Goal: Task Accomplishment & Management: Use online tool/utility

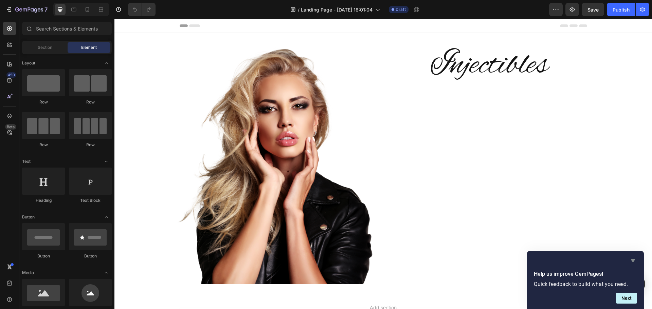
click at [634, 260] on icon "Hide survey" at bounding box center [632, 260] width 4 height 3
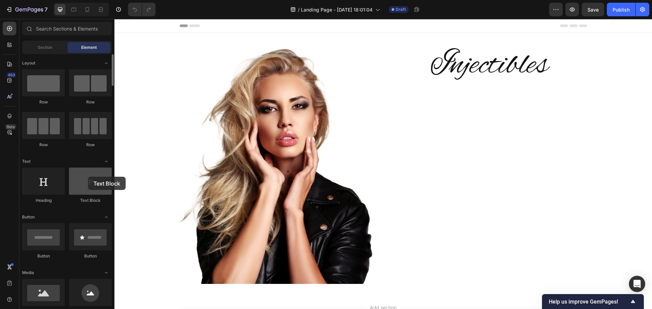
drag, startPoint x: 90, startPoint y: 188, endPoint x: 88, endPoint y: 177, distance: 11.0
click at [88, 177] on div at bounding box center [90, 181] width 43 height 27
click at [11, 83] on icon at bounding box center [9, 80] width 7 height 7
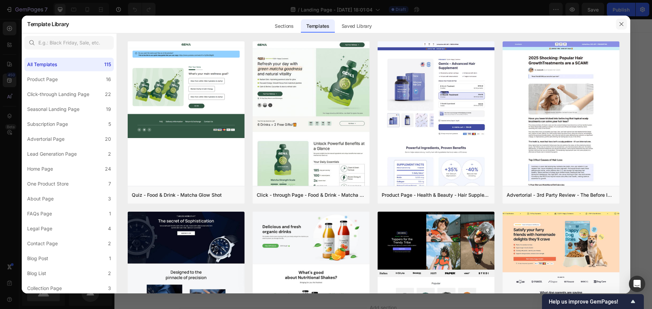
click at [621, 26] on icon "button" at bounding box center [620, 23] width 5 height 5
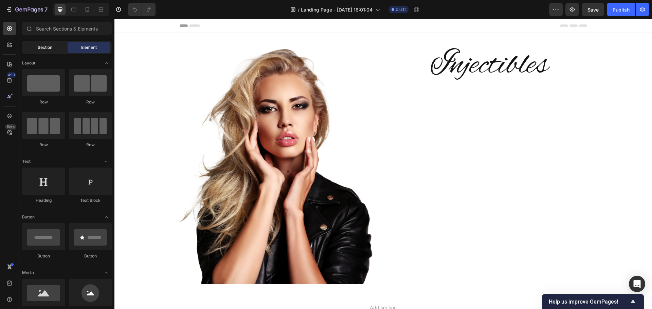
click at [44, 46] on span "Section" at bounding box center [45, 47] width 15 height 6
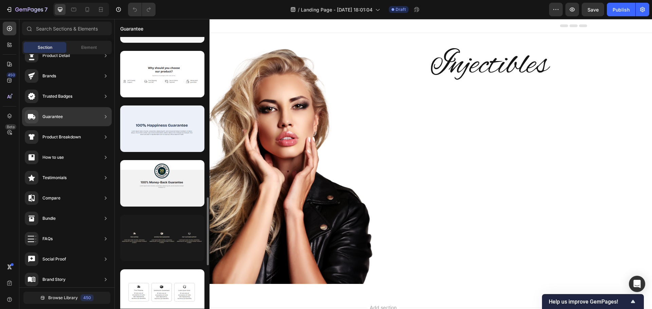
scroll to position [779, 0]
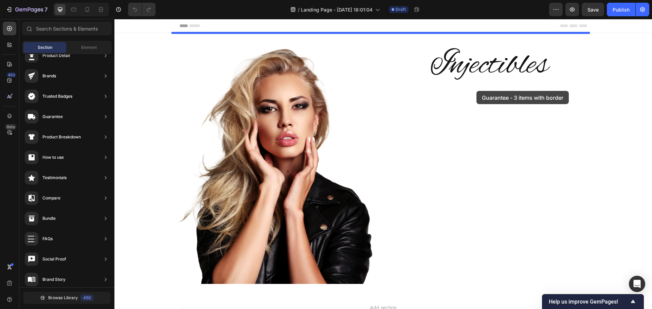
drag, startPoint x: 275, startPoint y: 194, endPoint x: 476, endPoint y: 91, distance: 226.3
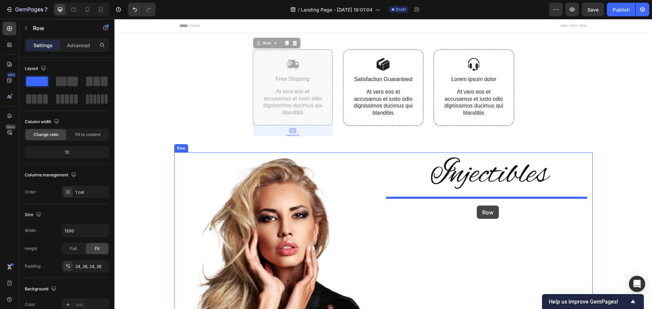
drag, startPoint x: 323, startPoint y: 77, endPoint x: 476, endPoint y: 206, distance: 199.9
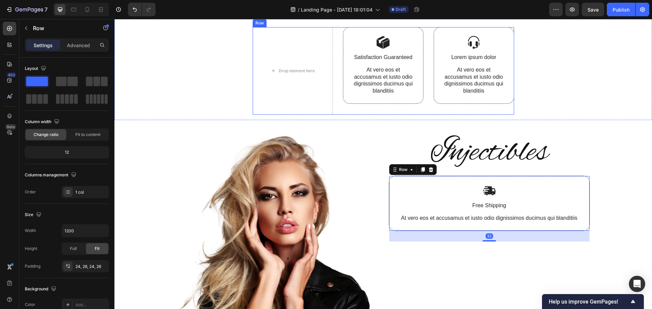
scroll to position [34, 0]
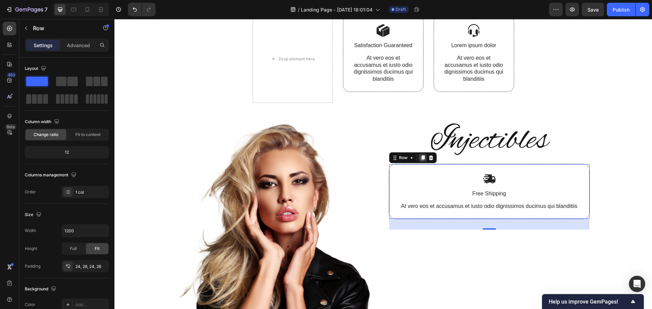
click at [420, 158] on icon at bounding box center [422, 157] width 4 height 5
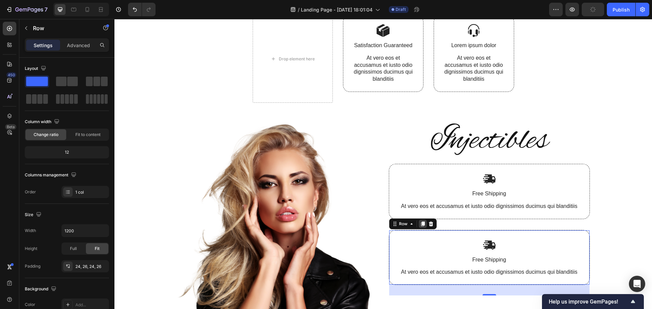
click at [421, 225] on icon at bounding box center [422, 224] width 4 height 5
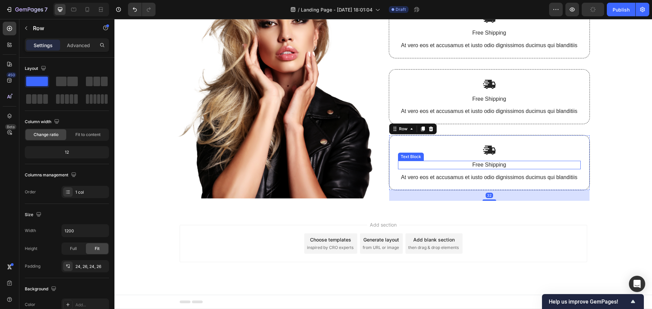
scroll to position [93, 0]
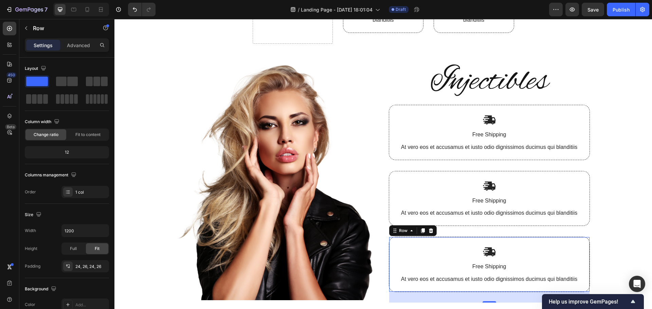
click at [610, 150] on div "Drop element here Image Satisfaction Guaranteed Text Block At vero eos et accus…" at bounding box center [382, 126] width 537 height 373
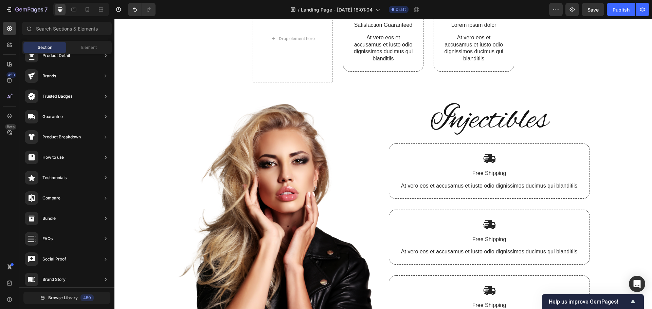
scroll to position [0, 0]
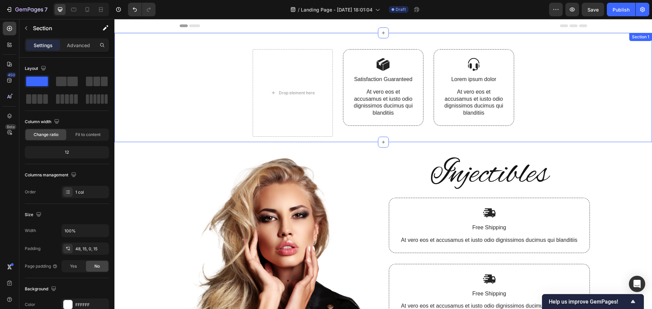
click at [591, 78] on div "Drop element here Image Satisfaction Guaranteed Text Block At vero eos et accus…" at bounding box center [382, 95] width 527 height 93
click at [644, 41] on icon at bounding box center [646, 39] width 4 height 5
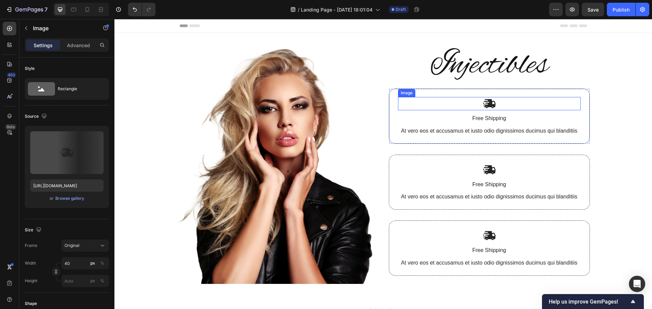
click at [510, 103] on div at bounding box center [489, 103] width 183 height 13
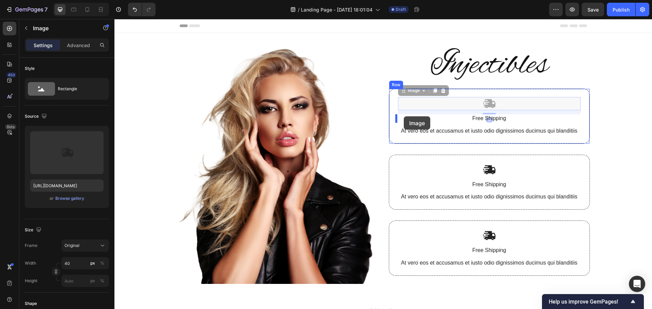
drag, startPoint x: 506, startPoint y: 105, endPoint x: 403, endPoint y: 116, distance: 102.8
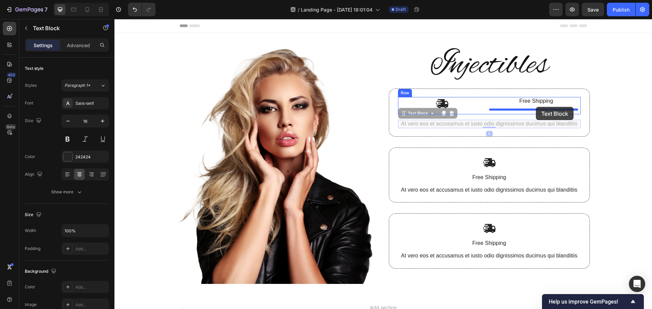
drag, startPoint x: 432, startPoint y: 126, endPoint x: 535, endPoint y: 107, distance: 105.6
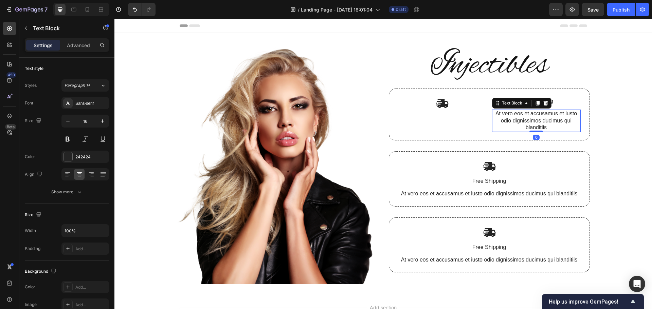
click at [613, 139] on div "Image Injectibles Heading Image Free Shipping Text Block At vero eos et accusam…" at bounding box center [382, 163] width 537 height 261
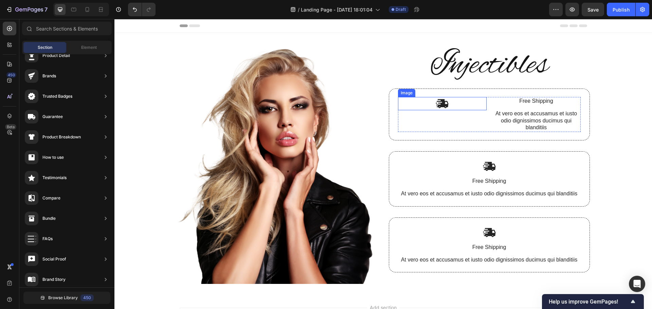
click at [440, 107] on img at bounding box center [442, 103] width 14 height 13
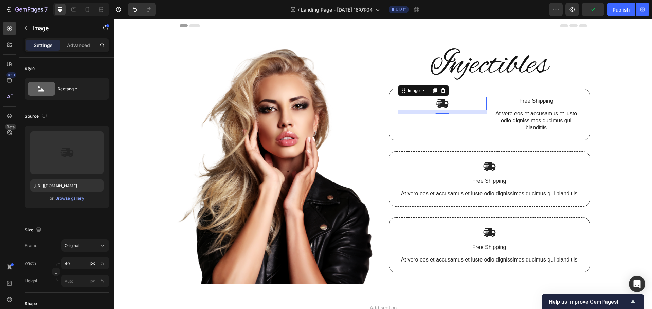
click at [623, 122] on div "Image Injectibles Heading Image 12 Free Shipping Text Block At vero eos et accu…" at bounding box center [382, 163] width 537 height 261
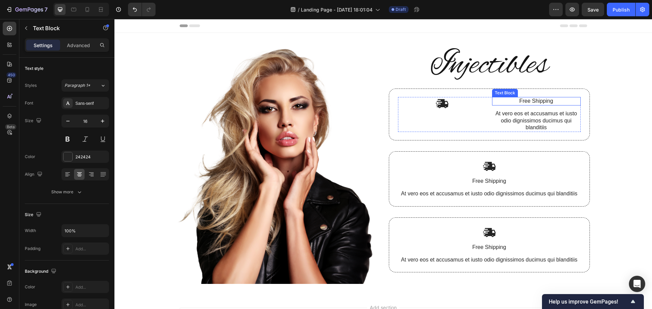
click at [532, 101] on p "Free Shipping" at bounding box center [535, 101] width 87 height 7
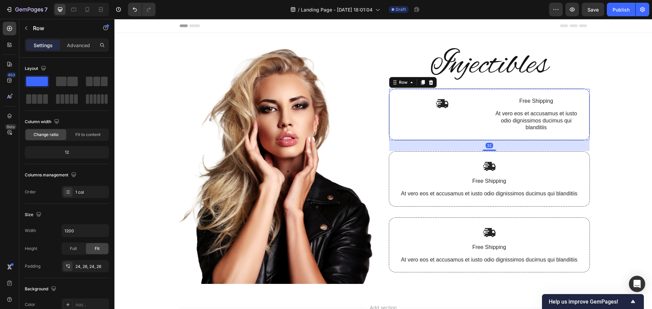
click at [582, 133] on div "Image Free Shipping Text Block At vero eos et accusamus et iusto odio dignissim…" at bounding box center [489, 115] width 201 height 52
click at [87, 8] on icon at bounding box center [87, 9] width 7 height 7
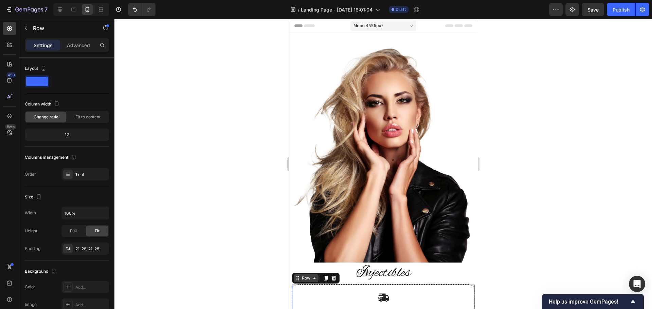
click at [316, 276] on icon at bounding box center [313, 278] width 5 height 5
click at [314, 276] on icon at bounding box center [313, 278] width 5 height 5
click at [57, 10] on icon at bounding box center [60, 9] width 7 height 7
type input "1200"
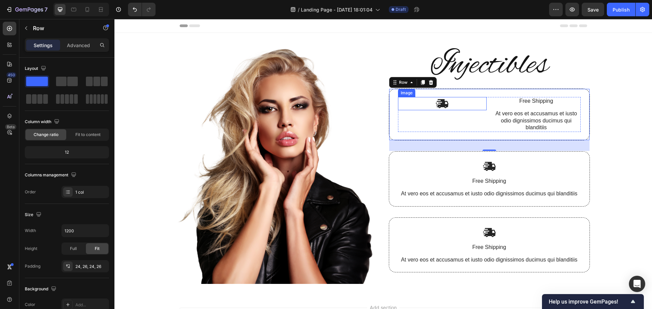
click at [440, 106] on img at bounding box center [442, 103] width 14 height 13
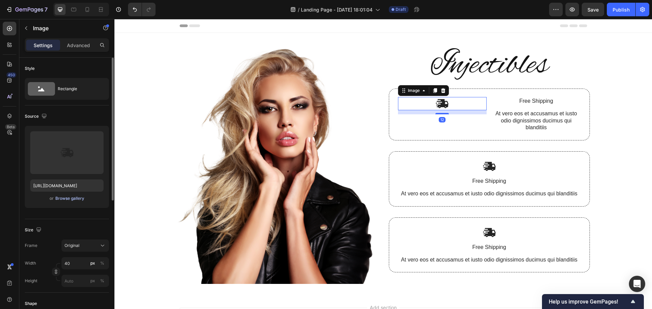
click at [67, 198] on div "Browse gallery" at bounding box center [69, 198] width 29 height 6
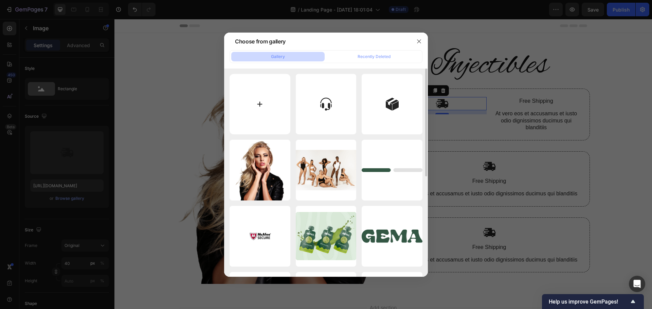
click at [259, 104] on input "file" at bounding box center [259, 104] width 61 height 61
type input "C:\fakepath\[MEDICAL_DATA]+Near+Me.webp"
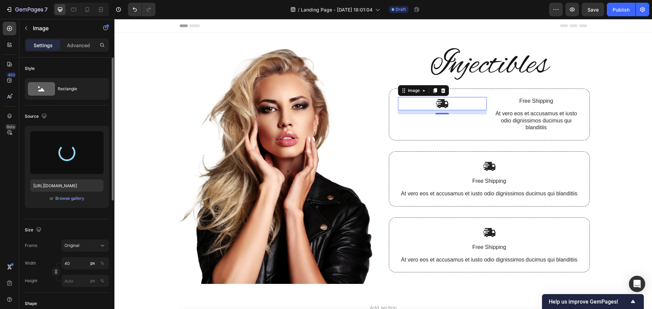
type input "[URL][DOMAIN_NAME]"
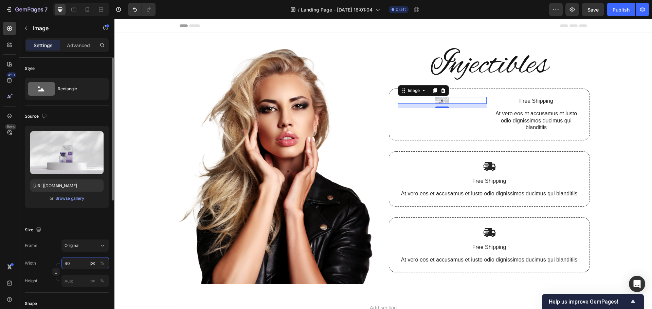
click at [68, 264] on input "40" at bounding box center [85, 263] width 48 height 12
click at [70, 282] on span "Full" at bounding box center [67, 280] width 7 height 6
type input "100"
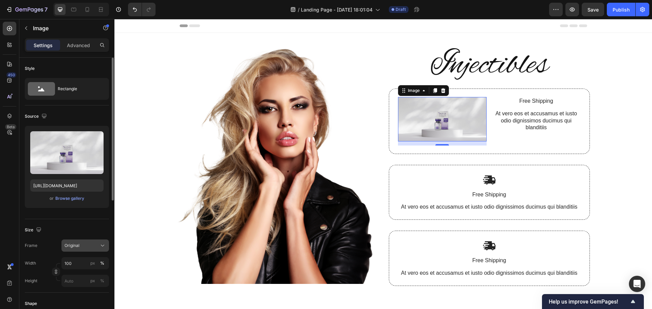
scroll to position [34, 0]
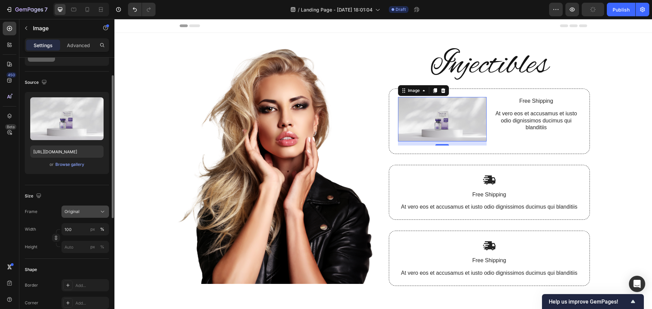
click at [96, 210] on div "Original" at bounding box center [80, 212] width 33 height 6
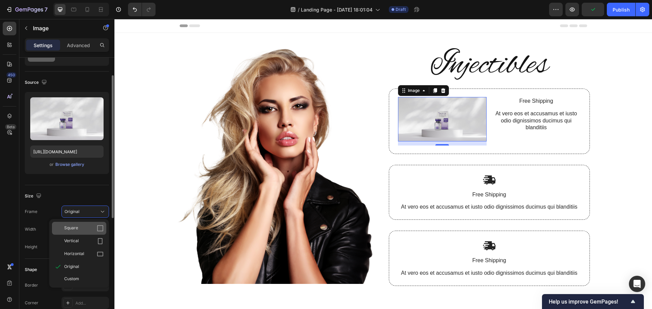
click at [93, 230] on div "Square" at bounding box center [83, 228] width 39 height 7
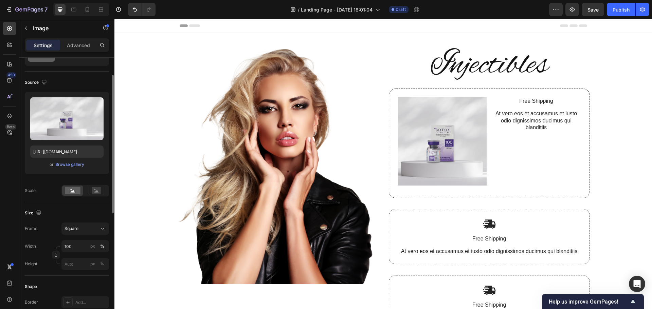
click at [607, 143] on div "Image Injectibles Heading Image 12 Free Shipping Text Block At vero eos et accu…" at bounding box center [382, 192] width 537 height 318
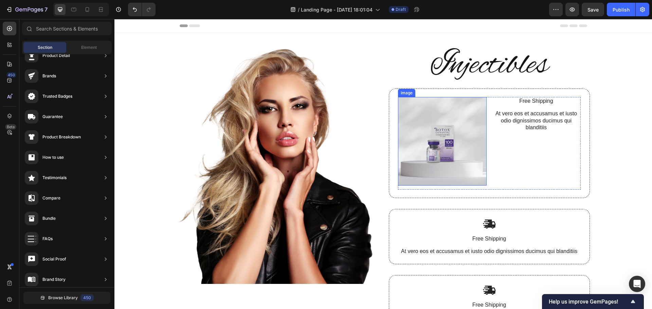
click at [453, 147] on img at bounding box center [442, 141] width 89 height 89
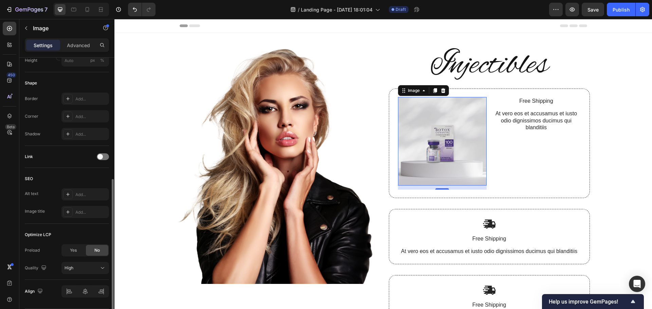
scroll to position [259, 0]
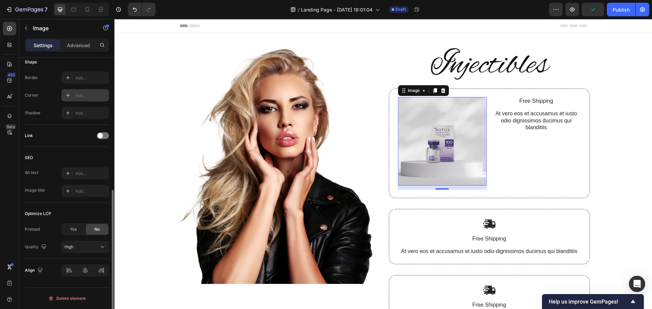
click at [88, 95] on div "Add..." at bounding box center [91, 96] width 32 height 6
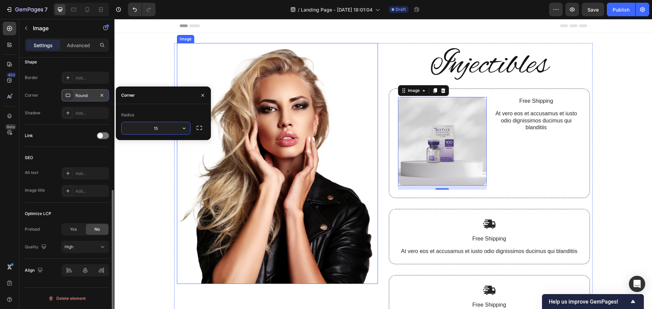
type input "15"
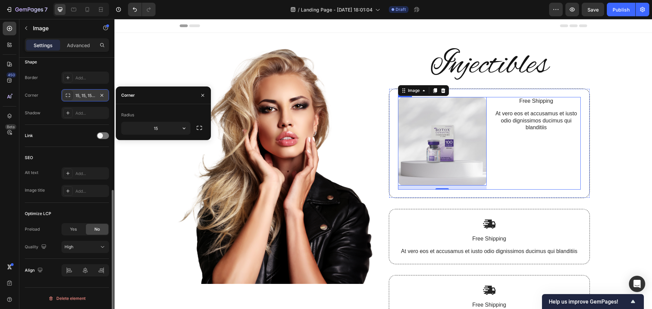
click at [537, 146] on div "Free Shipping Text Block At vero eos et accusamus et iusto odio dignissimos duc…" at bounding box center [536, 143] width 89 height 93
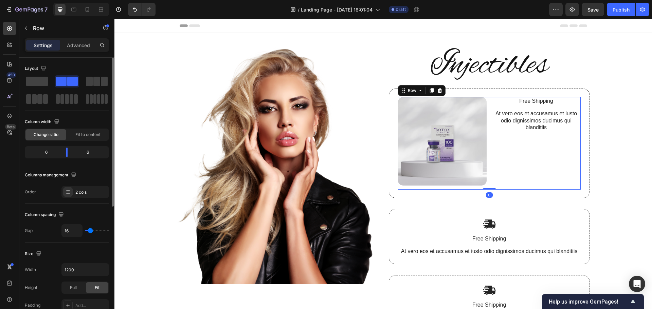
click at [622, 141] on div "Image Injectibles Heading Image Free Shipping Text Block At vero eos et accusam…" at bounding box center [382, 192] width 537 height 318
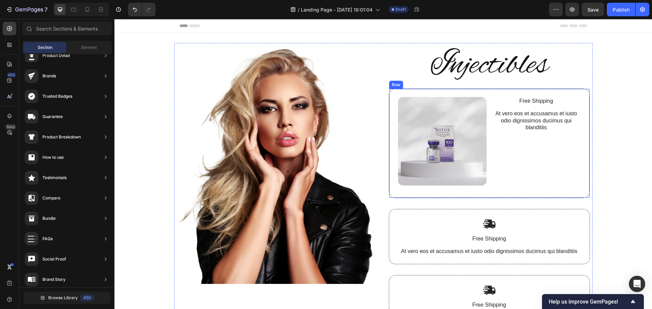
click at [586, 139] on div "Image Free Shipping Text Block At vero eos et accusamus et iusto odio dignissim…" at bounding box center [489, 144] width 201 height 110
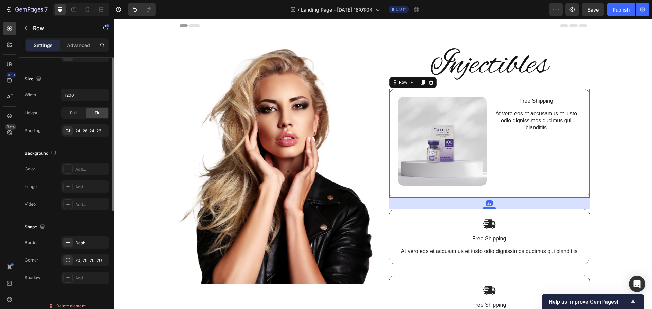
scroll to position [143, 0]
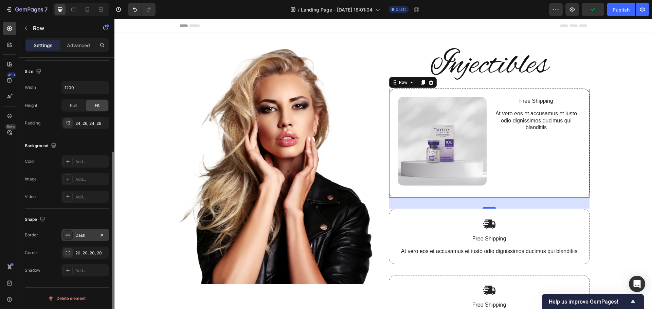
click at [65, 236] on icon at bounding box center [67, 234] width 5 height 5
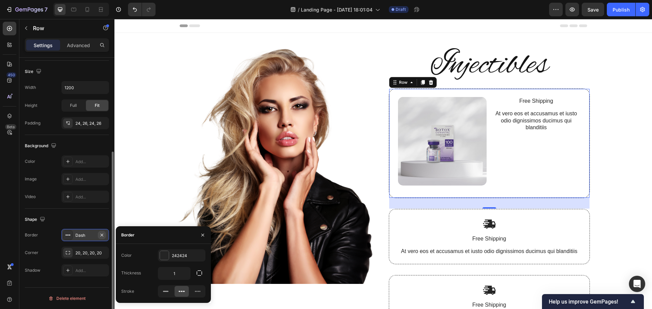
click at [102, 235] on icon "button" at bounding box center [101, 234] width 3 height 3
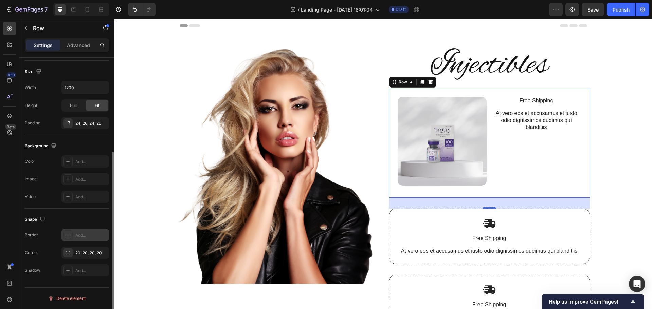
click at [148, 198] on div "Image Injectibles Heading Image Free Shipping Text Block At vero eos et accusam…" at bounding box center [382, 192] width 537 height 318
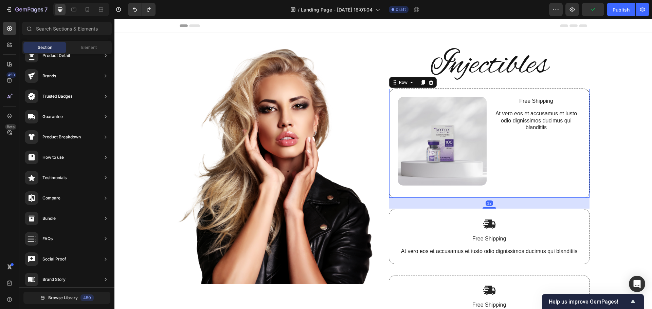
click at [502, 195] on div "Image Free Shipping Text Block At vero eos et accusamus et iusto odio dignissim…" at bounding box center [489, 144] width 201 height 110
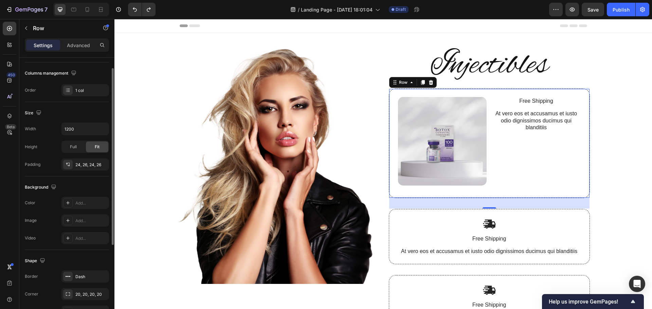
scroll to position [136, 0]
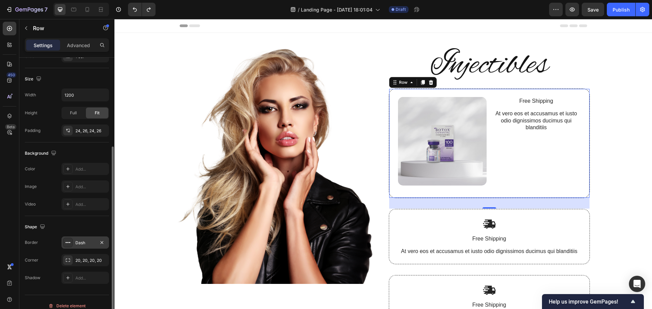
click at [87, 243] on div "Dash" at bounding box center [85, 243] width 20 height 6
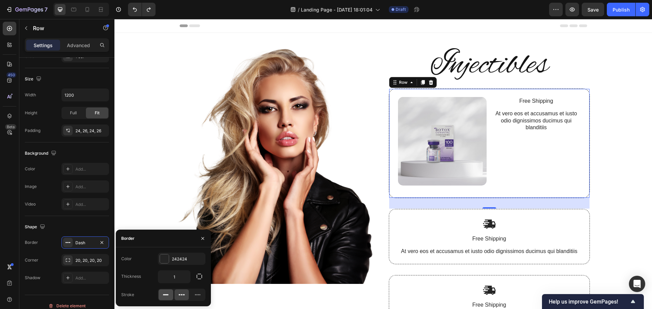
click at [164, 295] on rect at bounding box center [165, 295] width 5 height 1
click at [81, 279] on div "Add..." at bounding box center [91, 278] width 32 height 6
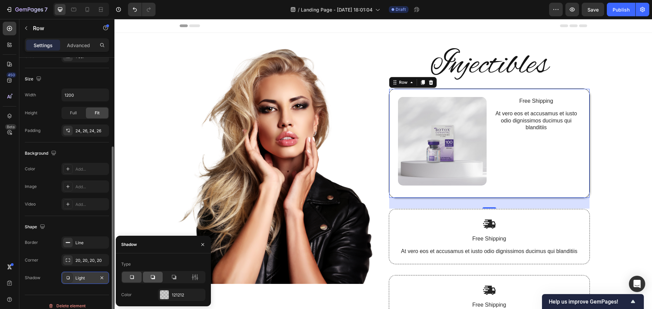
click at [154, 279] on icon at bounding box center [153, 277] width 4 height 4
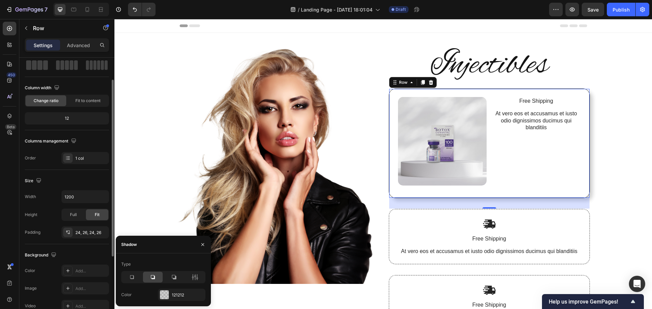
scroll to position [68, 0]
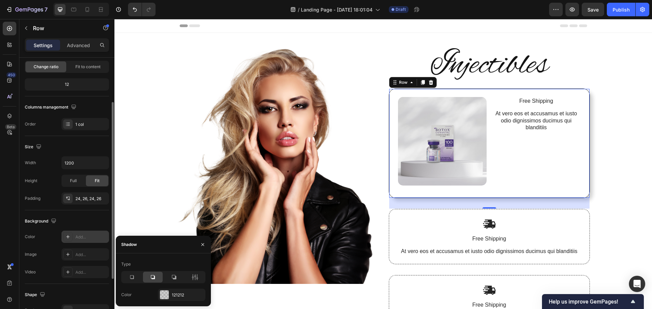
click at [71, 236] on div at bounding box center [68, 237] width 10 height 10
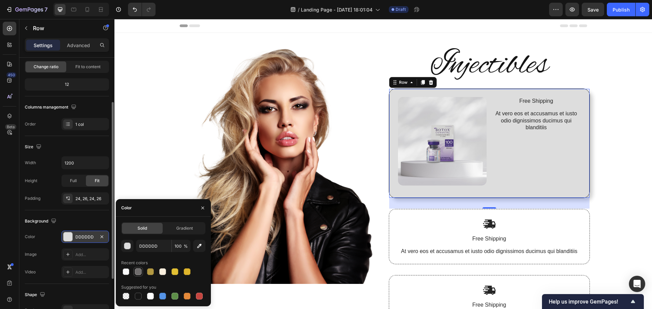
click at [140, 272] on div at bounding box center [138, 271] width 7 height 7
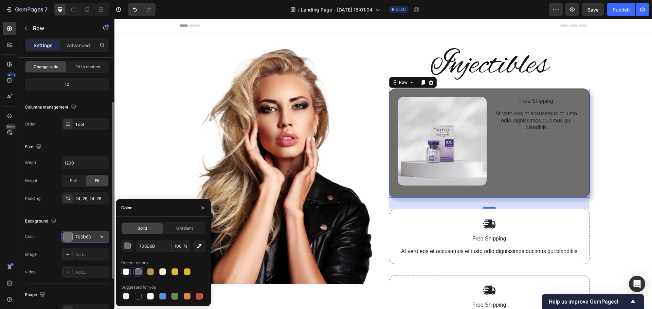
click at [126, 273] on div at bounding box center [126, 271] width 7 height 7
type input "FFFFFF"
type input "80"
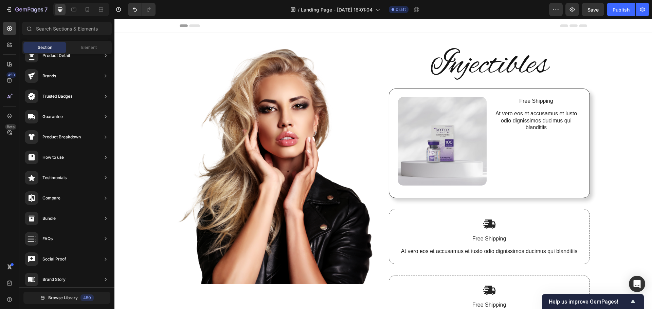
click at [616, 160] on div "Image Injectibles Heading Image Free Shipping Text Block At vero eos et accusam…" at bounding box center [382, 192] width 537 height 318
click at [572, 190] on div "Image Free Shipping Text Block At vero eos et accusamus et iusto odio dignissim…" at bounding box center [489, 144] width 201 height 110
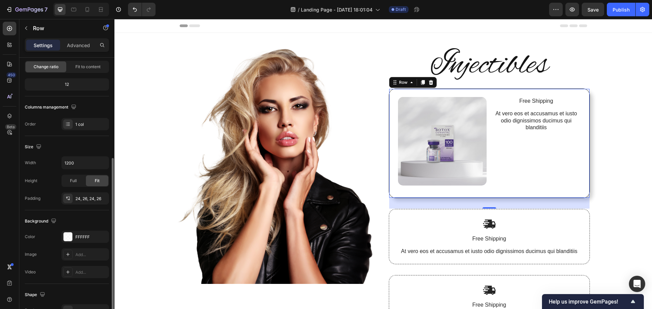
scroll to position [136, 0]
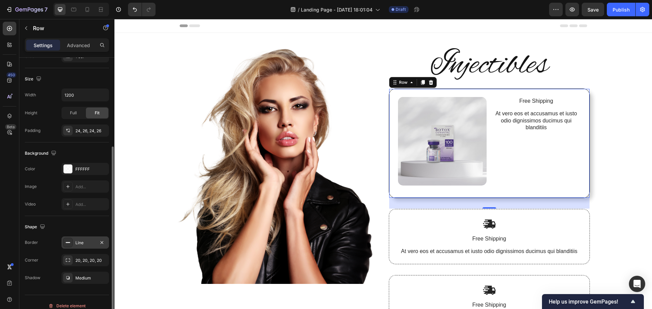
click at [70, 241] on icon at bounding box center [67, 242] width 5 height 5
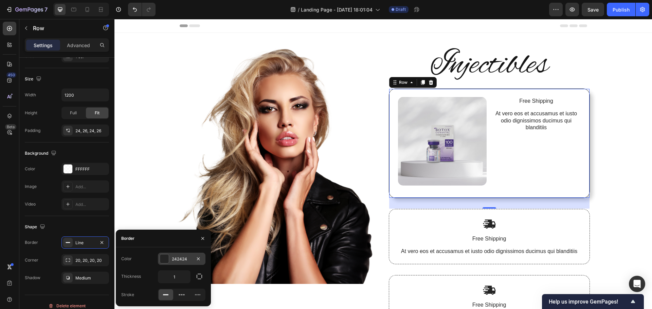
click at [163, 260] on div at bounding box center [164, 259] width 9 height 9
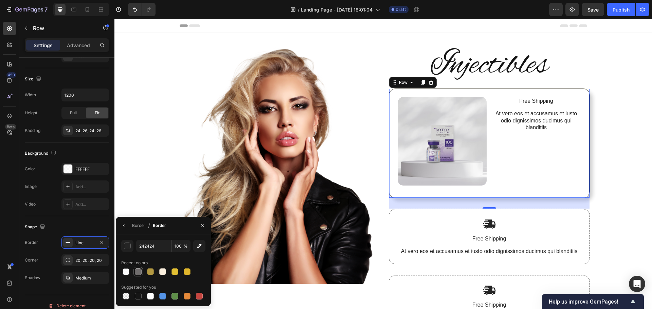
click at [137, 274] on div at bounding box center [138, 271] width 7 height 7
type input "706D6D"
click at [197, 248] on icon "button" at bounding box center [199, 246] width 4 height 4
click at [126, 248] on div "button" at bounding box center [127, 246] width 7 height 7
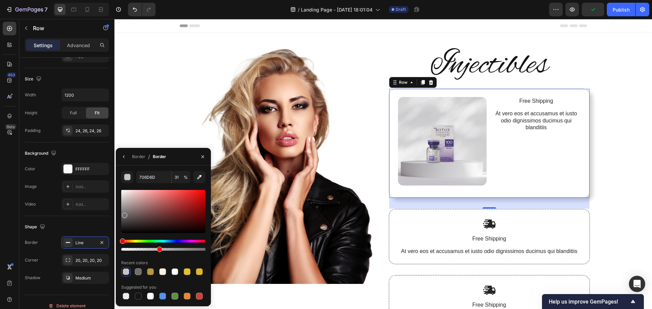
drag, startPoint x: 202, startPoint y: 249, endPoint x: 158, endPoint y: 248, distance: 43.1
click at [158, 248] on div at bounding box center [159, 249] width 5 height 5
type input "44"
click at [599, 179] on div "Image Injectibles Heading Image Free Shipping Text Block At vero eos et accusam…" at bounding box center [382, 192] width 537 height 318
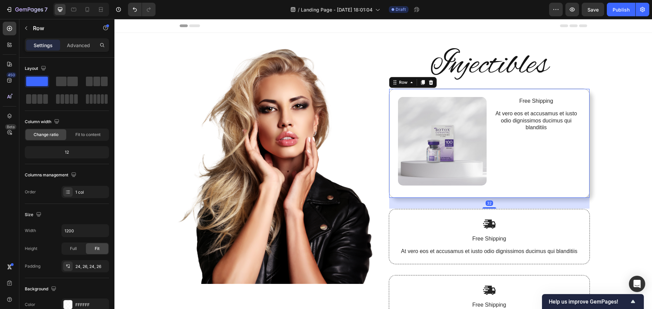
click at [577, 194] on div "Image Free Shipping Text Block At vero eos et accusamus et iusto odio dignissim…" at bounding box center [489, 144] width 201 height 110
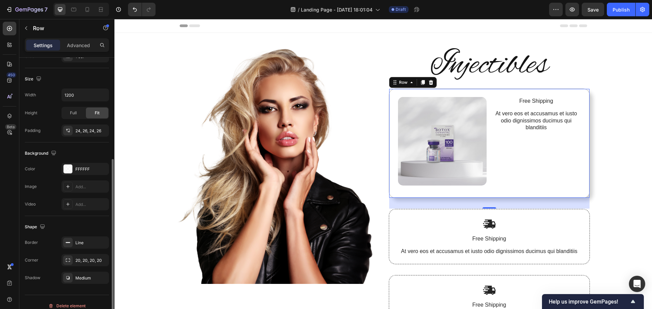
scroll to position [143, 0]
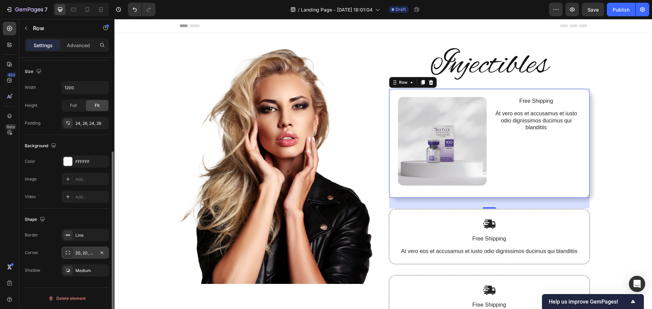
click at [85, 253] on div "20, 20, 20, 20" at bounding box center [85, 253] width 20 height 6
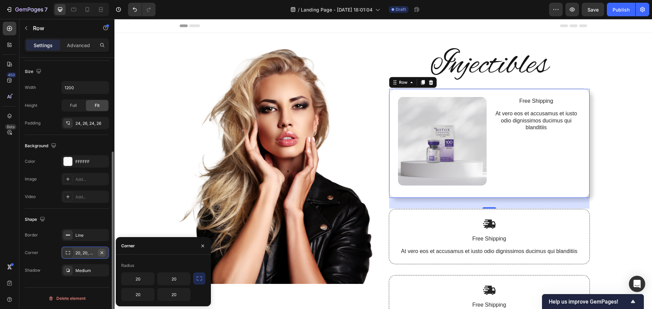
click at [101, 252] on icon "button" at bounding box center [101, 252] width 5 height 5
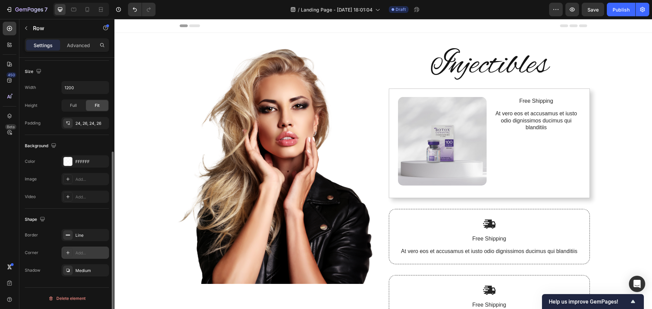
click at [617, 182] on div "Image Injectibles Heading Image Free Shipping Text Block At vero eos et accusam…" at bounding box center [382, 192] width 537 height 318
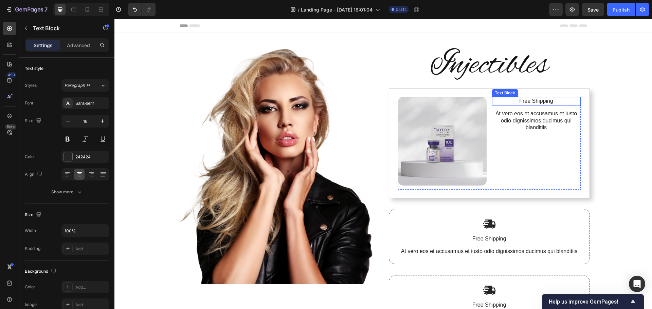
click at [536, 101] on p "Free Shipping" at bounding box center [535, 101] width 87 height 7
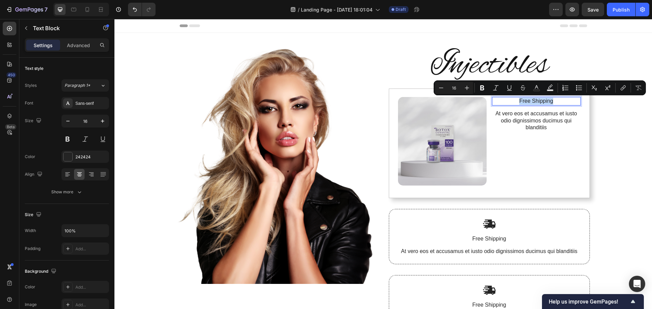
click at [536, 101] on p "Free Shipping" at bounding box center [535, 101] width 87 height 7
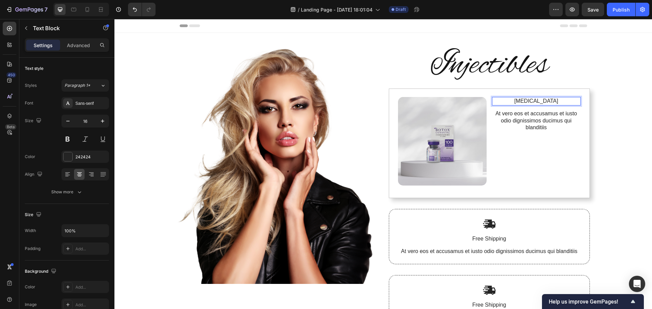
click at [542, 101] on p "[MEDICAL_DATA]" at bounding box center [535, 101] width 87 height 7
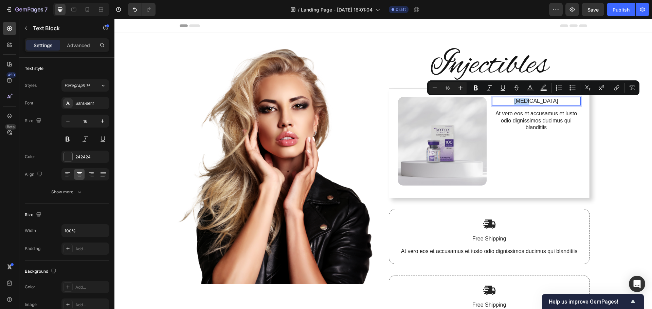
click at [631, 138] on div "Image Injectibles Heading Image [MEDICAL_DATA] Text Block 12 At vero eos et acc…" at bounding box center [382, 192] width 537 height 318
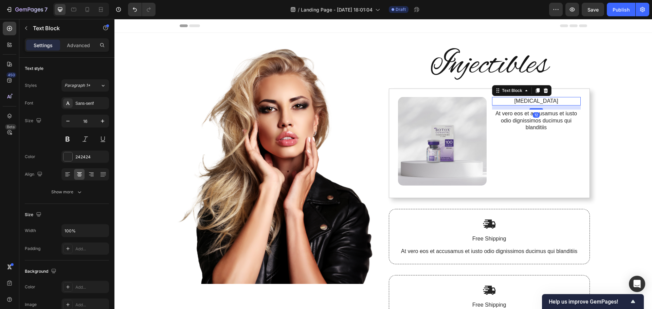
click at [545, 101] on p "[MEDICAL_DATA]" at bounding box center [535, 101] width 87 height 7
click at [90, 84] on span "Paragraph 1*" at bounding box center [77, 85] width 26 height 6
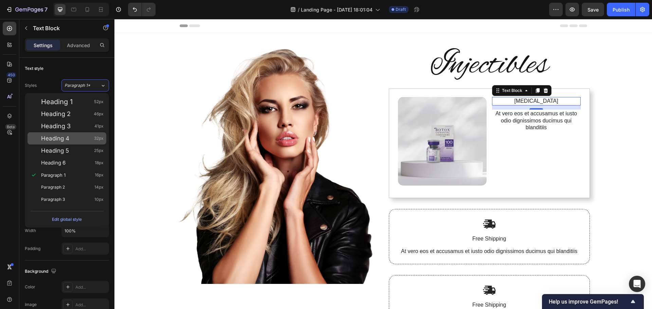
click at [67, 140] on span "Heading 4" at bounding box center [55, 138] width 28 height 7
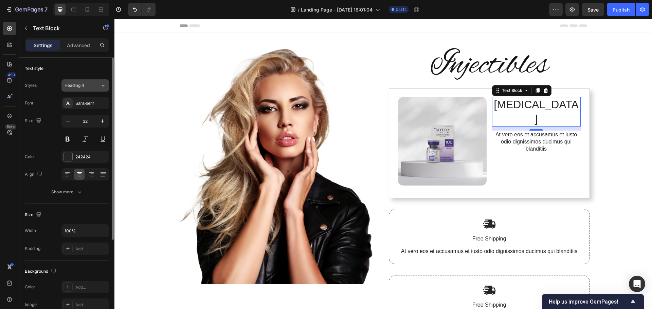
click at [78, 84] on span "Heading 4" at bounding box center [74, 85] width 20 height 6
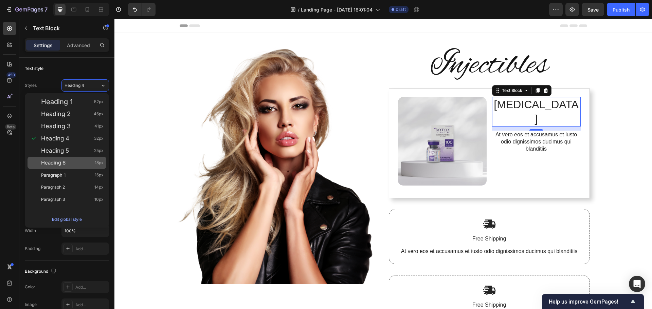
click at [79, 159] on div "Heading 6 18px" at bounding box center [66, 163] width 79 height 12
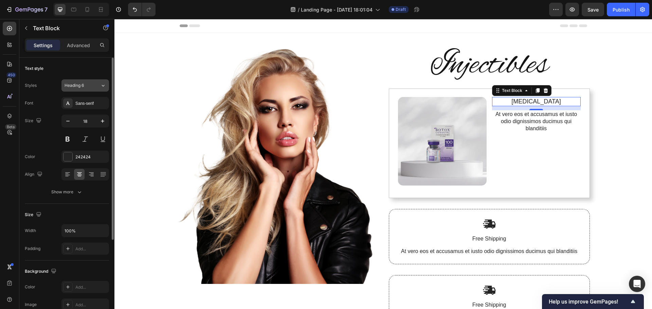
click at [93, 81] on button "Heading 6" at bounding box center [85, 85] width 48 height 12
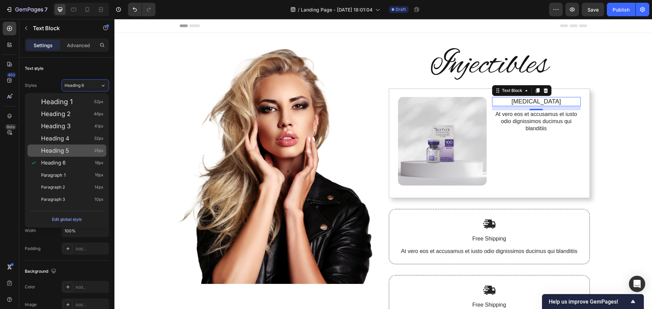
click at [72, 152] on div "Heading 5 25px" at bounding box center [72, 150] width 62 height 7
type input "25"
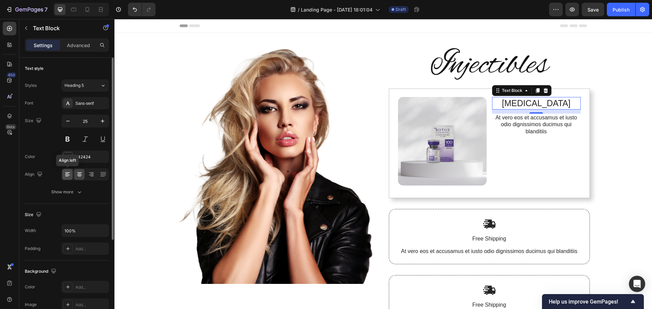
click at [66, 175] on icon at bounding box center [67, 175] width 5 height 1
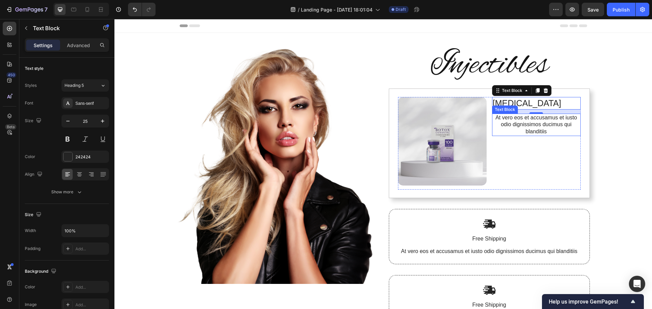
scroll to position [131, 0]
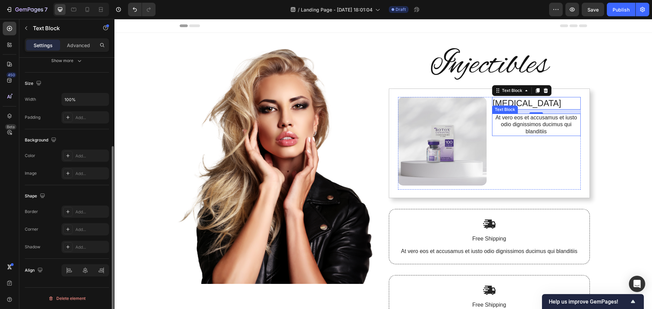
click at [544, 134] on p "At vero eos et accusamus et iusto odio dignissimos ducimus qui blanditiis" at bounding box center [535, 124] width 87 height 21
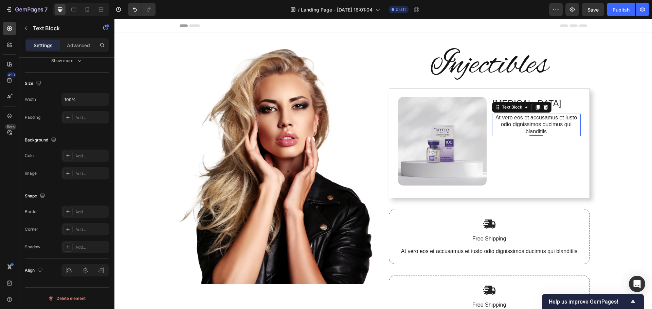
click at [558, 129] on p "At vero eos et accusamus et iusto odio dignissimos ducimus qui blanditiis" at bounding box center [535, 124] width 87 height 21
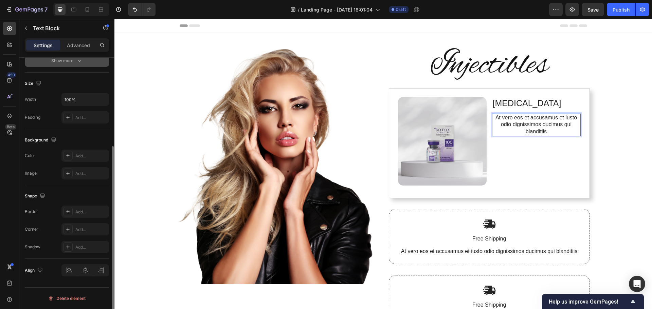
scroll to position [0, 0]
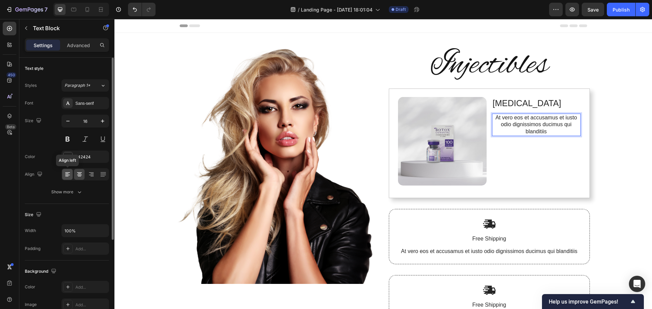
click at [65, 176] on icon at bounding box center [67, 174] width 7 height 7
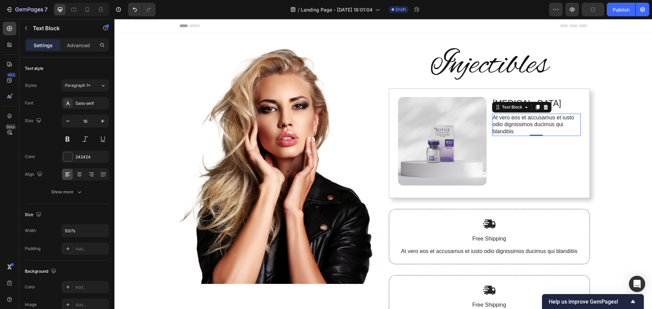
click at [618, 161] on div "Image Injectibles Heading Image [MEDICAL_DATA] Text Block At vero eos et accusa…" at bounding box center [382, 192] width 537 height 318
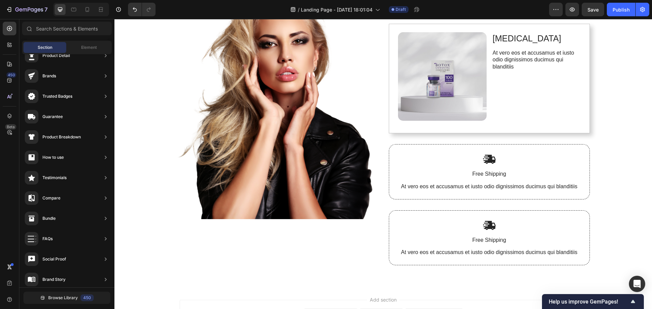
scroll to position [68, 0]
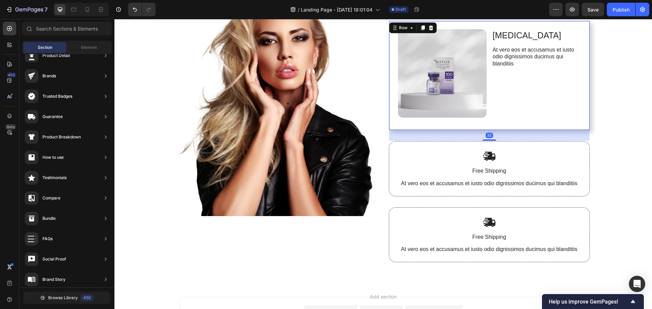
click at [580, 126] on div "Image [MEDICAL_DATA] Text Block At vero eos et accusamus et iusto odio dignissi…" at bounding box center [489, 76] width 201 height 110
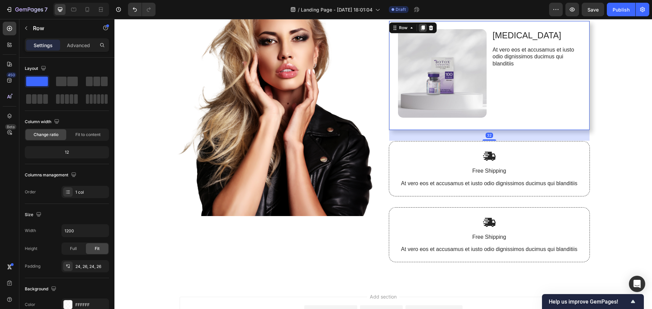
click at [421, 26] on icon at bounding box center [422, 27] width 4 height 5
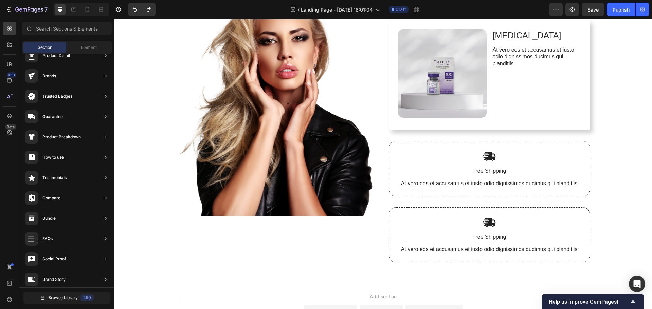
click at [616, 143] on div "Image Injectibles Heading Image [MEDICAL_DATA] Text Block At vero eos et accusa…" at bounding box center [382, 124] width 537 height 318
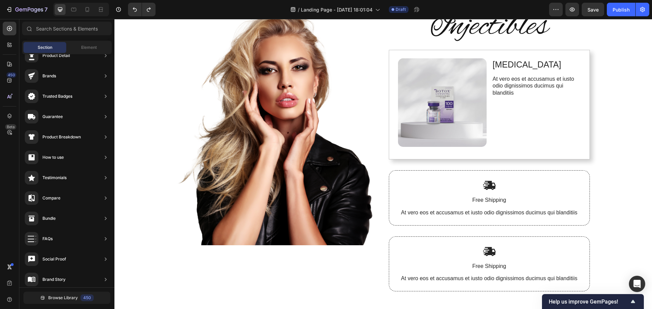
scroll to position [0, 0]
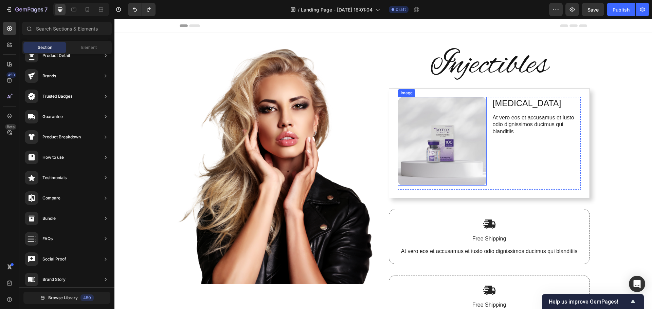
click at [464, 162] on img at bounding box center [442, 141] width 89 height 89
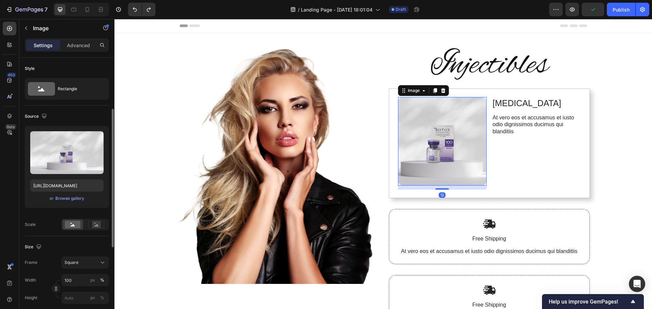
scroll to position [68, 0]
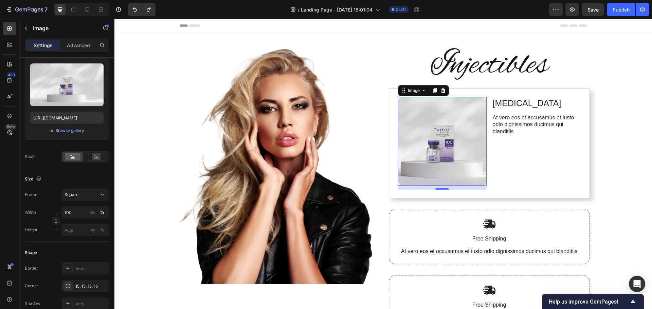
click at [630, 164] on div "Image Injectibles Heading Image 12 [MEDICAL_DATA] Text Block At vero eos et acc…" at bounding box center [382, 192] width 537 height 318
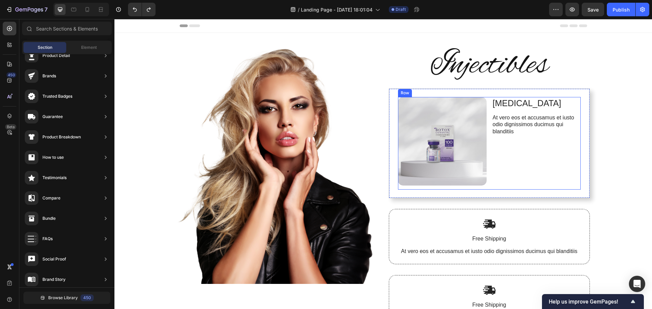
click at [564, 170] on div "[MEDICAL_DATA] Text Block At vero eos et accusamus et iusto odio dignissimos du…" at bounding box center [536, 143] width 89 height 93
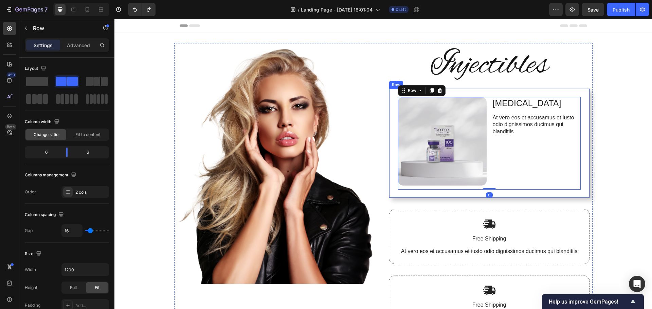
click at [582, 194] on div "Image [MEDICAL_DATA] Text Block At vero eos et accusamus et iusto odio dignissi…" at bounding box center [489, 144] width 201 height 110
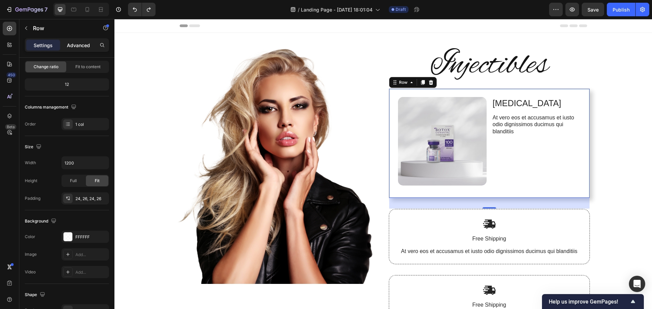
click at [84, 42] on p "Advanced" at bounding box center [78, 45] width 23 height 7
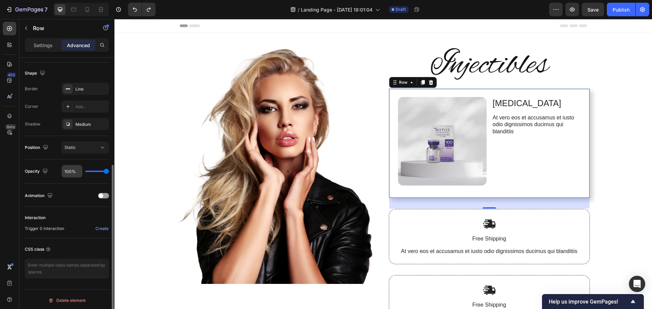
scroll to position [172, 0]
click at [105, 226] on div "Create" at bounding box center [101, 227] width 13 height 6
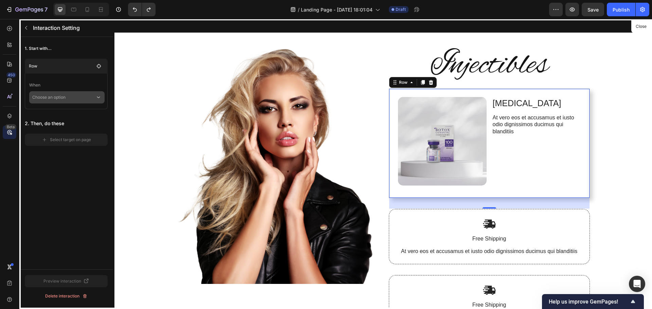
click at [80, 99] on p "Choose an option" at bounding box center [63, 97] width 63 height 12
click at [76, 127] on div "Hover element" at bounding box center [66, 128] width 69 height 13
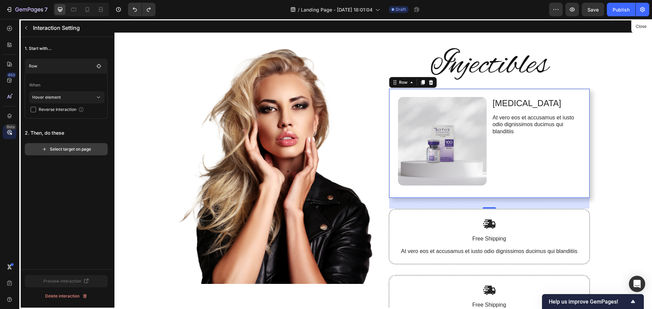
click at [75, 151] on div "Select target on page" at bounding box center [66, 149] width 49 height 6
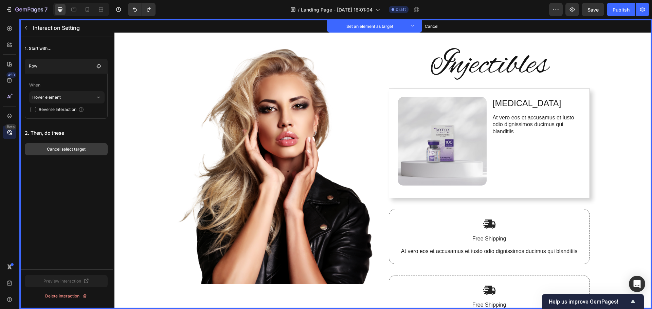
click at [89, 151] on button "Cancel select target" at bounding box center [66, 149] width 83 height 12
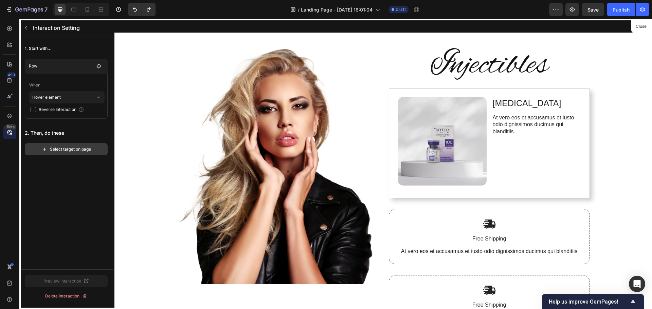
click at [44, 149] on icon "button" at bounding box center [44, 149] width 3 height 3
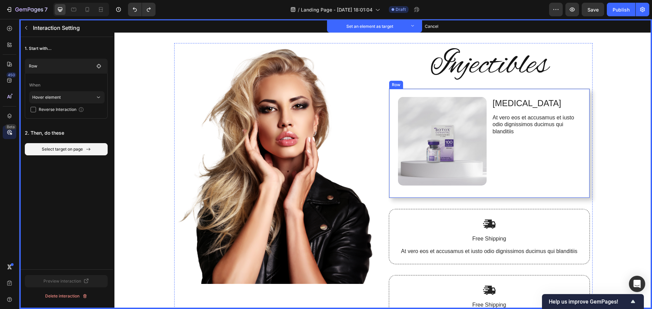
click at [581, 193] on div "Image Set as target [MEDICAL_DATA] Text Block Set as target At vero eos et accu…" at bounding box center [489, 144] width 201 height 110
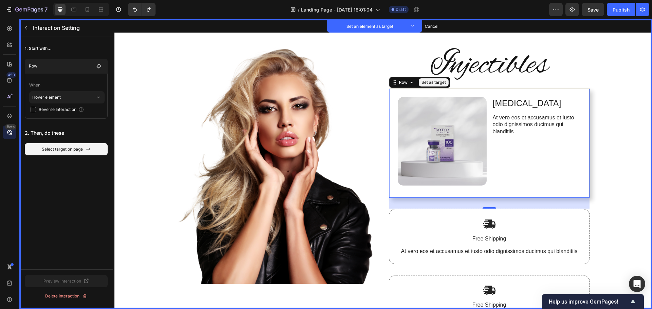
click at [436, 83] on button "Set as target" at bounding box center [433, 82] width 30 height 8
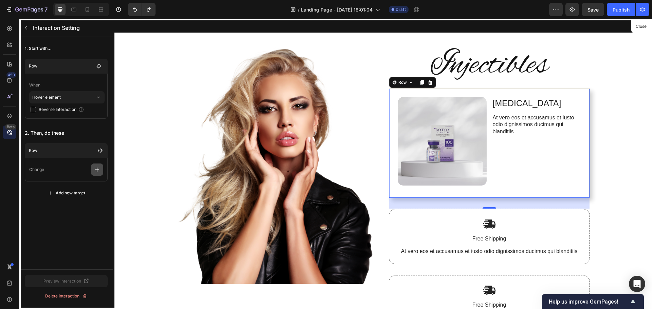
click at [95, 169] on icon "button" at bounding box center [97, 169] width 7 height 7
click at [74, 187] on p "Background & Shape" at bounding box center [65, 187] width 72 height 12
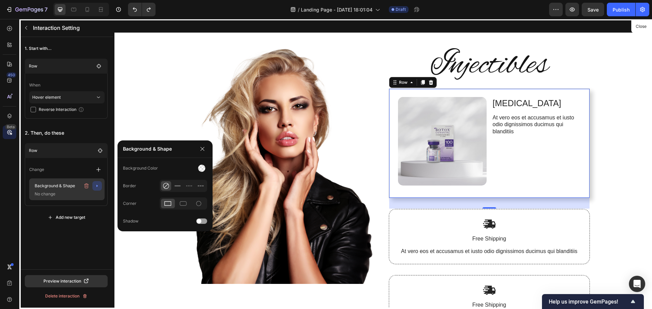
click at [79, 195] on p "No change" at bounding box center [66, 194] width 68 height 7
click at [200, 222] on span at bounding box center [198, 221] width 5 height 5
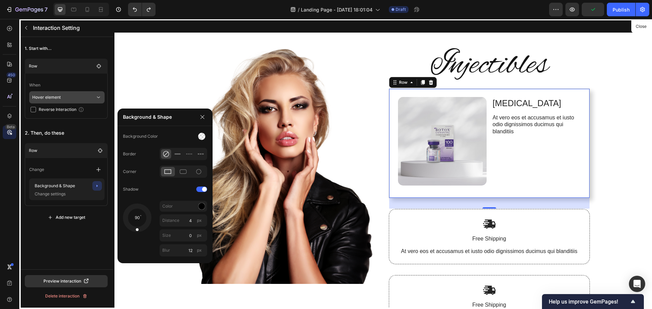
click at [80, 96] on p "Hover element" at bounding box center [63, 97] width 63 height 12
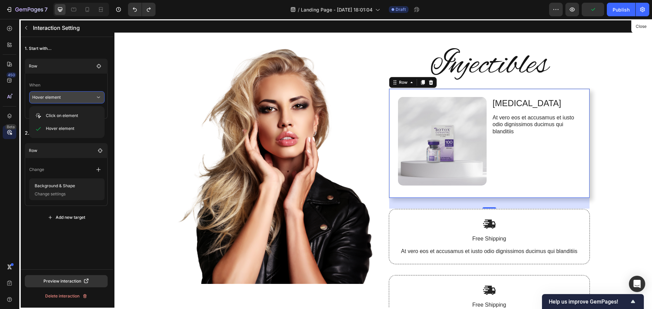
click at [80, 96] on p "Hover element" at bounding box center [63, 97] width 63 height 12
click at [71, 282] on div "Preview interaction" at bounding box center [66, 281] width 46 height 6
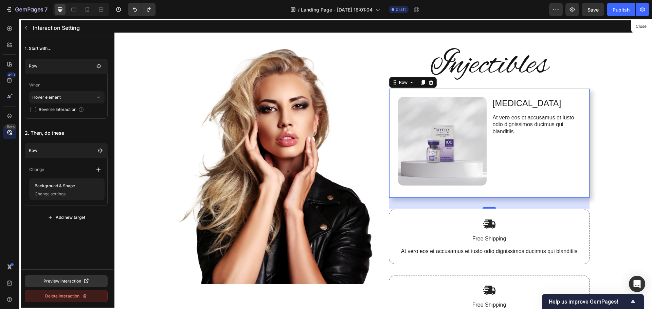
click at [61, 294] on div "Delete interaction" at bounding box center [66, 296] width 42 height 6
click at [89, 296] on div "Delete" at bounding box center [87, 296] width 13 height 6
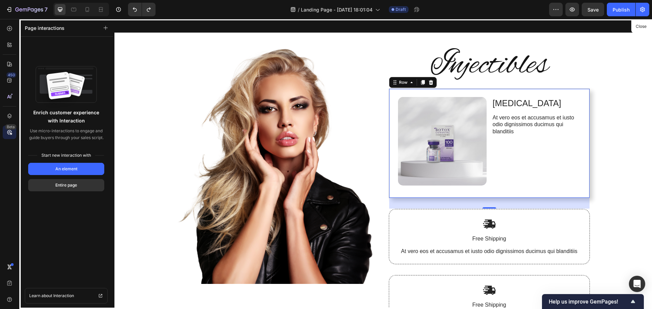
click at [159, 65] on div at bounding box center [382, 164] width 537 height 290
click at [139, 102] on div at bounding box center [382, 164] width 537 height 290
click at [640, 27] on button "Close" at bounding box center [640, 27] width 17 height 10
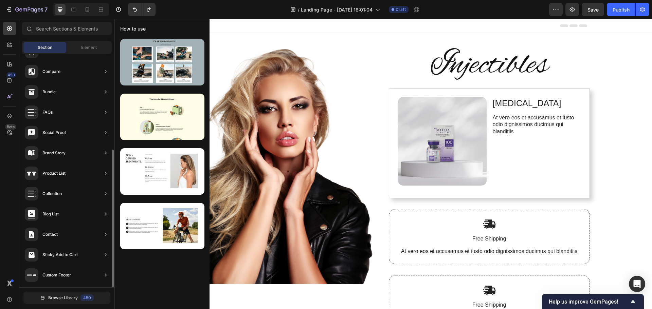
scroll to position [0, 0]
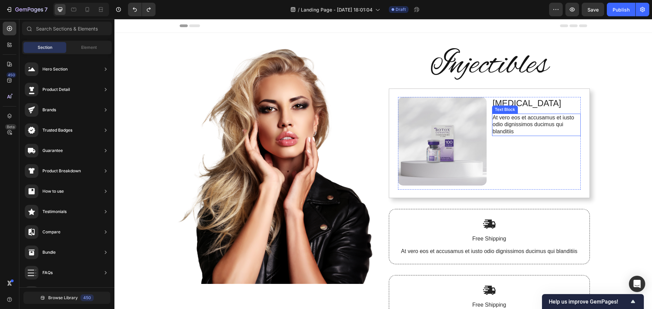
click at [528, 122] on p "At vero eos et accusamus et iusto odio dignissimos ducimus qui blanditiis" at bounding box center [535, 124] width 87 height 21
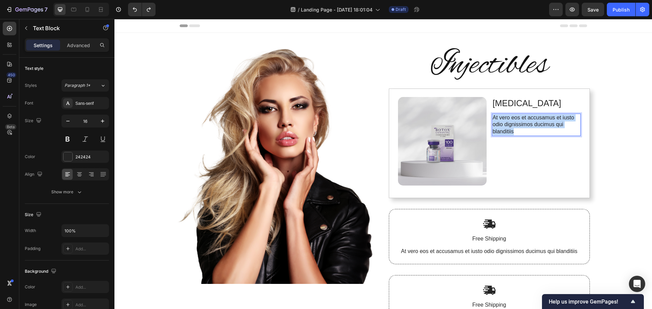
click at [528, 122] on p "At vero eos et accusamus et iusto odio dignissimos ducimus qui blanditiis" at bounding box center [535, 124] width 87 height 21
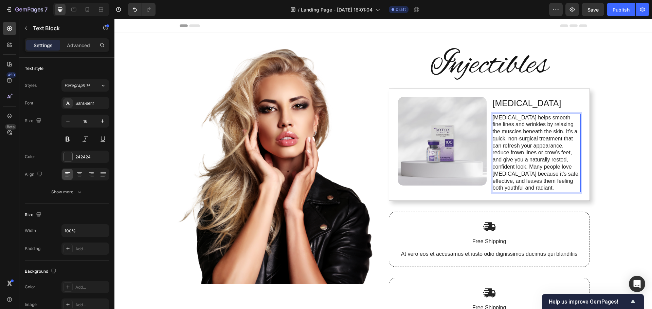
click at [619, 150] on div "Image Injectibles Heading Image [MEDICAL_DATA] Text Block [MEDICAL_DATA] helps …" at bounding box center [382, 193] width 537 height 321
click at [527, 117] on p "[MEDICAL_DATA] helps smooth fine lines and wrinkles by relaxing the muscles ben…" at bounding box center [535, 153] width 87 height 78
click at [506, 116] on p "[MEDICAL_DATA] helps smooth fine lines and wrinkles by relaxing the muscles ben…" at bounding box center [535, 153] width 87 height 78
click at [528, 139] on p "Helps smooth fine lines and wrinkles by relaxing the muscles beneath the skin. …" at bounding box center [535, 153] width 87 height 78
click at [533, 132] on p "Helps smooth fine lines and wrinkles by relaxing the muscles beneath the skin. …" at bounding box center [535, 153] width 87 height 78
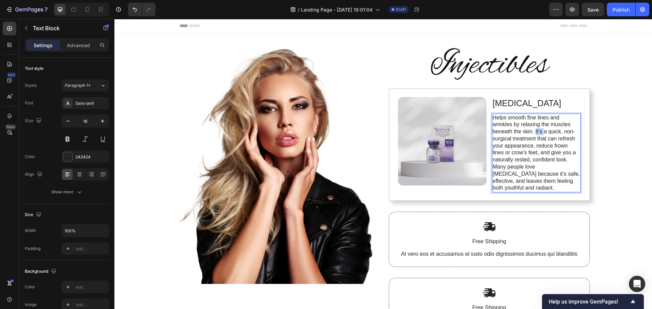
click at [533, 132] on p "Helps smooth fine lines and wrinkles by relaxing the muscles beneath the skin. …" at bounding box center [535, 153] width 87 height 78
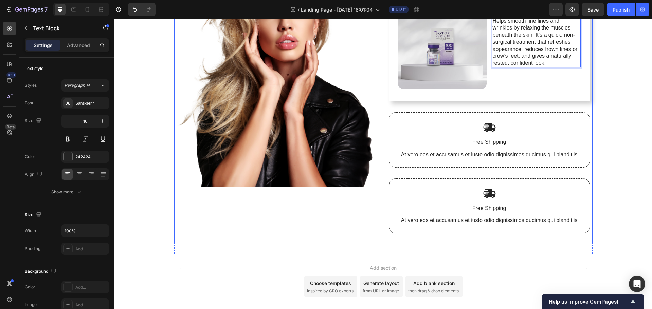
scroll to position [38, 0]
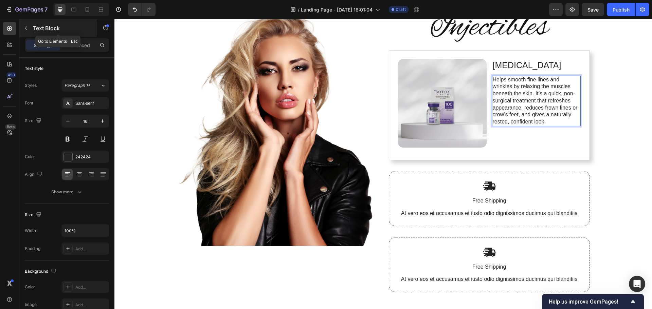
click at [30, 27] on button "button" at bounding box center [26, 28] width 11 height 11
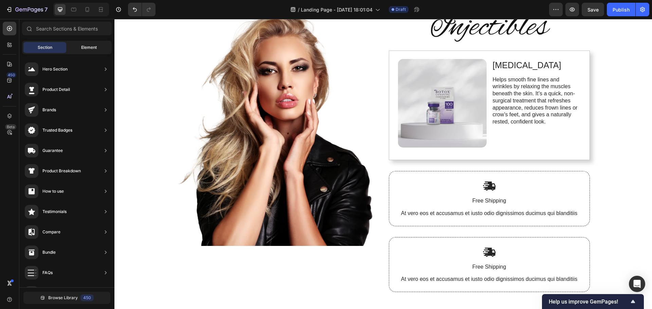
click at [92, 45] on span "Element" at bounding box center [89, 47] width 16 height 6
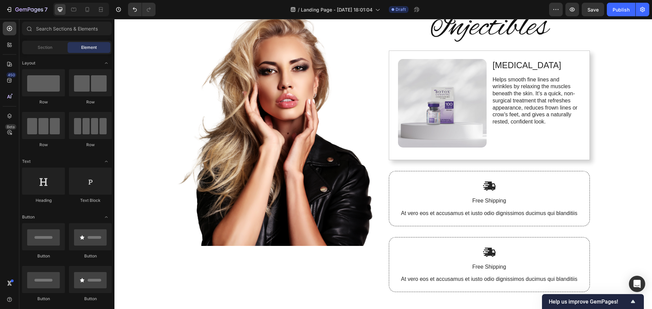
scroll to position [68, 0]
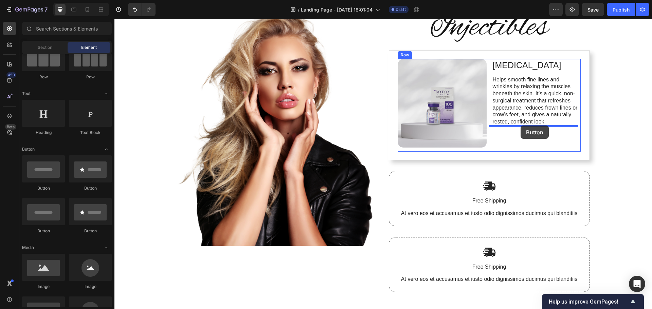
drag, startPoint x: 153, startPoint y: 190, endPoint x: 520, endPoint y: 126, distance: 372.5
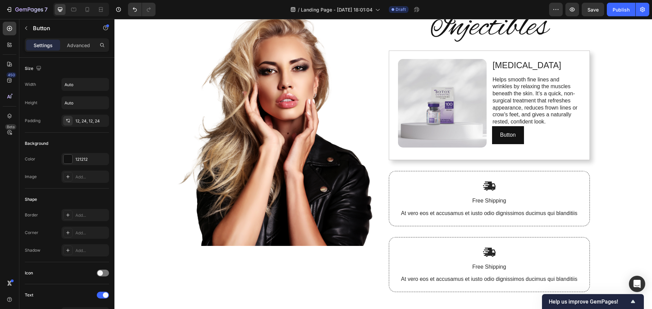
click at [625, 148] on div "Image Injectibles Heading Image [MEDICAL_DATA] Text Block Helps smooth fine lin…" at bounding box center [382, 154] width 537 height 318
click at [516, 140] on button "Button" at bounding box center [508, 135] width 32 height 18
click at [557, 136] on div "Button Button 0" at bounding box center [536, 135] width 89 height 18
click at [84, 44] on p "Advanced" at bounding box center [78, 45] width 23 height 7
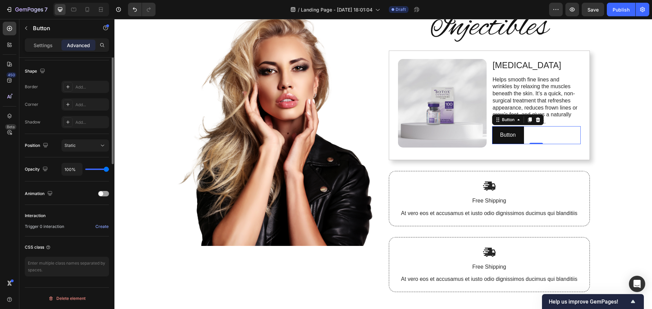
scroll to position [0, 0]
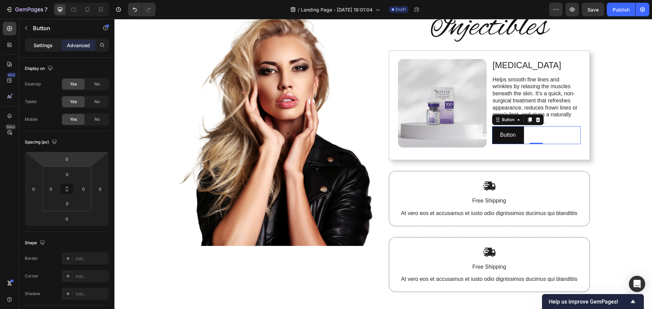
click at [43, 45] on p "Settings" at bounding box center [43, 45] width 19 height 7
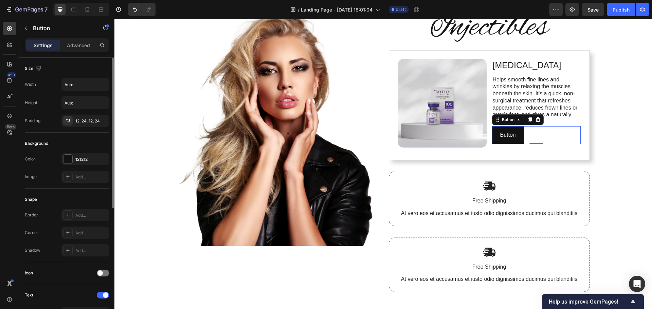
scroll to position [68, 0]
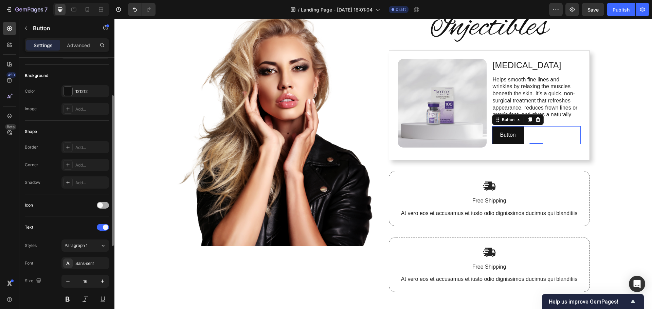
click at [105, 205] on div at bounding box center [103, 205] width 12 height 7
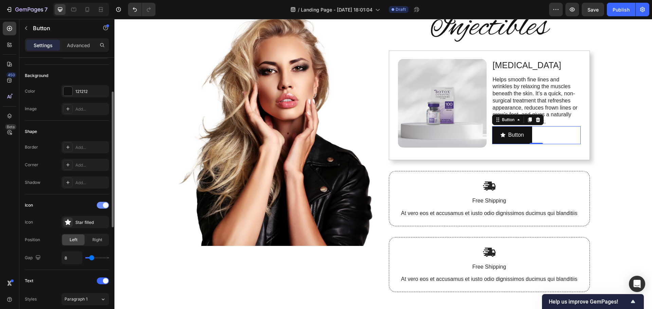
click at [105, 205] on span at bounding box center [105, 205] width 5 height 5
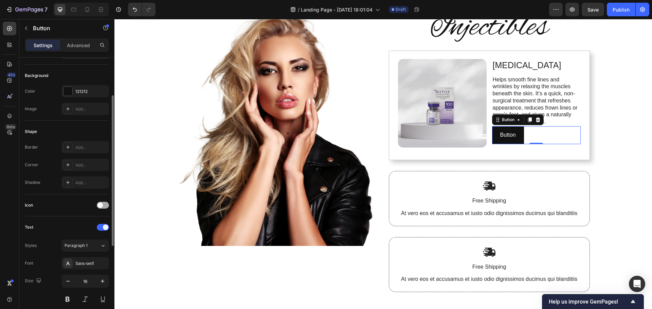
click at [105, 205] on div at bounding box center [103, 205] width 12 height 7
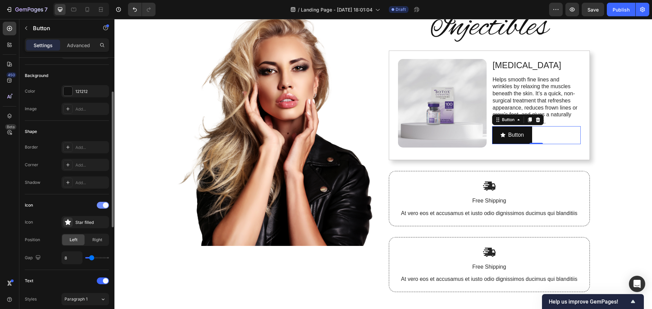
click at [105, 205] on span at bounding box center [105, 205] width 5 height 5
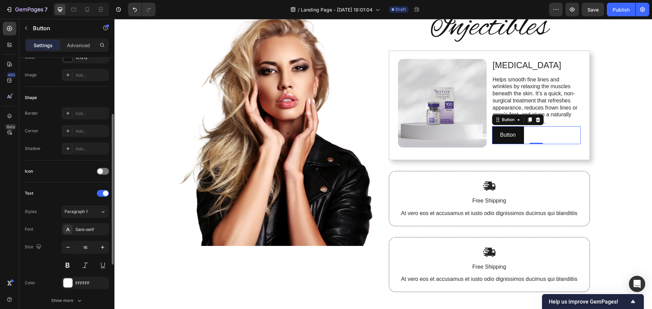
scroll to position [170, 0]
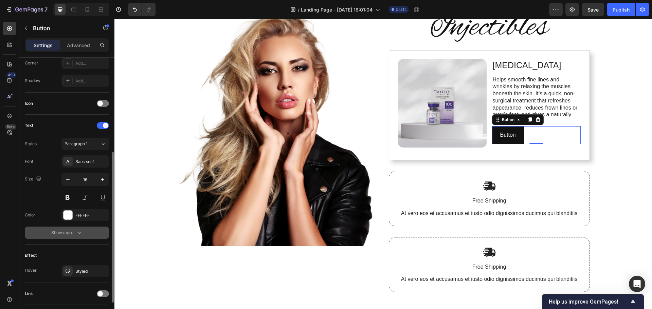
click at [61, 232] on div "Show more" at bounding box center [67, 232] width 32 height 7
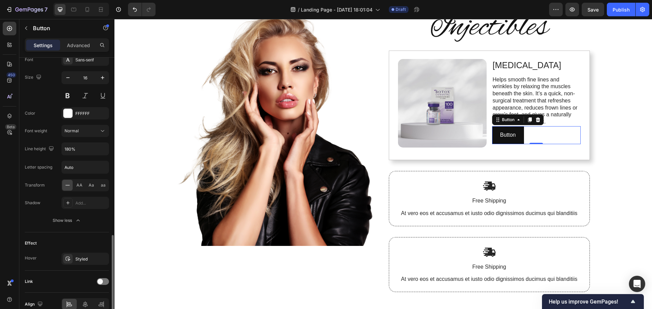
scroll to position [305, 0]
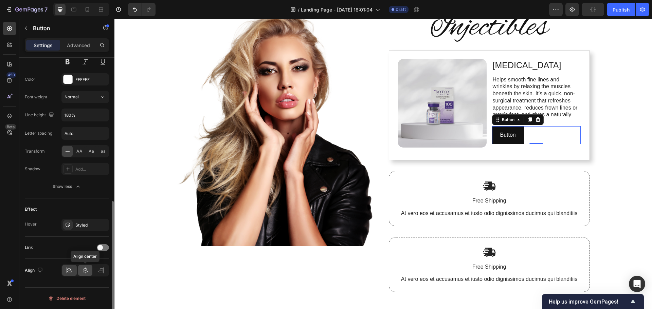
click at [88, 271] on icon at bounding box center [85, 270] width 7 height 7
click at [103, 269] on icon at bounding box center [103, 270] width 0 height 6
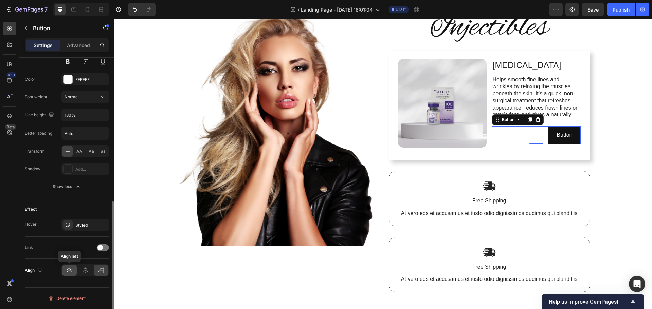
click at [71, 271] on icon at bounding box center [69, 272] width 5 height 2
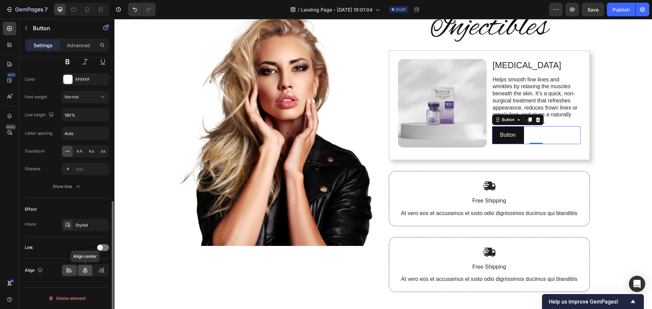
click at [84, 273] on icon at bounding box center [85, 270] width 7 height 7
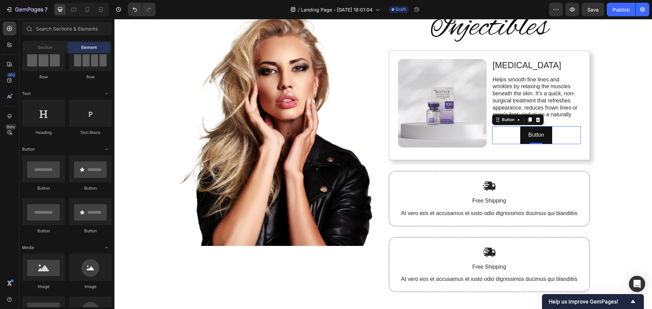
click at [605, 197] on div "Image Injectibles Heading Image [MEDICAL_DATA] Text Block Helps smooth fine lin…" at bounding box center [382, 154] width 537 height 318
click at [545, 140] on button "Button" at bounding box center [536, 135] width 32 height 18
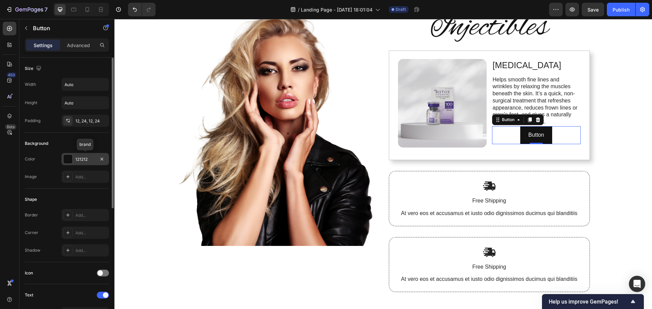
click at [69, 159] on div at bounding box center [67, 159] width 9 height 9
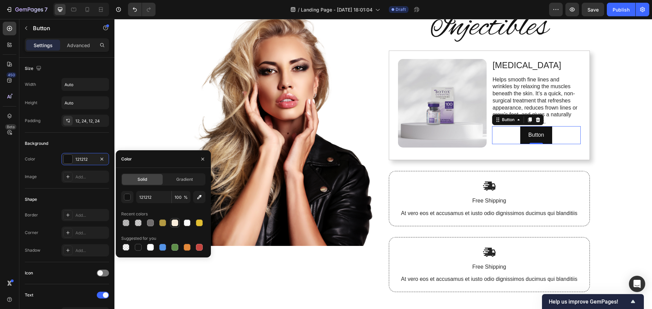
click at [175, 225] on div at bounding box center [174, 223] width 7 height 7
click at [185, 222] on div at bounding box center [187, 223] width 7 height 7
type input "FFFFFF"
type input "80"
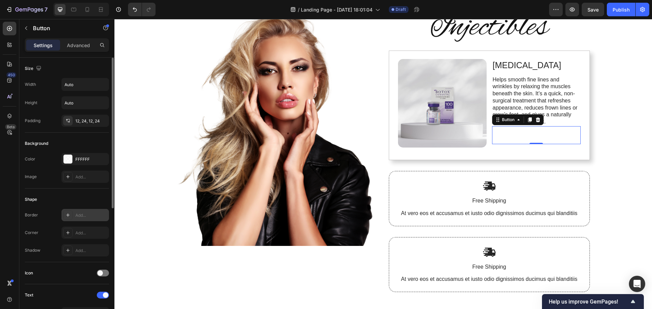
click at [86, 216] on div "Add..." at bounding box center [91, 215] width 32 height 6
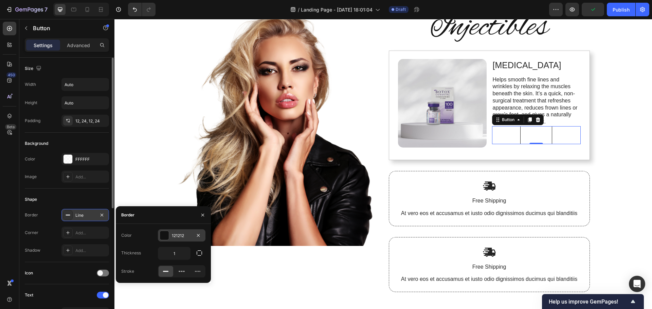
click at [165, 234] on div at bounding box center [164, 235] width 9 height 9
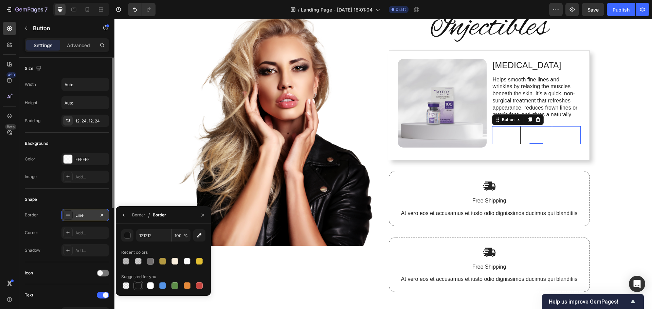
click at [138, 288] on div at bounding box center [138, 285] width 7 height 7
click at [128, 237] on div "button" at bounding box center [127, 235] width 7 height 7
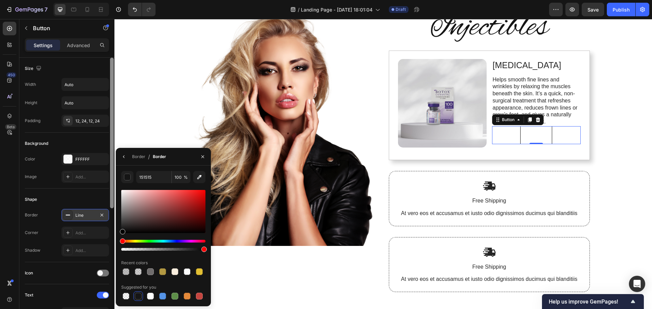
drag, startPoint x: 123, startPoint y: 229, endPoint x: 113, endPoint y: 255, distance: 27.3
click at [113, 255] on div "450 Beta Sections(18) Elements(104) Section Element Hero Section Product Detail…" at bounding box center [57, 164] width 114 height 290
type input "000000"
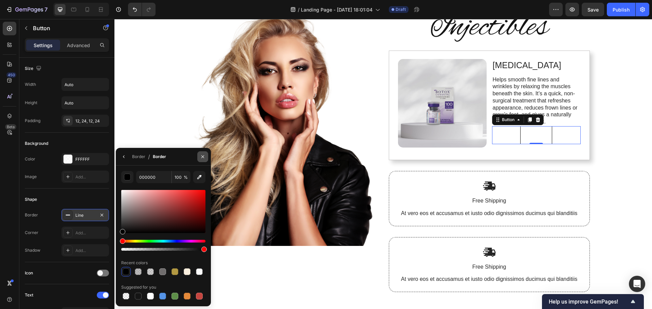
click at [205, 157] on icon "button" at bounding box center [202, 156] width 5 height 5
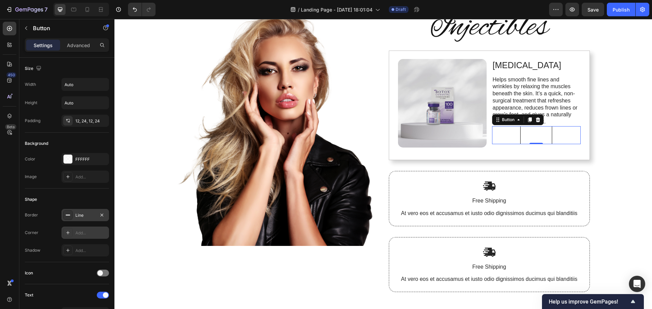
click at [91, 233] on div "Add..." at bounding box center [91, 233] width 32 height 6
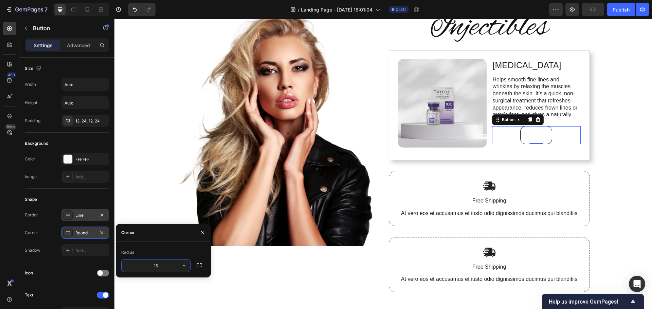
type input "15"
click at [41, 258] on div "Shape Border Line Corner 15, 15, 15, 15 Shadow Add..." at bounding box center [67, 226] width 84 height 74
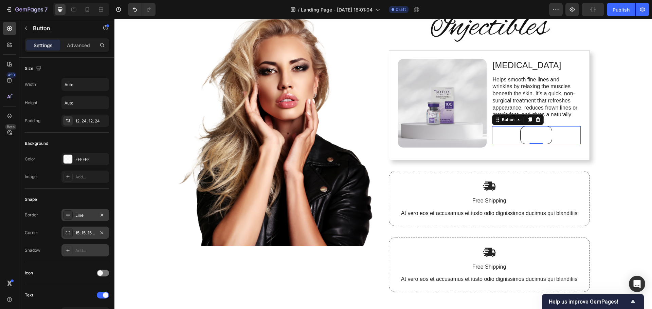
click at [79, 250] on div "Add..." at bounding box center [91, 251] width 32 height 6
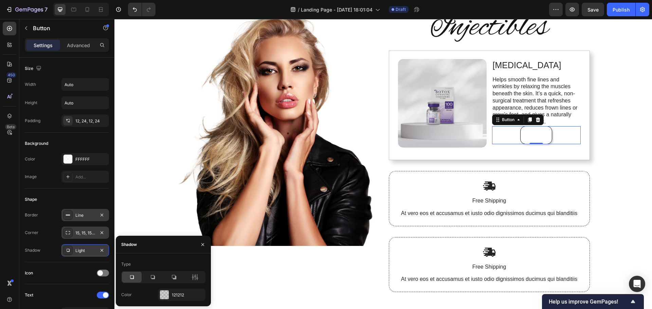
click at [79, 250] on div "Light" at bounding box center [85, 251] width 20 height 6
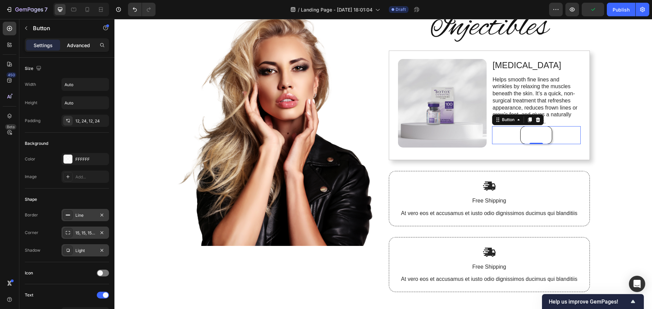
click at [73, 47] on p "Advanced" at bounding box center [78, 45] width 23 height 7
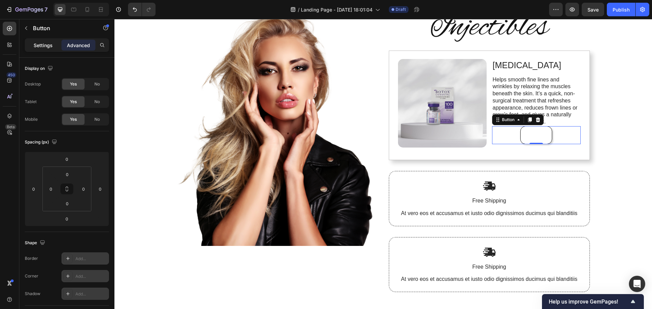
click at [40, 47] on p "Settings" at bounding box center [43, 45] width 19 height 7
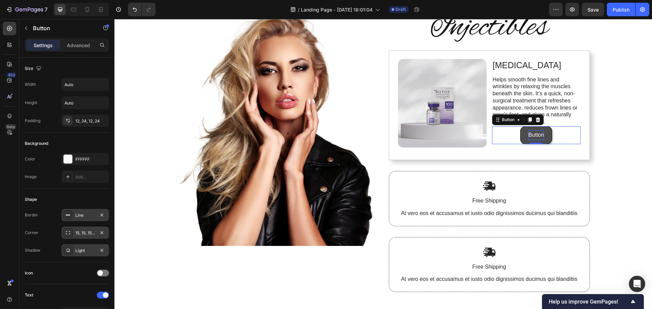
click at [533, 135] on p "Button" at bounding box center [536, 135] width 16 height 10
click at [534, 133] on p "Button" at bounding box center [536, 135] width 16 height 10
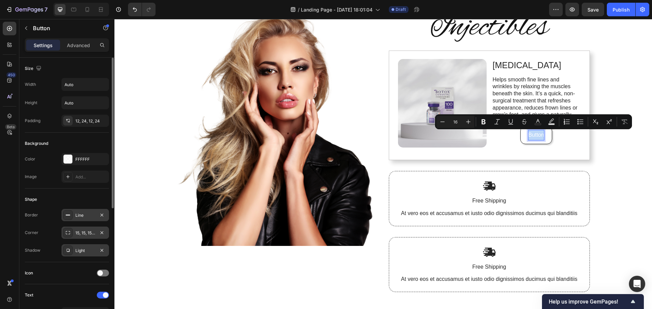
scroll to position [136, 0]
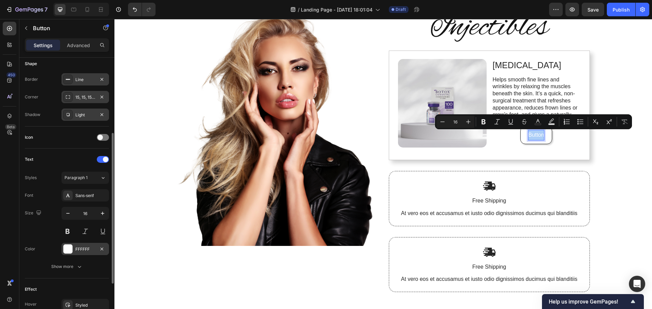
click at [67, 249] on div at bounding box center [67, 249] width 9 height 9
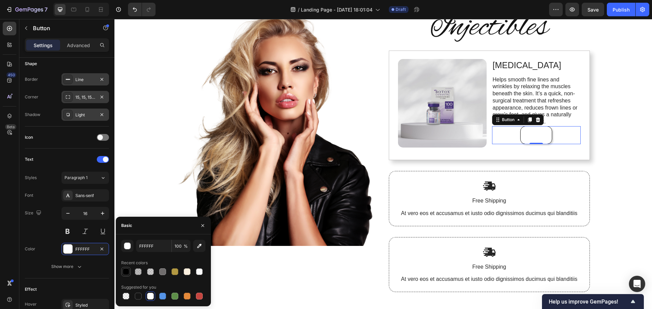
click at [125, 275] on div at bounding box center [126, 271] width 7 height 7
type input "000000"
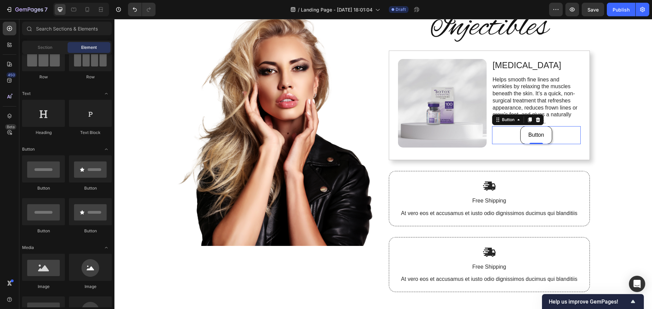
click at [602, 171] on div "Image Injectibles Heading Image [MEDICAL_DATA] Text Block Helps smooth fine lin…" at bounding box center [382, 154] width 537 height 318
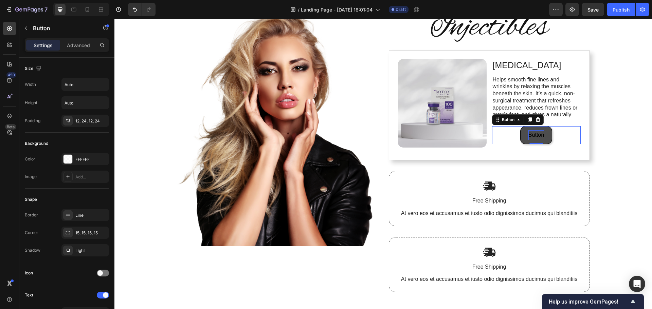
click at [533, 135] on p "Button" at bounding box center [536, 135] width 16 height 10
click at [522, 126] on button "Book" at bounding box center [536, 135] width 29 height 18
click at [519, 126] on button "Book A" at bounding box center [536, 135] width 34 height 18
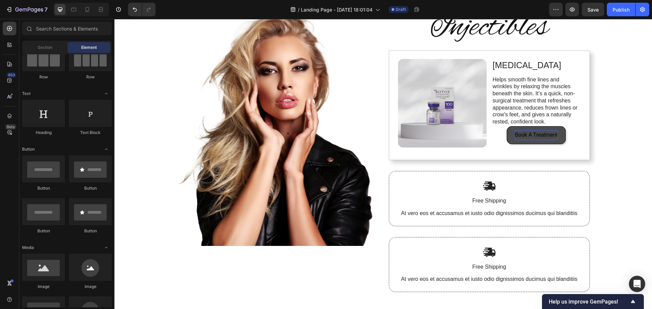
click at [602, 140] on div "Image Injectibles Heading Image [MEDICAL_DATA] Text Block Helps smooth fine lin…" at bounding box center [382, 154] width 537 height 318
click at [554, 139] on p "Book A Treatment" at bounding box center [535, 135] width 43 height 10
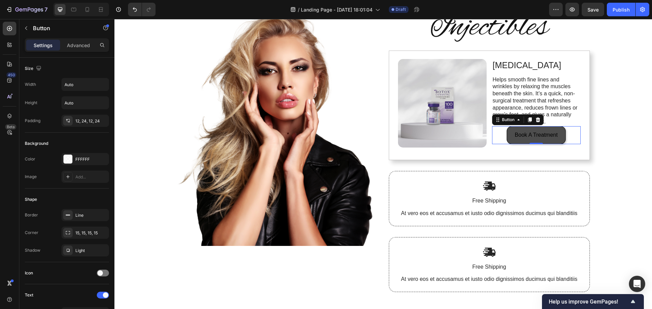
click at [558, 136] on button "Book A Treatment" at bounding box center [535, 135] width 59 height 18
click at [75, 38] on div "Button" at bounding box center [57, 28] width 77 height 19
click at [83, 44] on p "Advanced" at bounding box center [78, 45] width 23 height 7
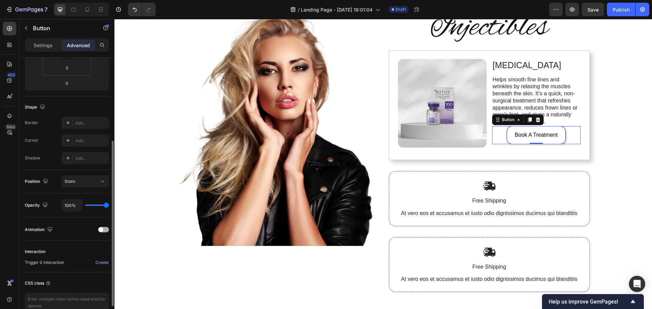
click at [101, 230] on span at bounding box center [100, 229] width 5 height 5
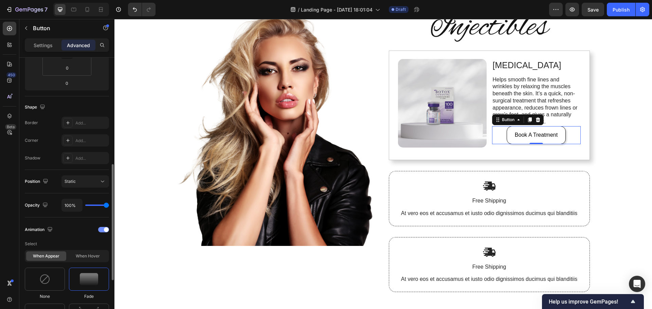
scroll to position [170, 0]
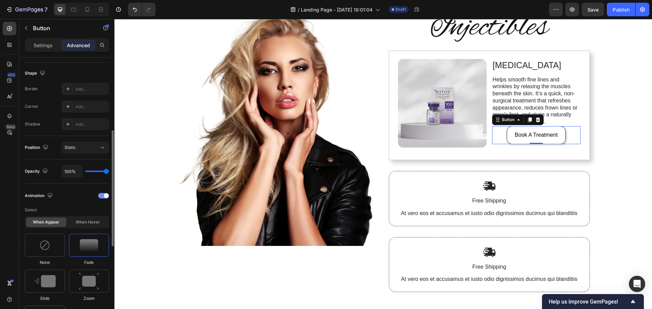
click at [103, 198] on div at bounding box center [103, 195] width 11 height 5
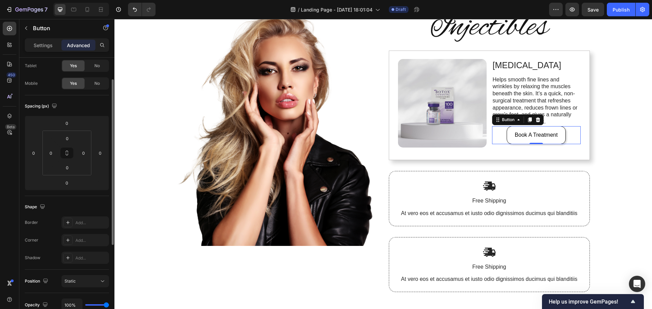
scroll to position [0, 0]
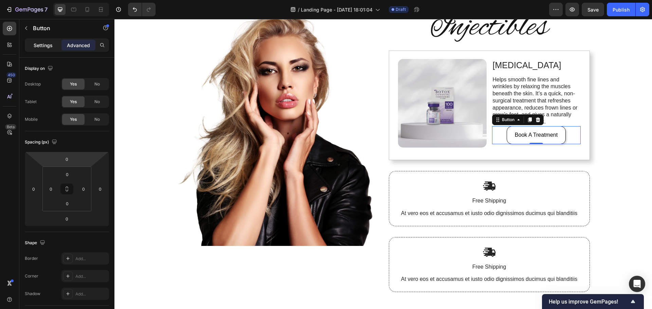
click at [44, 44] on p "Settings" at bounding box center [43, 45] width 19 height 7
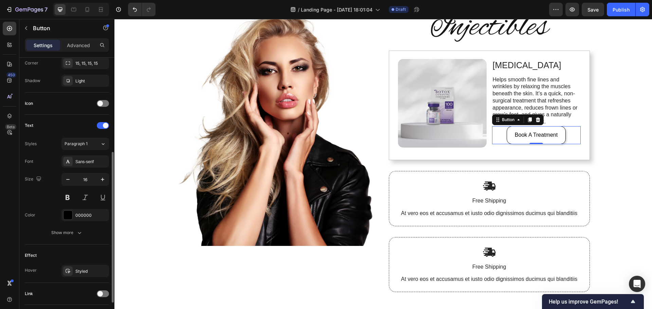
scroll to position [204, 0]
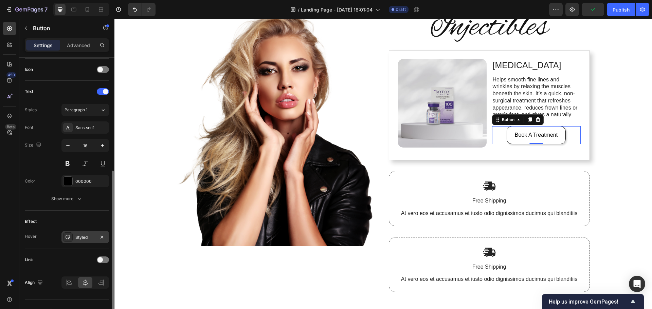
click at [87, 237] on div "Styled" at bounding box center [85, 237] width 20 height 6
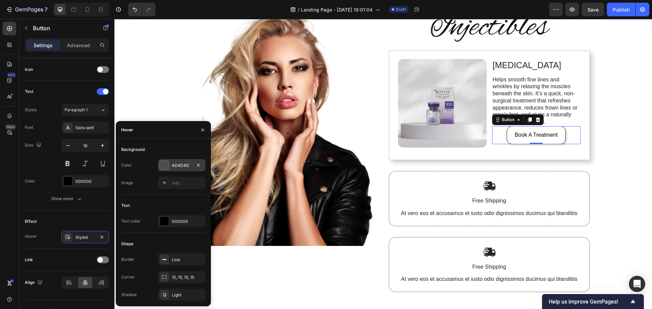
click at [165, 165] on div at bounding box center [164, 165] width 9 height 9
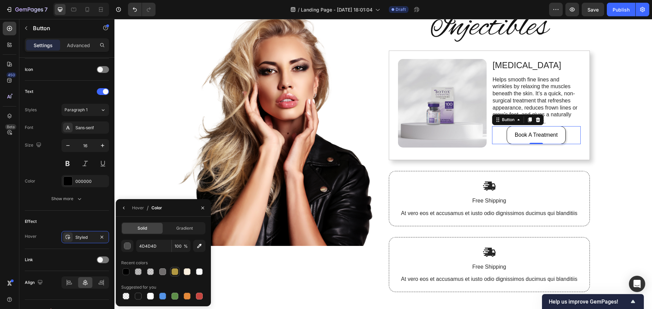
click at [175, 274] on div at bounding box center [174, 271] width 7 height 7
type input "B39942"
click at [123, 208] on icon "button" at bounding box center [123, 207] width 5 height 5
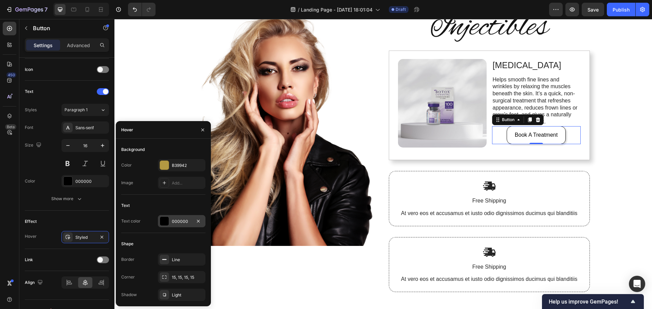
click at [164, 221] on div at bounding box center [164, 221] width 9 height 9
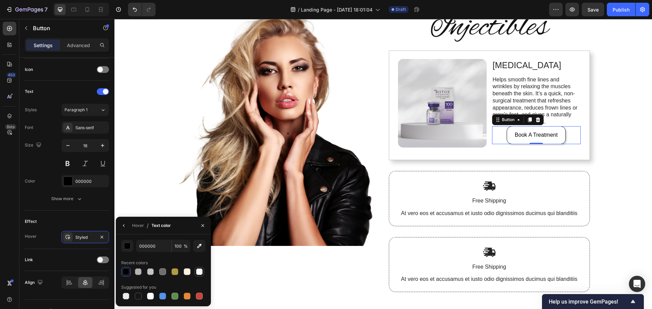
click at [200, 275] on div at bounding box center [199, 271] width 7 height 7
type input "FFFFFF"
type input "80"
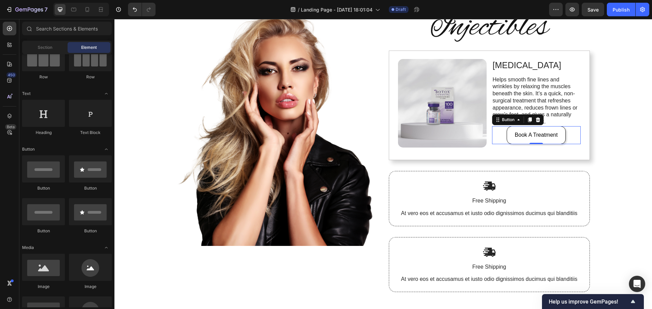
click at [607, 194] on div "Image Injectibles Heading Image [MEDICAL_DATA] Text Block Helps smooth fine lin…" at bounding box center [382, 154] width 537 height 318
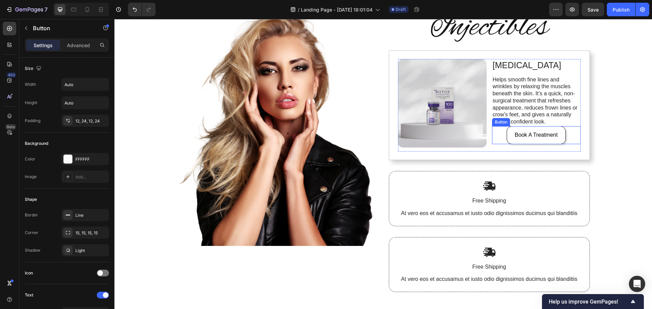
click at [570, 138] on div "Book A Treatment Button" at bounding box center [536, 135] width 89 height 18
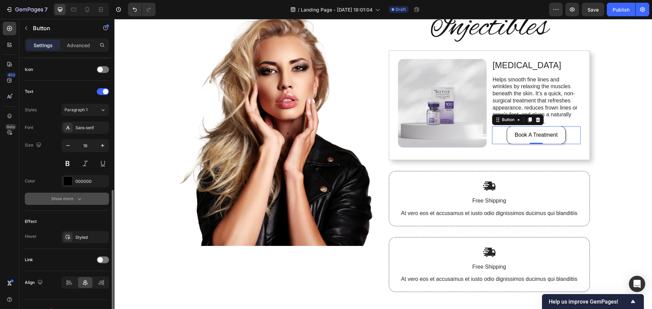
scroll to position [216, 0]
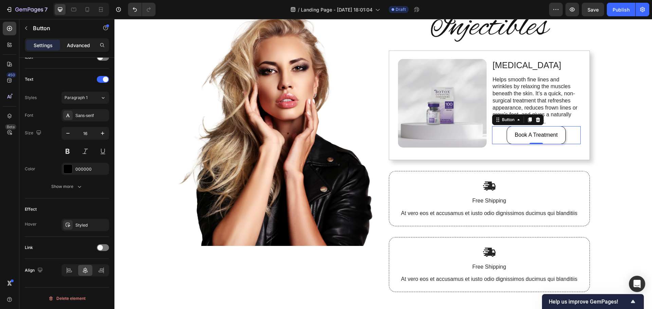
click at [76, 44] on p "Advanced" at bounding box center [78, 45] width 23 height 7
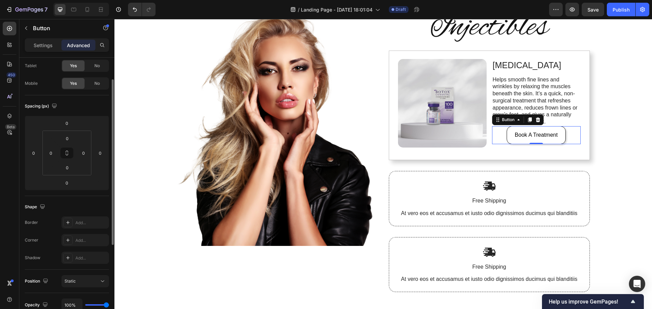
scroll to position [2, 0]
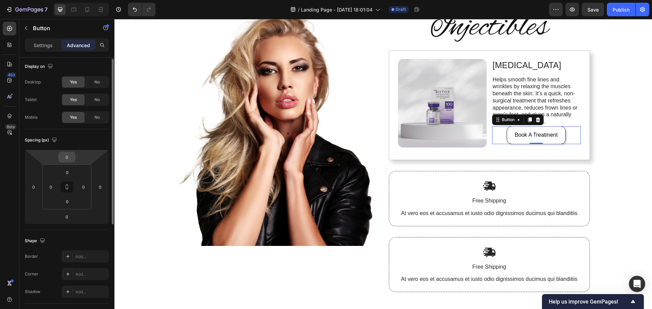
click at [66, 156] on input "0" at bounding box center [67, 157] width 14 height 10
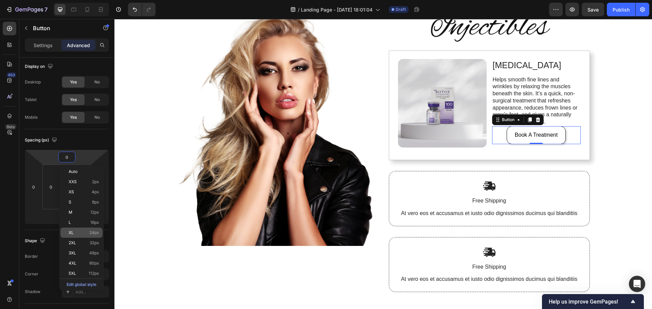
click at [92, 231] on span "24px" at bounding box center [94, 232] width 10 height 5
type input "24"
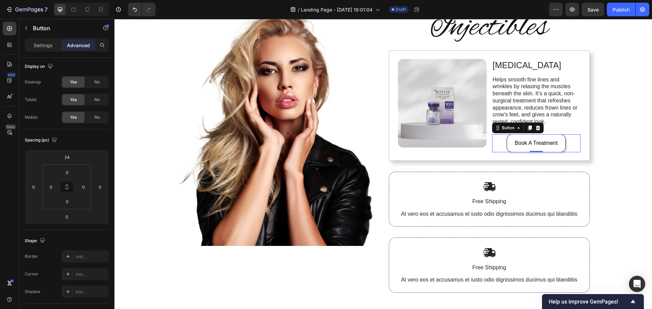
click at [602, 174] on div "Image Injectibles Heading Image [MEDICAL_DATA] Text Block Helps smooth fine lin…" at bounding box center [382, 154] width 537 height 319
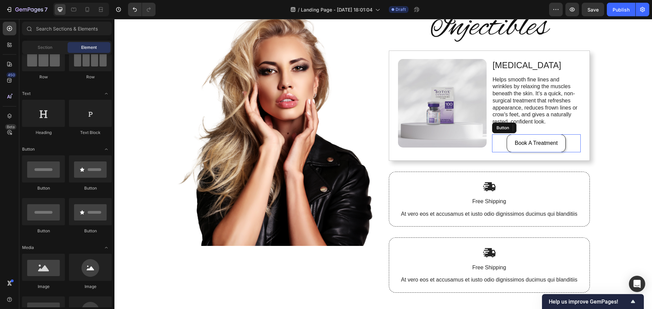
click at [614, 165] on div "Image Injectibles Heading Image [MEDICAL_DATA] Text Block Helps smooth fine lin…" at bounding box center [382, 154] width 537 height 319
click at [614, 135] on div "Image Injectibles Heading Image [MEDICAL_DATA] Text Block Helps smooth fine lin…" at bounding box center [382, 154] width 537 height 319
click at [606, 112] on div "Image Injectibles Heading Image [MEDICAL_DATA] Text Block Helps smooth fine lin…" at bounding box center [382, 154] width 537 height 319
click at [529, 105] on p "Helps smooth fine lines and wrinkles by relaxing the muscles beneath the skin. …" at bounding box center [535, 101] width 87 height 50
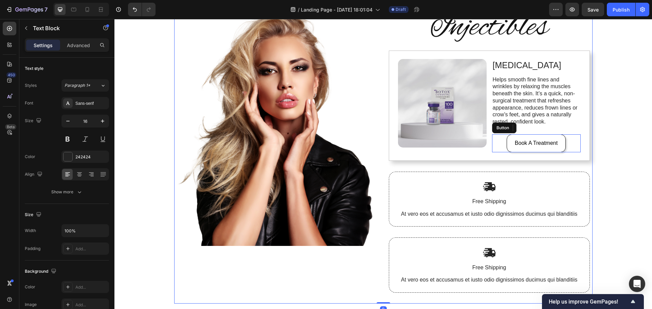
click at [381, 134] on div "Image Injectibles Heading Image [MEDICAL_DATA] Text Block Helps smooth fine lin…" at bounding box center [383, 154] width 418 height 299
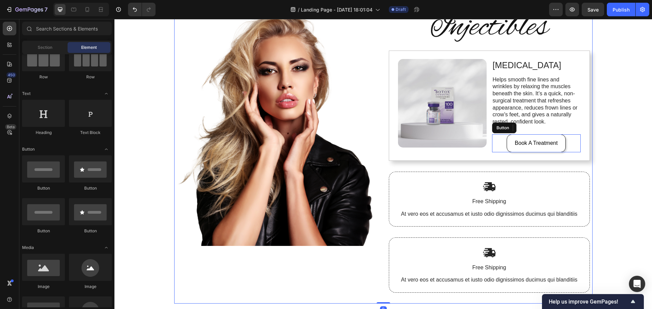
click at [132, 158] on div "Image Injectibles Heading Image [MEDICAL_DATA] Text Block Helps smooth fine lin…" at bounding box center [382, 154] width 537 height 319
click at [528, 144] on p "Book A Treatment" at bounding box center [535, 143] width 43 height 10
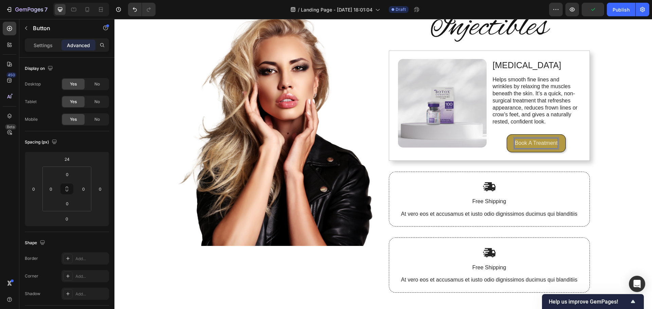
click at [528, 144] on p "Book A Treatment" at bounding box center [535, 143] width 43 height 10
click at [597, 152] on div "Image Injectibles Heading Image [MEDICAL_DATA] Text Block Helps smooth fine lin…" at bounding box center [382, 154] width 537 height 319
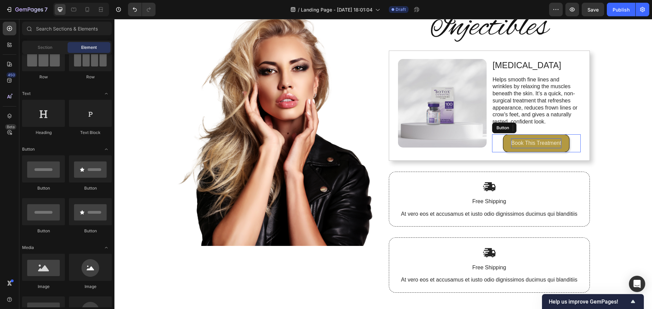
click at [613, 156] on div "Image Injectibles Heading Image [MEDICAL_DATA] Text Block Helps smooth fine lin…" at bounding box center [382, 154] width 537 height 319
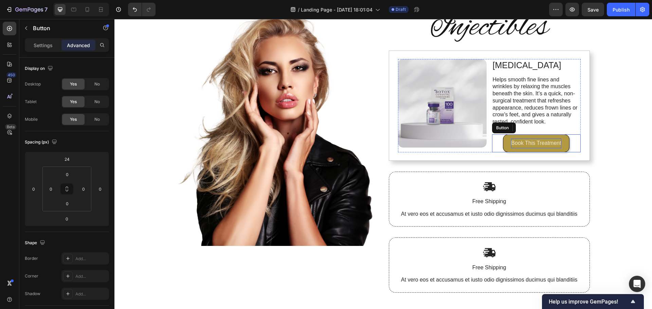
click at [529, 140] on p "Book This Treatment" at bounding box center [536, 143] width 50 height 10
click at [516, 134] on button "Schedule" at bounding box center [535, 143] width 39 height 18
click at [613, 145] on div "Image Injectibles Heading Image [MEDICAL_DATA] Text Block Helps smooth fine lin…" at bounding box center [382, 154] width 537 height 319
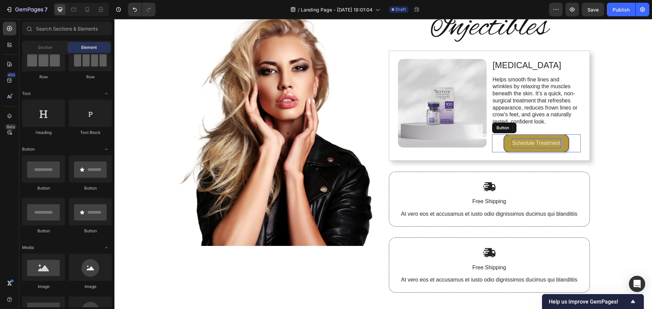
click at [624, 148] on div "Image Injectibles Heading Image [MEDICAL_DATA] Text Block Helps smooth fine lin…" at bounding box center [382, 154] width 537 height 319
click at [627, 136] on div "Image Injectibles Heading Image [MEDICAL_DATA] Text Block Helps smooth fine lin…" at bounding box center [382, 154] width 537 height 319
click at [642, 161] on div "Image Injectibles Heading Image [MEDICAL_DATA] Text Block Helps smooth fine lin…" at bounding box center [382, 154] width 537 height 319
click at [620, 155] on div "Image Injectibles Heading Image [MEDICAL_DATA] Text Block Helps smooth fine lin…" at bounding box center [382, 154] width 537 height 319
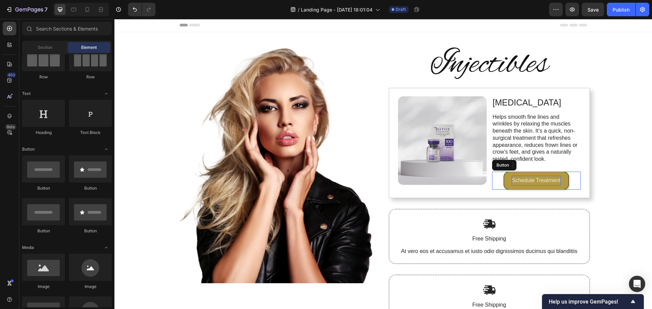
scroll to position [0, 0]
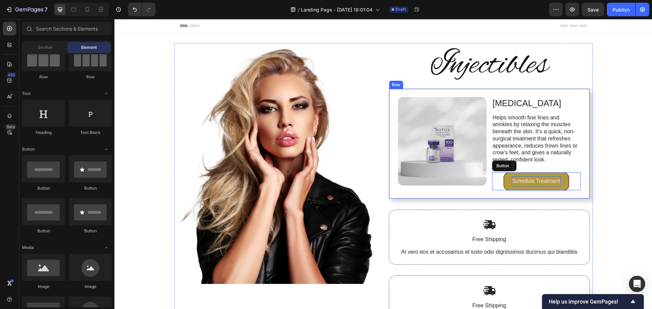
click at [585, 190] on div "Image [MEDICAL_DATA] Text Block Helps smooth fine lines and wrinkles by relaxin…" at bounding box center [489, 144] width 201 height 110
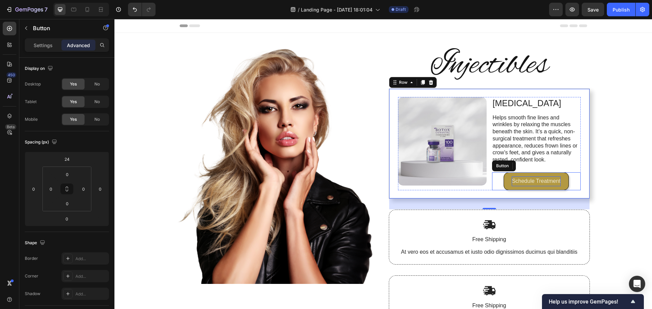
click at [572, 187] on div "Schedule Treatment Button" at bounding box center [536, 181] width 89 height 18
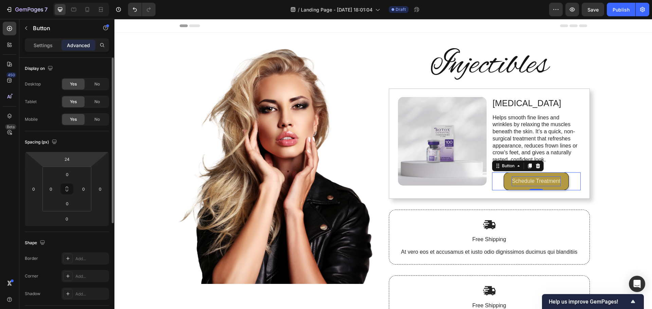
scroll to position [136, 0]
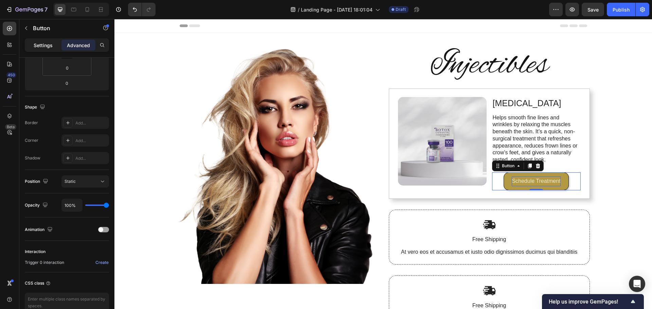
click at [45, 45] on p "Settings" at bounding box center [43, 45] width 19 height 7
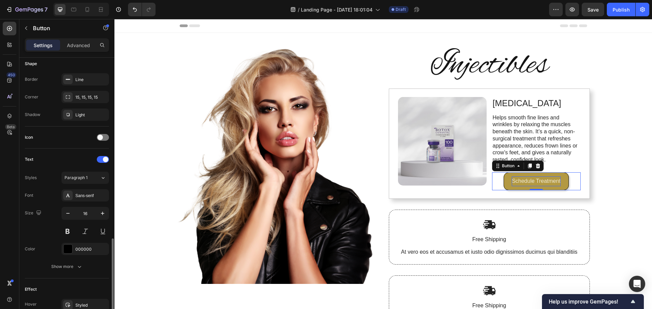
scroll to position [216, 0]
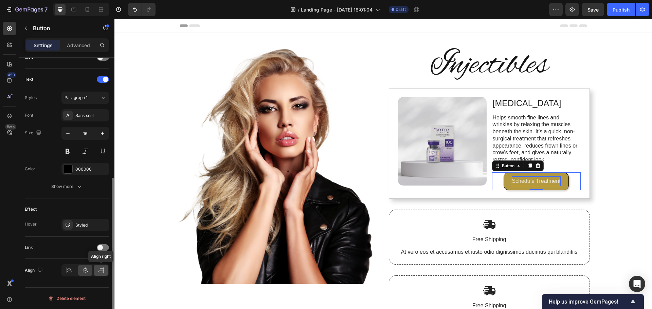
click at [102, 272] on icon at bounding box center [101, 270] width 7 height 7
click at [622, 212] on div "Image Injectibles Heading Image [MEDICAL_DATA] Text Block Helps smooth fine lin…" at bounding box center [382, 192] width 537 height 319
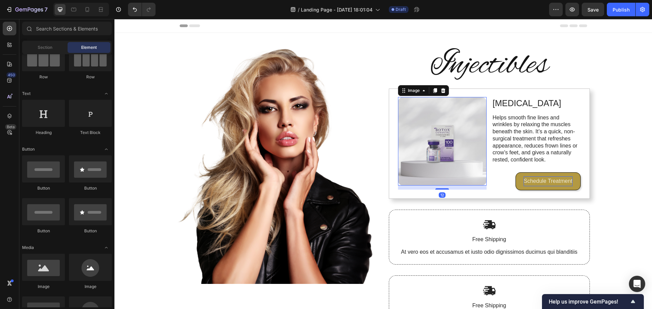
click at [436, 174] on img at bounding box center [442, 141] width 89 height 89
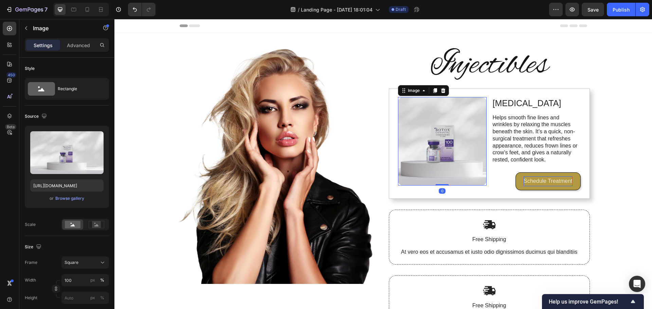
drag, startPoint x: 438, startPoint y: 189, endPoint x: 441, endPoint y: 180, distance: 9.7
click at [441, 180] on div "Image 0" at bounding box center [442, 141] width 89 height 89
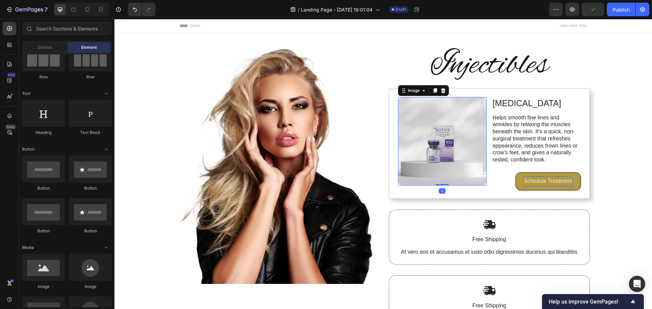
click at [637, 166] on div "Image Injectibles Heading Image 0 [MEDICAL_DATA] Text Block Helps smooth fine l…" at bounding box center [382, 192] width 537 height 319
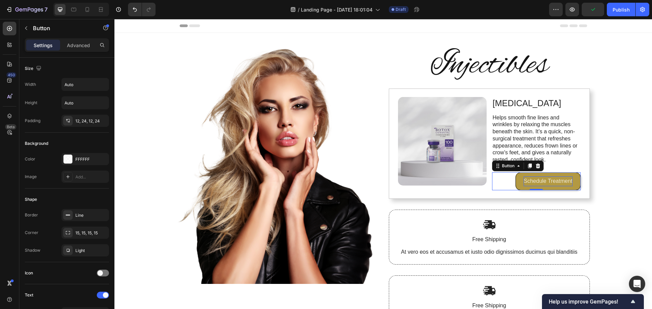
click at [547, 178] on p "Schedule Treatment" at bounding box center [547, 181] width 49 height 10
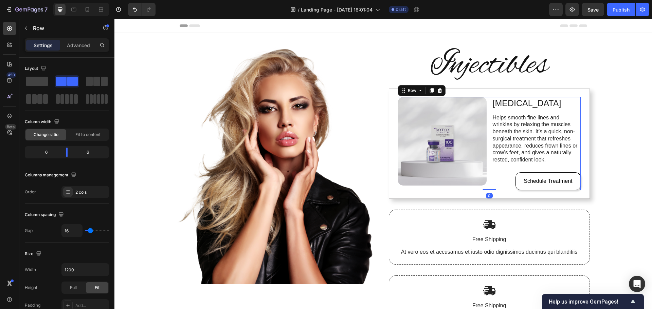
click at [551, 167] on div "Schedule Treatment Button" at bounding box center [536, 177] width 89 height 26
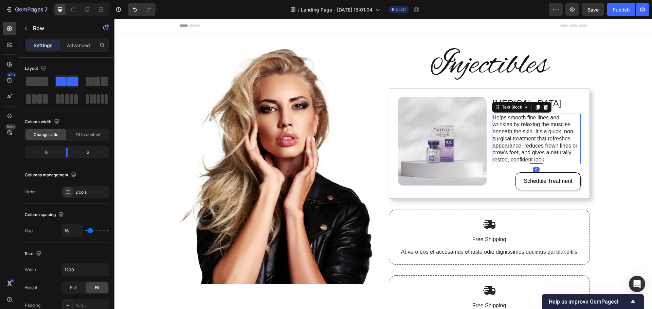
click at [545, 148] on p "Helps smooth fine lines and wrinkles by relaxing the muscles beneath the skin. …" at bounding box center [535, 139] width 87 height 50
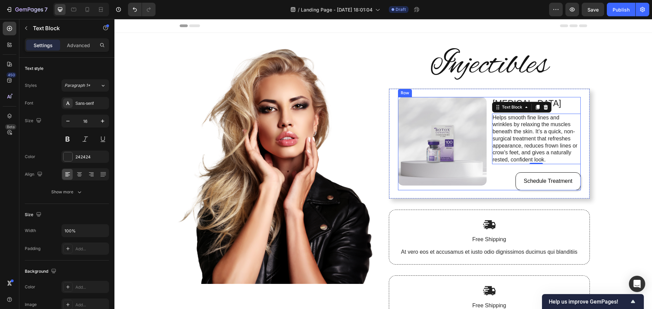
click at [474, 188] on div "Image" at bounding box center [442, 143] width 89 height 93
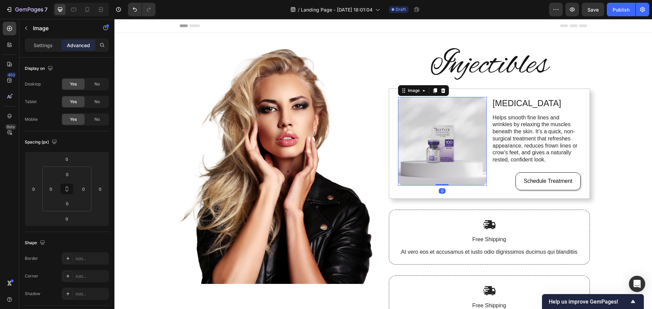
click at [470, 160] on img at bounding box center [442, 141] width 89 height 89
click at [41, 43] on p "Settings" at bounding box center [43, 45] width 19 height 7
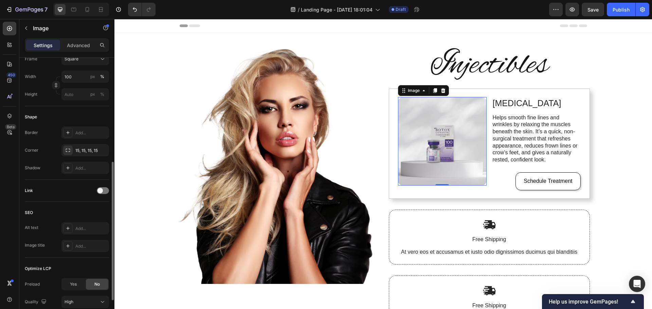
scroll to position [259, 0]
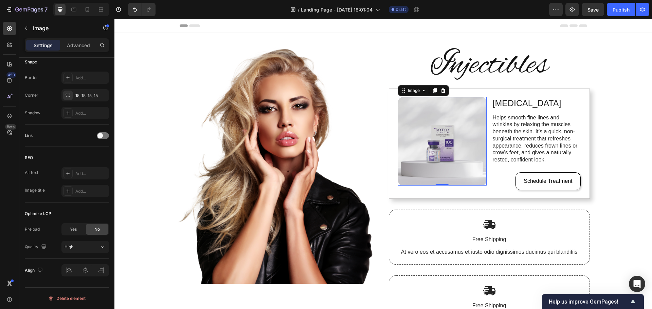
click at [623, 130] on div "Image Injectibles Heading Image 0 [MEDICAL_DATA] Text Block Helps smooth fine l…" at bounding box center [382, 192] width 537 height 319
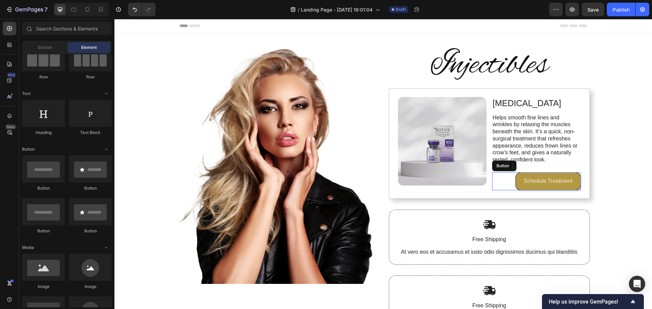
click at [573, 184] on button "Schedule Treatment" at bounding box center [547, 181] width 65 height 18
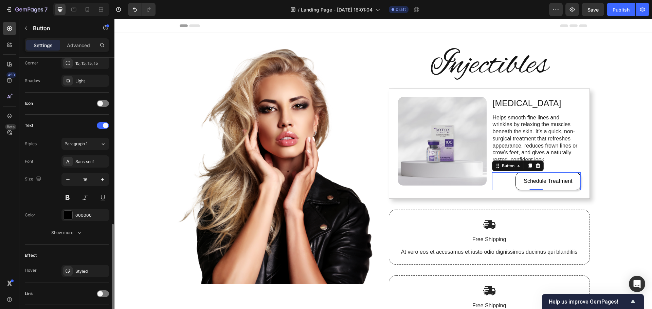
scroll to position [216, 0]
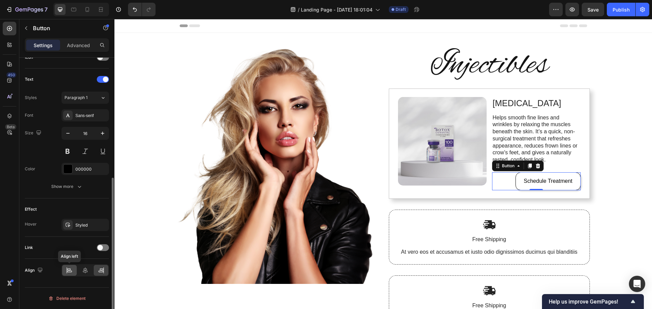
click at [71, 270] on icon at bounding box center [69, 270] width 7 height 7
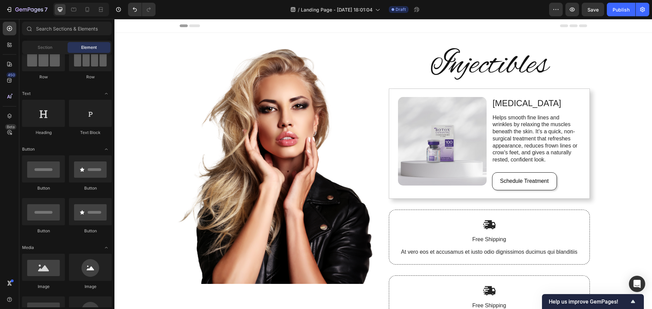
click at [623, 195] on div "Image Injectibles Heading Image [MEDICAL_DATA] Text Block Helps smooth fine lin…" at bounding box center [382, 192] width 537 height 319
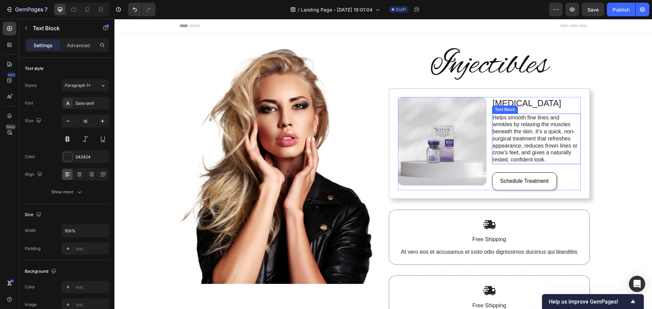
click at [518, 158] on p "Helps smooth fine lines and wrinkles by relaxing the muscles beneath the skin. …" at bounding box center [535, 139] width 87 height 50
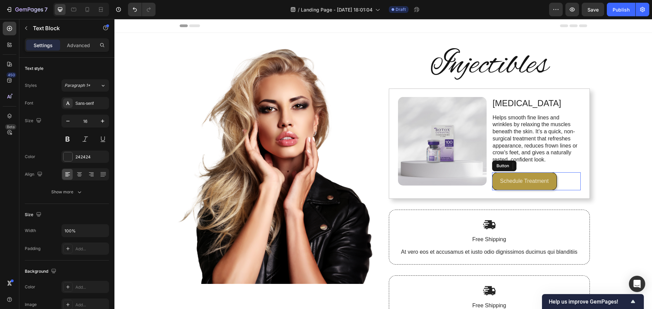
click at [543, 173] on button "Schedule Treatment" at bounding box center [524, 181] width 65 height 18
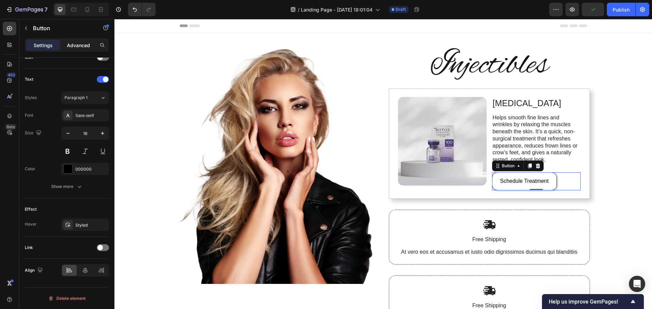
click at [77, 45] on p "Advanced" at bounding box center [78, 45] width 23 height 7
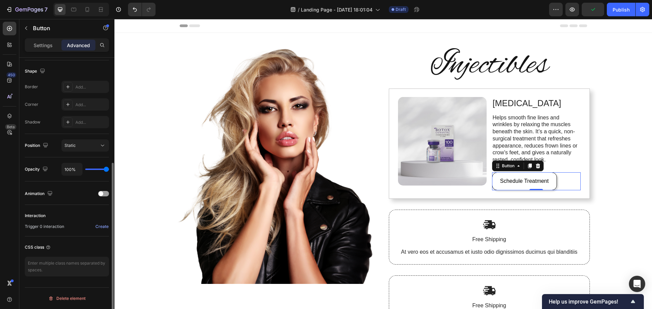
scroll to position [2, 0]
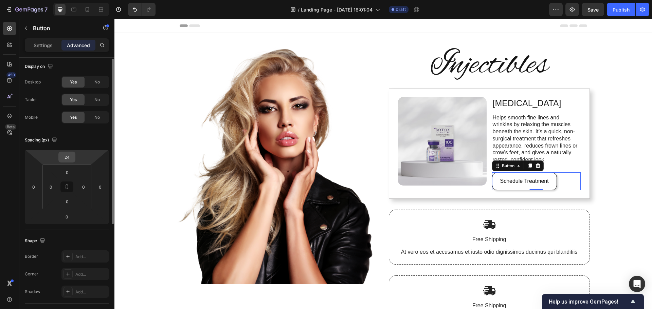
click at [67, 159] on input "24" at bounding box center [67, 157] width 14 height 10
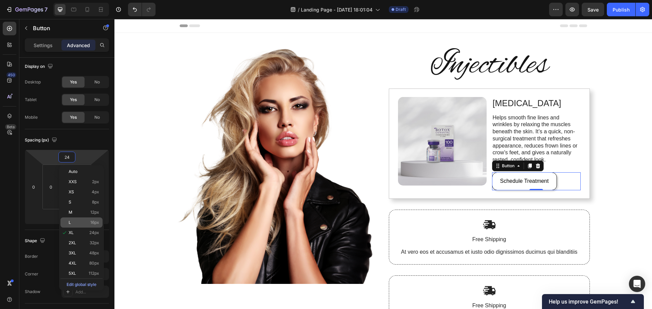
click at [96, 224] on span "16px" at bounding box center [94, 222] width 9 height 5
type input "16"
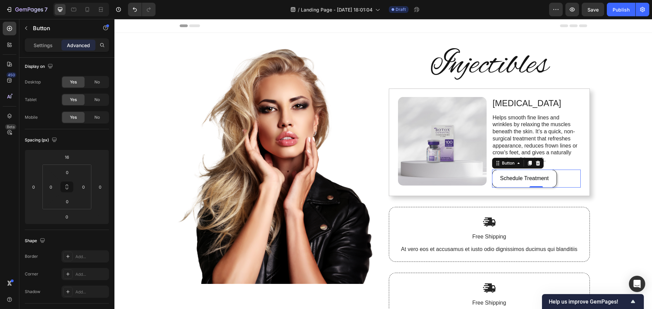
click at [606, 150] on div "Image Injectibles Heading Image [MEDICAL_DATA] Text Block Helps smooth fine lin…" at bounding box center [382, 191] width 537 height 316
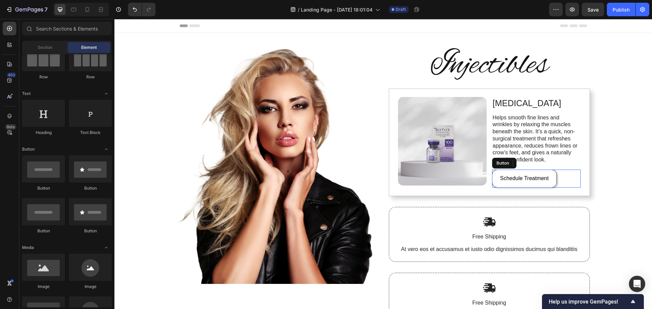
click at [611, 151] on div "Image Injectibles Heading Image [MEDICAL_DATA] Text Block Helps smooth fine lin…" at bounding box center [382, 191] width 537 height 316
click at [607, 162] on div "Image Injectibles Heading Image [MEDICAL_DATA] Text Block Helps smooth fine lin…" at bounding box center [382, 191] width 537 height 316
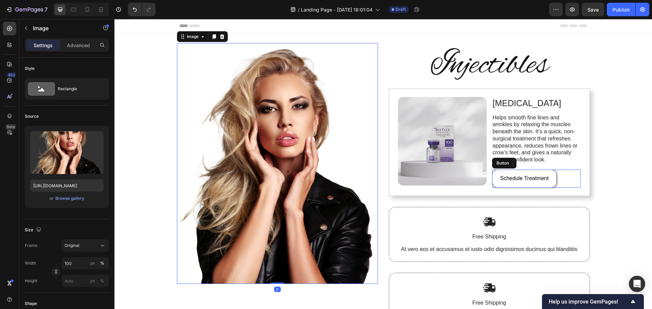
click at [345, 203] on img at bounding box center [277, 163] width 201 height 241
click at [148, 213] on div "Image 0 Injectibles Heading Image [MEDICAL_DATA] Text Block Helps smooth fine l…" at bounding box center [382, 191] width 537 height 316
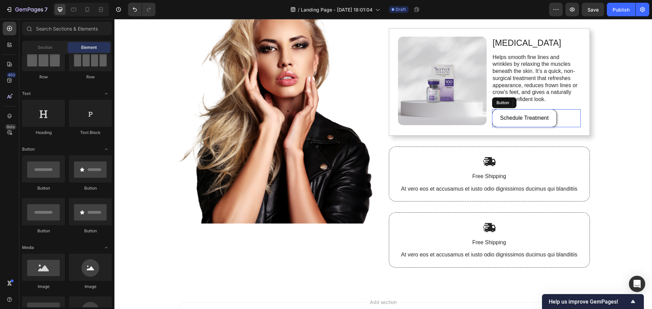
scroll to position [68, 0]
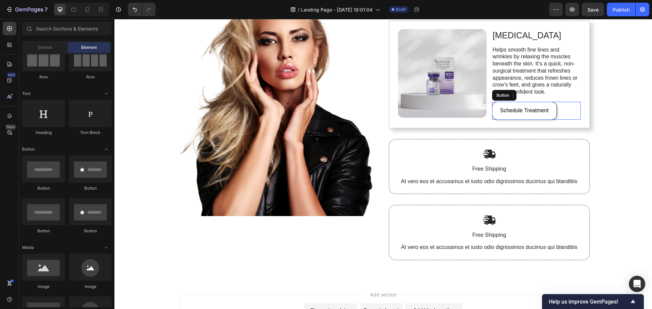
click at [620, 182] on div "Image Injectibles Heading Image [MEDICAL_DATA] Text Block Helps smooth fine lin…" at bounding box center [382, 123] width 537 height 316
click at [564, 182] on p "At vero eos et accusamus et iusto odio dignissimos ducimus qui blanditiis" at bounding box center [488, 181] width 181 height 7
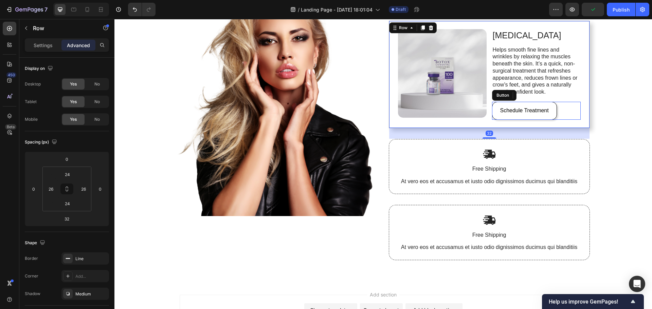
click at [585, 98] on div "Image [MEDICAL_DATA] Text Block Helps smooth fine lines and wrinkles by relaxin…" at bounding box center [489, 75] width 201 height 108
click at [421, 27] on icon at bounding box center [422, 27] width 4 height 5
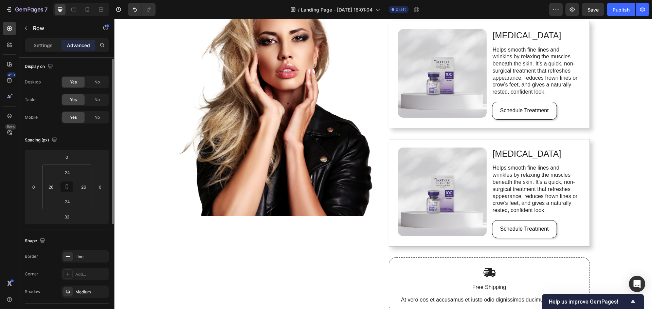
click at [610, 165] on div "Image Injectibles Heading Image [MEDICAL_DATA] Text Block Helps smooth fine lin…" at bounding box center [382, 182] width 537 height 435
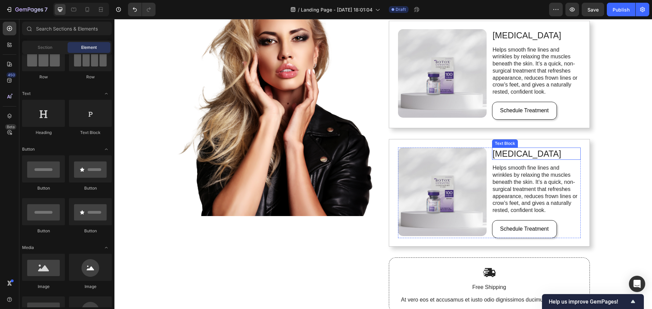
click at [504, 154] on p "[MEDICAL_DATA]" at bounding box center [535, 153] width 87 height 11
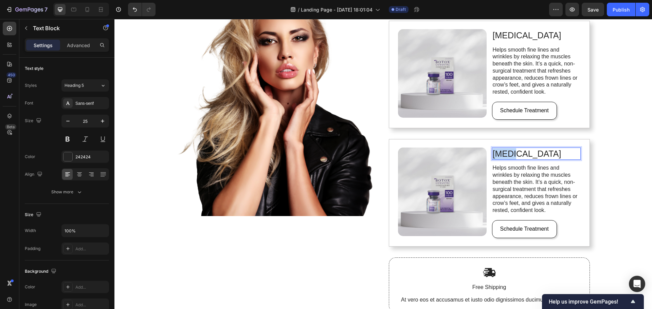
click at [504, 154] on p "[MEDICAL_DATA]" at bounding box center [535, 153] width 87 height 11
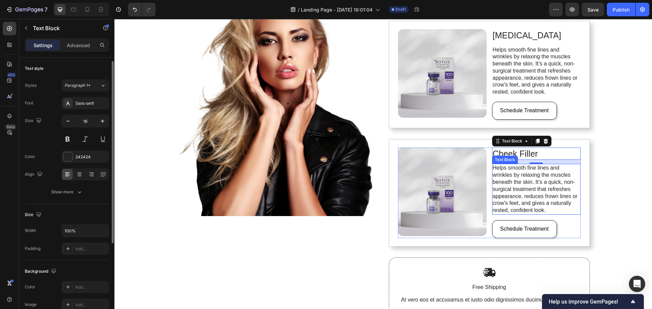
click at [526, 188] on p "Helps smooth fine lines and wrinkles by relaxing the muscles beneath the skin. …" at bounding box center [535, 190] width 87 height 50
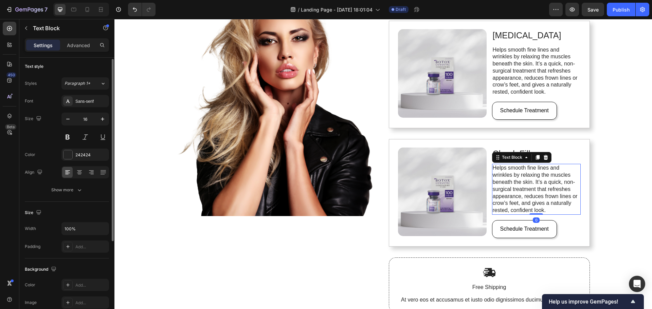
click at [526, 188] on p "Helps smooth fine lines and wrinkles by relaxing the muscles beneath the skin. …" at bounding box center [535, 190] width 87 height 50
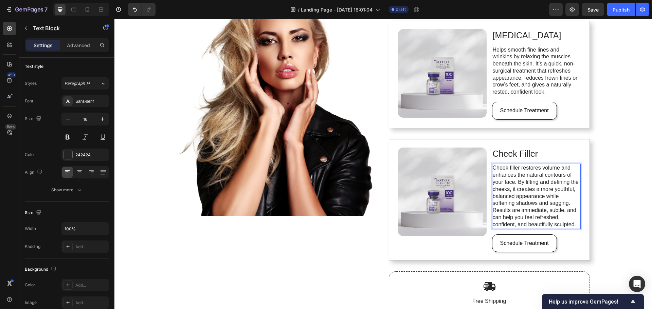
click at [623, 181] on div "Image Injectibles Heading Image [MEDICAL_DATA] Text Block Helps smooth fine lin…" at bounding box center [382, 189] width 537 height 449
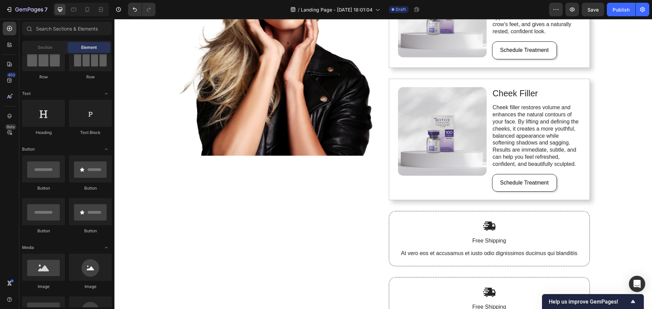
scroll to position [170, 0]
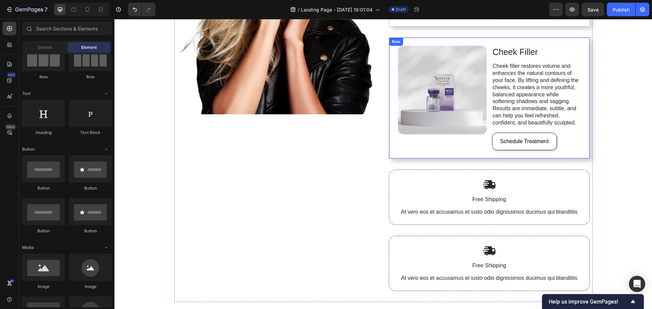
click at [580, 152] on div "Image Cheek Filler Text Block Cheek filler restores volume and enhances the nat…" at bounding box center [489, 97] width 201 height 121
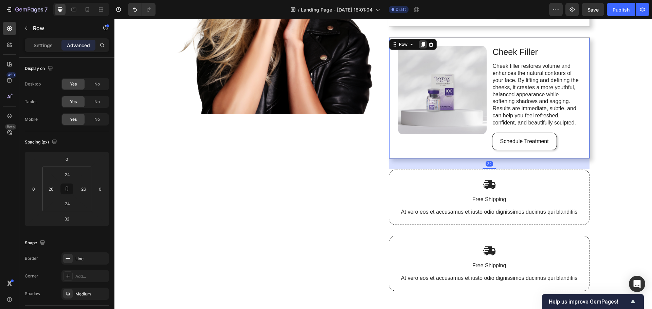
click at [420, 45] on icon at bounding box center [422, 44] width 5 height 5
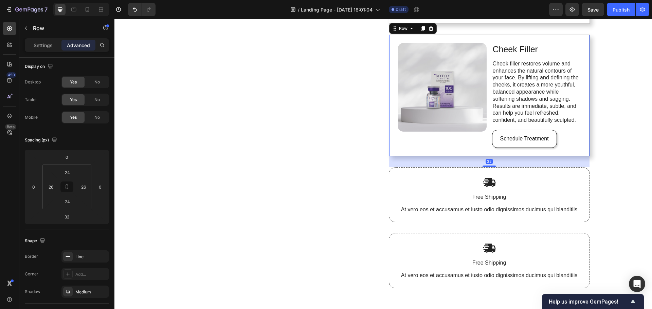
scroll to position [305, 0]
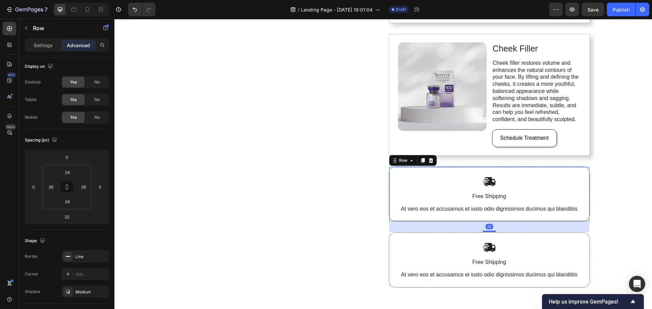
click at [581, 199] on div "Image Free Shipping Text Block At vero eos et accusamus et iusto odio dignissim…" at bounding box center [489, 194] width 201 height 55
click at [430, 162] on icon at bounding box center [430, 160] width 5 height 5
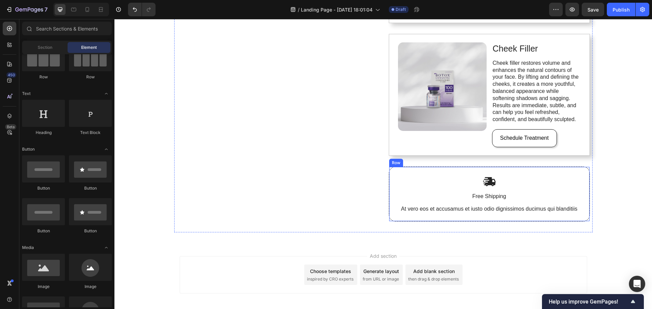
click at [581, 195] on div "Image Free Shipping Text Block At vero eos et accusamus et iusto odio dignissim…" at bounding box center [489, 194] width 201 height 55
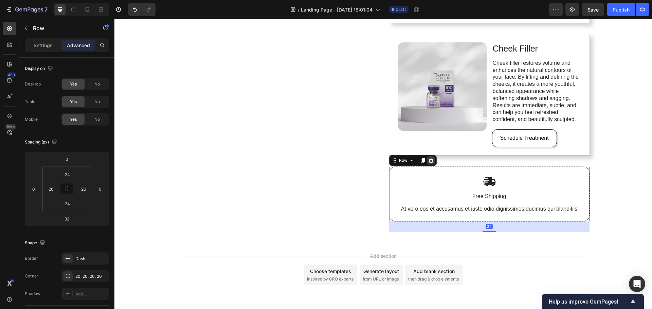
click at [428, 161] on icon at bounding box center [430, 160] width 5 height 5
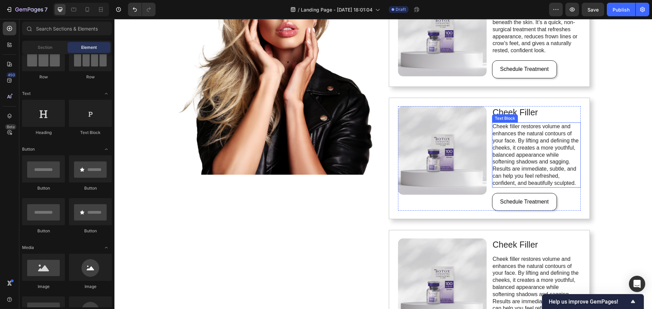
scroll to position [135, 0]
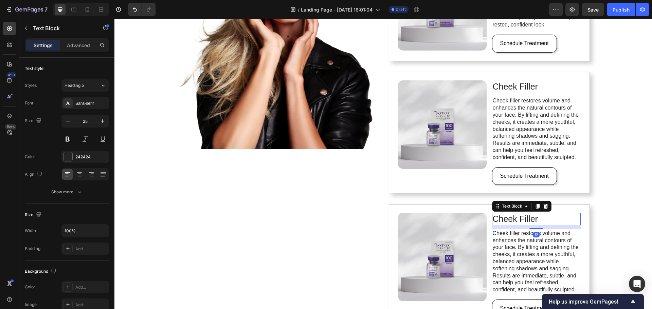
click at [506, 217] on p "Cheek Filler" at bounding box center [535, 218] width 87 height 11
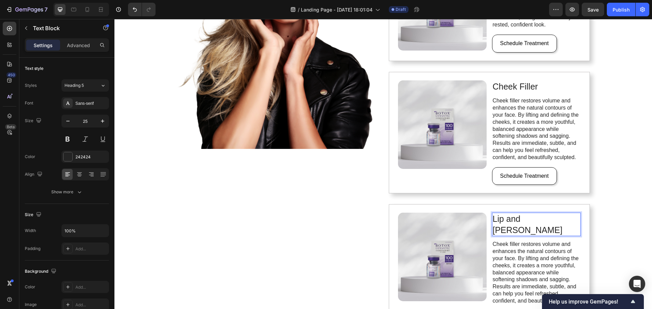
click at [625, 134] on div "Image Injectibles Heading Image [MEDICAL_DATA] Text Block Helps smooth fine lin…" at bounding box center [382, 128] width 537 height 460
click at [535, 254] on p "Cheek filler restores volume and enhances the natural contours of your face. By…" at bounding box center [535, 272] width 87 height 63
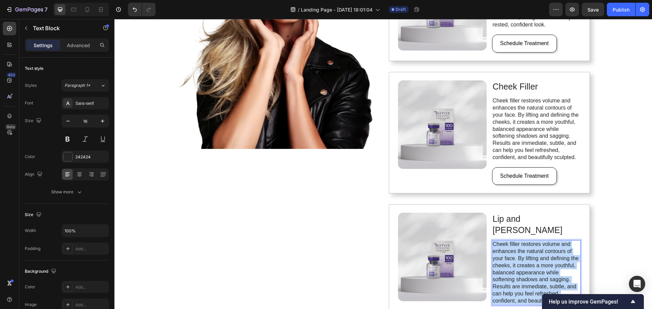
click at [535, 254] on p "Cheek filler restores volume and enhances the natural contours of your face. By…" at bounding box center [535, 272] width 87 height 63
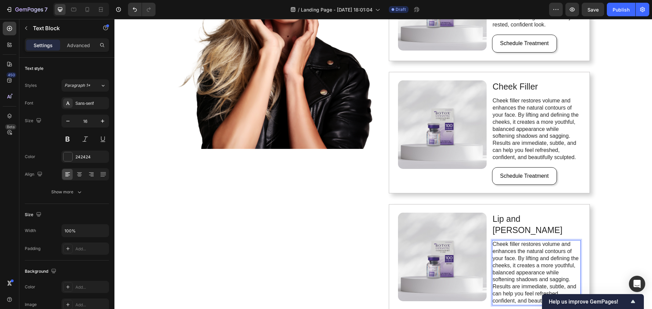
scroll to position [139, 0]
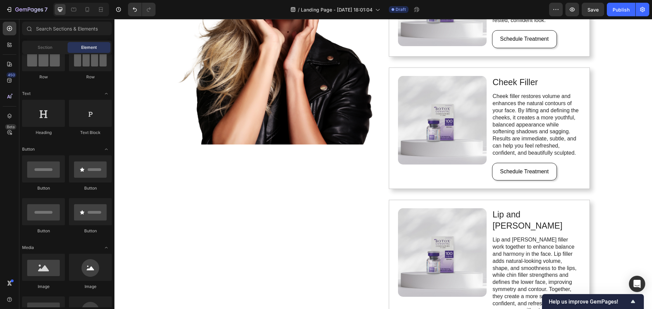
click at [618, 222] on div "Image Injectibles Heading Image [MEDICAL_DATA] Text Block Helps smooth fine lin…" at bounding box center [382, 130] width 537 height 474
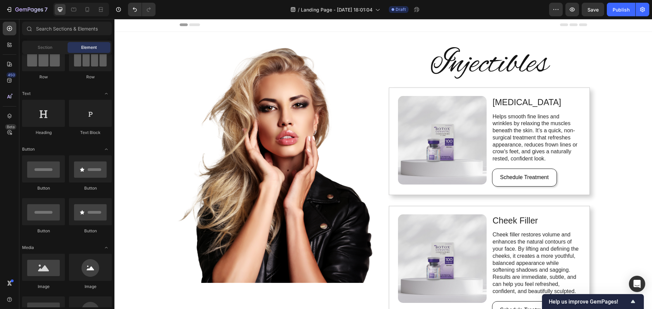
scroll to position [0, 0]
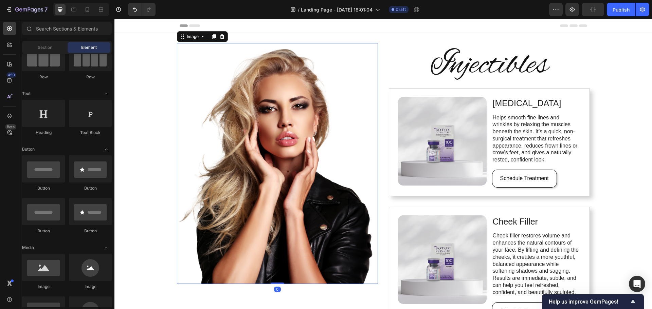
click at [360, 185] on img at bounding box center [277, 163] width 201 height 241
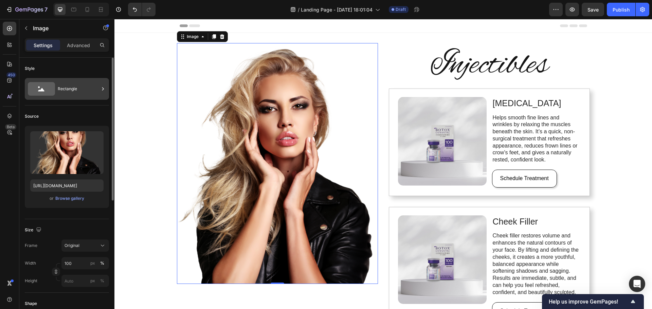
click at [73, 89] on div "Rectangle" at bounding box center [78, 89] width 41 height 16
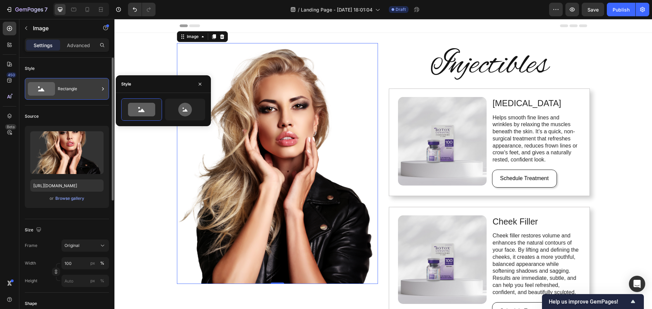
click at [73, 88] on div "Rectangle" at bounding box center [78, 89] width 41 height 16
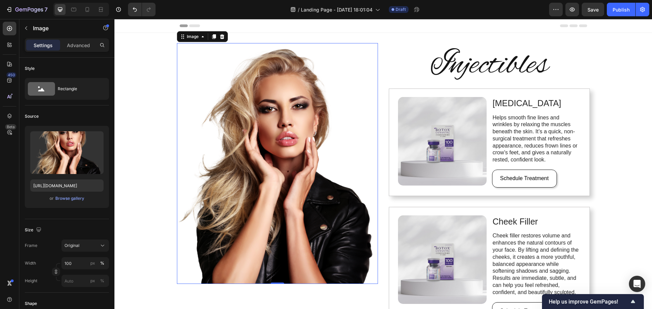
click at [618, 172] on div "Image 0 Injectibles Heading Image [MEDICAL_DATA] Text Block Helps smooth fine l…" at bounding box center [382, 270] width 537 height 474
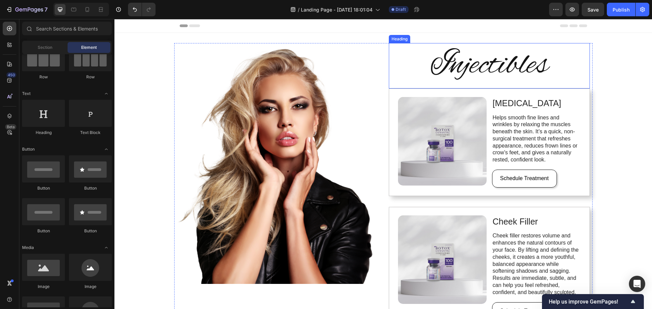
click at [457, 69] on h2 "Injectibles" at bounding box center [489, 65] width 201 height 45
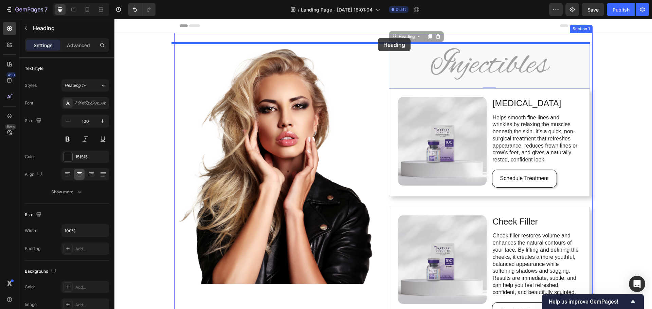
drag, startPoint x: 393, startPoint y: 38, endPoint x: 378, endPoint y: 38, distance: 14.9
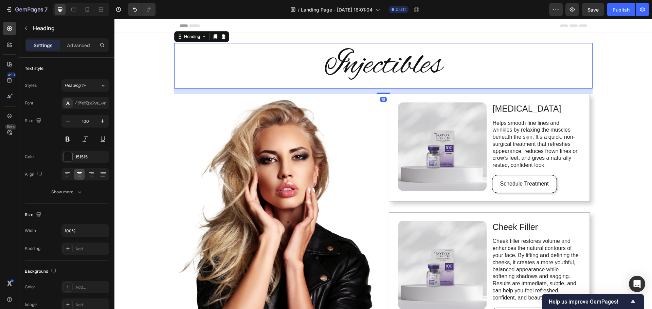
click at [619, 147] on div "Injectibles Heading 16 Image Image [MEDICAL_DATA] Text Block Helps smooth fine …" at bounding box center [382, 273] width 537 height 480
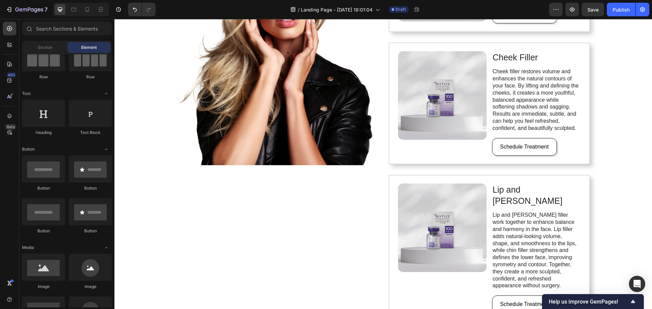
scroll to position [68, 0]
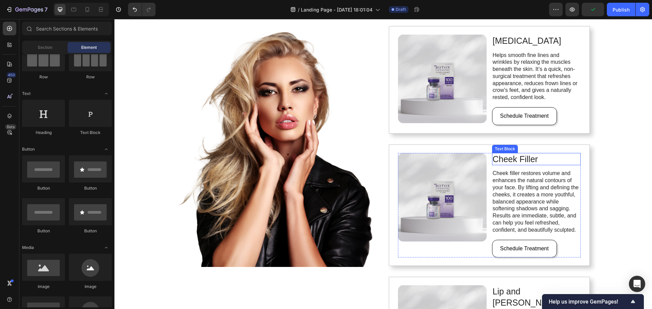
click at [529, 160] on p "Cheek Filler" at bounding box center [535, 159] width 87 height 11
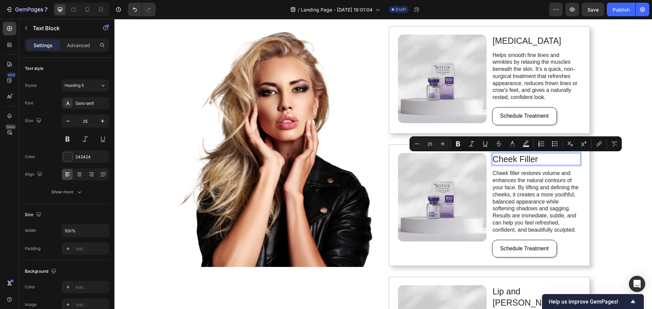
click at [517, 159] on p "Cheek Filler" at bounding box center [535, 159] width 87 height 11
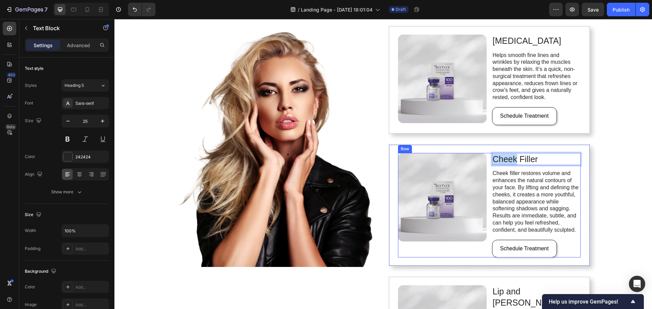
drag, startPoint x: 515, startPoint y: 159, endPoint x: 488, endPoint y: 161, distance: 27.6
click at [488, 161] on div "Image Cheek Filler Text Block 12 Cheek filler restores volume and enhances the …" at bounding box center [489, 205] width 183 height 105
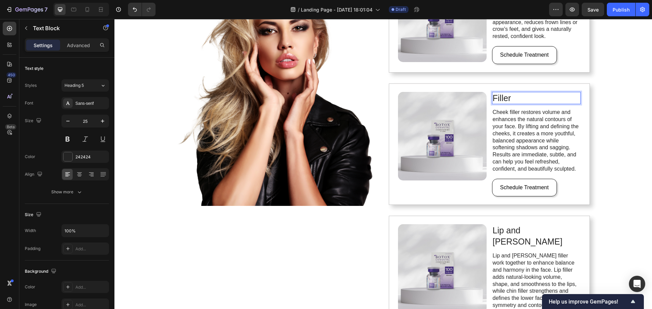
scroll to position [136, 0]
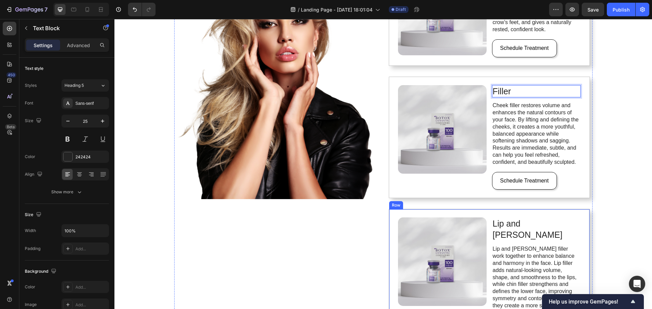
click at [583, 238] on div "Image Lip and [PERSON_NAME] Text Block Lip and chin filler work together to enh…" at bounding box center [489, 282] width 201 height 147
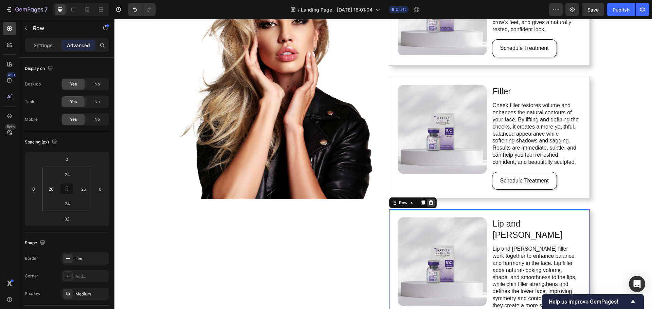
click at [429, 204] on icon at bounding box center [430, 202] width 5 height 5
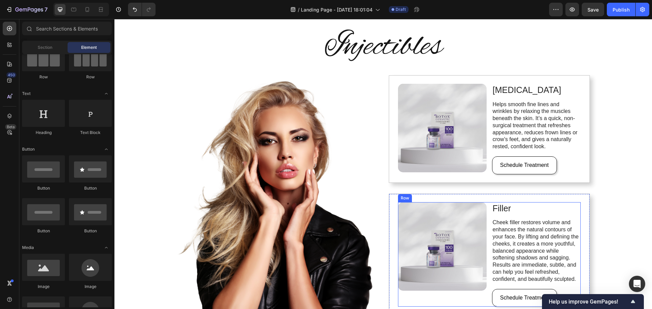
scroll to position [68, 0]
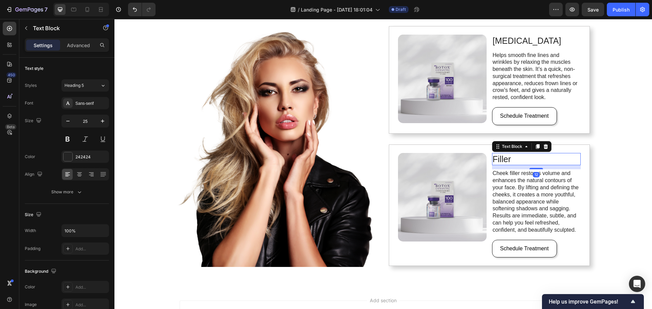
click at [500, 158] on p "Filler" at bounding box center [535, 159] width 87 height 11
click at [535, 203] on p "Cheek filler restores volume and enhances the natural contours of your face. By…" at bounding box center [535, 201] width 87 height 63
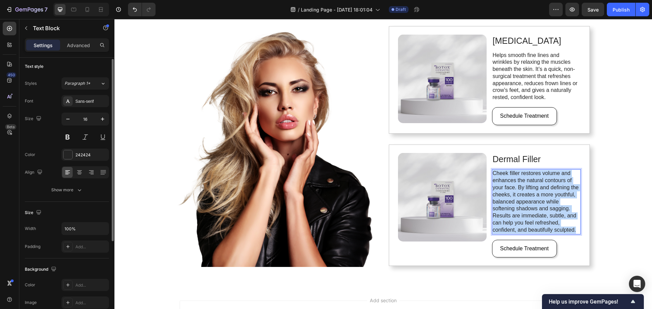
click at [535, 203] on p "Cheek filler restores volume and enhances the natural contours of your face. By…" at bounding box center [535, 201] width 87 height 63
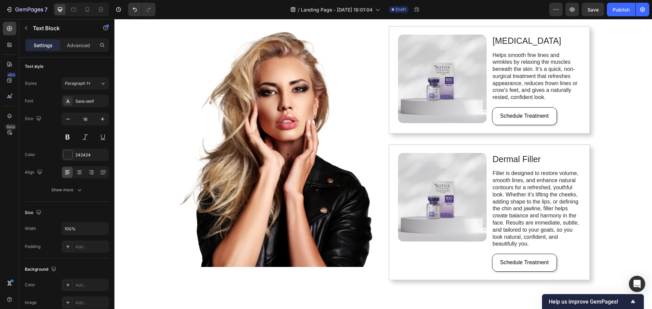
click at [621, 197] on div "Injectibles Heading Image Image [MEDICAL_DATA] Text Block Helps smooth fine lin…" at bounding box center [382, 133] width 537 height 336
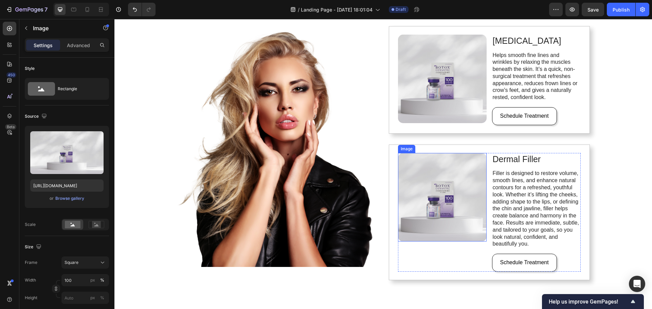
click at [428, 194] on img at bounding box center [442, 197] width 89 height 89
click at [65, 201] on div "Browse gallery" at bounding box center [69, 198] width 29 height 6
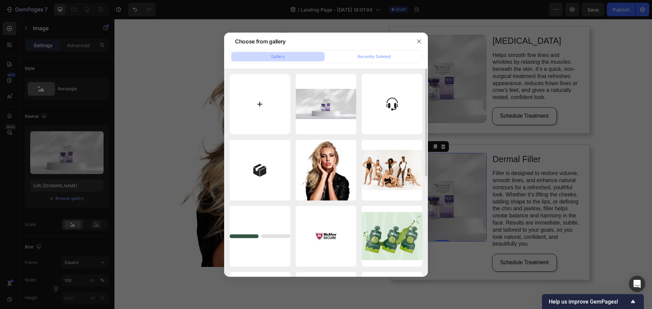
click at [250, 109] on input "file" at bounding box center [259, 104] width 61 height 61
type input "C:\fakepath\juvederm-boxes__FillWzYyOCw3MDld.webp"
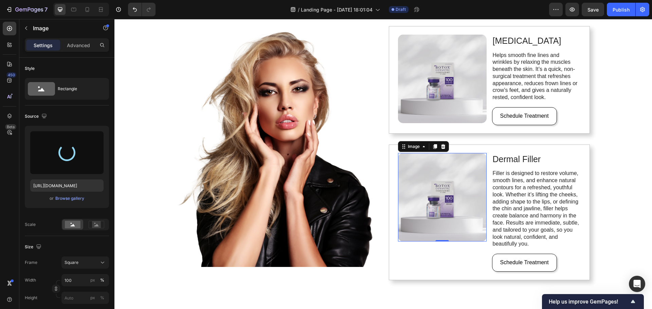
type input "[URL][DOMAIN_NAME]"
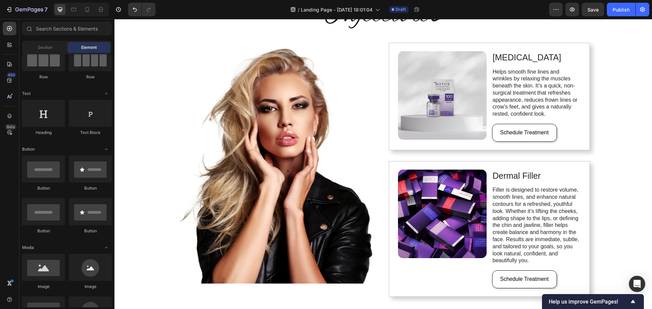
scroll to position [68, 0]
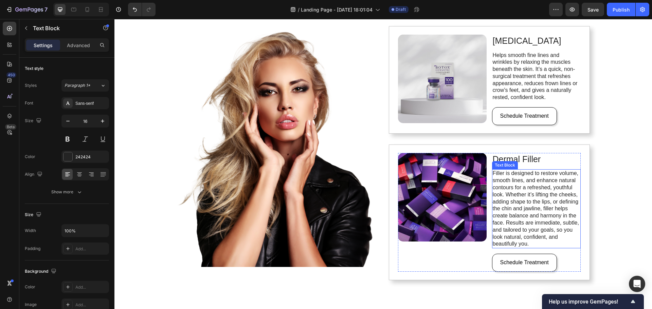
click at [538, 205] on p "Filler is designed to restore volume, smooth lines, and enhance natural contour…" at bounding box center [535, 209] width 87 height 78
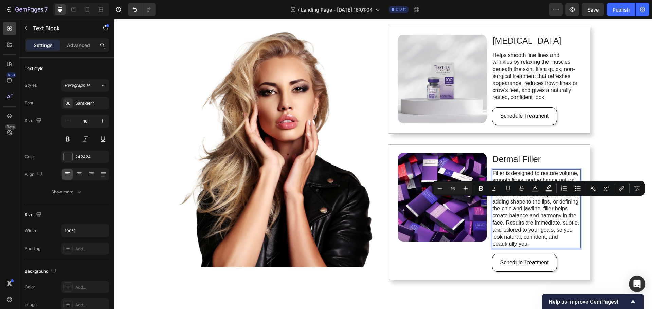
click at [557, 225] on p "Filler is designed to restore volume, smooth lines, and enhance natural contour…" at bounding box center [535, 209] width 87 height 78
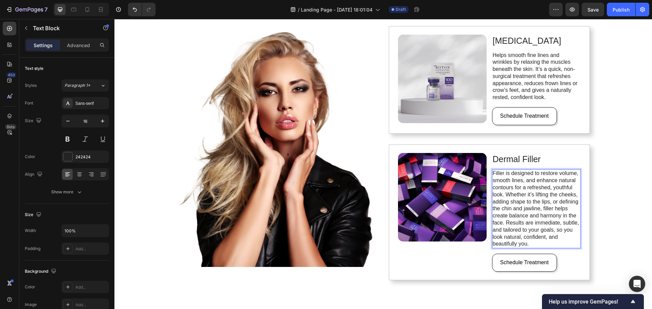
click at [550, 202] on p "Filler is designed to restore volume, smooth lines, and enhance natural contour…" at bounding box center [535, 209] width 87 height 78
click at [510, 187] on p "Filler is designed to restore volume, smooth lines, and enhance natural contour…" at bounding box center [535, 209] width 87 height 78
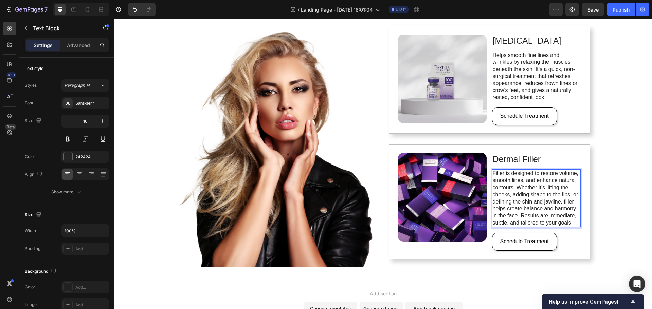
click at [622, 160] on div "Injectibles Heading Image Image [MEDICAL_DATA] Text Block Helps smooth fine lin…" at bounding box center [382, 122] width 537 height 315
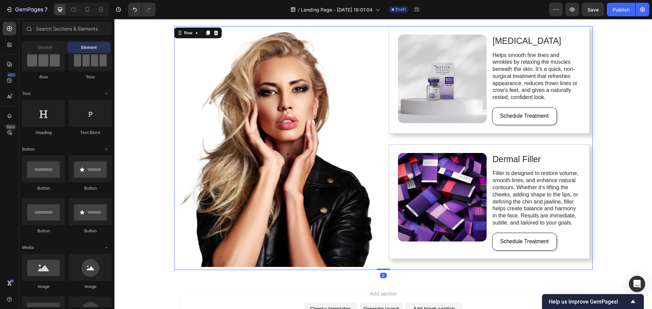
click at [377, 264] on div "Image Image [MEDICAL_DATA] Text Block Helps smooth fine lines and wrinkles by r…" at bounding box center [383, 148] width 418 height 244
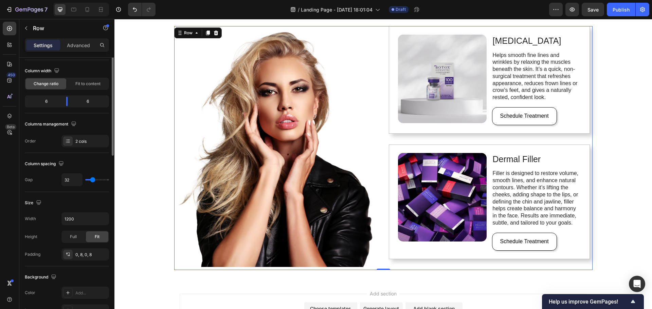
scroll to position [0, 0]
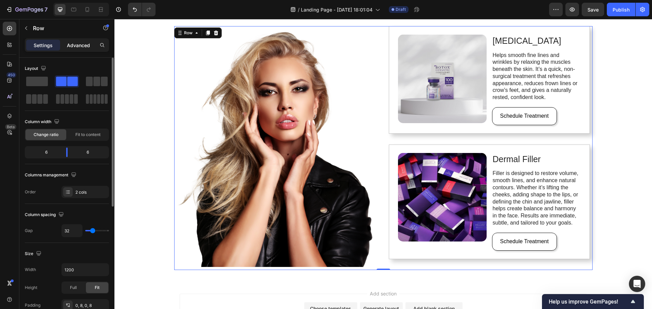
click at [80, 43] on p "Advanced" at bounding box center [78, 45] width 23 height 7
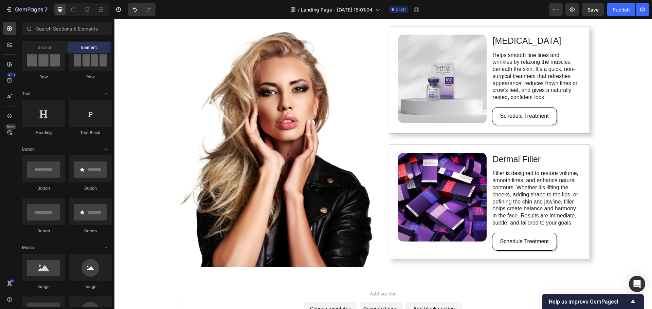
click at [154, 214] on div "Injectibles Heading Image Image [MEDICAL_DATA] Text Block Helps smooth fine lin…" at bounding box center [382, 122] width 537 height 315
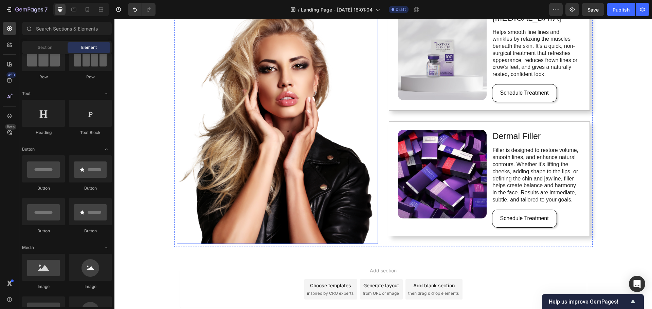
scroll to position [1, 0]
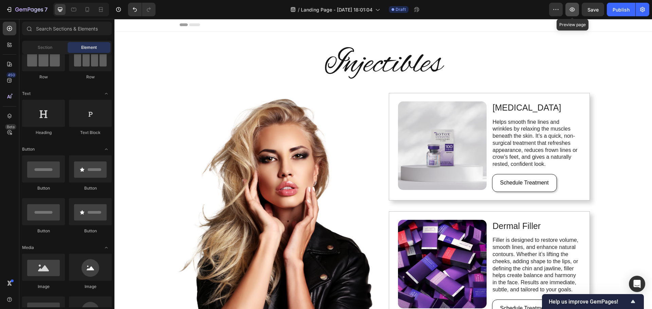
click at [574, 13] on icon "button" at bounding box center [571, 9] width 7 height 7
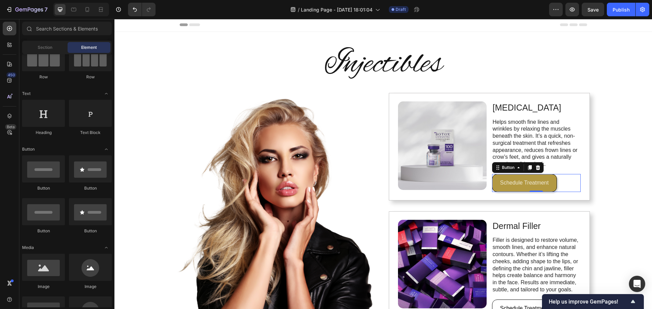
click at [546, 188] on button "Schedule Treatment" at bounding box center [524, 183] width 65 height 18
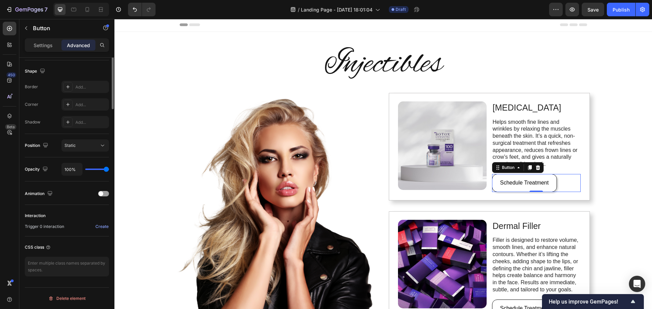
scroll to position [0, 0]
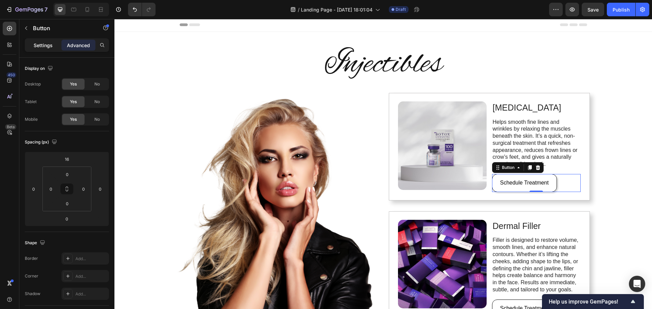
click at [49, 45] on p "Settings" at bounding box center [43, 45] width 19 height 7
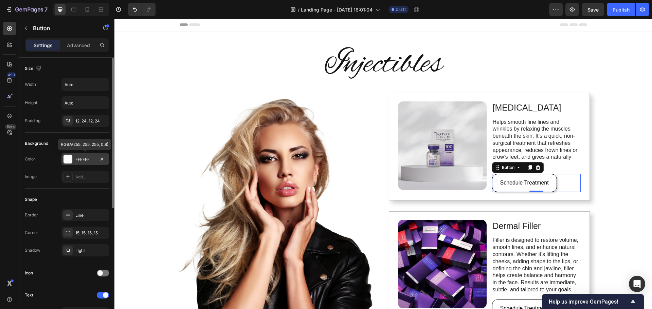
click at [88, 159] on div "FFFFFF" at bounding box center [85, 159] width 20 height 6
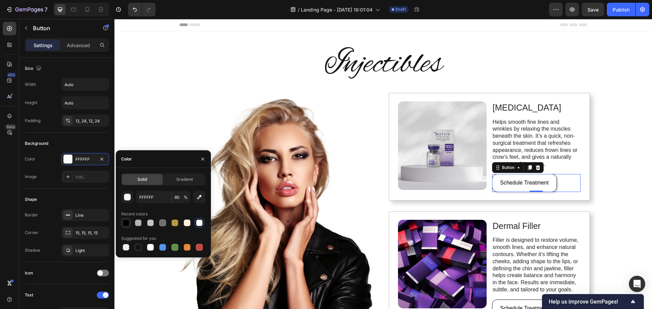
click at [127, 225] on div at bounding box center [126, 223] width 7 height 7
type input "000000"
type input "100"
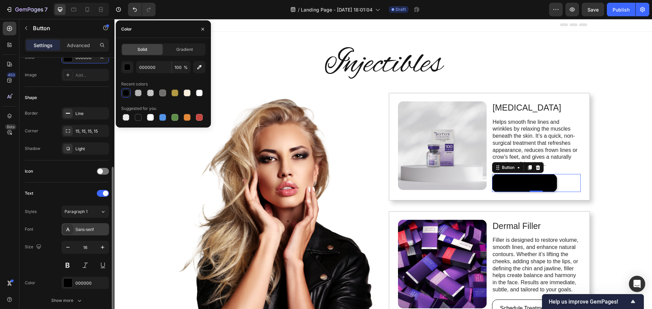
scroll to position [136, 0]
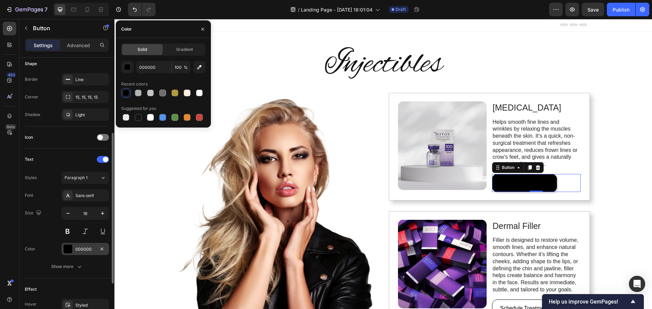
click at [81, 250] on div "000000" at bounding box center [85, 249] width 20 height 6
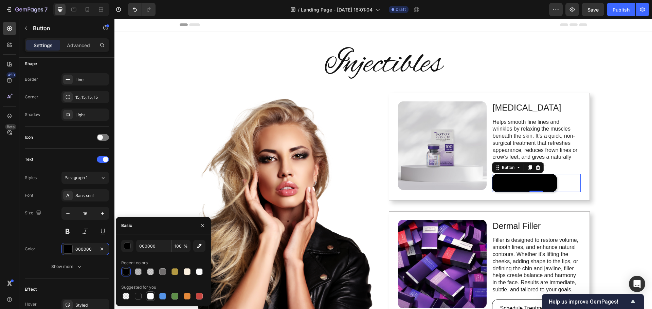
click at [153, 296] on div at bounding box center [150, 296] width 7 height 7
type input "FFFFFF"
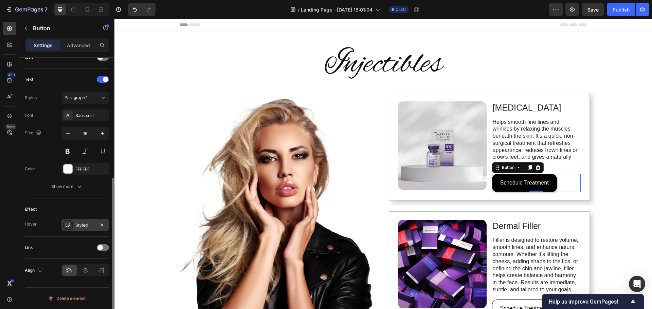
click at [83, 224] on div "Styled" at bounding box center [85, 225] width 20 height 6
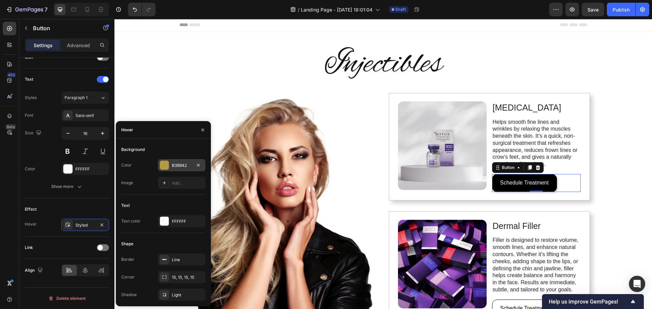
click at [189, 167] on div "B39942" at bounding box center [182, 166] width 20 height 6
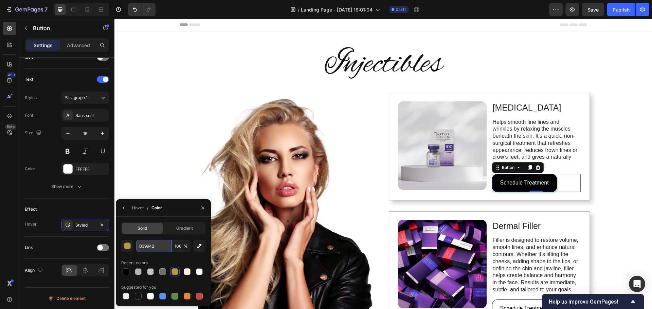
click at [157, 247] on input "B39942" at bounding box center [153, 246] width 35 height 12
paste input "e2bf33"
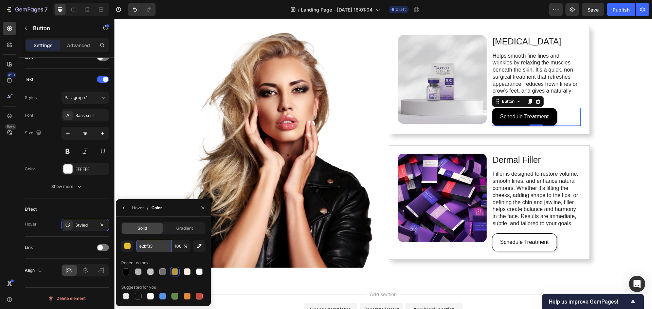
scroll to position [35, 0]
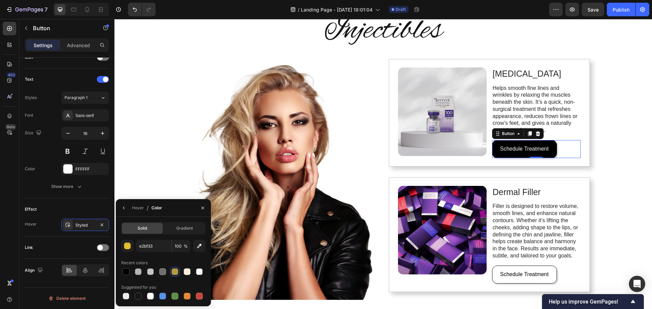
type input "E2BF33"
click at [180, 210] on div "Hover / Color" at bounding box center [163, 208] width 95 height 18
click at [81, 228] on div "Styled" at bounding box center [85, 225] width 20 height 6
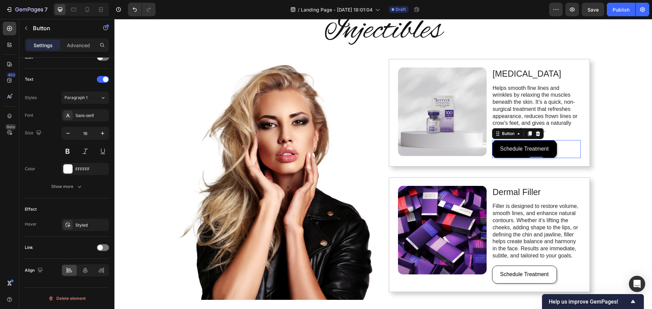
click at [609, 190] on div "Injectibles Heading Image Image [MEDICAL_DATA] Text Block Helps smooth fine lin…" at bounding box center [382, 155] width 537 height 315
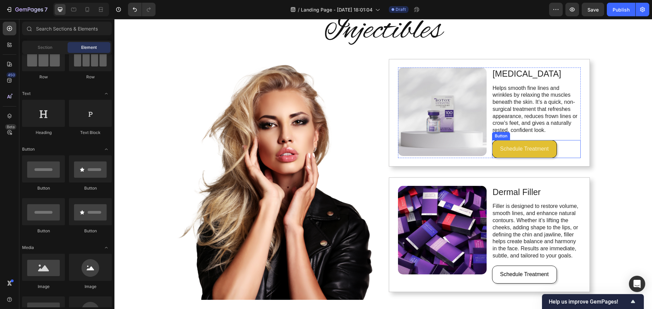
click at [531, 155] on div "Schedule Treatment Button" at bounding box center [536, 149] width 89 height 18
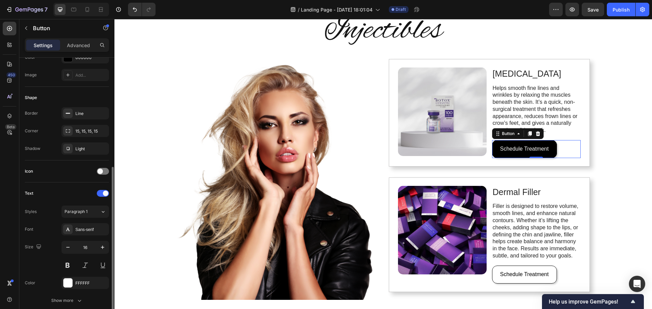
scroll to position [204, 0]
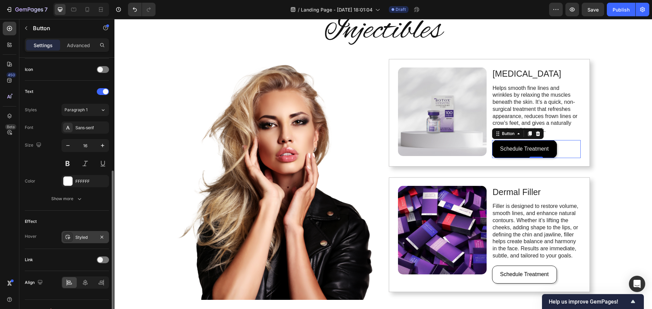
click at [84, 236] on div "Styled" at bounding box center [85, 237] width 20 height 6
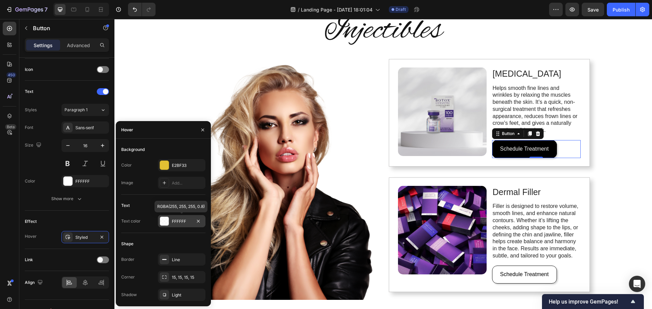
click at [163, 221] on div at bounding box center [164, 221] width 9 height 9
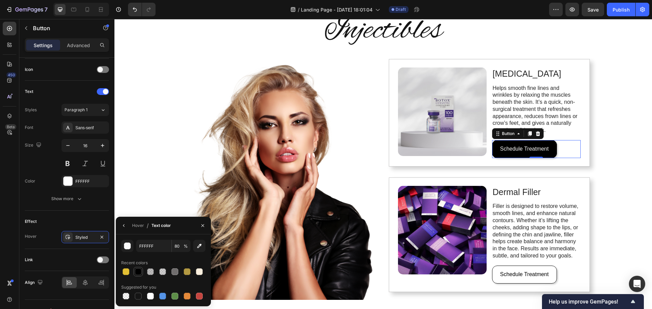
click at [138, 270] on div at bounding box center [138, 271] width 7 height 7
type input "000000"
type input "100"
click at [619, 199] on div "Injectibles Heading Image Image [MEDICAL_DATA] Text Block Helps smooth fine lin…" at bounding box center [382, 155] width 537 height 315
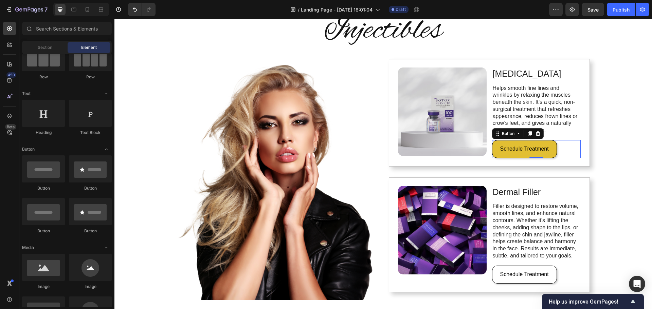
click at [546, 155] on button "Schedule Treatment" at bounding box center [524, 149] width 65 height 18
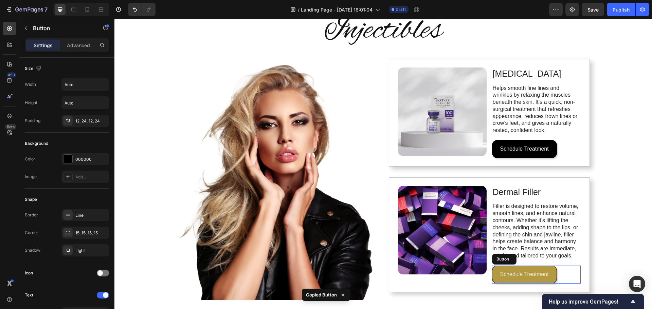
click at [547, 279] on button "Schedule Treatment" at bounding box center [524, 275] width 65 height 18
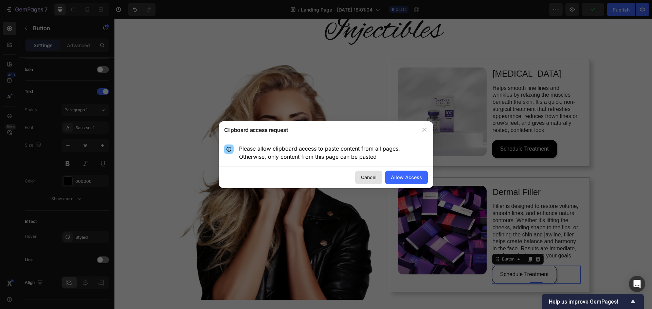
click at [370, 180] on div "Cancel" at bounding box center [369, 177] width 16 height 7
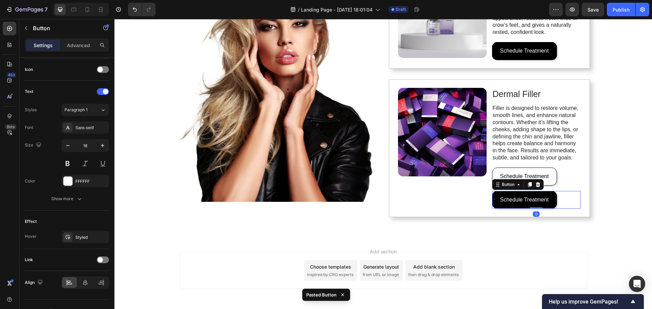
scroll to position [137, 0]
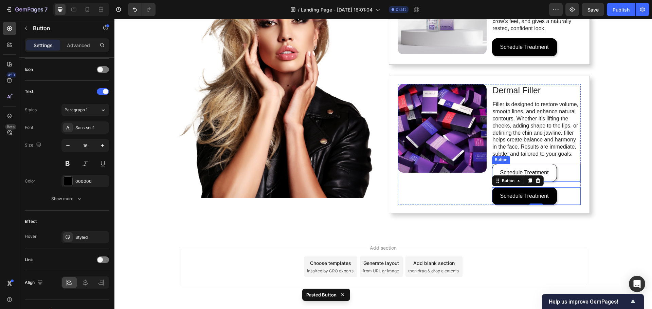
click at [558, 175] on div "Schedule Treatment Button" at bounding box center [536, 173] width 89 height 18
click at [536, 157] on icon at bounding box center [537, 157] width 4 height 5
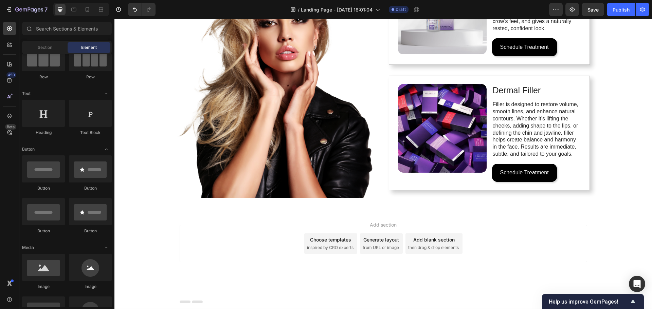
click at [615, 172] on div "Injectibles Heading Image Image [MEDICAL_DATA] Text Block Helps smooth fine lin…" at bounding box center [382, 53] width 537 height 315
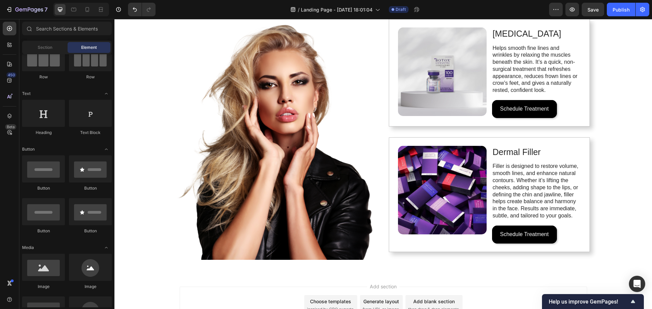
scroll to position [69, 0]
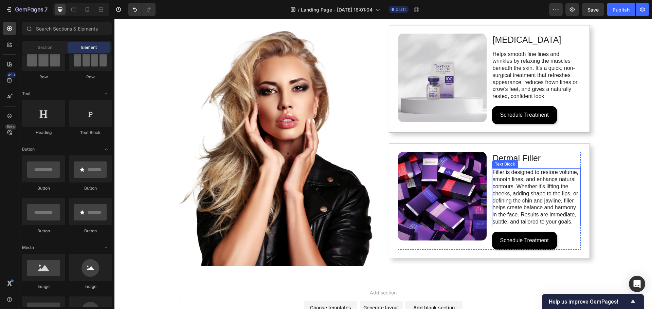
click at [539, 196] on p "Filler is designed to restore volume, smooth lines, and enhance natural contour…" at bounding box center [535, 197] width 87 height 56
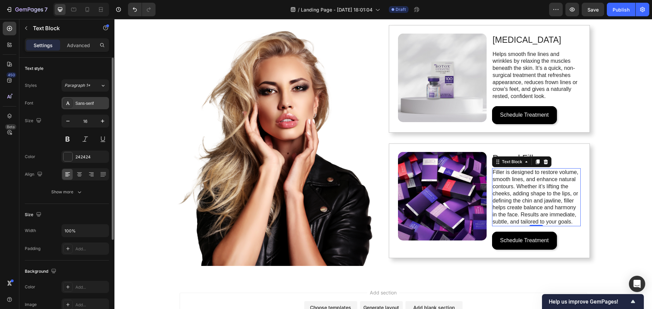
click at [86, 105] on div "Sans-serif" at bounding box center [91, 103] width 32 height 6
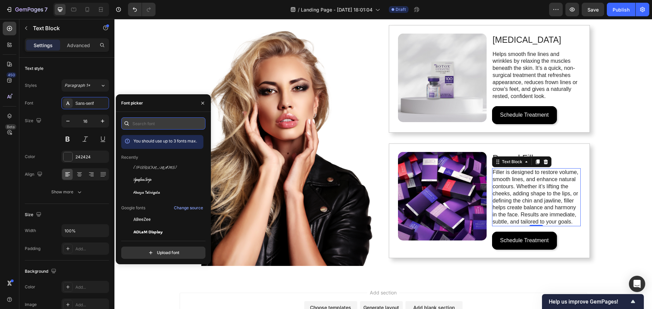
click at [168, 122] on input "text" at bounding box center [163, 123] width 84 height 12
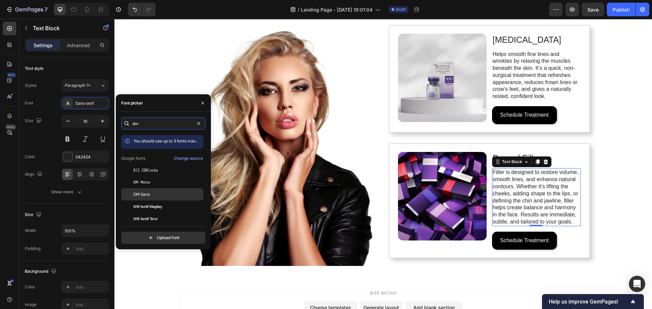
type input "dm"
click at [166, 197] on div "DM Sans" at bounding box center [167, 194] width 69 height 6
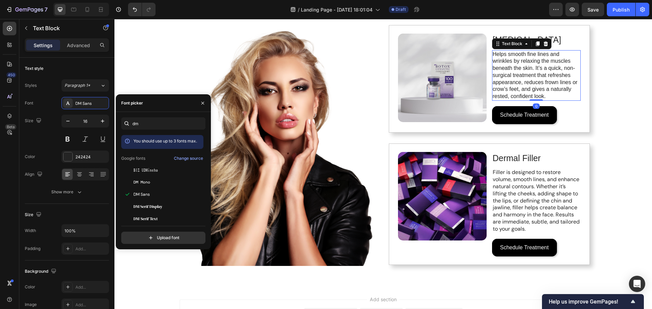
click at [530, 83] on p "Helps smooth fine lines and wrinkles by relaxing the muscles beneath the skin. …" at bounding box center [535, 76] width 87 height 50
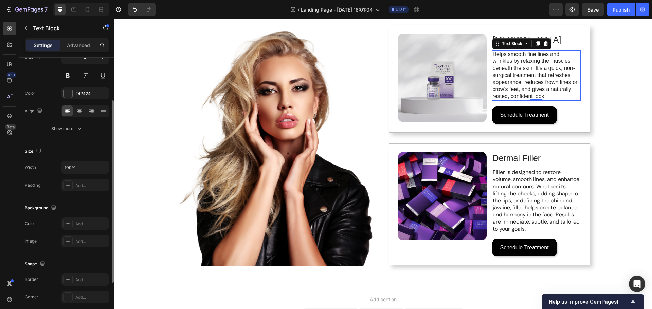
scroll to position [30, 0]
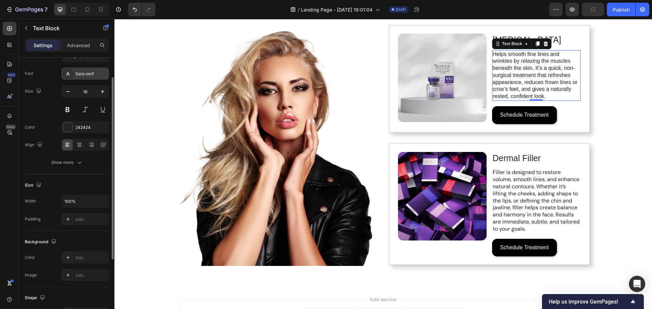
click at [90, 72] on div "Sans-serif" at bounding box center [91, 74] width 32 height 6
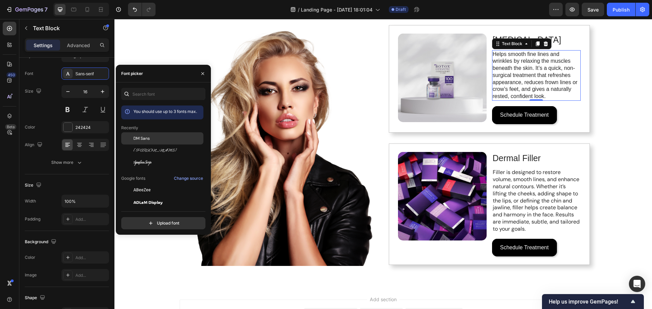
click at [148, 137] on span "DM Sans" at bounding box center [141, 138] width 16 height 6
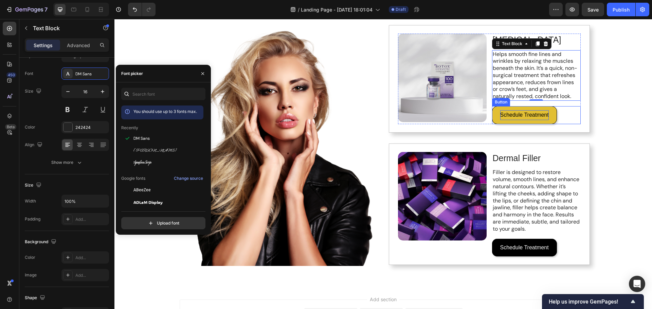
click at [520, 113] on p "Schedule Treatment" at bounding box center [524, 115] width 49 height 10
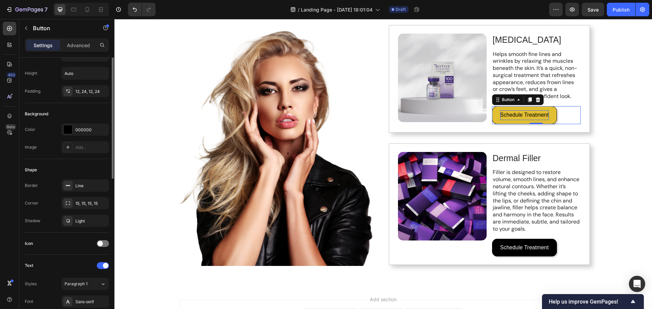
scroll to position [0, 0]
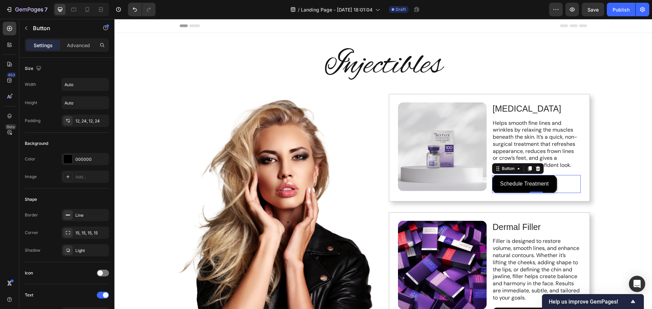
scroll to position [69, 0]
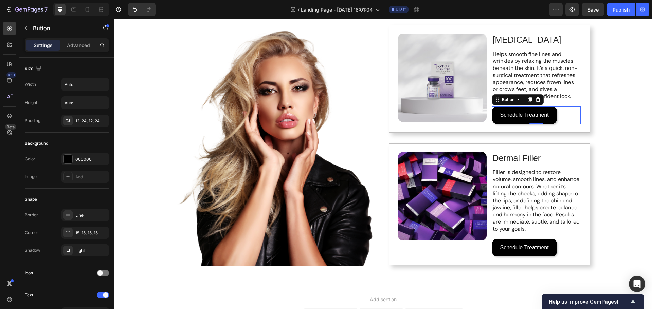
click at [79, 42] on p "Advanced" at bounding box center [78, 45] width 23 height 7
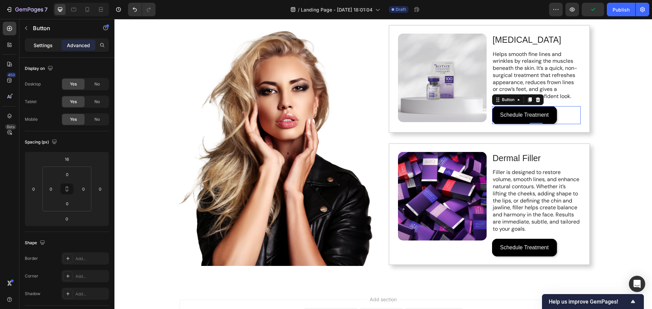
click at [36, 46] on p "Settings" at bounding box center [43, 45] width 19 height 7
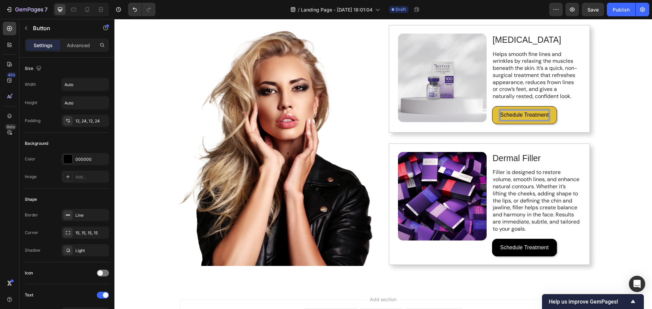
click at [527, 114] on p "Schedule Treatment" at bounding box center [524, 115] width 49 height 10
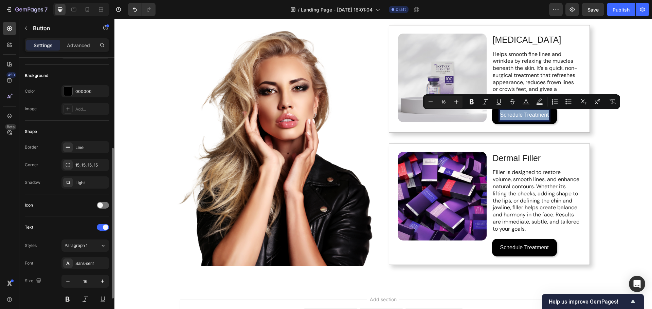
scroll to position [102, 0]
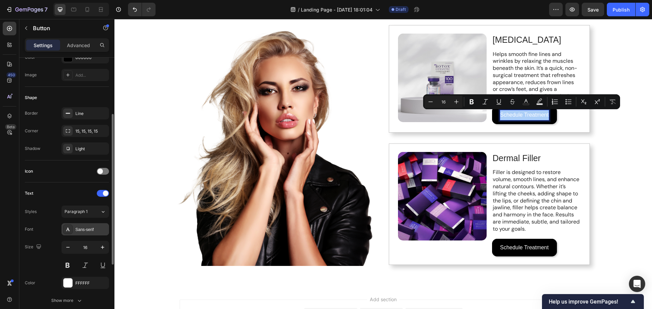
click at [90, 228] on div "Sans-serif" at bounding box center [91, 230] width 32 height 6
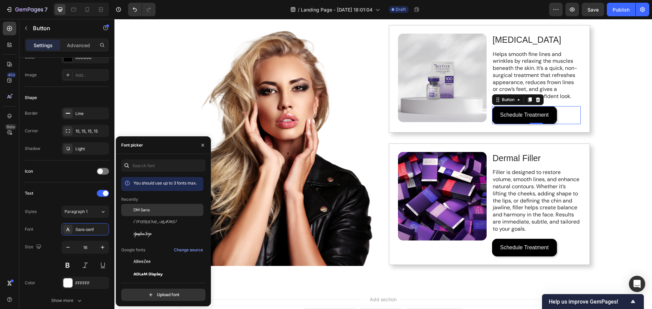
click at [161, 209] on div "DM Sans" at bounding box center [167, 210] width 69 height 6
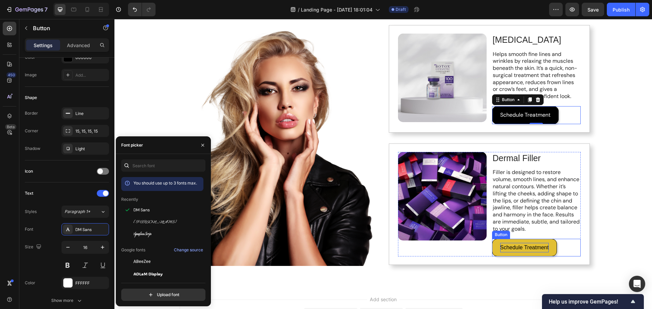
click at [529, 249] on p "Schedule Treatment" at bounding box center [524, 248] width 49 height 10
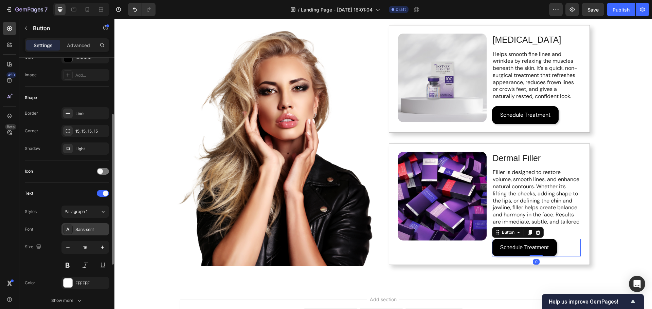
click at [95, 229] on div "Sans-serif" at bounding box center [91, 230] width 32 height 6
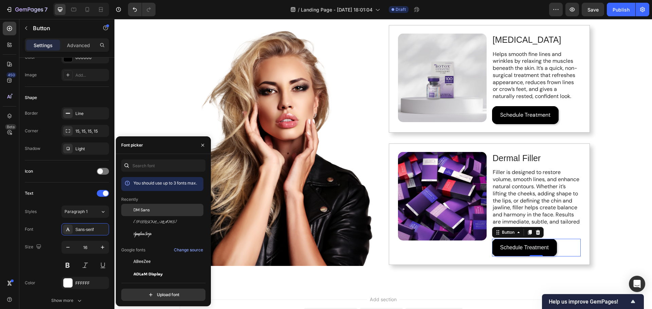
click at [157, 210] on div "DM Sans" at bounding box center [167, 210] width 69 height 6
click at [620, 174] on div "Injectibles Heading Image Image Botox Text Block Helps smooth fine lines and wr…" at bounding box center [382, 125] width 537 height 322
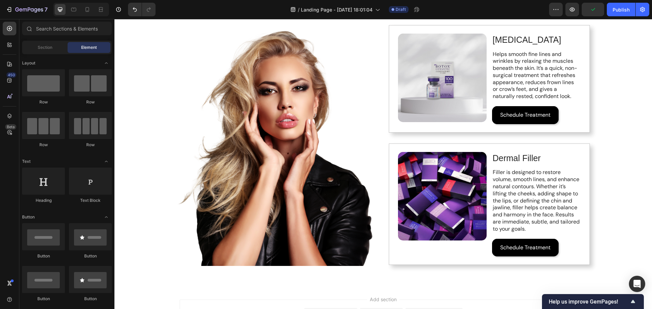
click at [632, 144] on div "Injectibles Heading Image Image [MEDICAL_DATA] Text Block Helps smooth fine lin…" at bounding box center [382, 125] width 537 height 322
click at [528, 121] on button "Schedule Treatment" at bounding box center [525, 115] width 67 height 18
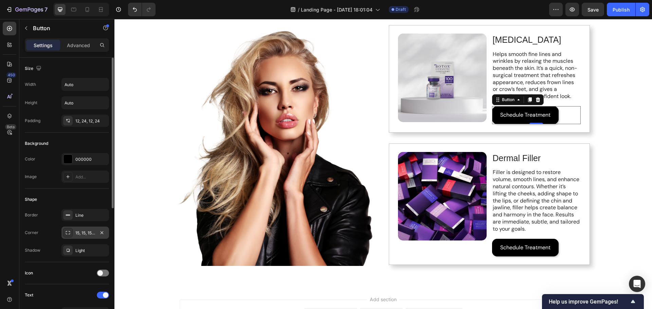
click at [80, 232] on div "15, 15, 15, 15" at bounding box center [85, 233] width 20 height 6
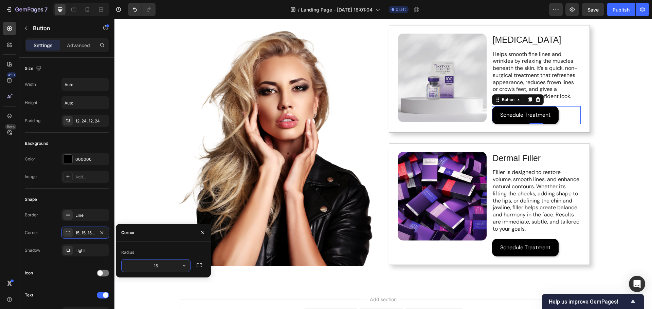
click at [165, 263] on input "15" at bounding box center [155, 266] width 69 height 12
type input "30"
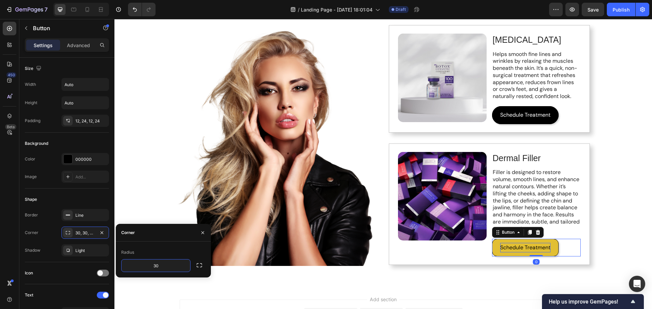
click at [525, 248] on p "Schedule Treatment" at bounding box center [525, 248] width 50 height 10
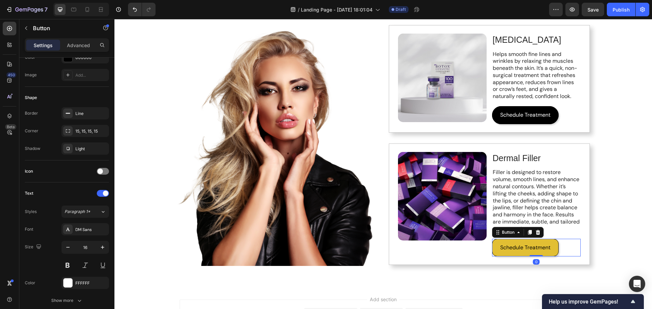
click at [553, 249] on button "Schedule Treatment" at bounding box center [525, 248] width 67 height 18
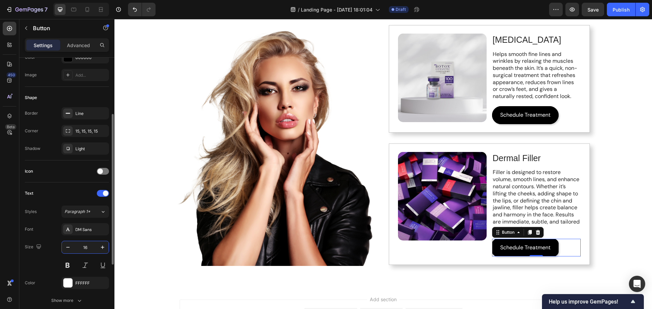
click at [87, 247] on input "16" at bounding box center [85, 247] width 22 height 12
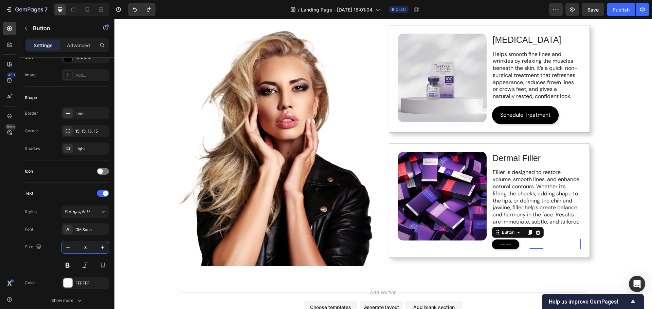
type input "16"
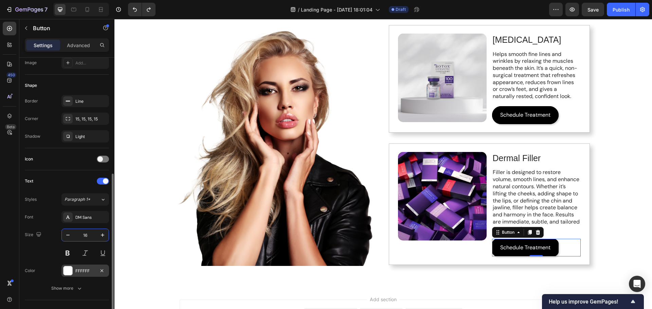
scroll to position [80, 0]
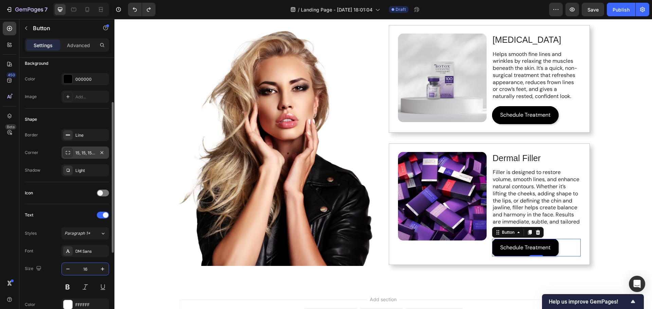
click at [89, 154] on div "15, 15, 15, 15" at bounding box center [85, 153] width 20 height 6
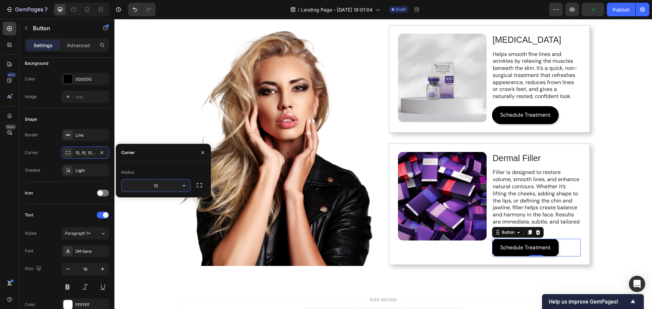
click at [169, 186] on input "15" at bounding box center [155, 186] width 69 height 12
type input "30"
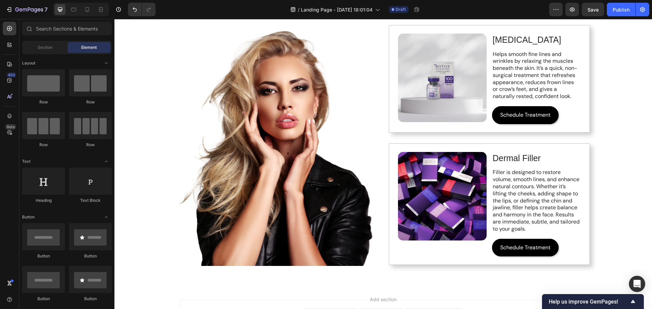
click at [609, 187] on div "Injectibles Heading Image Image [MEDICAL_DATA] Text Block Helps smooth fine lin…" at bounding box center [382, 125] width 537 height 322
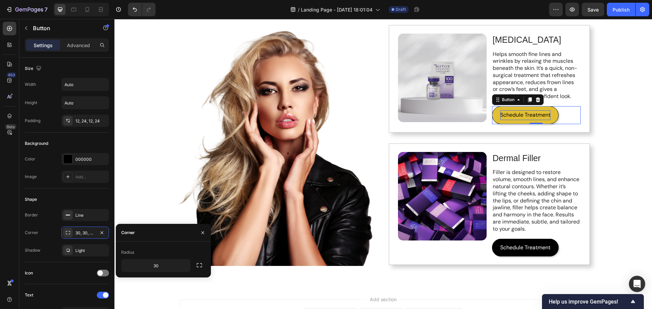
click at [533, 117] on p "Schedule Treatment" at bounding box center [525, 115] width 50 height 10
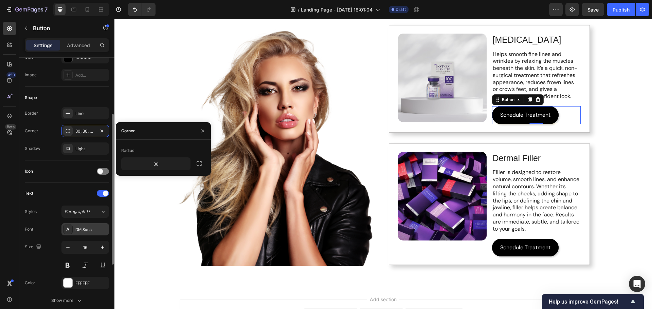
click at [85, 228] on div "DM Sans" at bounding box center [91, 230] width 32 height 6
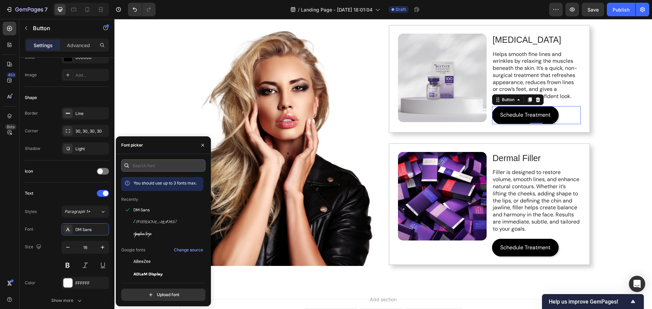
click at [160, 168] on input "text" at bounding box center [163, 165] width 84 height 12
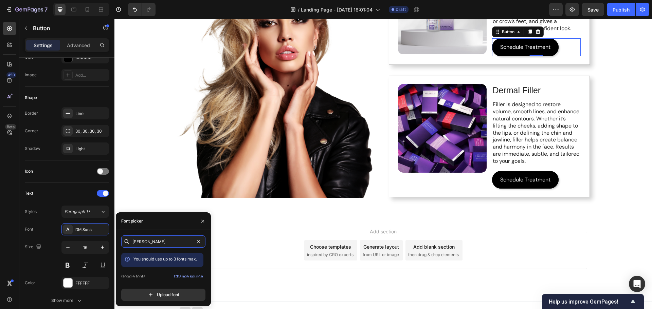
scroll to position [17, 0]
click at [144, 271] on div "Jost" at bounding box center [167, 271] width 69 height 6
type input "jos"
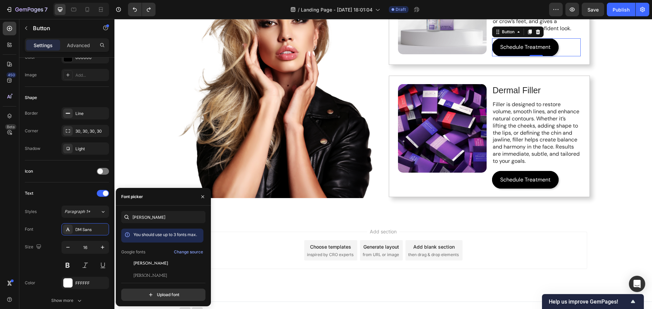
click at [599, 150] on div "Injectibles Heading Image Image [MEDICAL_DATA] Text Block Helps smooth fine lin…" at bounding box center [382, 57] width 537 height 322
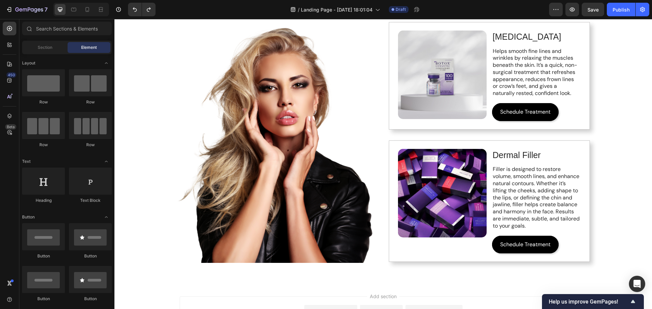
scroll to position [69, 0]
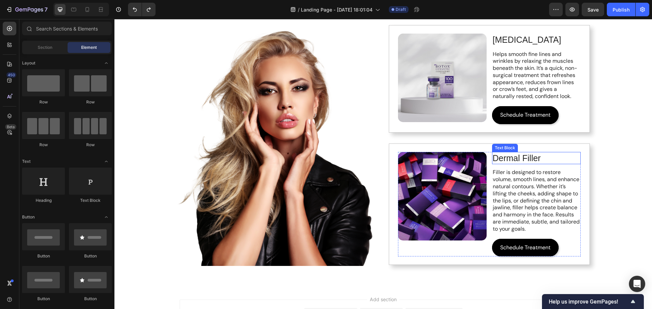
click at [537, 158] on p "Dermal Filler" at bounding box center [535, 158] width 87 height 11
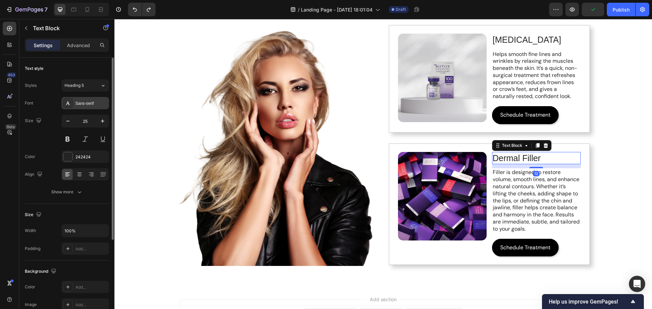
click at [89, 101] on div "Sans-serif" at bounding box center [91, 103] width 32 height 6
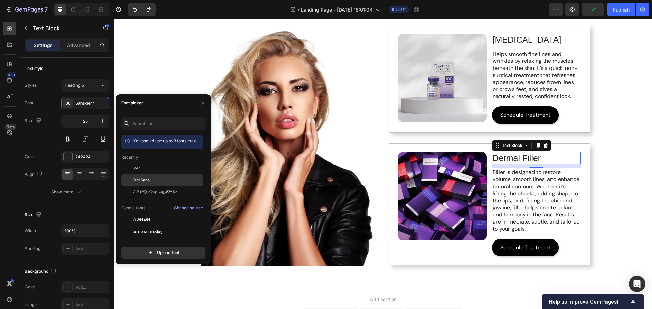
click at [152, 178] on div "DM Sans" at bounding box center [167, 180] width 69 height 6
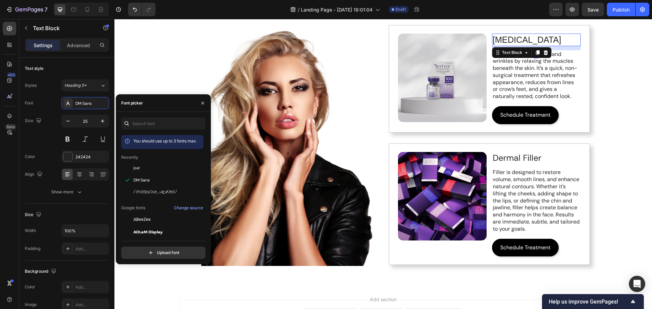
click at [504, 39] on p "[MEDICAL_DATA]" at bounding box center [535, 39] width 87 height 11
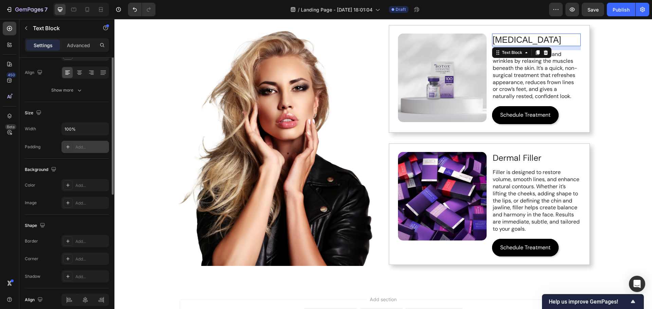
scroll to position [0, 0]
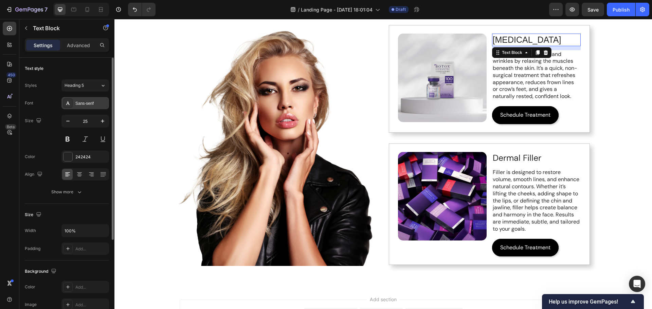
click at [87, 100] on div "Sans-serif" at bounding box center [91, 103] width 32 height 6
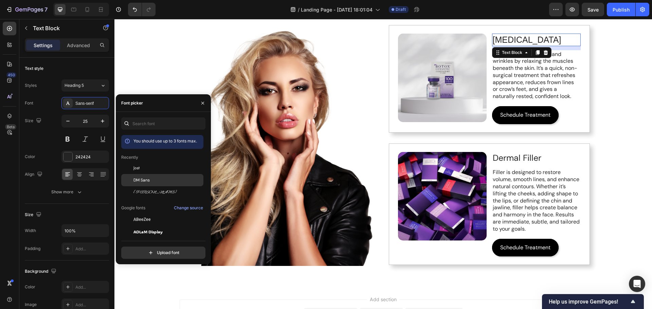
click at [149, 183] on span "DM Sans" at bounding box center [141, 180] width 16 height 6
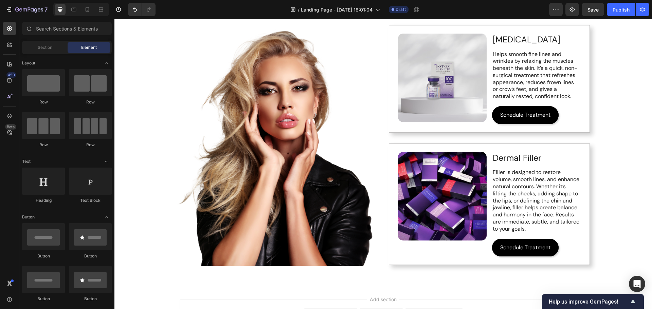
click at [628, 158] on div "Injectibles Heading Image Image [MEDICAL_DATA] Text Block Helps smooth fine lin…" at bounding box center [382, 125] width 537 height 322
click at [548, 176] on p "Filler is designed to restore volume, smooth lines, and enhance natural contour…" at bounding box center [535, 200] width 87 height 63
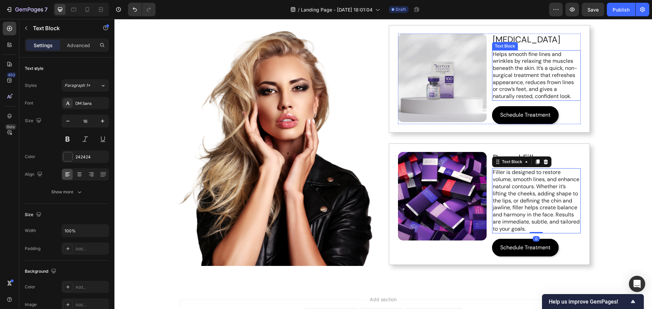
click at [540, 67] on p "Helps smooth fine lines and wrinkles by relaxing the muscles beneath the skin. …" at bounding box center [535, 76] width 87 height 50
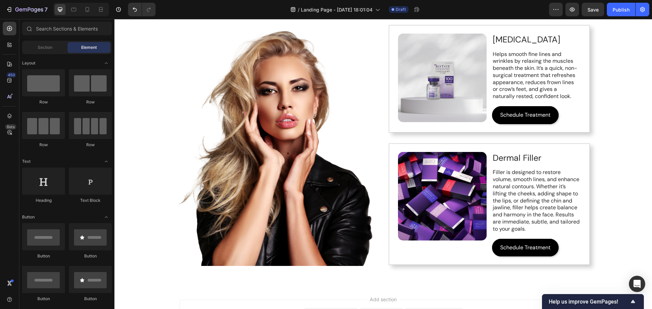
click at [621, 175] on div "Injectibles Heading Image Image [MEDICAL_DATA] Text Block Helps smooth fine lin…" at bounding box center [382, 125] width 537 height 322
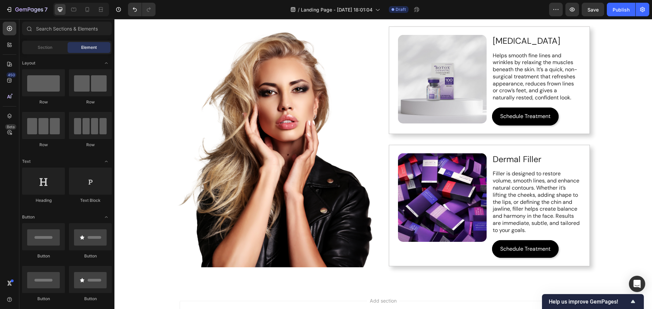
scroll to position [68, 0]
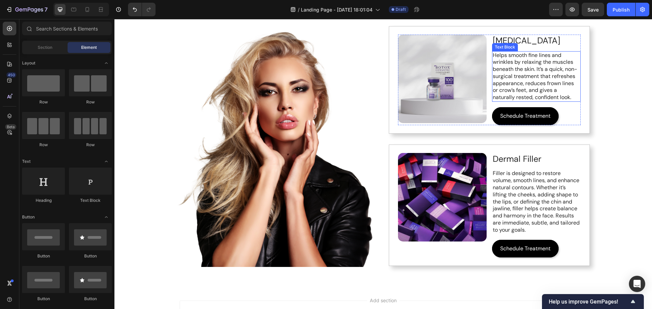
click at [507, 55] on p "Helps smooth fine lines and wrinkles by relaxing the muscles beneath the skin. …" at bounding box center [535, 77] width 87 height 50
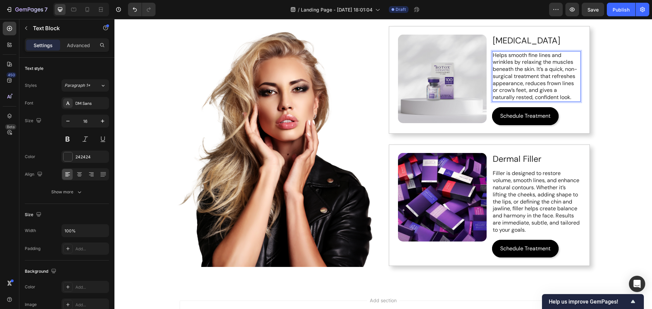
click at [503, 55] on p "Helps smooth fine lines and wrinkles by relaxing the muscles beneath the skin. …" at bounding box center [535, 77] width 87 height 50
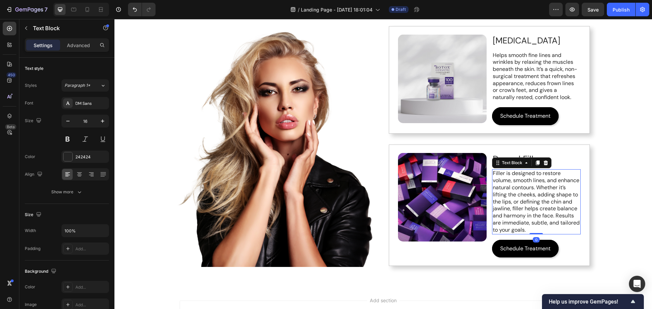
click at [507, 175] on p "Filler is designed to restore volume, smooth lines, and enhance natural contour…" at bounding box center [535, 201] width 87 height 63
click at [540, 203] on p "Designed to restore volume, smooth lines, and enhance natural contours. Whether…" at bounding box center [535, 201] width 87 height 63
click at [507, 208] on p "Designed to restore volume, smooth lines, and enhance natural contours. Whether…" at bounding box center [535, 201] width 87 height 63
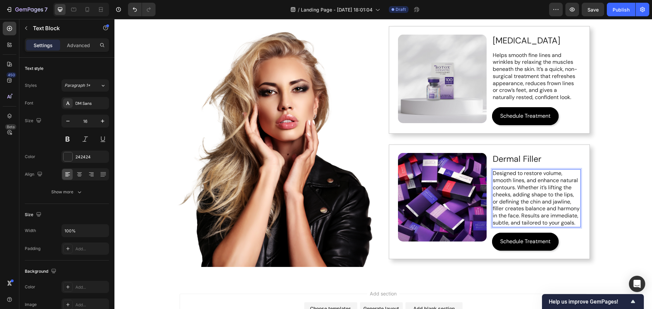
click at [618, 195] on div "Injectibles Heading Image Image Botox Text Block Helps smooth fine lines and wr…" at bounding box center [382, 122] width 537 height 315
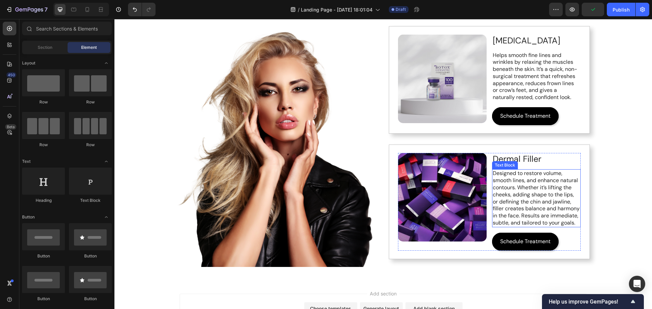
click at [529, 222] on p "Designed to restore volume, smooth lines, and enhance natural contours. Whether…" at bounding box center [535, 198] width 87 height 56
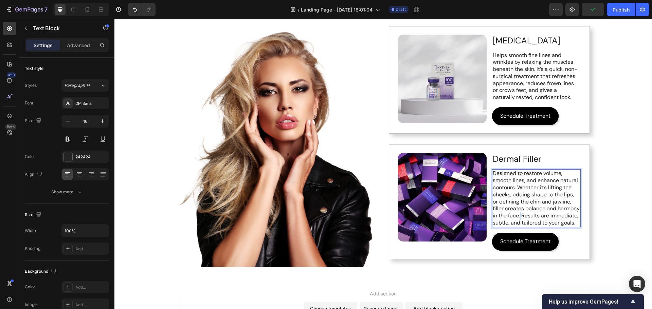
click at [518, 214] on p "Designed to restore volume, smooth lines, and enhance natural contours. Whether…" at bounding box center [535, 198] width 87 height 56
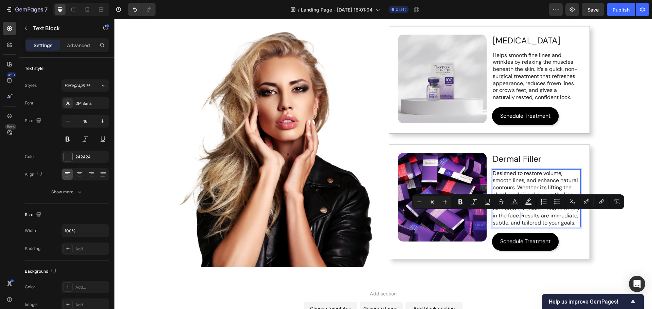
click at [518, 215] on p "Designed to restore volume, smooth lines, and enhance natural contours. Whether…" at bounding box center [535, 198] width 87 height 56
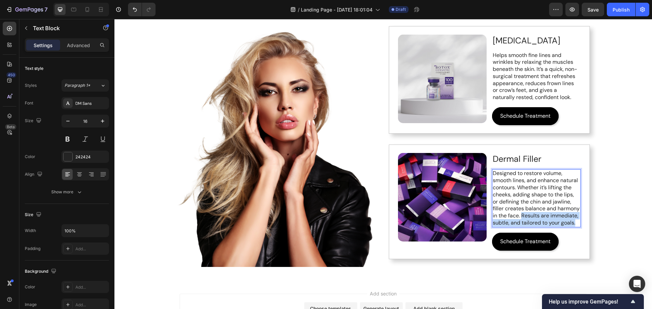
drag, startPoint x: 519, startPoint y: 216, endPoint x: 573, endPoint y: 223, distance: 54.8
click at [573, 223] on p "Designed to restore volume, smooth lines, and enhance natural contours. Whether…" at bounding box center [535, 198] width 87 height 56
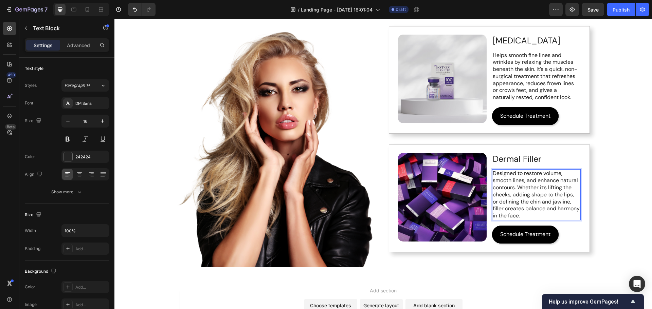
click at [624, 229] on div "Injectibles Heading Image Image Botox Text Block Helps smooth fine lines and wr…" at bounding box center [382, 121] width 537 height 312
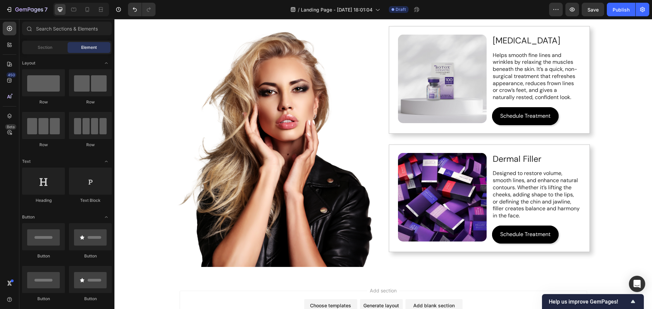
click at [606, 197] on div "Injectibles Heading Image Image Botox Text Block Helps smooth fine lines and wr…" at bounding box center [382, 121] width 537 height 312
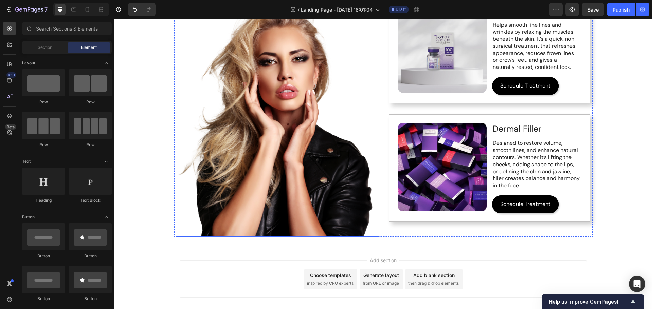
scroll to position [102, 0]
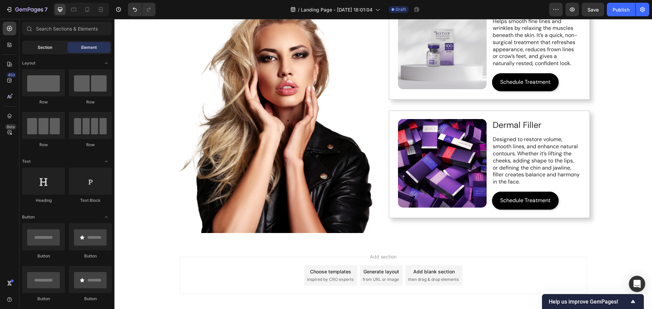
click at [44, 48] on span "Section" at bounding box center [45, 47] width 15 height 6
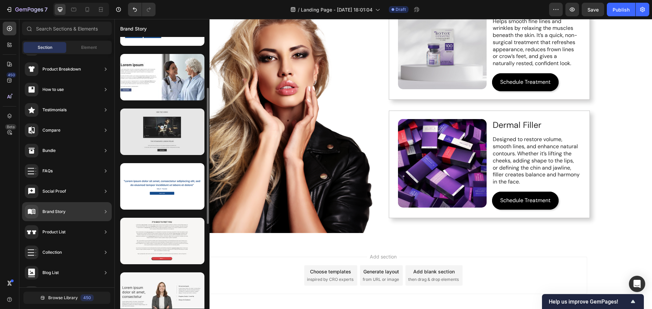
scroll to position [238, 0]
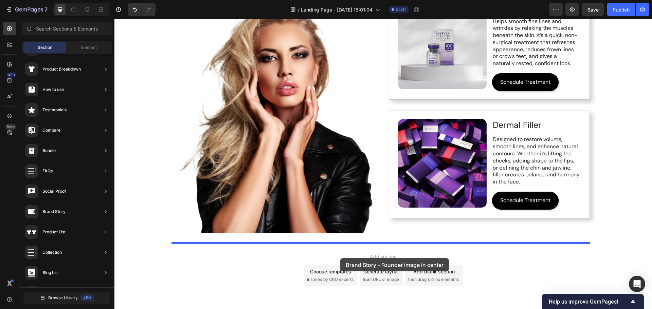
drag, startPoint x: 280, startPoint y: 281, endPoint x: 340, endPoint y: 258, distance: 64.2
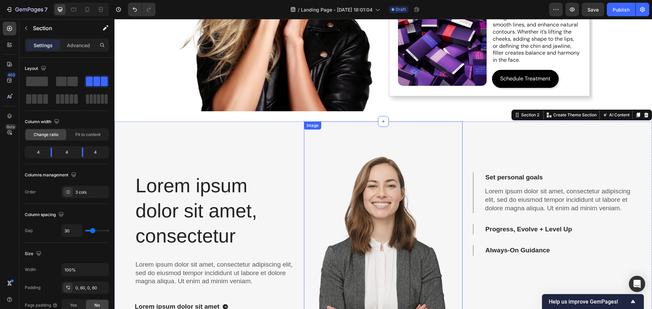
scroll to position [201, 0]
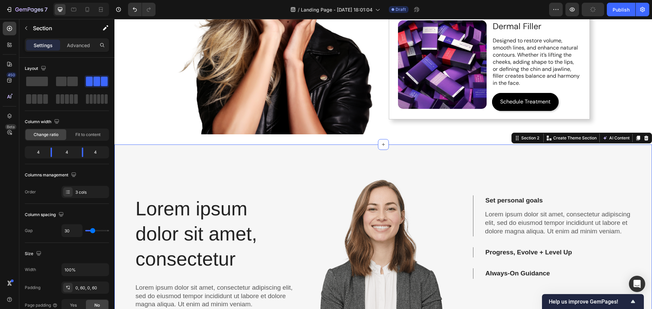
click at [129, 192] on div "Lorem ipsum dolor sit amet, consectetur Heading Lorem ipsum dolor sit amet, con…" at bounding box center [382, 277] width 537 height 264
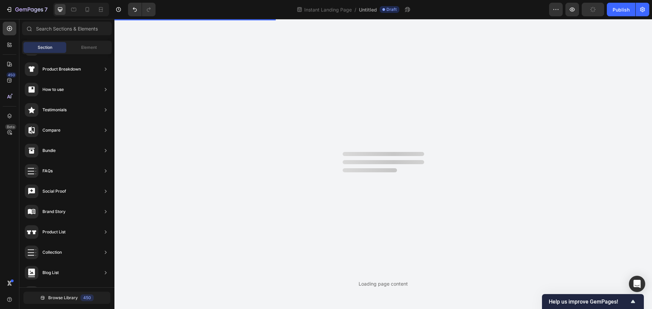
drag, startPoint x: 165, startPoint y: 111, endPoint x: 301, endPoint y: 134, distance: 137.6
click at [165, 111] on div "Injectibles Heading Image Image Botox Text Block Helps smooth fine lines and wr…" at bounding box center [382, 120] width 537 height 577
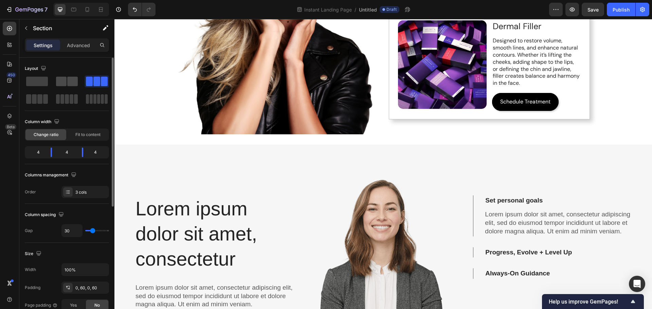
click at [70, 82] on span at bounding box center [72, 82] width 11 height 10
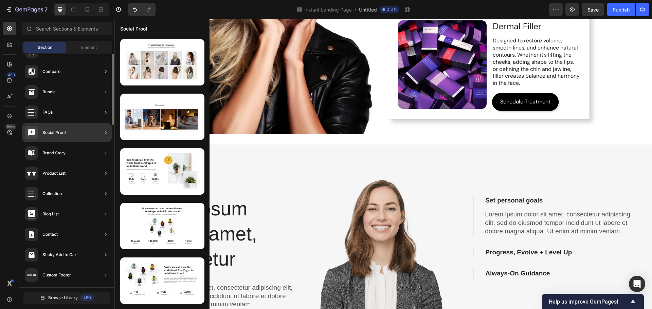
scroll to position [0, 0]
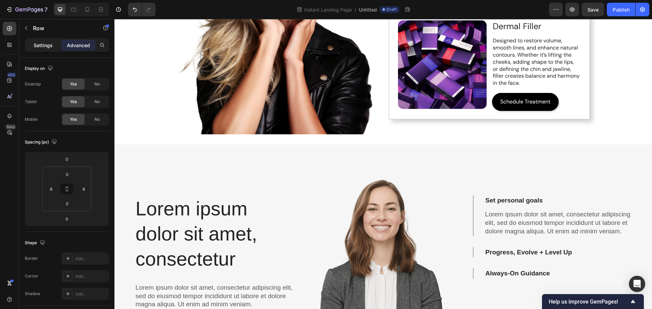
click at [38, 44] on p "Settings" at bounding box center [43, 45] width 19 height 7
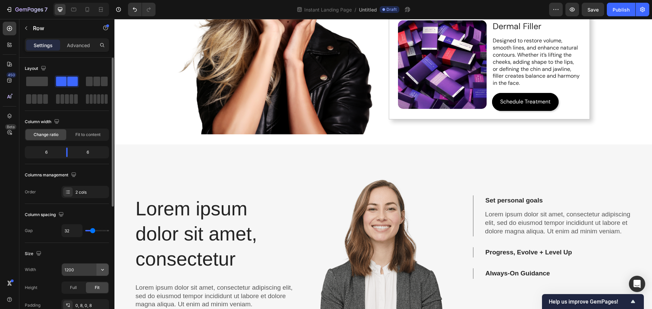
click at [104, 271] on icon "button" at bounding box center [102, 269] width 7 height 7
click at [98, 299] on span "100%" at bounding box center [97, 300] width 11 height 6
type input "100%"
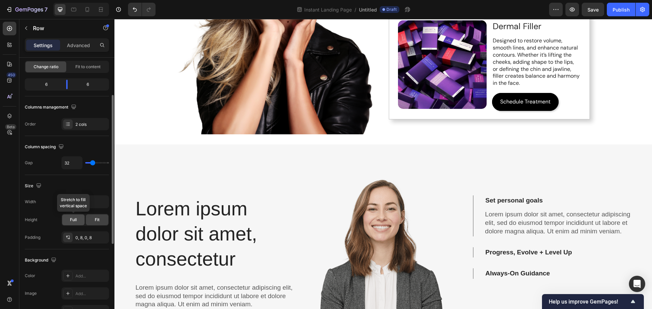
click at [75, 219] on span "Full" at bounding box center [73, 220] width 7 height 6
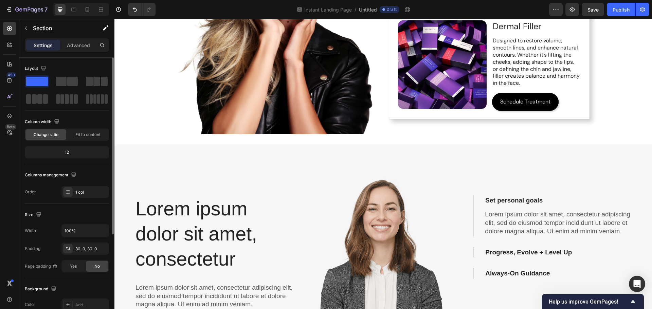
click at [97, 267] on span "No" at bounding box center [96, 266] width 5 height 6
click at [78, 267] on div "Yes" at bounding box center [73, 266] width 22 height 11
click at [100, 266] on div "No" at bounding box center [97, 266] width 22 height 11
click at [71, 81] on span at bounding box center [72, 82] width 11 height 10
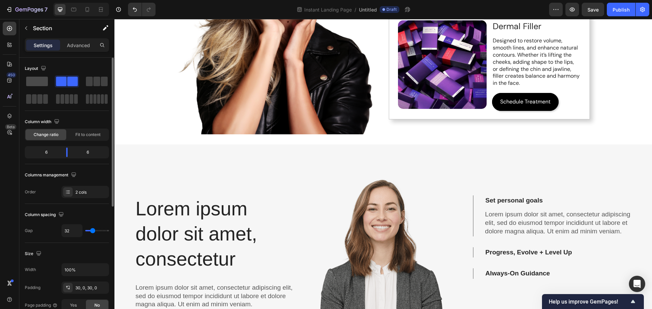
click at [31, 82] on span at bounding box center [37, 82] width 22 height 10
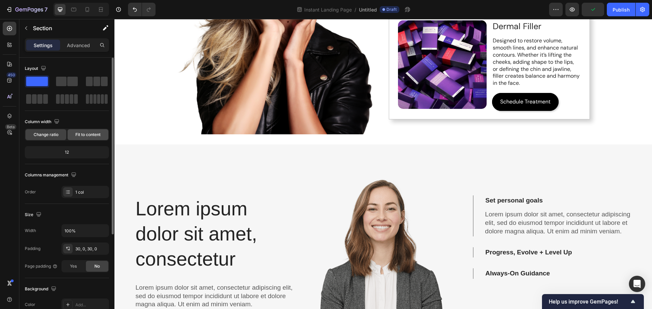
click at [90, 132] on span "Fit to content" at bounding box center [87, 135] width 25 height 6
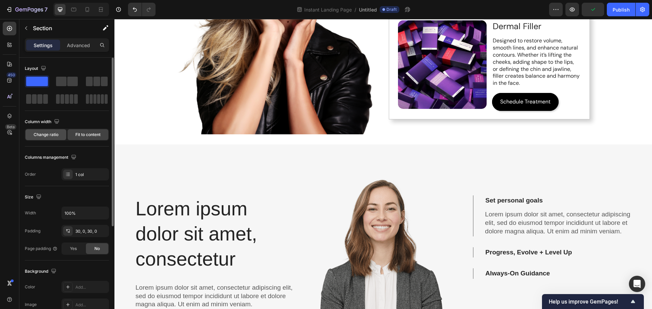
click at [37, 131] on div "Change ratio" at bounding box center [45, 134] width 41 height 11
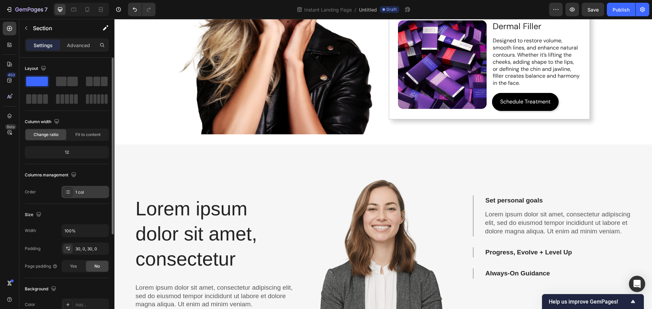
click at [89, 192] on div "1 col" at bounding box center [91, 192] width 32 height 6
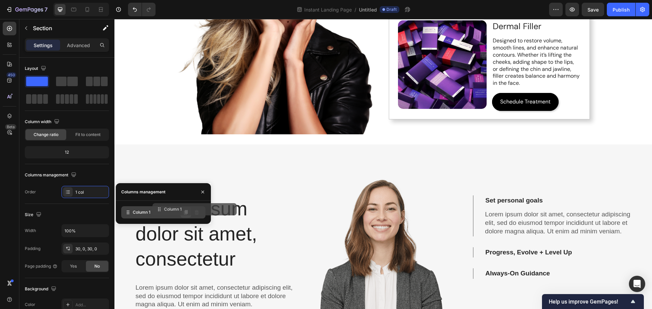
drag, startPoint x: 149, startPoint y: 216, endPoint x: 180, endPoint y: 213, distance: 31.4
click at [180, 213] on div "Column 1 Duplicate column" at bounding box center [163, 212] width 84 height 12
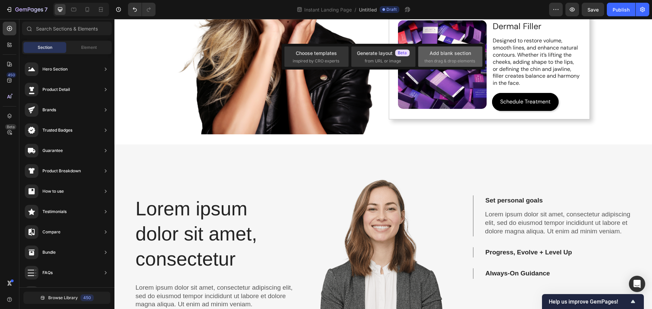
click at [438, 54] on div "Add blank section" at bounding box center [449, 53] width 41 height 7
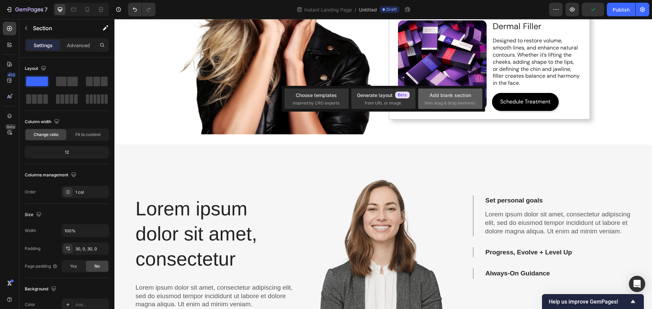
click at [450, 97] on div "Add blank section" at bounding box center [449, 95] width 41 height 7
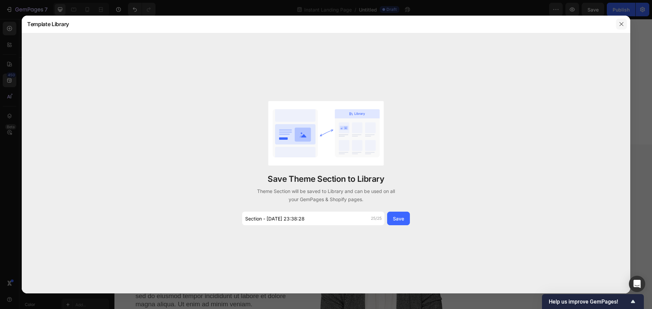
click at [619, 25] on icon "button" at bounding box center [620, 23] width 5 height 5
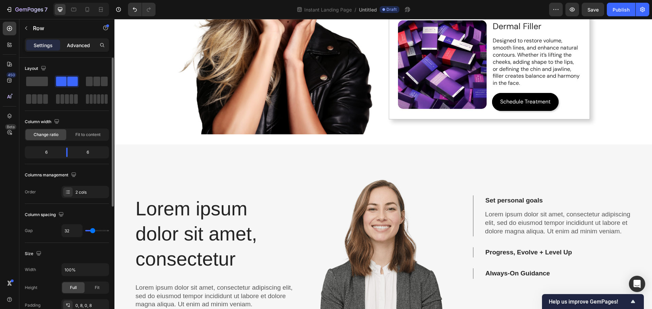
click at [73, 42] on p "Advanced" at bounding box center [78, 45] width 23 height 7
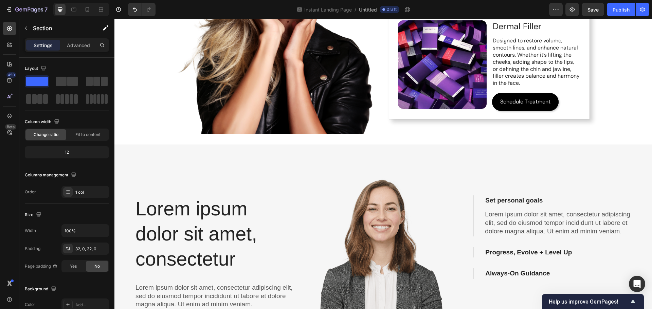
click at [67, 39] on div "Settings Advanced" at bounding box center [67, 45] width 84 height 14
click at [69, 44] on p "Advanced" at bounding box center [78, 45] width 23 height 7
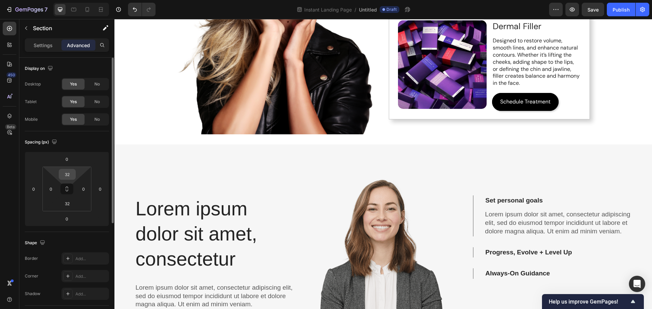
click at [68, 175] on input "32" at bounding box center [67, 174] width 14 height 10
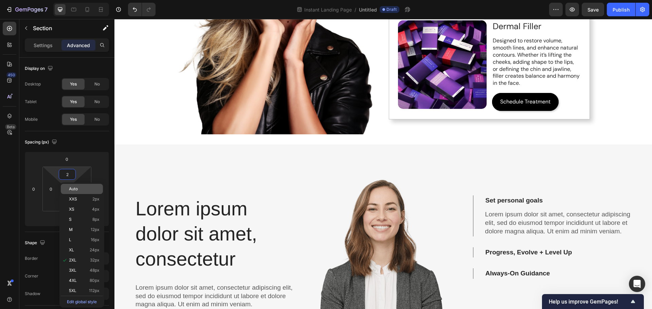
click at [85, 191] on p "Auto" at bounding box center [84, 189] width 31 height 5
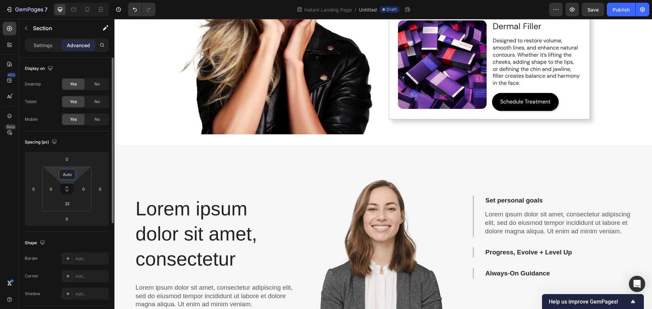
click at [70, 175] on input "Auto" at bounding box center [67, 174] width 14 height 10
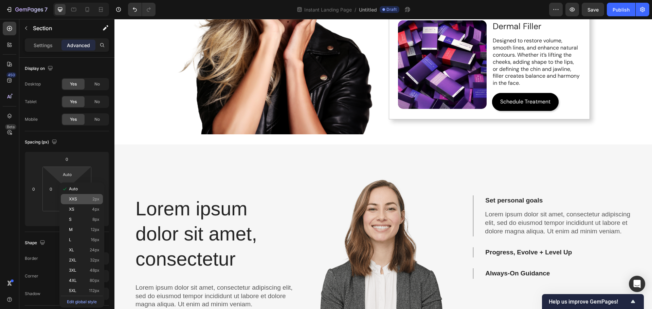
click at [96, 196] on div "XXS 2px" at bounding box center [82, 199] width 42 height 10
type input "2"
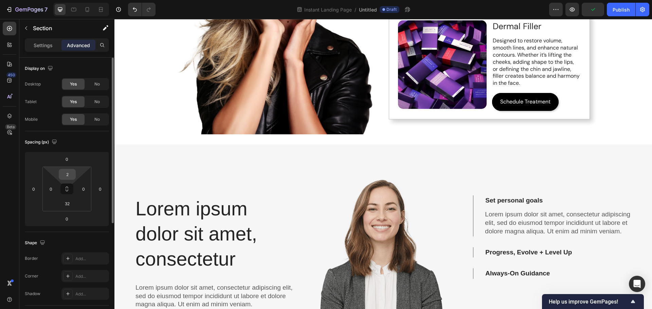
click at [65, 176] on input "2" at bounding box center [67, 174] width 14 height 10
click at [573, 10] on icon "button" at bounding box center [571, 9] width 7 height 7
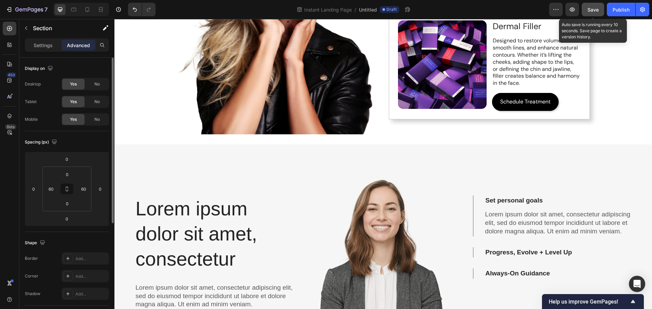
click at [593, 10] on span "Save" at bounding box center [592, 10] width 11 height 6
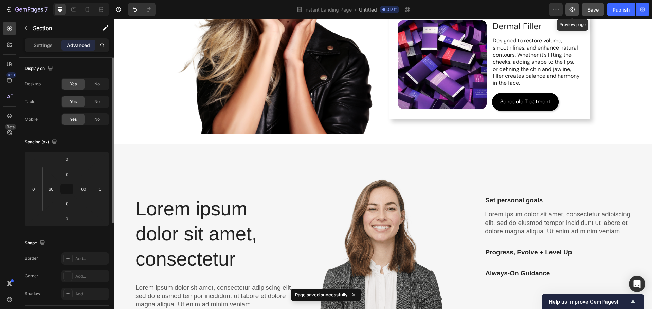
click at [572, 10] on icon "button" at bounding box center [571, 9] width 7 height 7
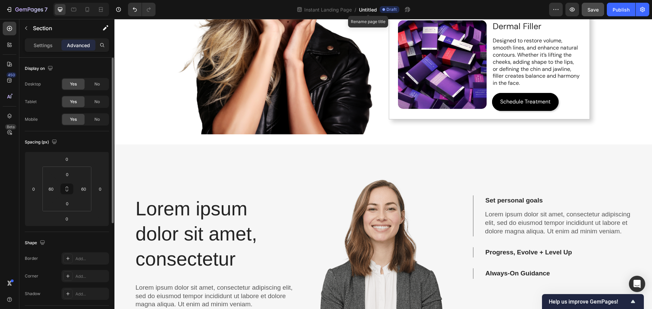
click at [374, 10] on span "Untitled" at bounding box center [368, 9] width 18 height 7
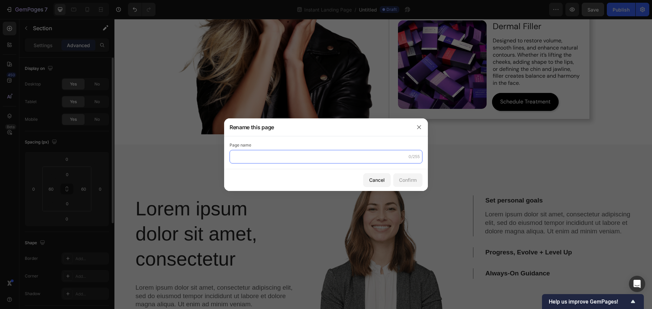
click at [314, 152] on input "text" at bounding box center [325, 157] width 193 height 14
type input "Injectibles"
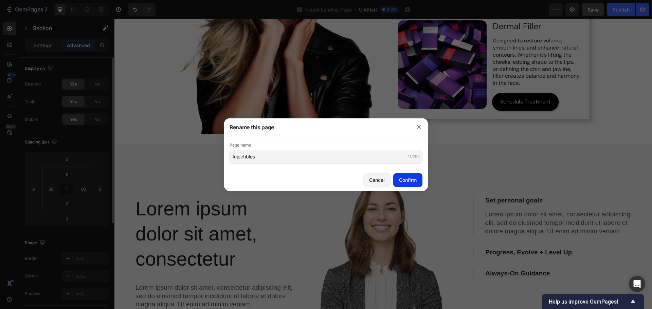
click at [401, 178] on div "Confirm" at bounding box center [408, 179] width 18 height 7
click at [413, 180] on div "Confirm" at bounding box center [408, 179] width 18 height 7
drag, startPoint x: 377, startPoint y: 180, endPoint x: 414, endPoint y: 129, distance: 62.4
click at [414, 130] on div "Rename this page Page name Injectibles 11/255 Cancel Confirm" at bounding box center [326, 154] width 204 height 73
click at [417, 127] on icon "button" at bounding box center [418, 127] width 5 height 5
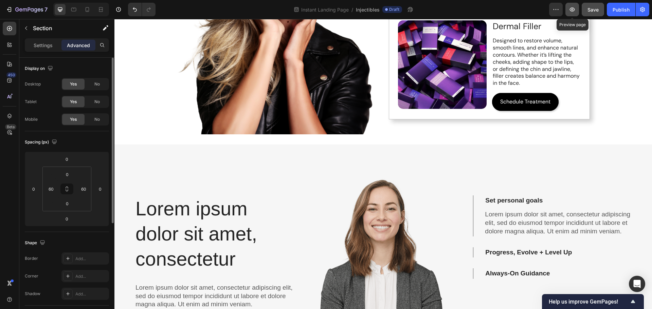
click at [573, 7] on icon "button" at bounding box center [571, 9] width 7 height 7
click at [327, 9] on span "Instant Landing Page" at bounding box center [325, 9] width 50 height 7
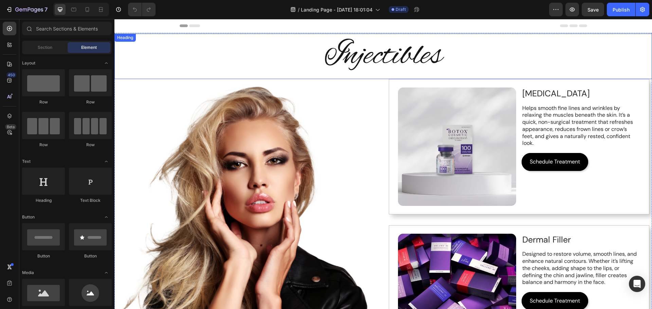
click at [296, 49] on h2 "Injectibles" at bounding box center [382, 56] width 537 height 45
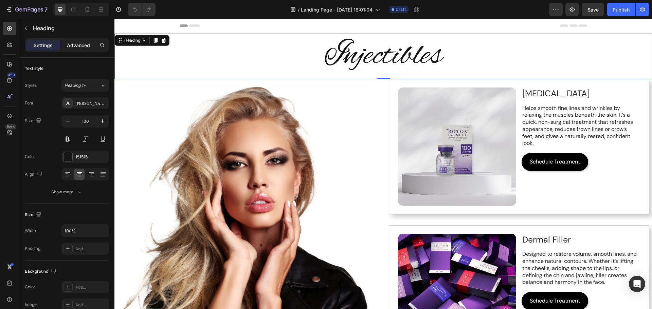
click at [81, 42] on p "Advanced" at bounding box center [78, 45] width 23 height 7
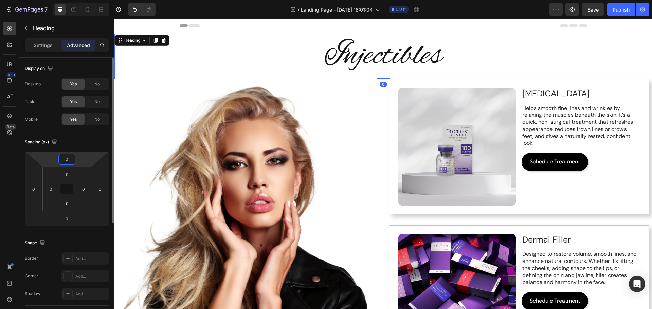
click at [69, 160] on input "0" at bounding box center [67, 159] width 14 height 10
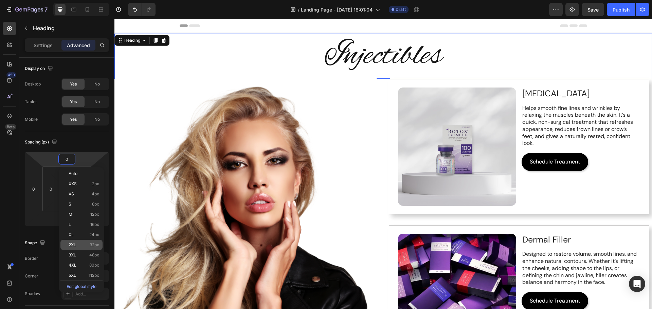
click at [92, 245] on span "32px" at bounding box center [95, 245] width 10 height 5
type input "32"
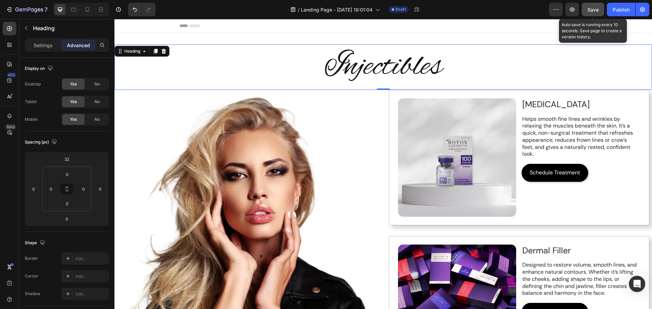
click at [597, 11] on span "Save" at bounding box center [592, 10] width 11 height 6
click at [306, 74] on h2 "Injectibles" at bounding box center [382, 66] width 537 height 45
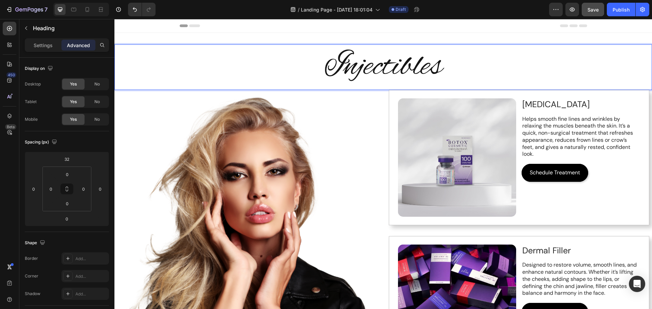
click at [378, 70] on p "Injectibles" at bounding box center [383, 67] width 536 height 44
click at [279, 74] on p "Injectables" at bounding box center [383, 67] width 536 height 44
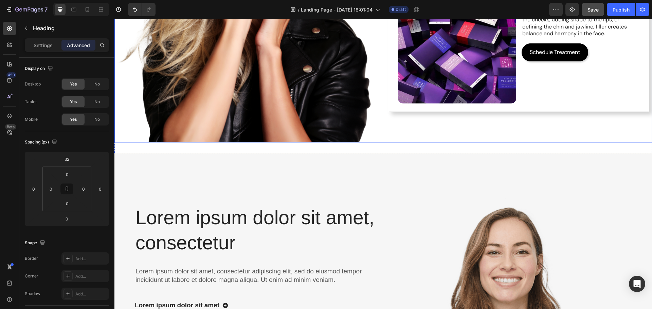
scroll to position [305, 0]
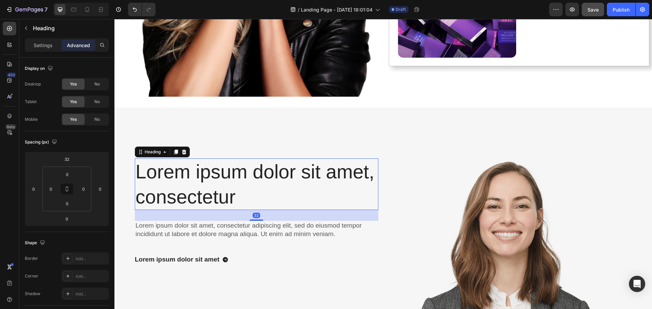
click at [205, 184] on h2 "Lorem ipsum dolor sit amet, consectetur" at bounding box center [256, 184] width 243 height 52
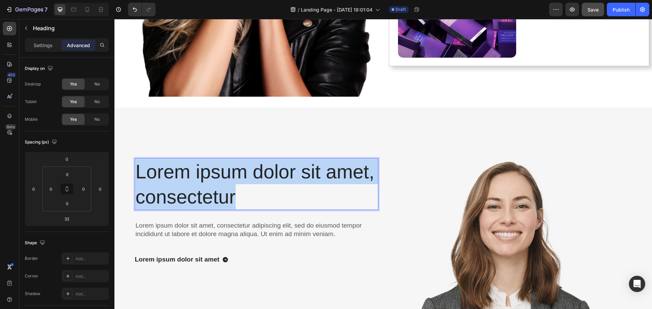
click at [205, 184] on p "Lorem ipsum dolor sit amet, consectetur" at bounding box center [256, 184] width 242 height 50
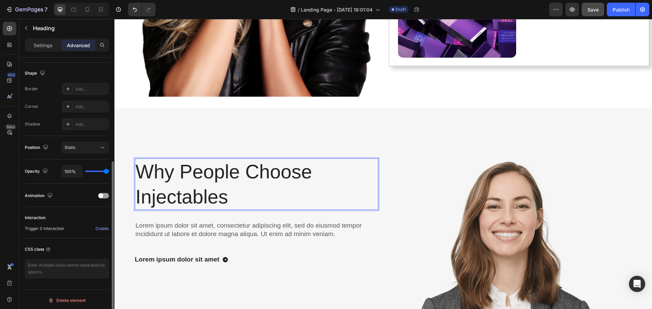
scroll to position [0, 0]
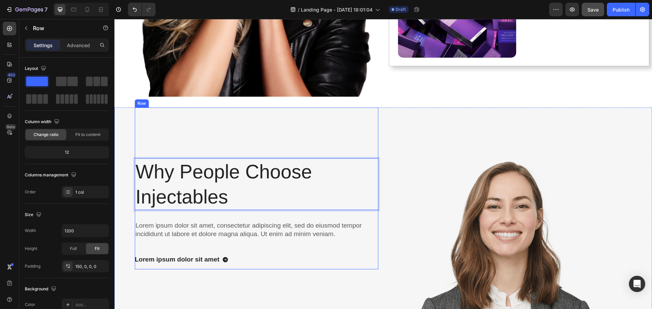
click at [259, 126] on div "Why People Choose Injectables Heading 32 Lorem ipsum dolor sit amet, consectetu…" at bounding box center [256, 189] width 243 height 162
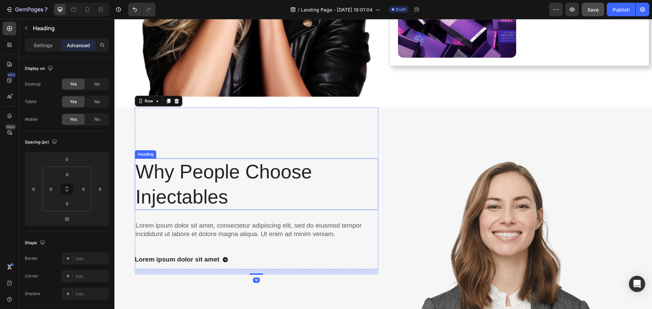
click at [259, 178] on p "Why People Choose Injectables" at bounding box center [256, 184] width 242 height 50
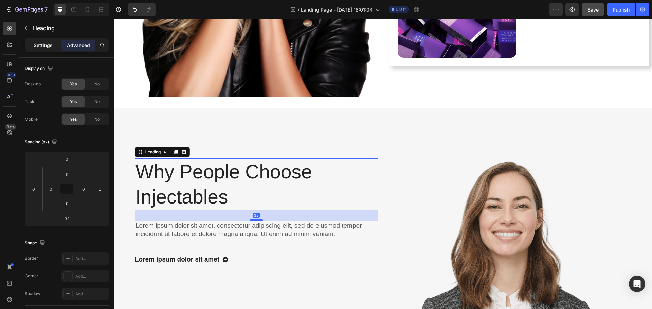
click at [41, 46] on p "Settings" at bounding box center [43, 45] width 19 height 7
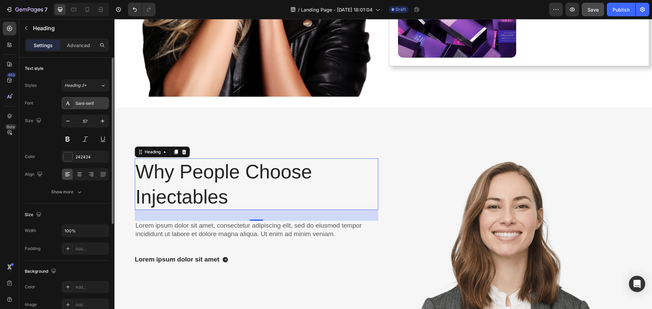
click at [85, 105] on div "Sans-serif" at bounding box center [91, 103] width 32 height 6
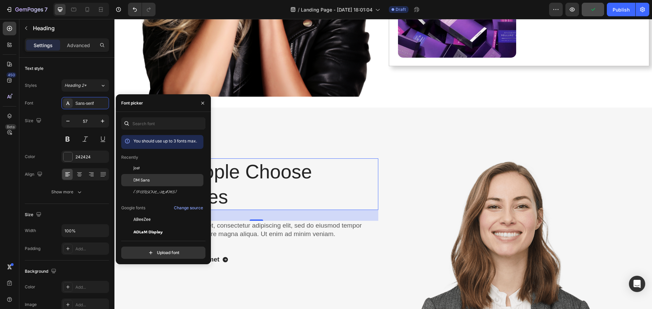
click at [168, 181] on div "DM Sans" at bounding box center [167, 180] width 69 height 6
click at [138, 182] on span "DM Sans" at bounding box center [141, 180] width 16 height 6
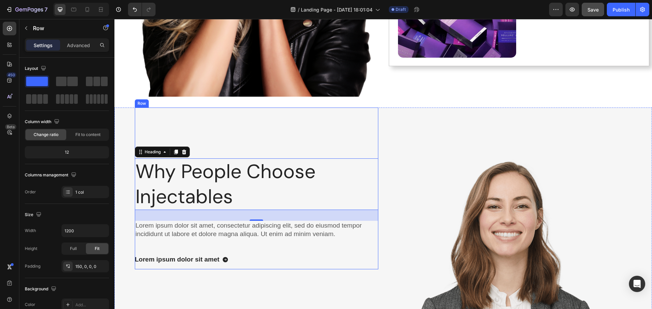
click at [324, 124] on div "Why People Choose Injectables Heading 32 Lorem ipsum dolor sit amet, consectetu…" at bounding box center [256, 189] width 243 height 162
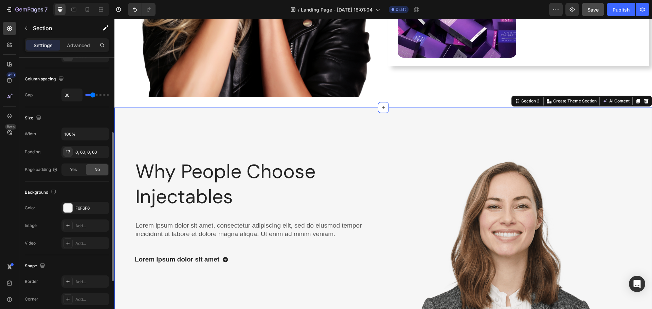
scroll to position [170, 0]
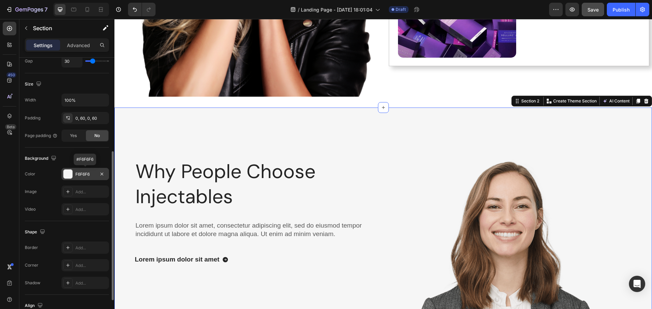
click at [68, 175] on div at bounding box center [67, 174] width 9 height 9
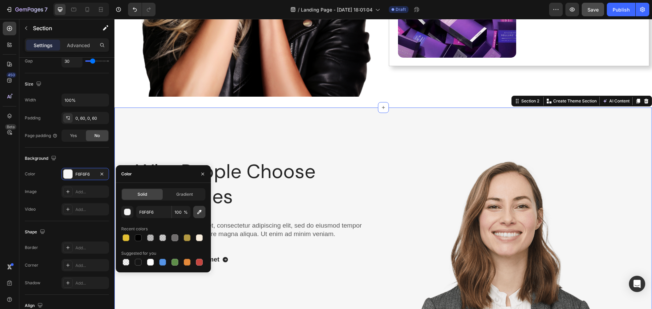
click at [198, 213] on icon "button" at bounding box center [199, 212] width 4 height 4
click at [197, 236] on div at bounding box center [199, 237] width 7 height 7
type input "FAEFDE"
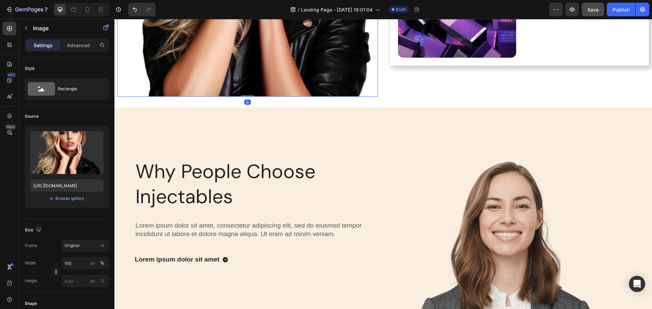
drag, startPoint x: 247, startPoint y: 93, endPoint x: 255, endPoint y: 79, distance: 15.3
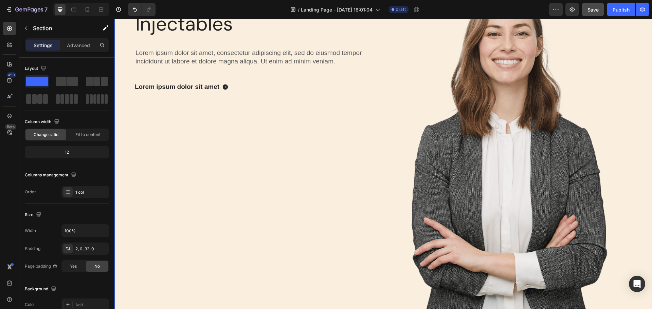
scroll to position [339, 0]
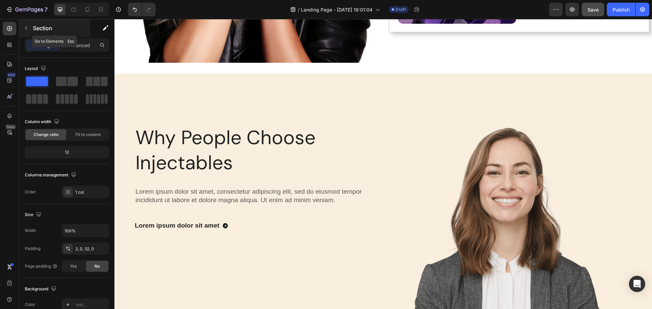
click at [24, 29] on icon "button" at bounding box center [25, 27] width 5 height 5
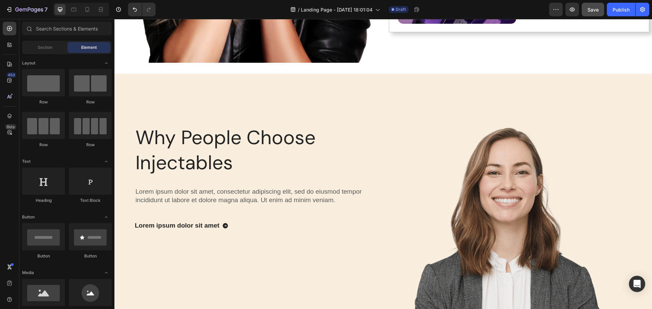
click at [92, 48] on span "Element" at bounding box center [89, 47] width 16 height 6
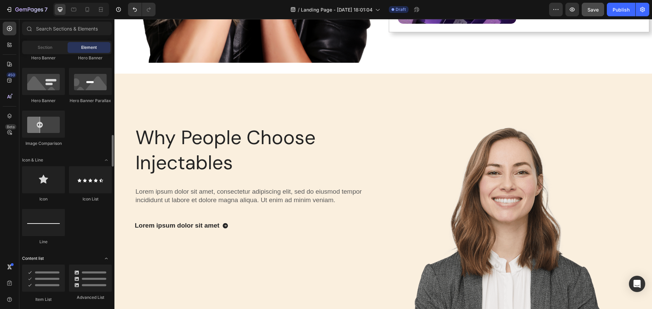
scroll to position [373, 0]
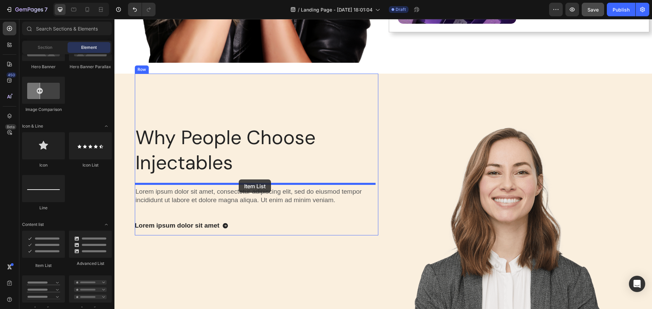
drag, startPoint x: 162, startPoint y: 270, endPoint x: 239, endPoint y: 180, distance: 118.5
drag, startPoint x: 201, startPoint y: 276, endPoint x: 164, endPoint y: 197, distance: 86.7
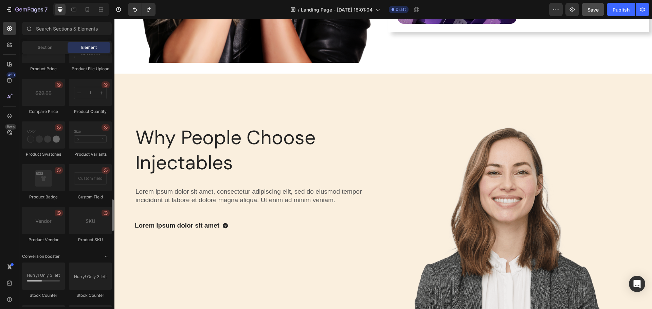
scroll to position [1256, 0]
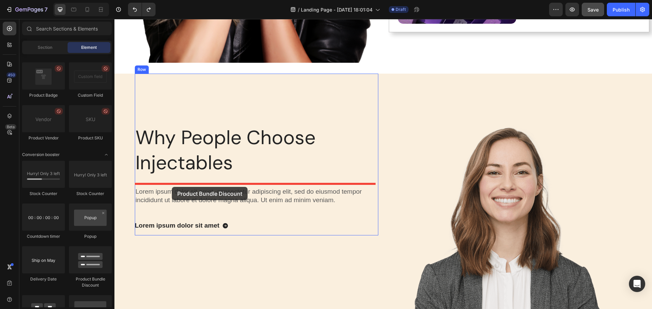
drag, startPoint x: 203, startPoint y: 275, endPoint x: 172, endPoint y: 187, distance: 93.7
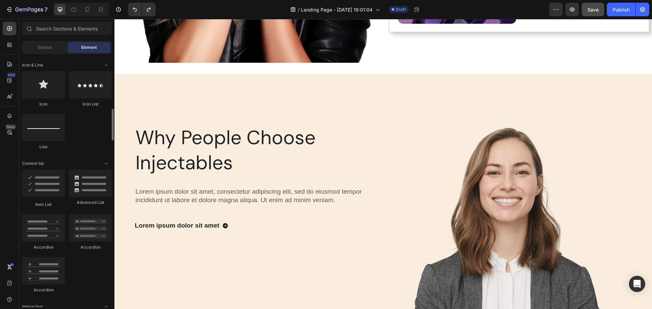
scroll to position [333, 0]
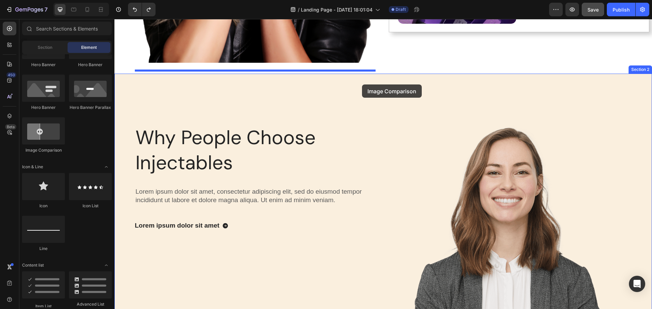
drag, startPoint x: 171, startPoint y: 159, endPoint x: 362, endPoint y: 84, distance: 205.1
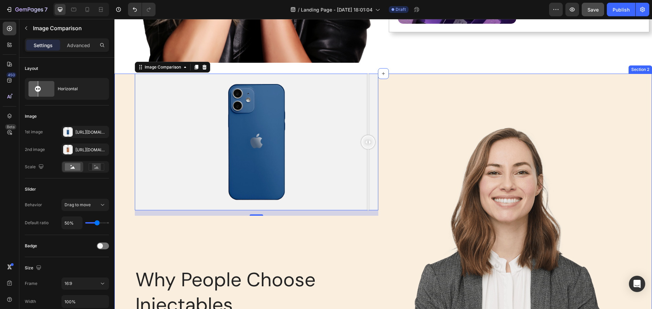
drag, startPoint x: 254, startPoint y: 139, endPoint x: 380, endPoint y: 138, distance: 125.9
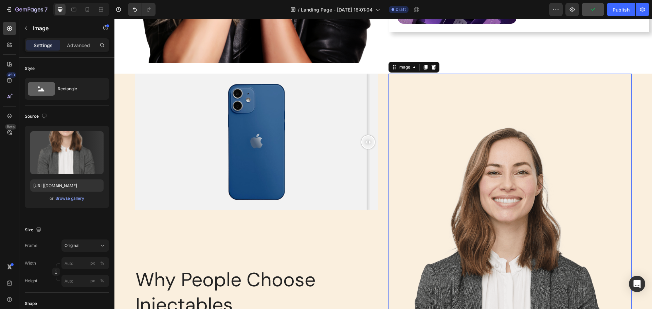
click at [435, 173] on img at bounding box center [509, 276] width 243 height 405
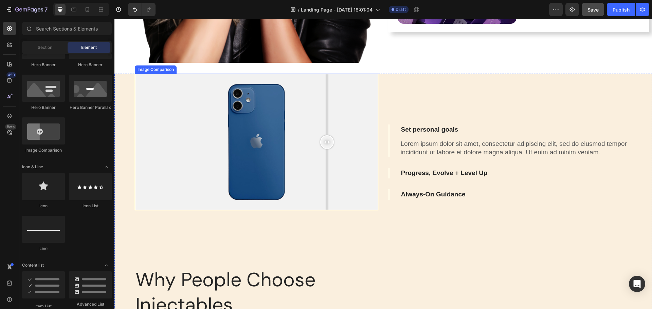
click at [327, 170] on div at bounding box center [256, 142] width 243 height 137
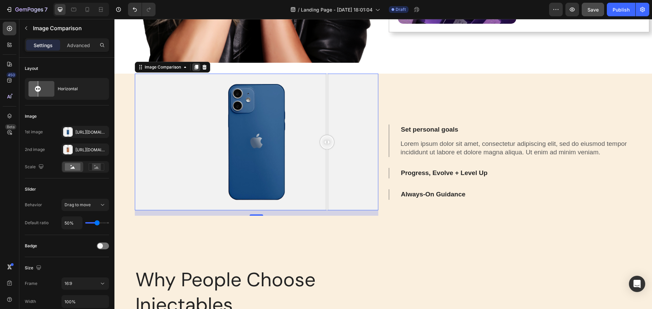
click at [197, 65] on icon at bounding box center [196, 67] width 4 height 5
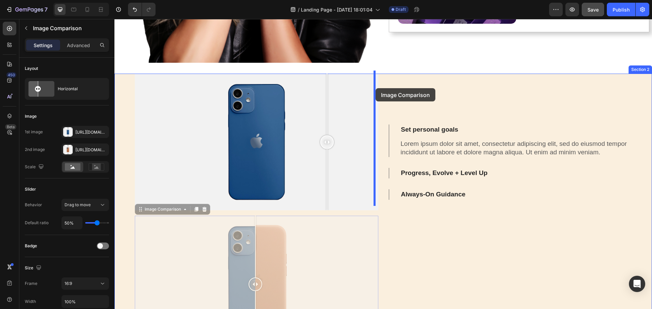
drag, startPoint x: 140, startPoint y: 206, endPoint x: 375, endPoint y: 88, distance: 263.3
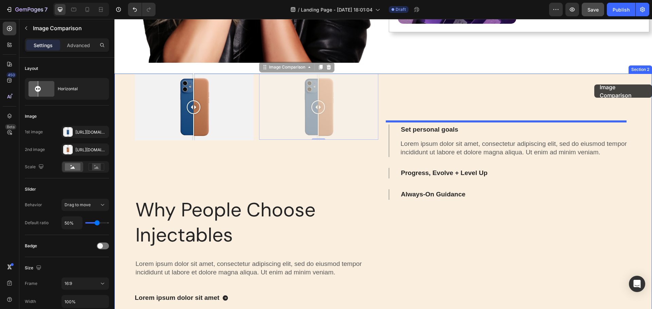
drag, startPoint x: 263, startPoint y: 67, endPoint x: 594, endPoint y: 84, distance: 331.7
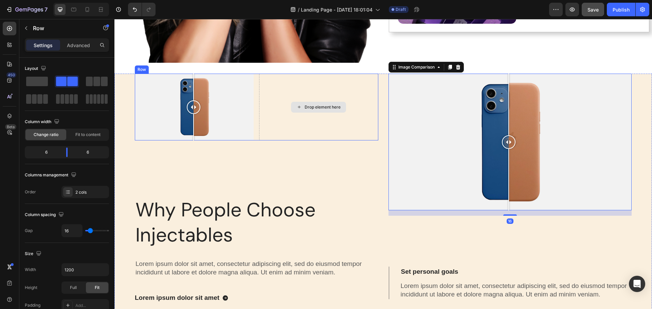
click at [351, 120] on div "Drop element here" at bounding box center [318, 107] width 119 height 67
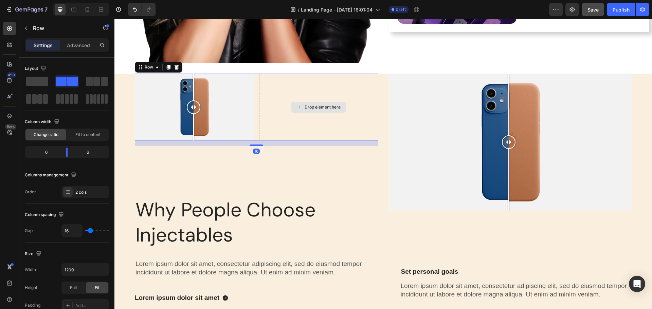
click at [341, 113] on div "Drop element here" at bounding box center [318, 107] width 119 height 67
drag, startPoint x: 41, startPoint y: 83, endPoint x: 57, endPoint y: 91, distance: 18.2
click at [40, 83] on span at bounding box center [37, 82] width 22 height 10
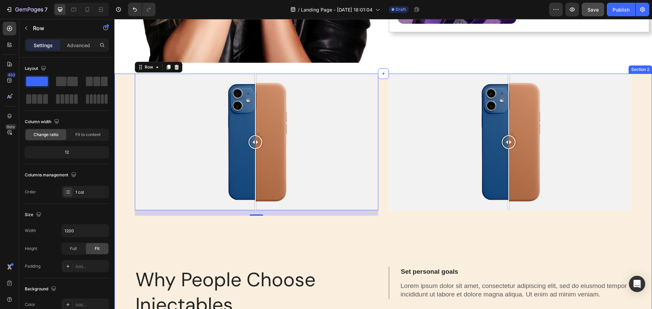
click at [438, 246] on div "Image Comparison Set personal goals Lorem ipsum dolor sit amet, consectetur adi…" at bounding box center [509, 228] width 243 height 309
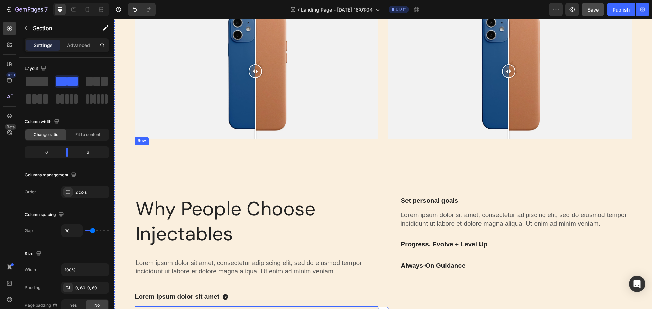
scroll to position [305, 0]
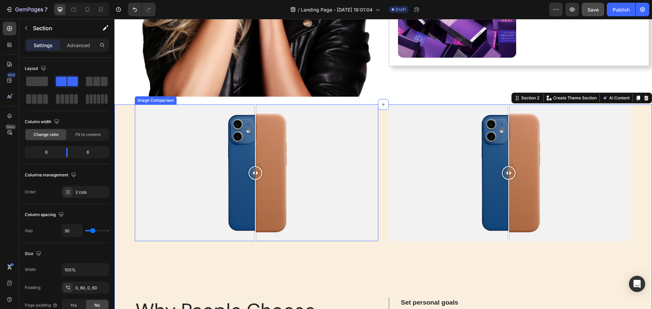
click at [351, 186] on div at bounding box center [256, 173] width 243 height 137
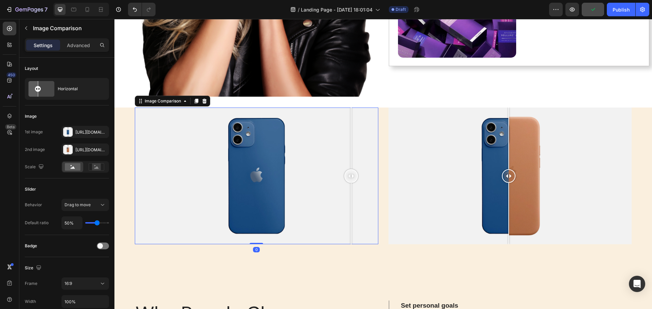
click at [180, 169] on div at bounding box center [256, 176] width 243 height 137
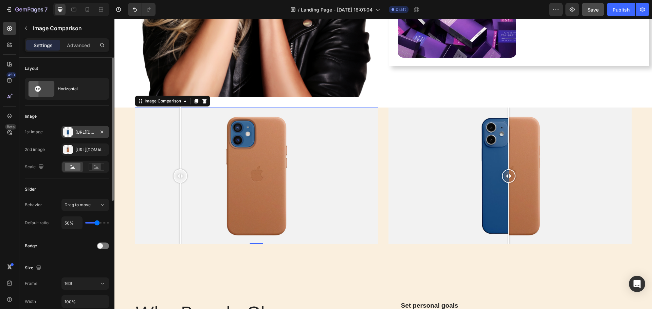
click at [70, 133] on div at bounding box center [68, 132] width 10 height 10
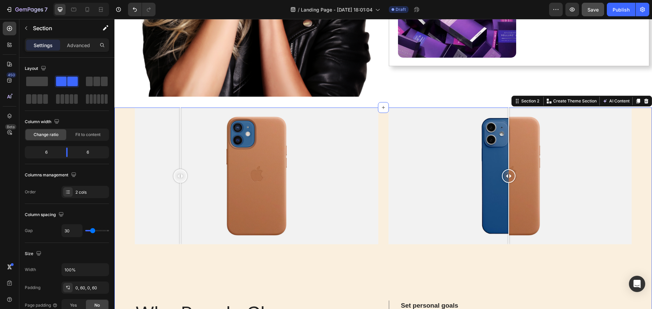
click at [380, 253] on div "Image Comparison Row Why People Choose Injectables Heading Lorem ipsum dolor si…" at bounding box center [382, 262] width 537 height 309
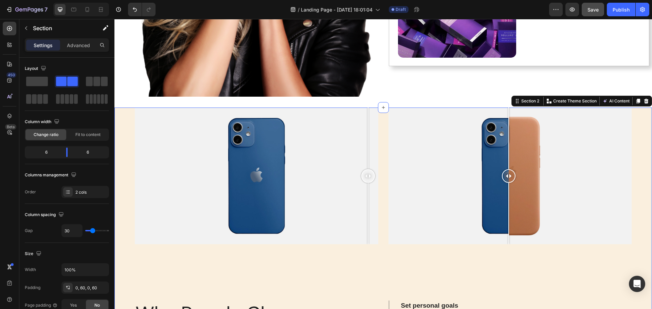
drag, startPoint x: 179, startPoint y: 173, endPoint x: 380, endPoint y: 176, distance: 200.9
click at [379, 176] on div "Image Comparison Row Why People Choose Injectables Heading Lorem ipsum dolor si…" at bounding box center [382, 262] width 537 height 309
click at [376, 244] on div "Image Comparison Row Why People Choose Injectables Heading Lorem ipsum dolor si…" at bounding box center [382, 262] width 537 height 309
click at [318, 214] on div at bounding box center [256, 176] width 243 height 137
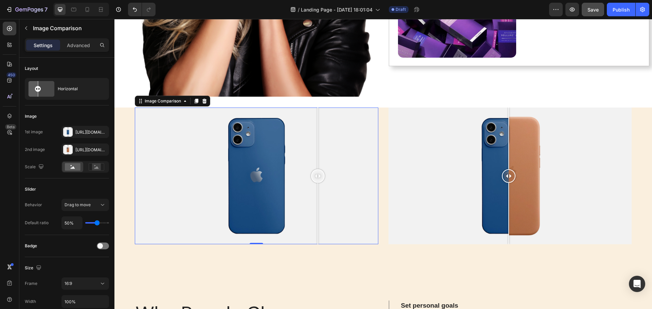
click at [171, 196] on div at bounding box center [256, 176] width 243 height 137
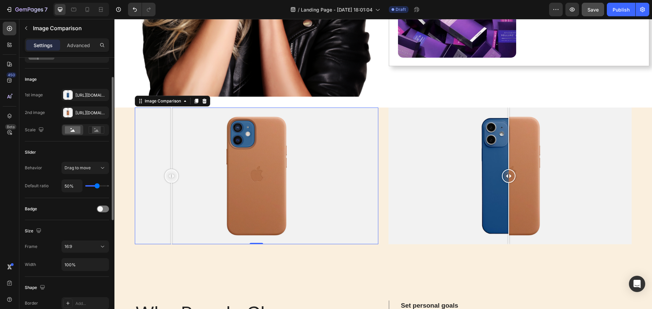
scroll to position [0, 0]
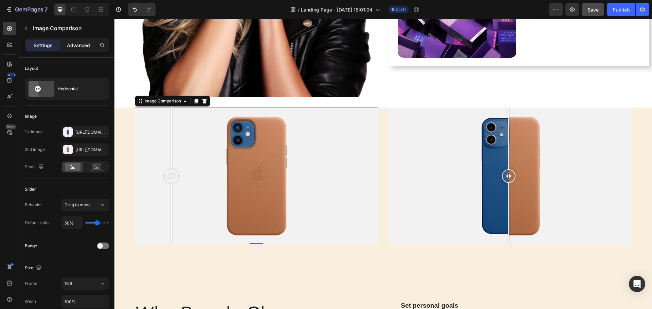
click at [79, 43] on p "Advanced" at bounding box center [78, 45] width 23 height 7
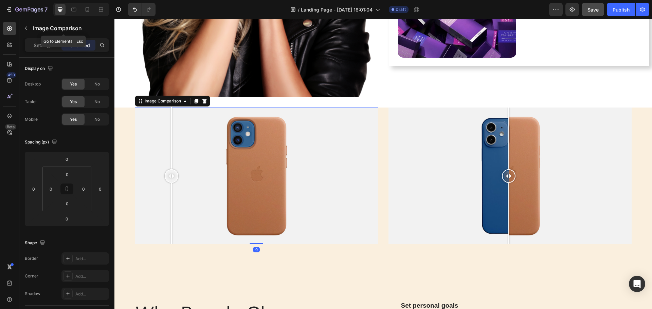
click at [47, 37] on div "Image Comparison" at bounding box center [63, 28] width 88 height 19
click at [44, 44] on p "Settings" at bounding box center [43, 45] width 19 height 7
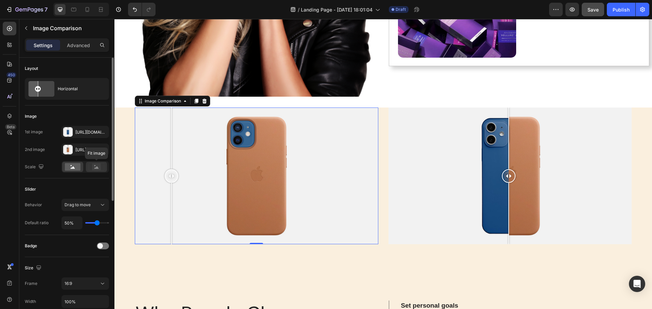
click at [94, 168] on rect at bounding box center [96, 167] width 9 height 7
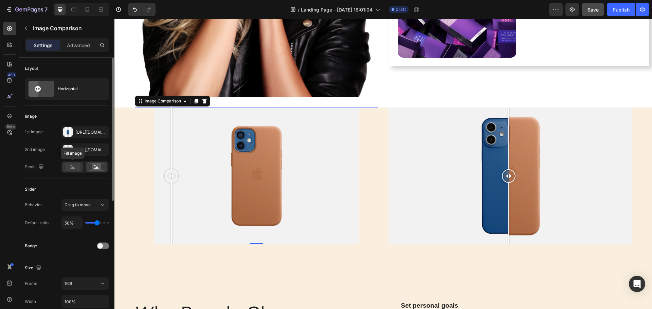
click at [70, 169] on rect at bounding box center [73, 166] width 16 height 7
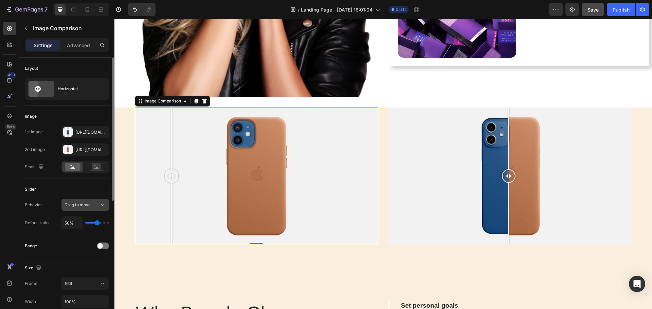
click at [76, 207] on span "Drag to move" at bounding box center [77, 204] width 26 height 5
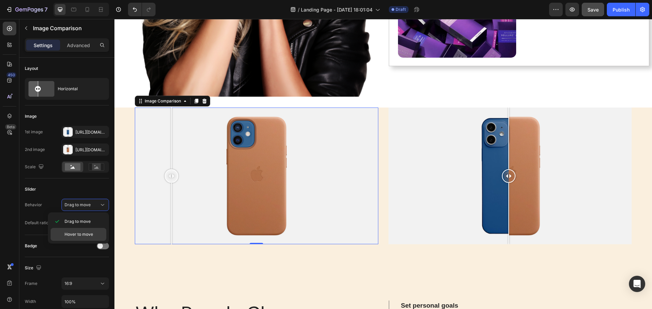
click at [77, 238] on div "Hover to move" at bounding box center [79, 234] width 56 height 13
drag, startPoint x: 91, startPoint y: 209, endPoint x: 86, endPoint y: 217, distance: 9.6
click at [90, 208] on button "Hover to move" at bounding box center [85, 205] width 48 height 12
click at [82, 222] on span "Drag to move" at bounding box center [77, 222] width 26 height 6
click at [104, 246] on div at bounding box center [103, 246] width 12 height 7
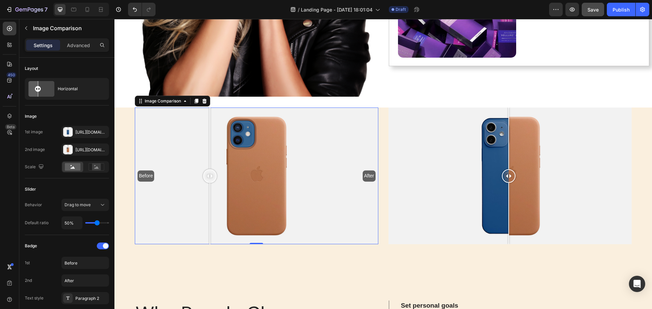
drag, startPoint x: 144, startPoint y: 177, endPoint x: 206, endPoint y: 180, distance: 62.8
click at [207, 180] on div at bounding box center [210, 176] width 14 height 137
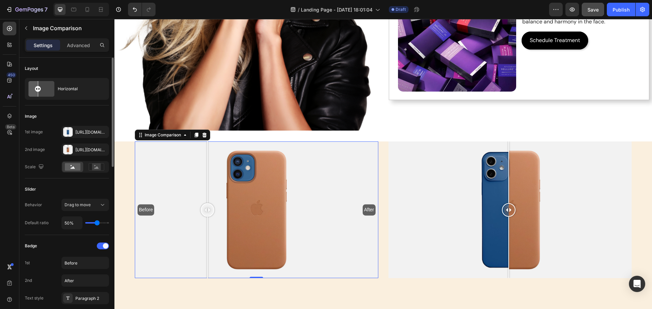
scroll to position [68, 0]
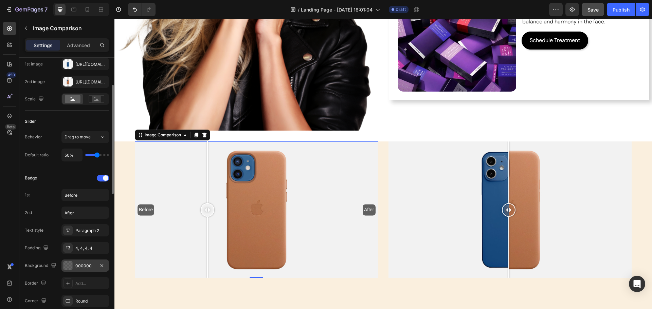
click at [66, 266] on div at bounding box center [67, 265] width 9 height 9
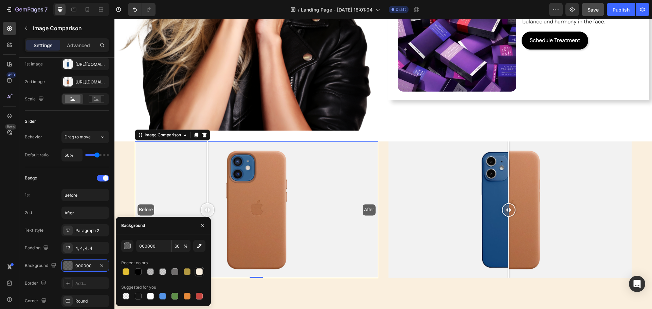
click at [199, 271] on div at bounding box center [199, 271] width 7 height 7
type input "FAEFDE"
type input "100"
click at [201, 242] on button "button" at bounding box center [199, 246] width 12 height 12
type input "000000"
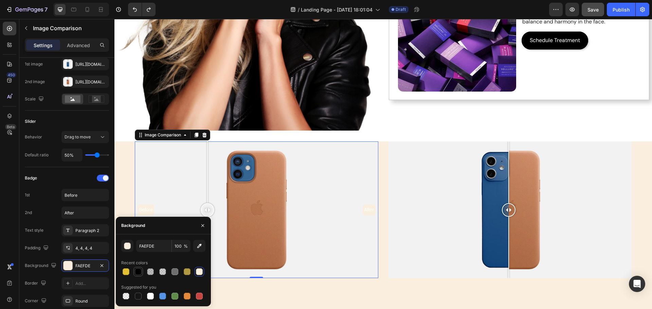
type input "60"
click at [319, 260] on div "Before After" at bounding box center [256, 210] width 243 height 137
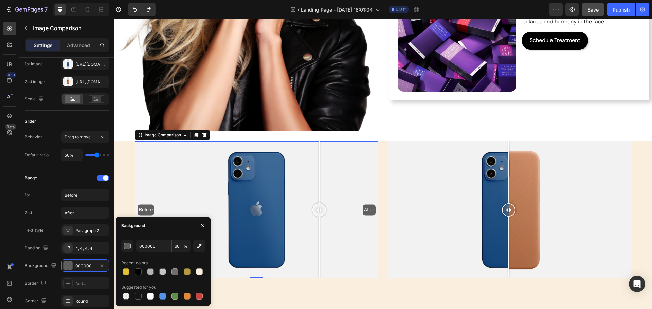
click at [343, 247] on div "Before After" at bounding box center [256, 210] width 243 height 137
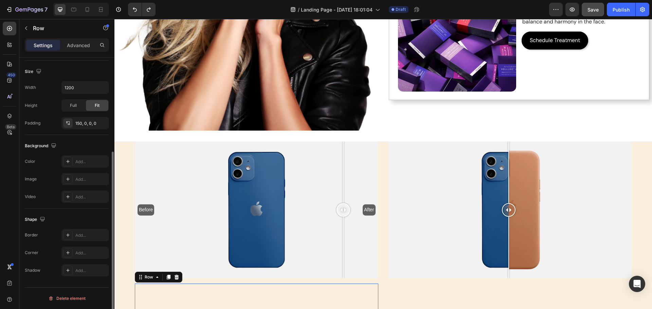
scroll to position [143, 0]
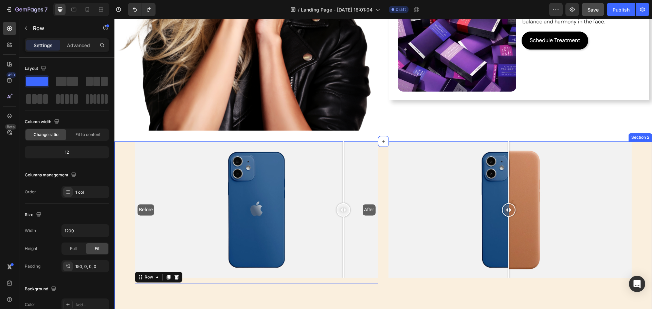
click at [379, 233] on div "Before After Image Comparison Row Why People Choose Injectables Heading Lorem i…" at bounding box center [382, 296] width 537 height 309
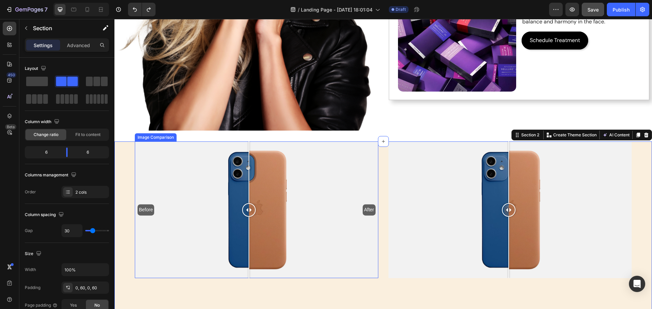
drag, startPoint x: 343, startPoint y: 205, endPoint x: 249, endPoint y: 204, distance: 94.3
click at [249, 204] on div at bounding box center [249, 210] width 14 height 14
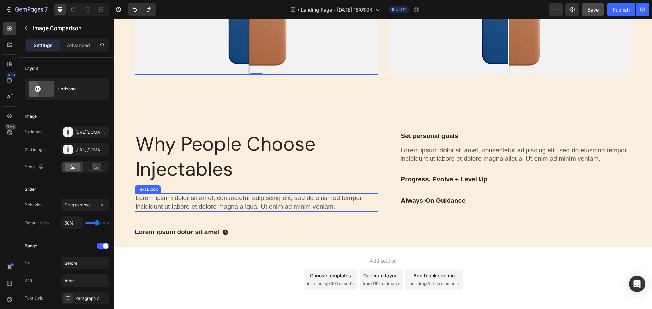
scroll to position [475, 0]
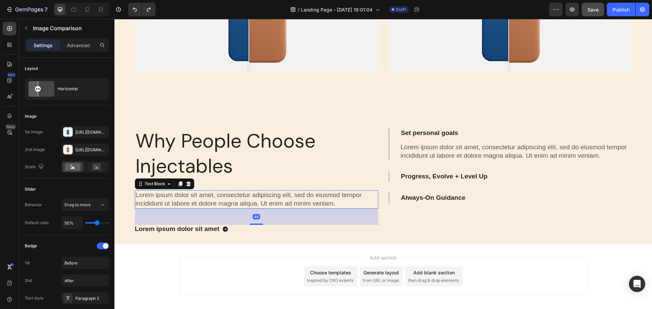
click at [310, 204] on p "Lorem ipsum dolor sit amet, consectetur adipiscing elit, sed do eiusmod tempor …" at bounding box center [256, 199] width 242 height 17
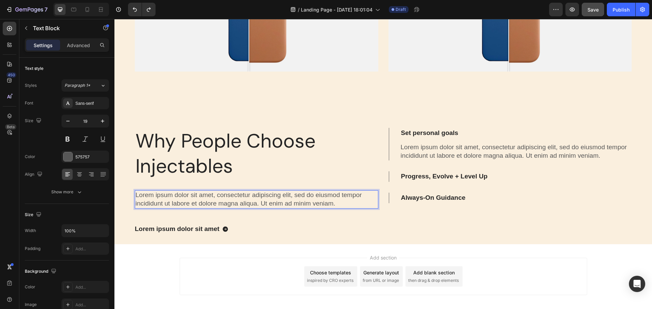
click at [305, 195] on p "Lorem ipsum dolor sit amet, consectetur adipiscing elit, sed do eiusmod tempor …" at bounding box center [256, 199] width 242 height 17
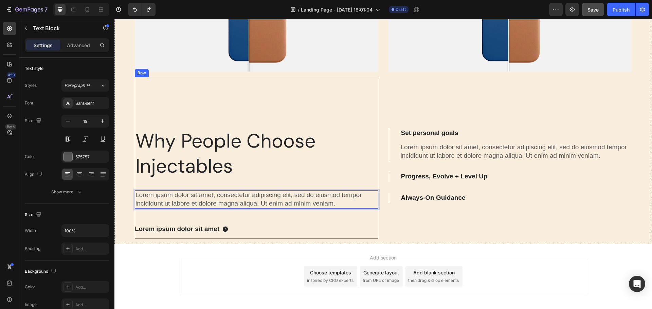
click at [285, 236] on div "Lorem ipsum dolor sit amet Button" at bounding box center [256, 232] width 243 height 14
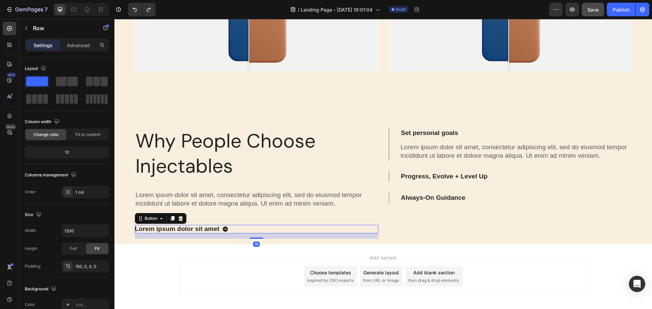
click at [236, 227] on div "Lorem ipsum dolor sit amet Button 16" at bounding box center [256, 229] width 243 height 8
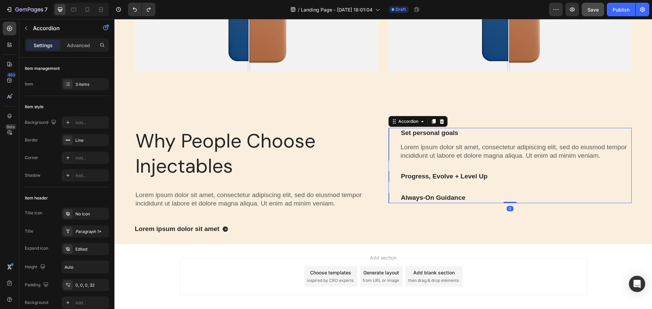
click at [524, 165] on div "Set personal goals Lorem ipsum dolor sit amet, consectetur adipiscing elit, sed…" at bounding box center [509, 165] width 243 height 75
click at [464, 153] on p "Lorem ipsum dolor sit amet, consectetur adipiscing elit, sed do eiusmod tempor …" at bounding box center [515, 151] width 230 height 17
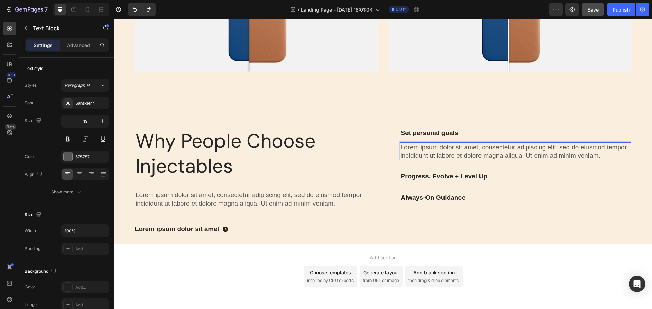
click at [487, 151] on p "Lorem ipsum dolor sit amet, consectetur adipiscing elit, sed do eiusmod tempor …" at bounding box center [515, 151] width 230 height 17
click at [458, 176] on p "Progress, Evolve + Level Up" at bounding box center [444, 176] width 87 height 8
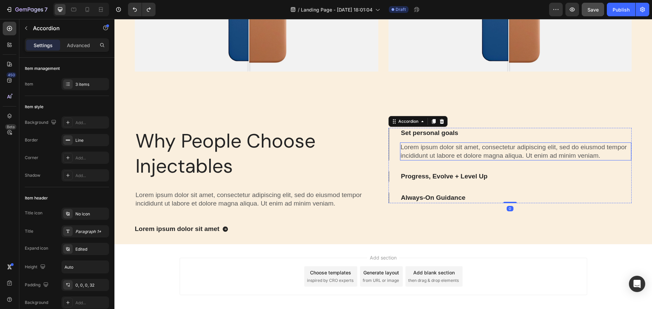
click at [453, 152] on p "Lorem ipsum dolor sit amet, consectetur adipiscing elit, sed do eiusmod tempor …" at bounding box center [515, 151] width 230 height 17
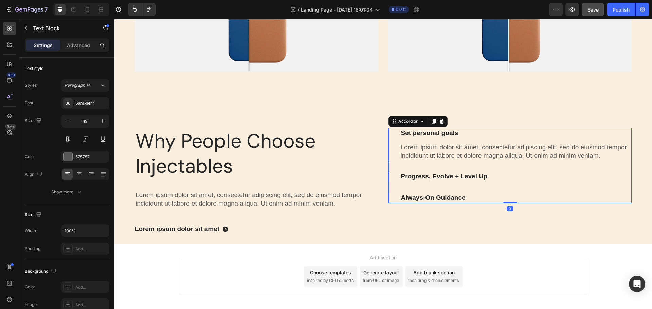
click at [540, 132] on div "Set personal goals" at bounding box center [510, 133] width 221 height 11
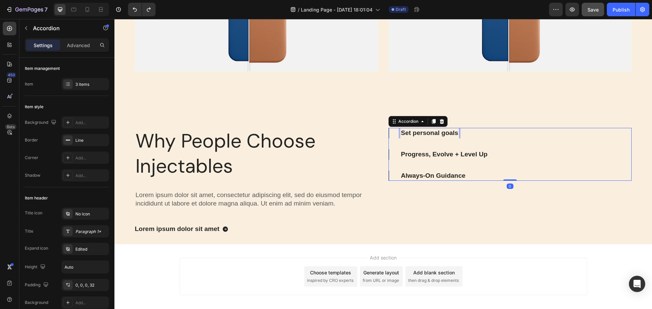
click at [450, 133] on p "Set personal goals" at bounding box center [429, 133] width 57 height 8
click at [498, 133] on div "Set personal goals" at bounding box center [510, 133] width 221 height 11
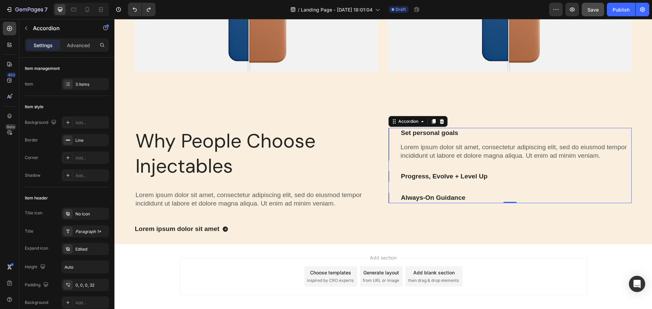
click at [511, 173] on div "Progress, Evolve + Level Up" at bounding box center [510, 176] width 221 height 11
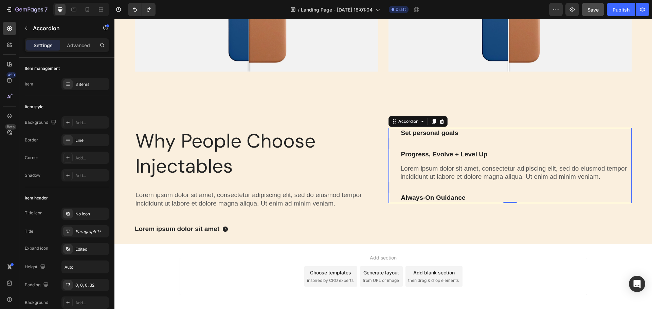
click at [517, 139] on div "Set personal goals Progress, Evolve + Level Up Lorem ipsum dolor sit amet, cons…" at bounding box center [509, 165] width 243 height 75
click at [515, 132] on div "Set personal goals" at bounding box center [510, 133] width 221 height 11
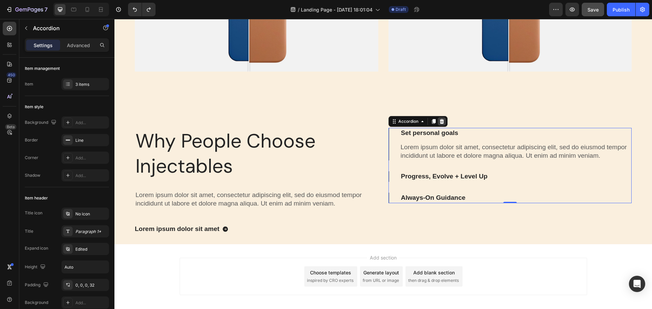
click at [439, 120] on icon at bounding box center [441, 121] width 4 height 5
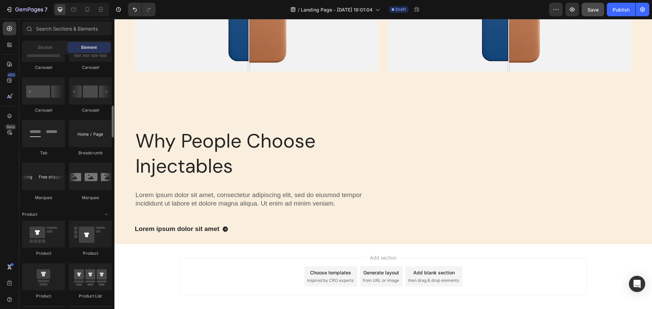
scroll to position [679, 0]
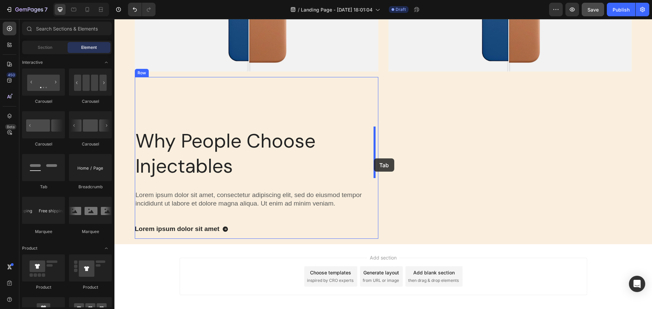
drag, startPoint x: 162, startPoint y: 192, endPoint x: 374, endPoint y: 158, distance: 214.8
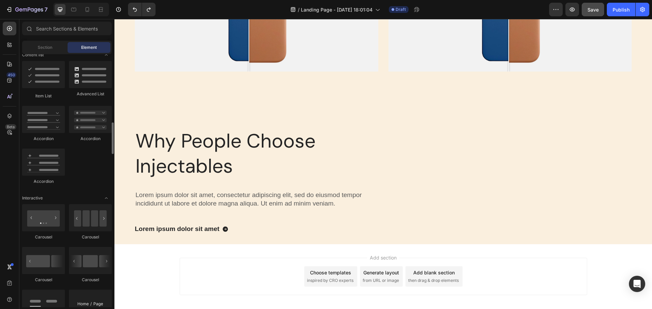
scroll to position [475, 0]
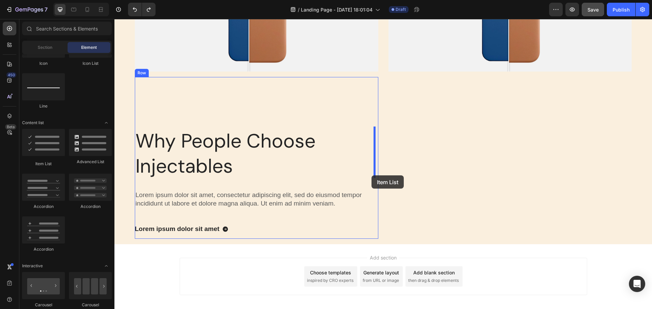
drag, startPoint x: 166, startPoint y: 167, endPoint x: 371, endPoint y: 175, distance: 205.1
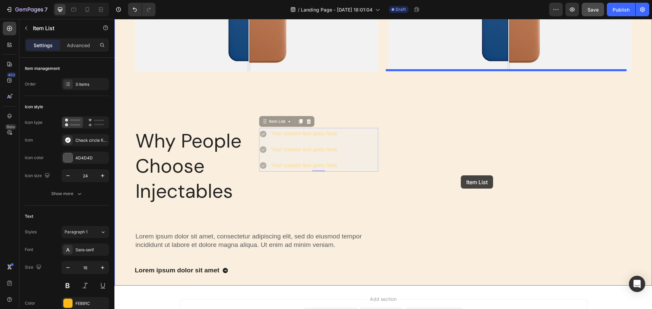
drag, startPoint x: 264, startPoint y: 121, endPoint x: 460, endPoint y: 175, distance: 204.1
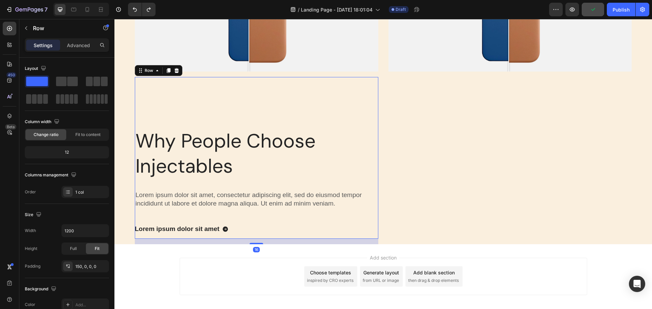
click at [363, 97] on div "Why People Choose Injectables Heading Lorem ipsum dolor sit amet, consectetur a…" at bounding box center [256, 158] width 243 height 162
drag, startPoint x: 63, startPoint y: 79, endPoint x: 4, endPoint y: 84, distance: 59.7
click at [63, 79] on span at bounding box center [61, 82] width 11 height 10
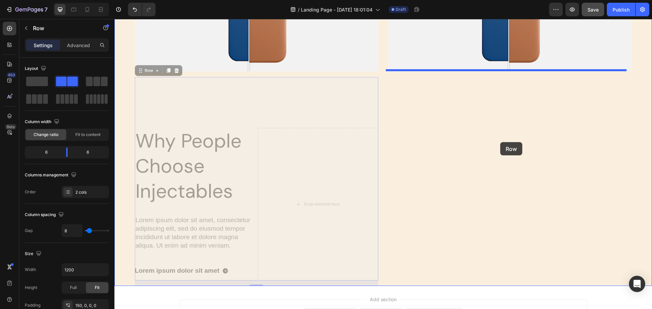
drag, startPoint x: 322, startPoint y: 173, endPoint x: 500, endPoint y: 142, distance: 180.1
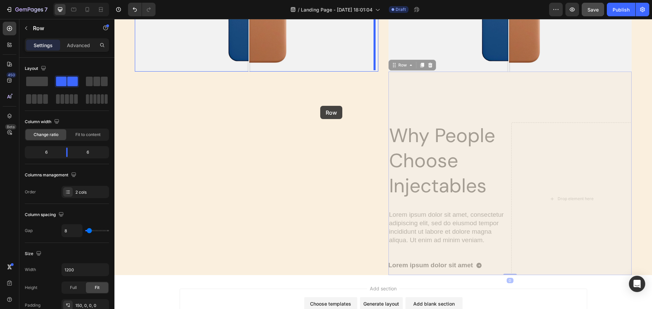
drag, startPoint x: 452, startPoint y: 101, endPoint x: 320, endPoint y: 106, distance: 131.7
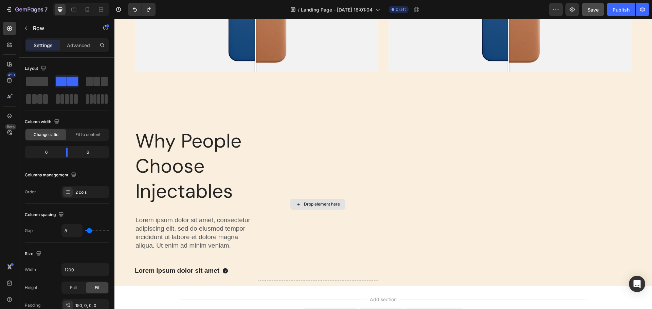
click at [330, 190] on div "Drop element here" at bounding box center [318, 204] width 120 height 153
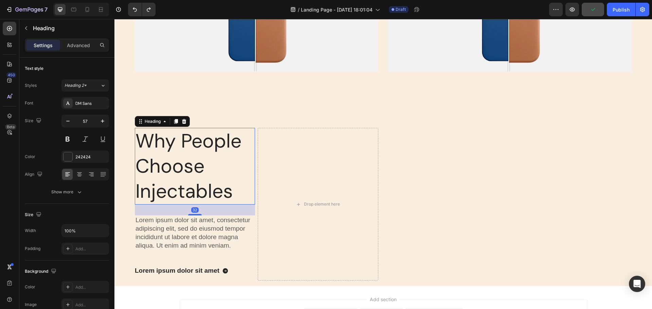
click at [232, 180] on h2 "Why People Choose Injectables" at bounding box center [195, 166] width 120 height 77
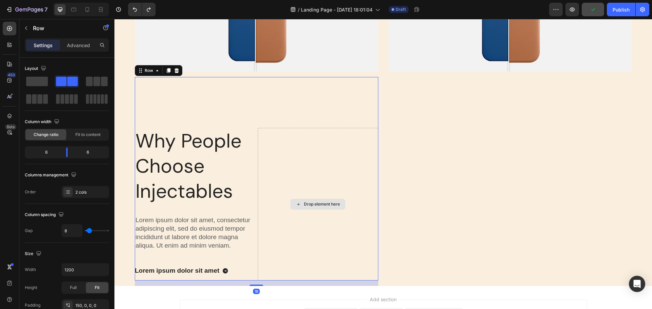
click at [321, 172] on div "Drop element here" at bounding box center [318, 204] width 120 height 153
click at [38, 83] on span at bounding box center [37, 82] width 22 height 10
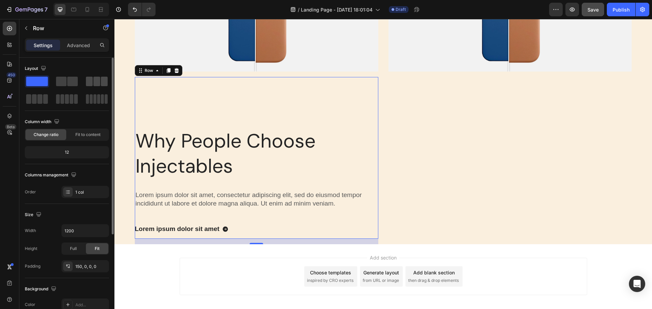
click at [99, 83] on span at bounding box center [96, 82] width 7 height 10
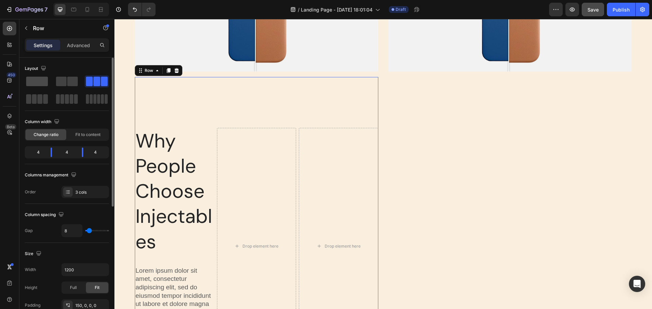
click at [39, 83] on span at bounding box center [37, 82] width 22 height 10
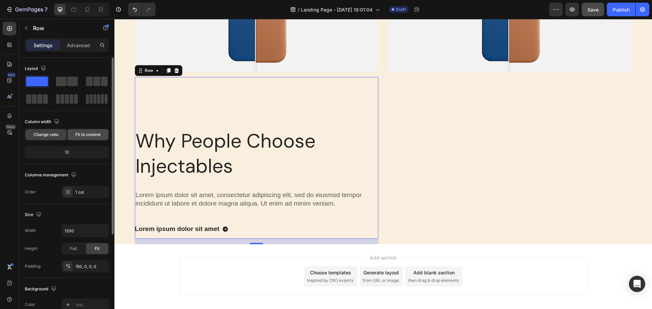
click at [86, 133] on span "Fit to content" at bounding box center [87, 135] width 25 height 6
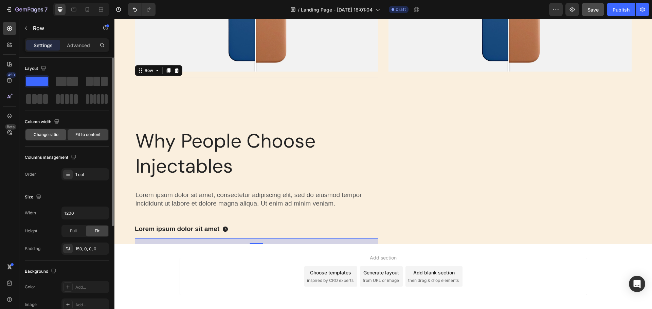
click at [48, 133] on span "Change ratio" at bounding box center [46, 135] width 25 height 6
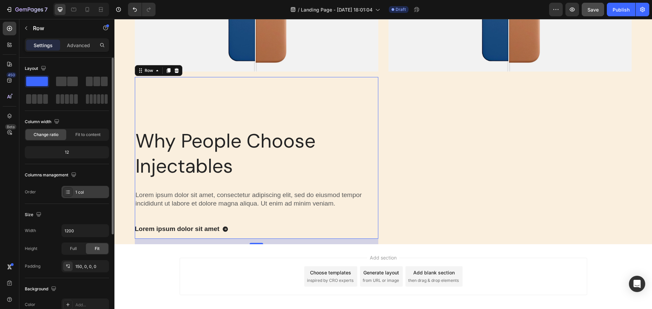
click at [96, 190] on div "1 col" at bounding box center [91, 192] width 32 height 6
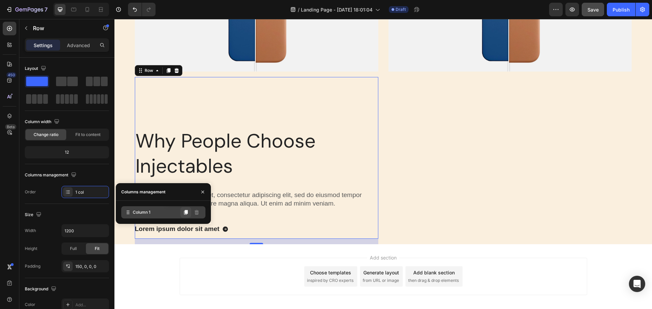
click at [185, 214] on icon at bounding box center [186, 212] width 4 height 5
click at [34, 79] on span at bounding box center [37, 82] width 22 height 10
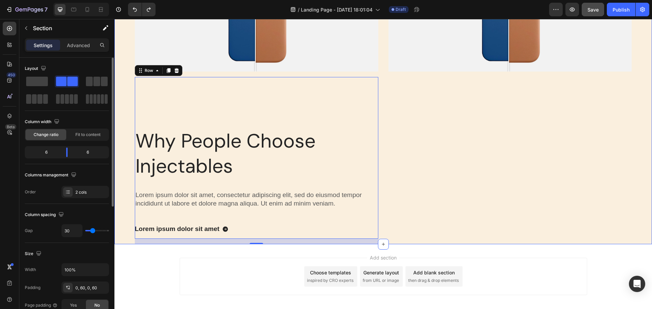
click at [433, 138] on div "Image Comparison" at bounding box center [509, 89] width 243 height 309
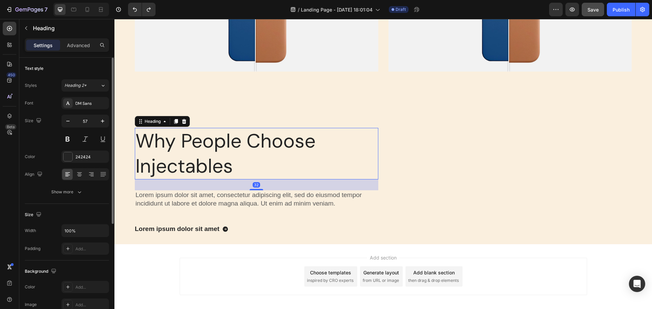
click at [361, 158] on h2 "Why People Choose Injectables" at bounding box center [256, 154] width 243 height 52
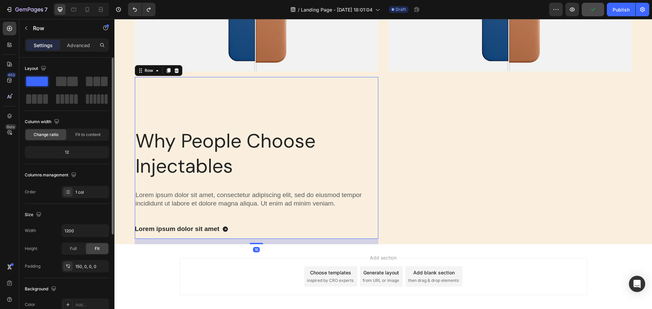
click at [368, 216] on div "Why People Choose Injectables Heading Lorem ipsum dolor sit amet, consectetur a…" at bounding box center [256, 183] width 243 height 111
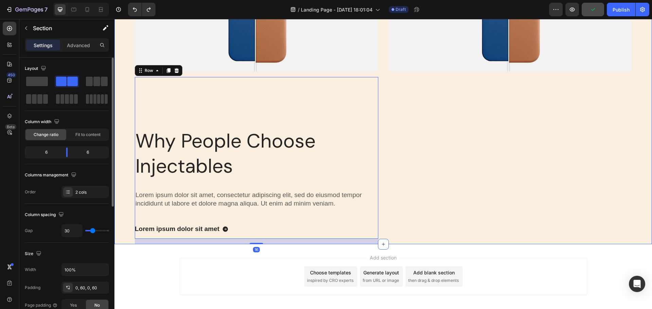
click at [431, 181] on div "Image Comparison" at bounding box center [509, 89] width 243 height 309
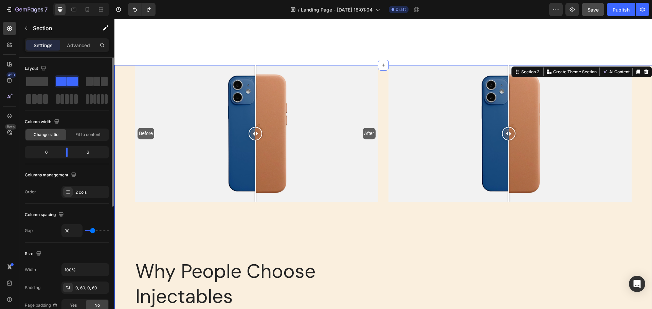
scroll to position [339, 0]
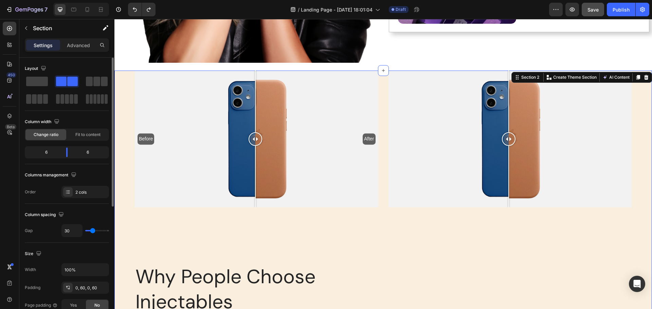
click at [381, 103] on div "Before After Image Comparison Row Why People Choose Injectables Heading Lorem i…" at bounding box center [382, 225] width 537 height 309
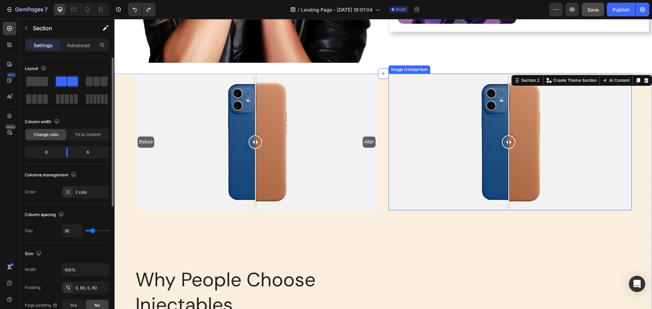
click at [488, 204] on div at bounding box center [509, 142] width 243 height 137
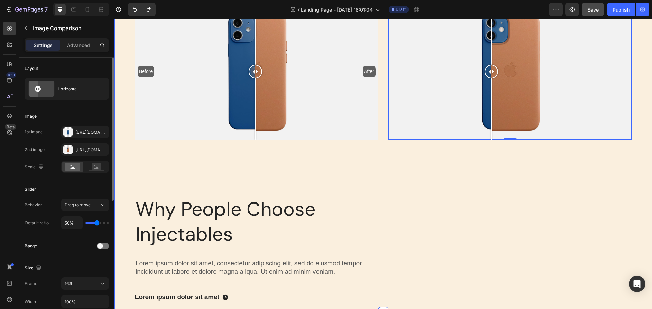
scroll to position [407, 0]
click at [441, 217] on div "Image Comparison 0" at bounding box center [509, 157] width 243 height 309
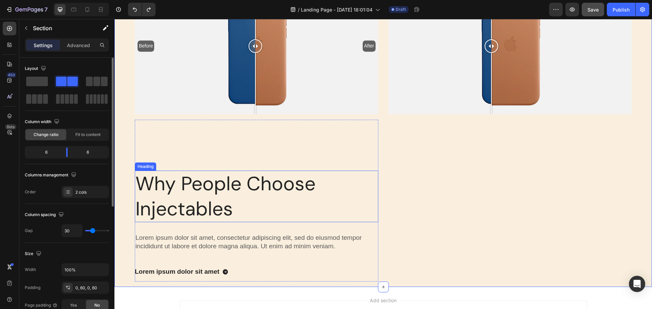
scroll to position [507, 0]
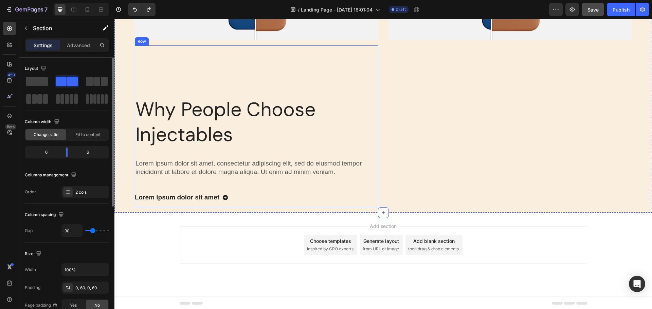
click at [263, 67] on div "Why People Choose Injectables Heading Lorem ipsum dolor sit amet, consectetur a…" at bounding box center [256, 126] width 243 height 162
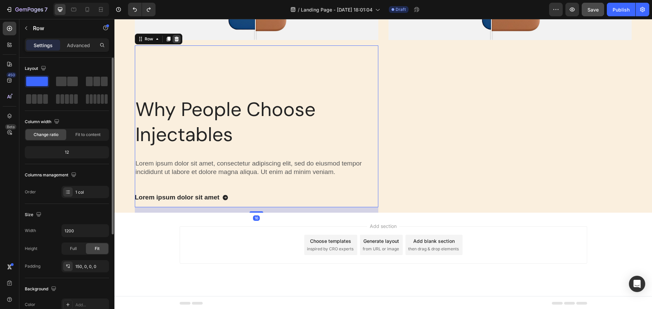
click at [177, 37] on icon at bounding box center [176, 38] width 5 height 5
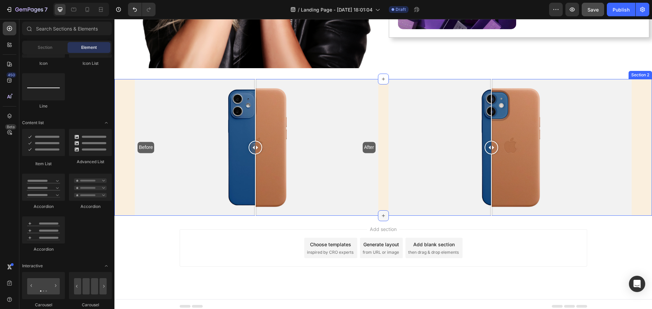
click at [381, 214] on div at bounding box center [383, 215] width 11 height 11
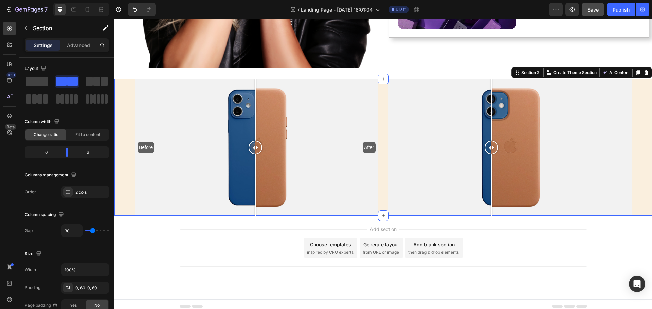
click at [379, 194] on div "Before After Image Comparison Row Image Comparison Section 2 You can create reu…" at bounding box center [382, 147] width 537 height 137
click at [89, 46] on p "Advanced" at bounding box center [78, 45] width 23 height 7
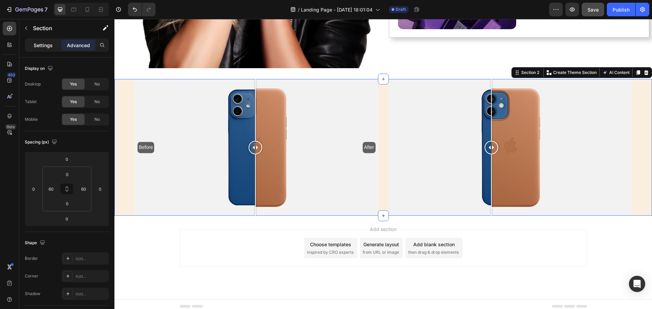
click at [49, 46] on p "Settings" at bounding box center [43, 45] width 19 height 7
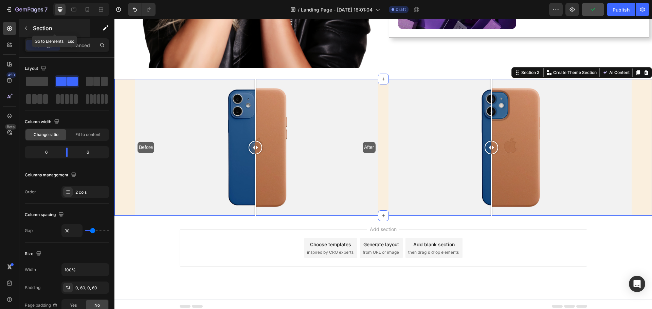
click at [29, 27] on button "button" at bounding box center [26, 28] width 11 height 11
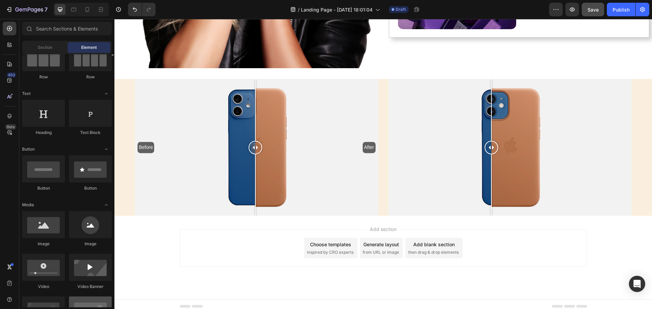
scroll to position [0, 0]
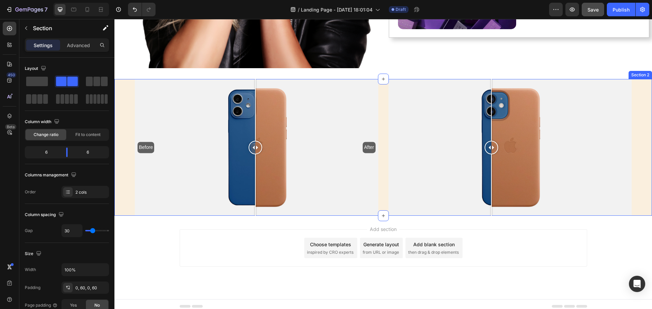
click at [121, 163] on div "Before After Image Comparison Row Image Comparison Section 2" at bounding box center [382, 147] width 537 height 137
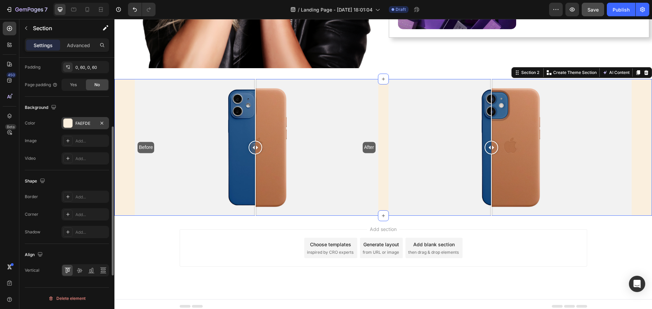
scroll to position [187, 0]
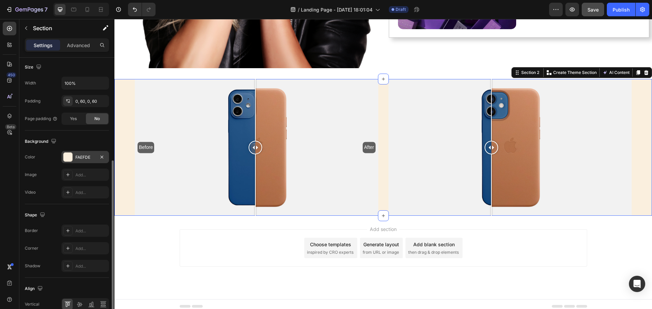
click at [67, 155] on div at bounding box center [67, 157] width 9 height 9
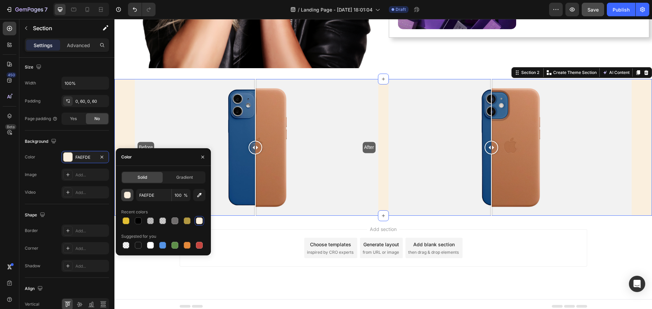
click at [128, 198] on div "button" at bounding box center [127, 195] width 7 height 7
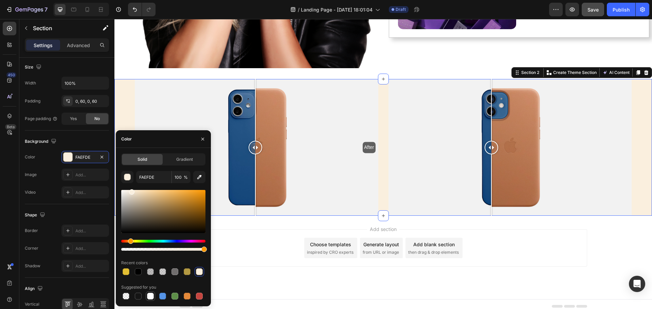
click at [149, 297] on div at bounding box center [150, 296] width 7 height 7
type input "FFFFFF"
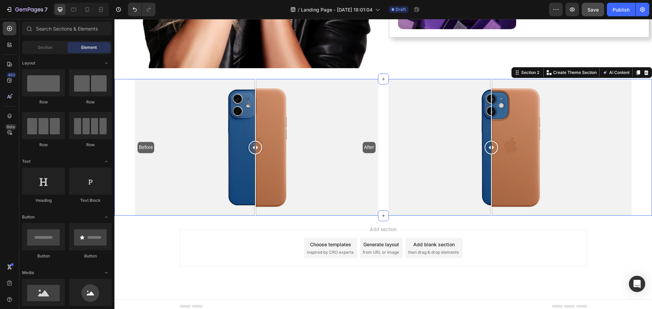
click at [242, 233] on div "Add section Choose templates inspired by CRO experts Generate layout from URL o…" at bounding box center [383, 247] width 407 height 37
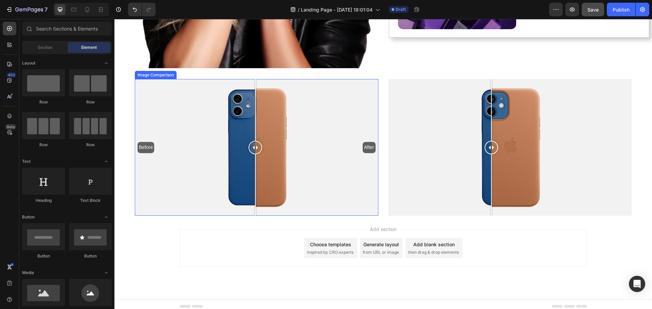
click at [354, 203] on div "Before After" at bounding box center [256, 147] width 243 height 137
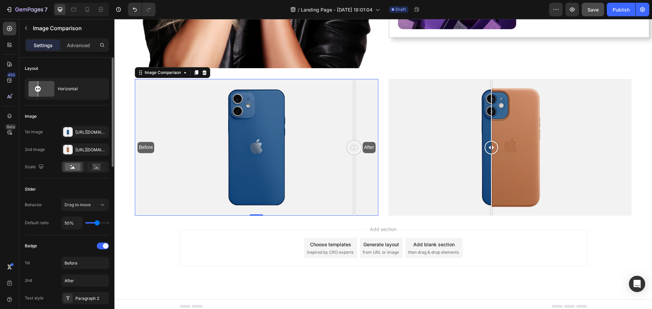
scroll to position [136, 0]
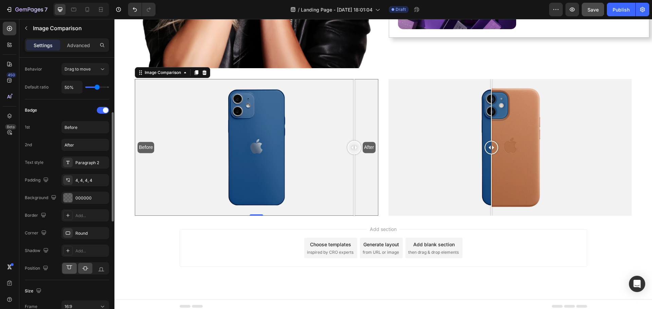
click at [72, 269] on icon at bounding box center [69, 268] width 7 height 7
click at [84, 269] on icon at bounding box center [85, 268] width 6 height 4
click at [99, 269] on icon at bounding box center [101, 268] width 7 height 7
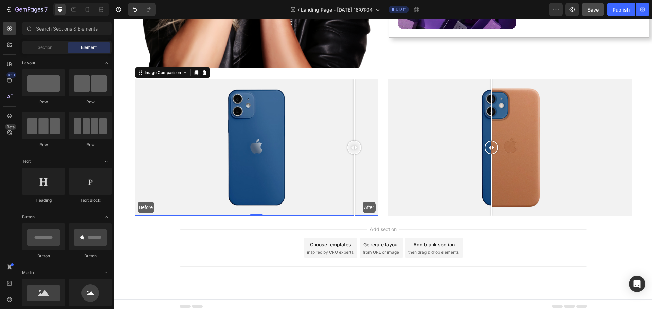
click at [196, 247] on div "Add section Choose templates inspired by CRO experts Generate layout from URL o…" at bounding box center [383, 247] width 407 height 37
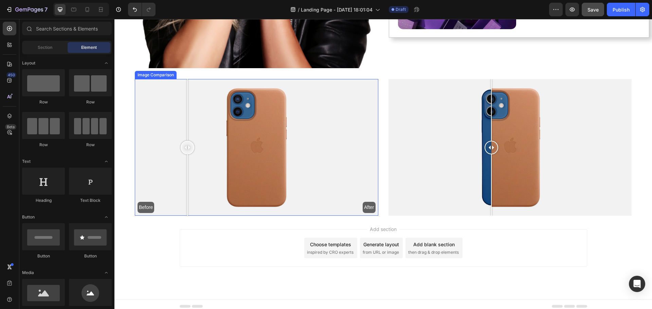
click at [187, 207] on div "Before After" at bounding box center [256, 147] width 243 height 137
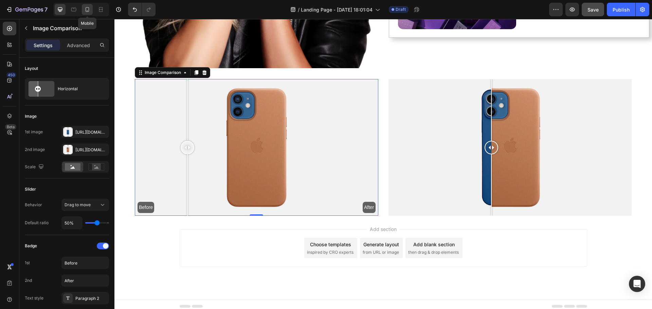
click at [86, 10] on icon at bounding box center [88, 9] width 4 height 5
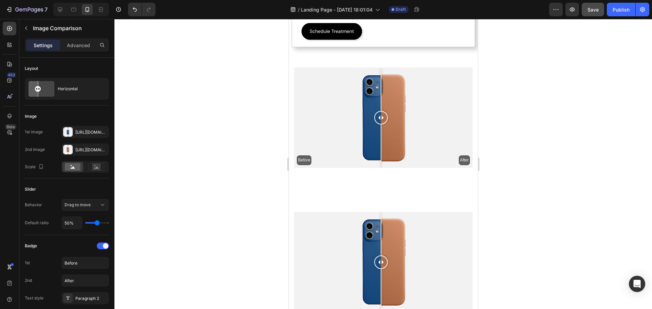
scroll to position [460, 0]
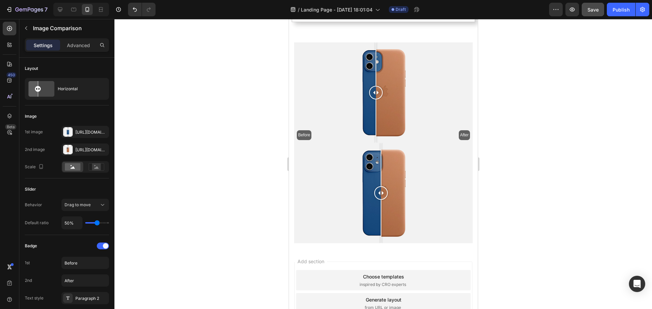
drag, startPoint x: 382, startPoint y: 91, endPoint x: 375, endPoint y: 111, distance: 21.6
click at [375, 111] on div at bounding box center [376, 92] width 14 height 100
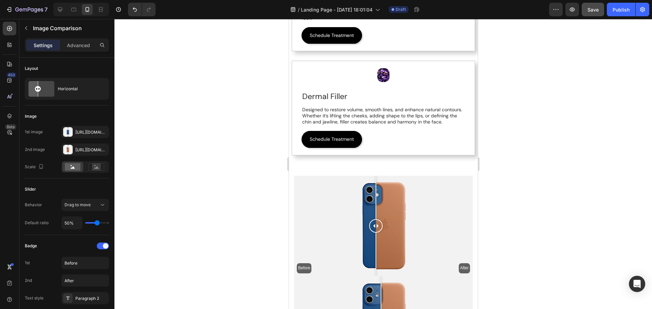
scroll to position [266, 0]
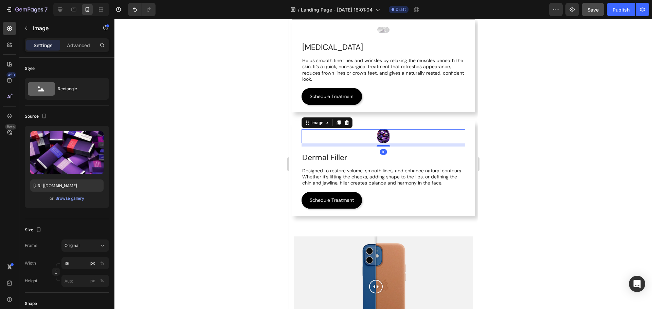
click at [380, 133] on img at bounding box center [383, 136] width 12 height 14
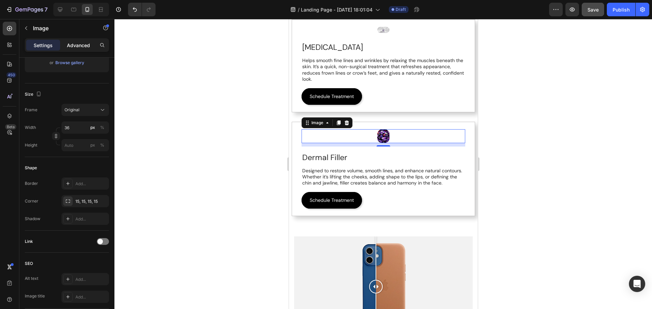
click at [71, 46] on p "Advanced" at bounding box center [78, 45] width 23 height 7
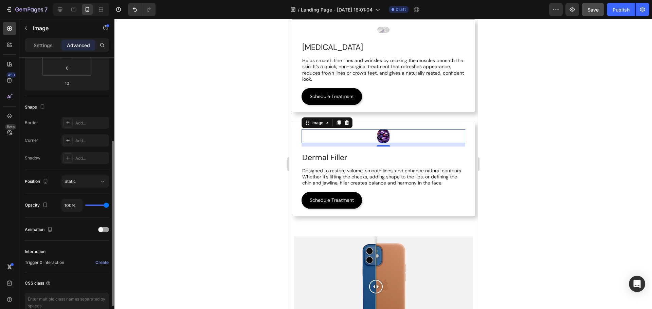
scroll to position [0, 0]
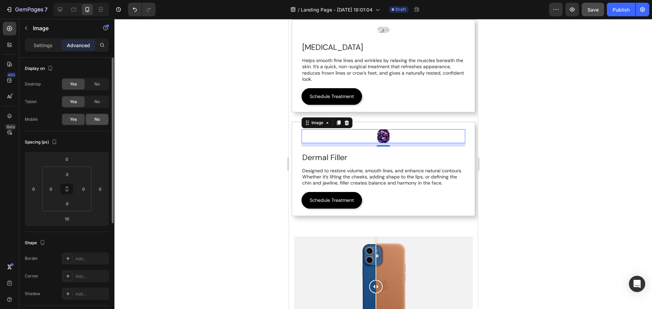
click at [98, 119] on span "No" at bounding box center [96, 119] width 5 height 6
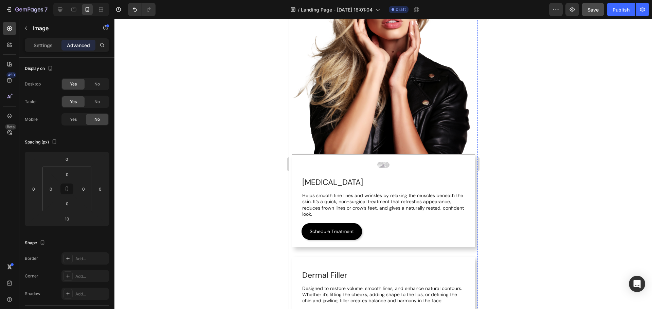
scroll to position [131, 0]
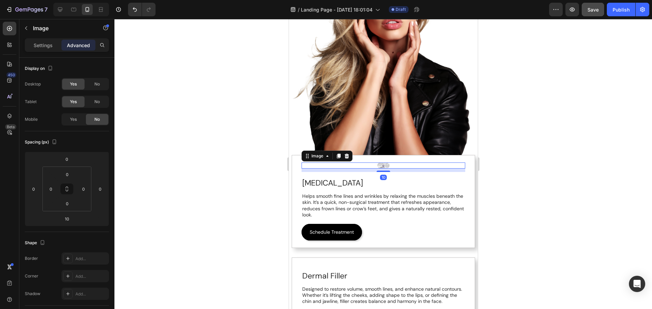
click at [383, 163] on img at bounding box center [383, 166] width 12 height 6
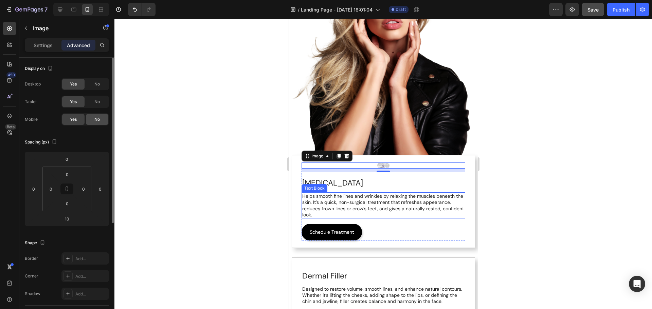
click at [95, 119] on span "No" at bounding box center [96, 119] width 5 height 6
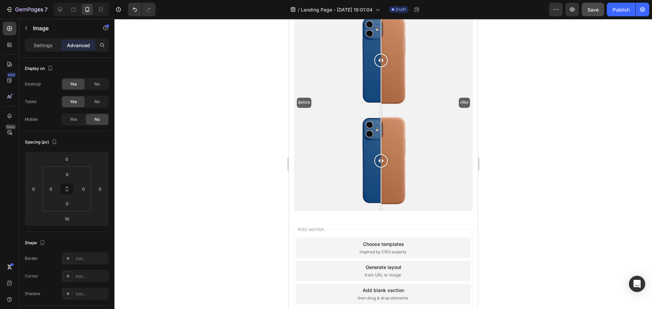
scroll to position [509, 0]
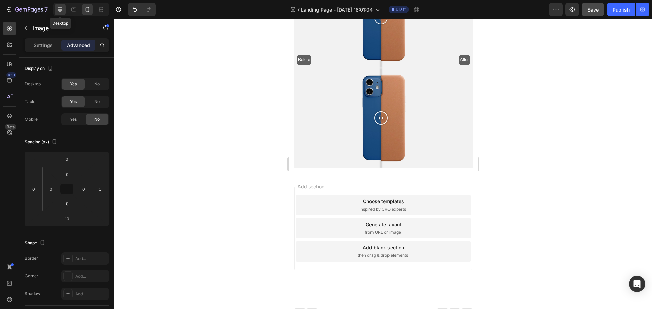
click at [63, 10] on icon at bounding box center [60, 9] width 7 height 7
type input "0"
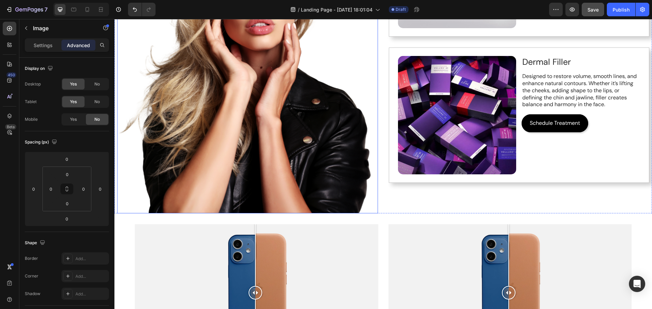
scroll to position [191, 0]
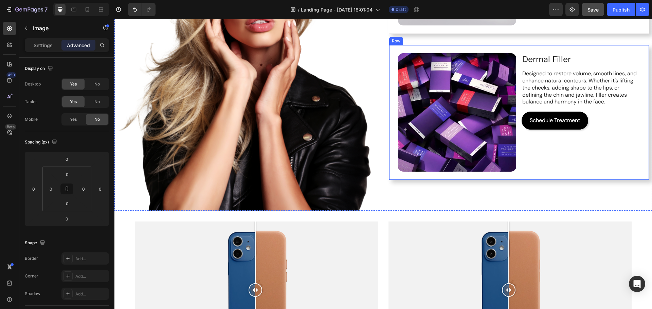
click at [542, 171] on div "Image Dermal Filler Text Block Designed to restore volume, smooth lines, and en…" at bounding box center [519, 112] width 261 height 135
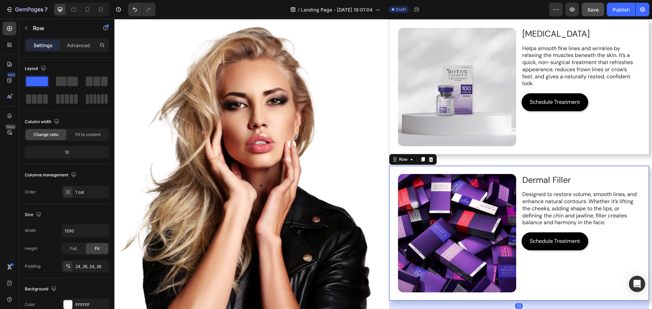
scroll to position [56, 0]
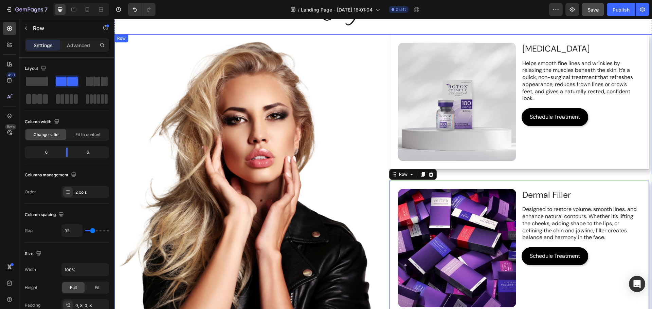
click at [530, 171] on div "Image Botox Text Block Helps smooth fine lines and wrinkles by relaxing the mus…" at bounding box center [519, 190] width 261 height 312
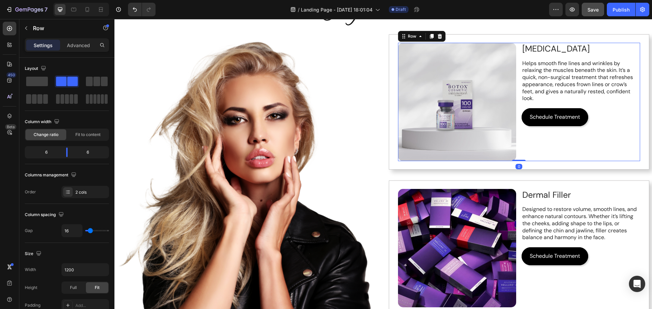
click at [533, 159] on div "Botox Text Block Helps smooth fine lines and wrinkles by relaxing the muscles b…" at bounding box center [580, 102] width 118 height 118
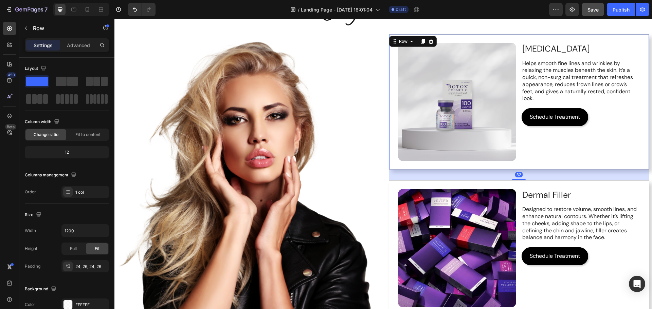
click at [538, 166] on div "Image [MEDICAL_DATA] Text Block Helps smooth fine lines and wrinkles by relaxin…" at bounding box center [519, 101] width 261 height 135
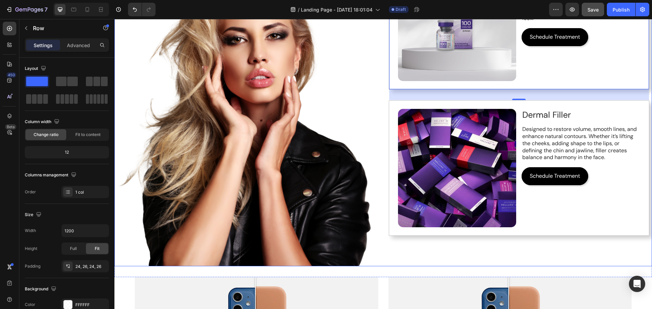
scroll to position [334, 0]
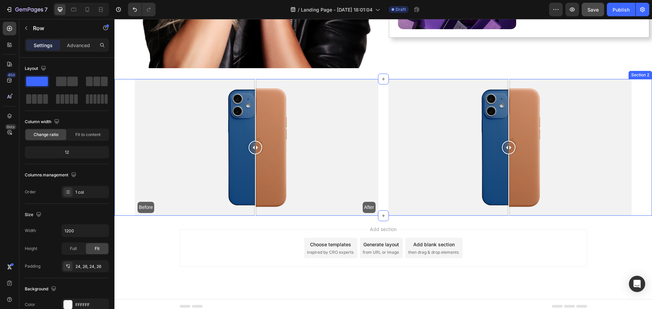
click at [381, 90] on div "Before After Image Comparison Row Image Comparison Section 2" at bounding box center [382, 147] width 537 height 137
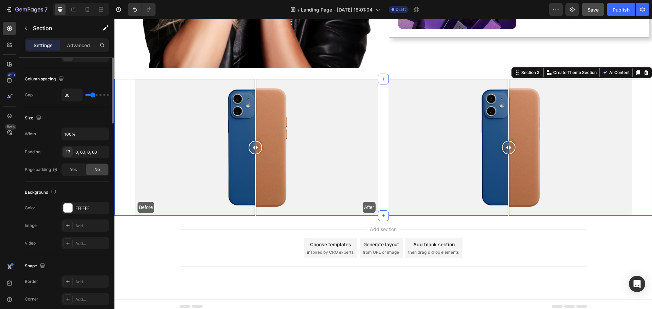
scroll to position [0, 0]
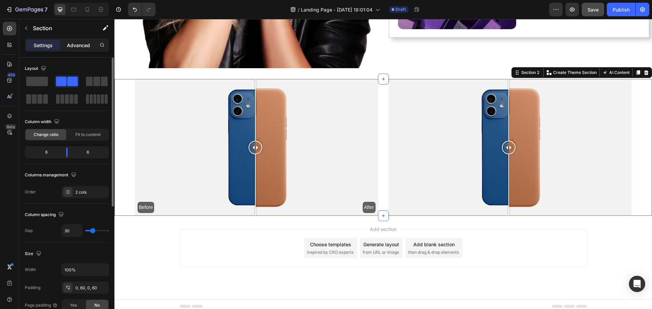
click at [80, 40] on div "Advanced" at bounding box center [78, 45] width 34 height 11
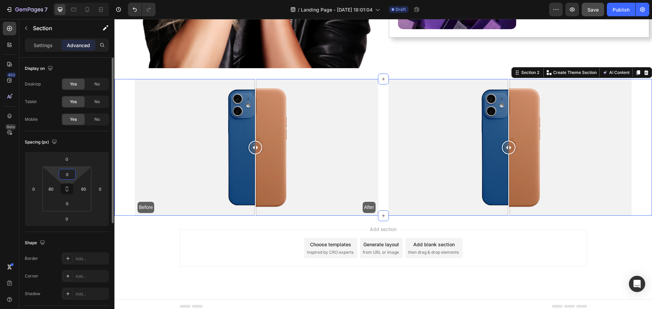
click at [67, 174] on input "0" at bounding box center [67, 174] width 14 height 10
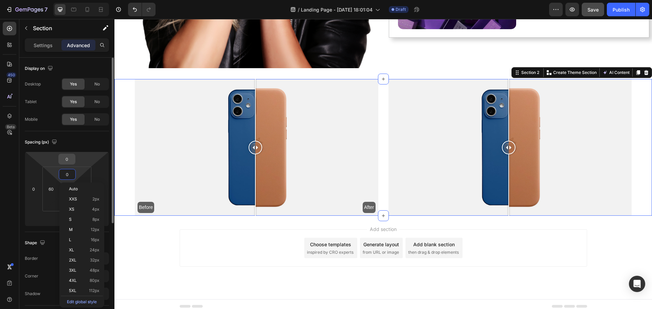
click at [68, 154] on input "0" at bounding box center [67, 159] width 14 height 10
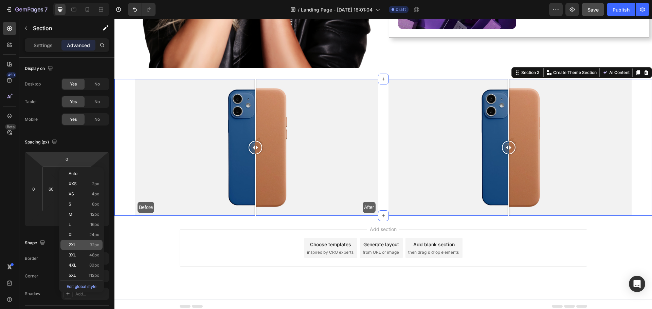
click at [95, 244] on span "32px" at bounding box center [95, 245] width 10 height 5
type input "32"
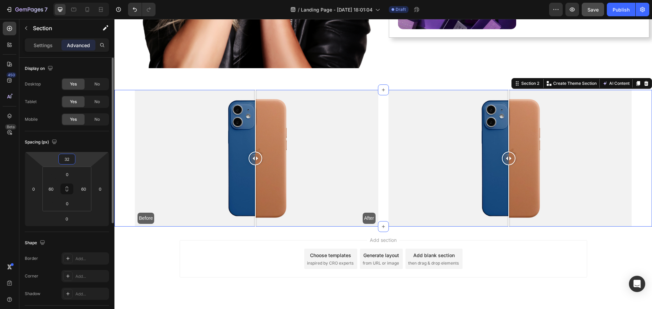
click at [68, 162] on input "32" at bounding box center [67, 159] width 14 height 10
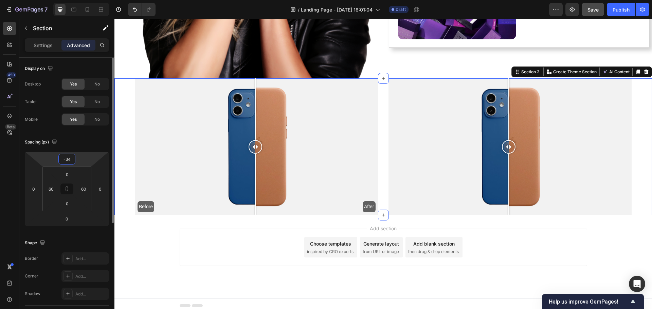
scroll to position [321, 0]
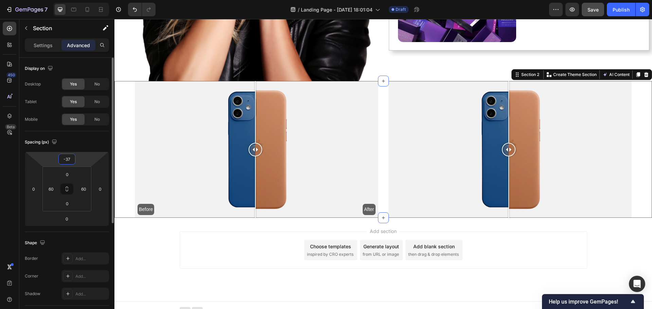
type input "-38"
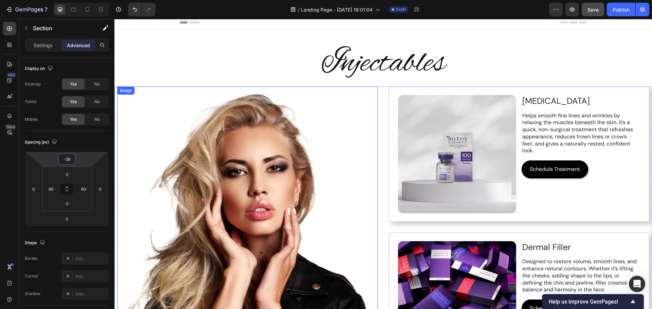
scroll to position [0, 0]
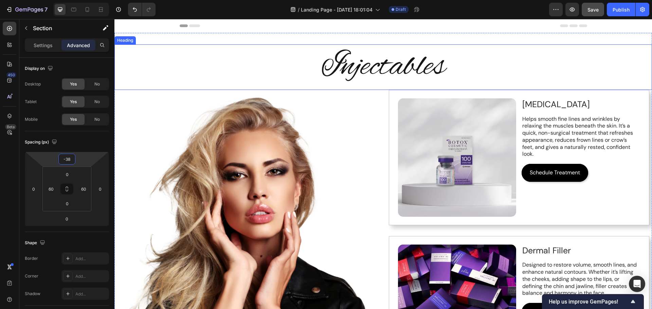
click at [485, 69] on h2 "Injectables" at bounding box center [382, 66] width 537 height 45
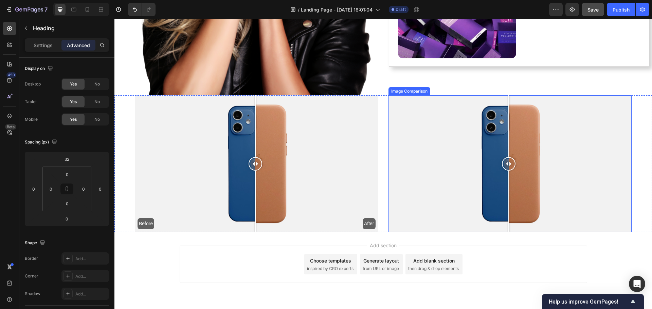
scroll to position [305, 0]
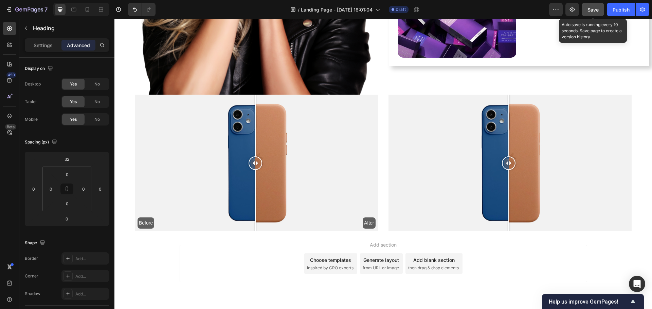
click at [591, 12] on span "Save" at bounding box center [592, 10] width 11 height 6
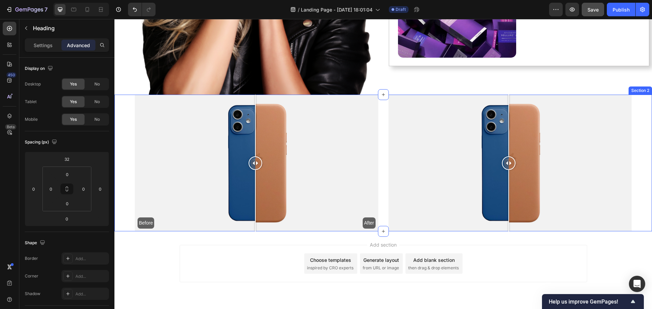
scroll to position [136, 0]
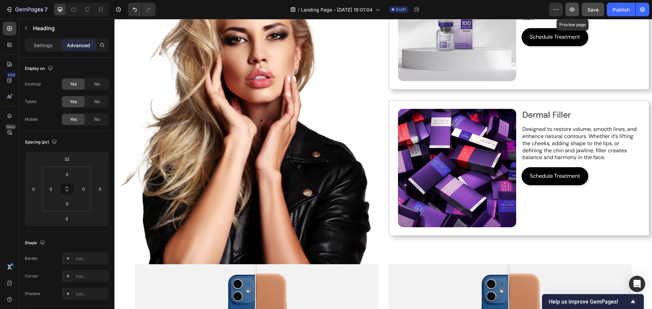
click at [572, 9] on icon "button" at bounding box center [571, 9] width 7 height 7
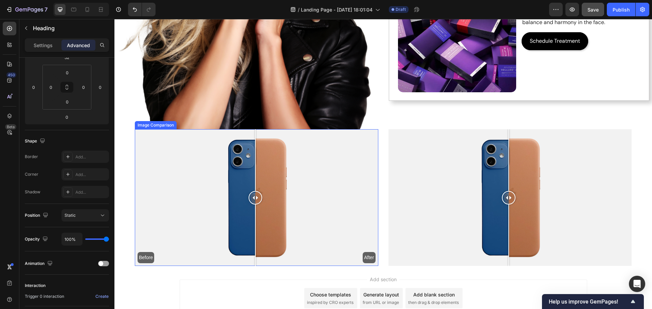
scroll to position [271, 0]
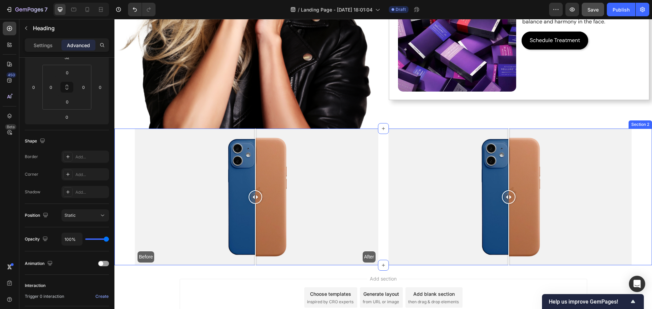
click at [119, 253] on div "Before After Image Comparison Row Image Comparison Section 2" at bounding box center [382, 197] width 537 height 137
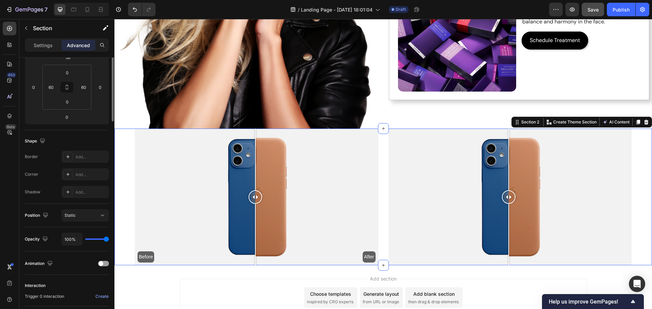
scroll to position [0, 0]
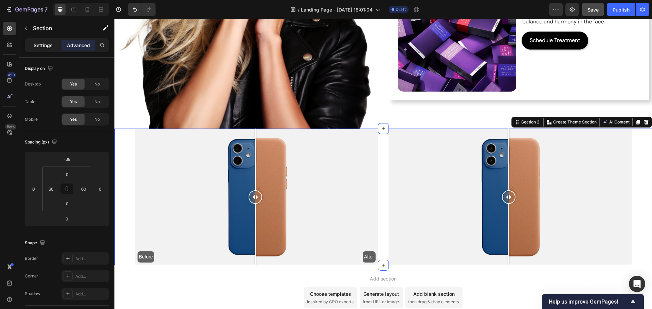
click at [43, 42] on p "Settings" at bounding box center [43, 45] width 19 height 7
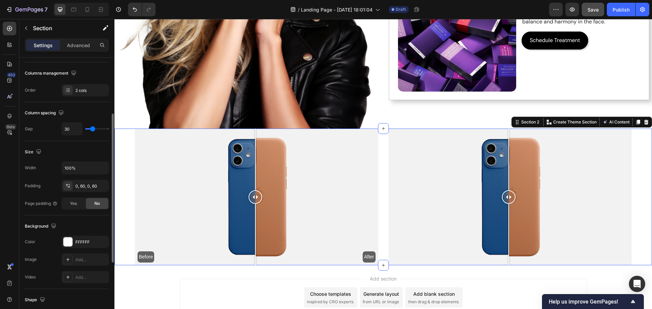
scroll to position [136, 0]
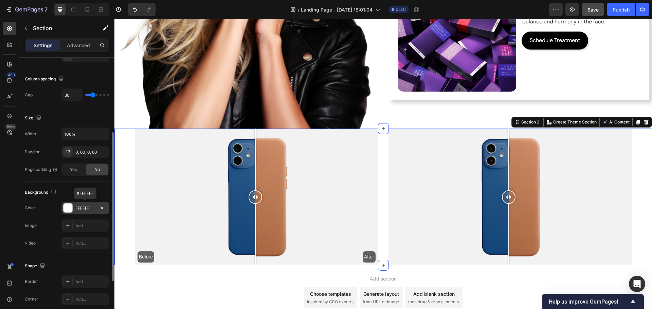
click at [70, 212] on div at bounding box center [67, 208] width 9 height 9
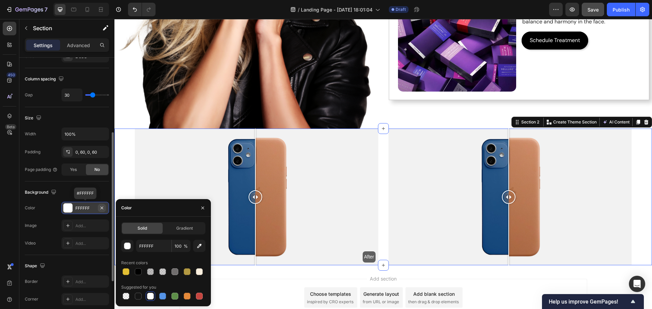
click at [101, 208] on icon "button" at bounding box center [101, 207] width 3 height 3
type input "000000"
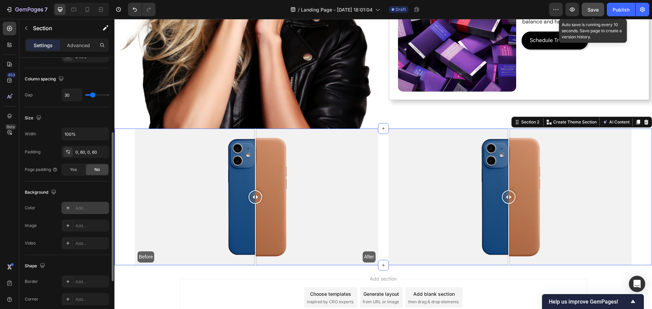
drag, startPoint x: 591, startPoint y: 8, endPoint x: 473, endPoint y: 11, distance: 117.8
click at [591, 8] on span "Save" at bounding box center [592, 10] width 11 height 6
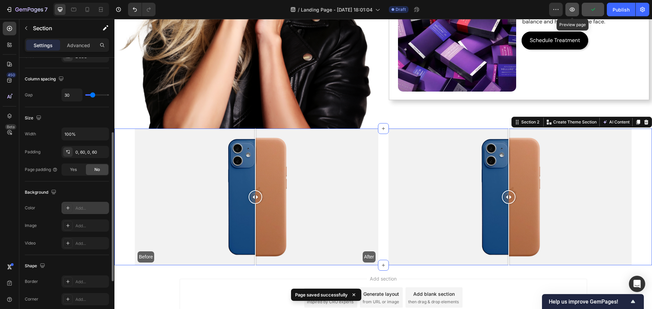
click at [573, 9] on icon "button" at bounding box center [571, 9] width 7 height 7
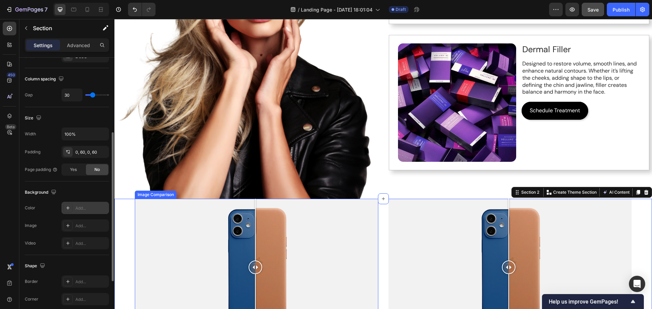
scroll to position [238, 0]
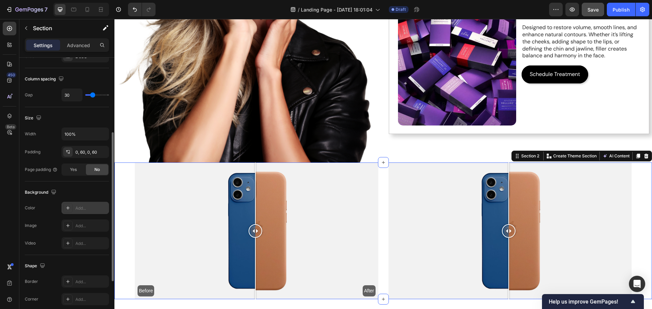
click at [123, 205] on div "Before After Image Comparison Row Image Comparison Section 2 You can create reu…" at bounding box center [382, 231] width 537 height 137
click at [81, 43] on p "Advanced" at bounding box center [78, 45] width 23 height 7
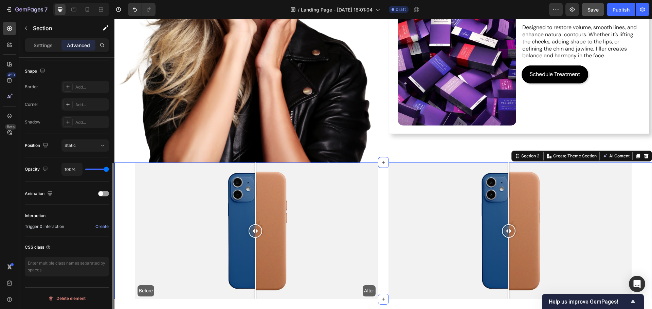
scroll to position [2, 0]
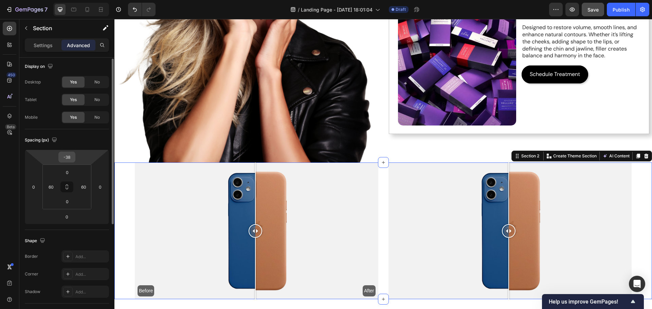
click at [66, 159] on input "-38" at bounding box center [67, 157] width 14 height 10
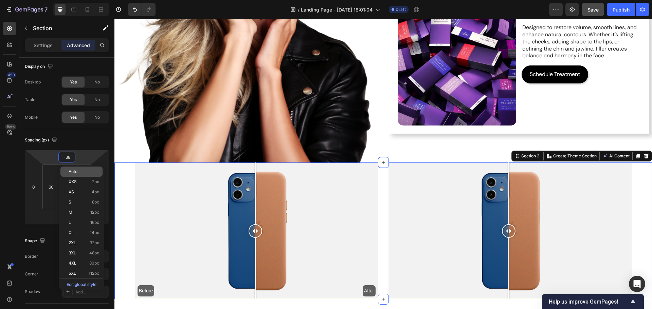
click at [82, 173] on p "Auto" at bounding box center [84, 171] width 31 height 5
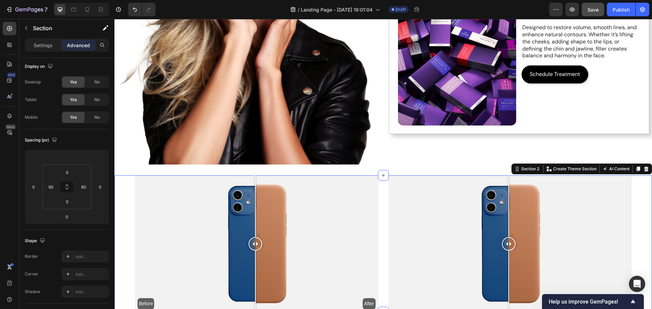
click at [125, 187] on div "Before After Image Comparison Row Image Comparison Section 2 You can create reu…" at bounding box center [382, 243] width 537 height 137
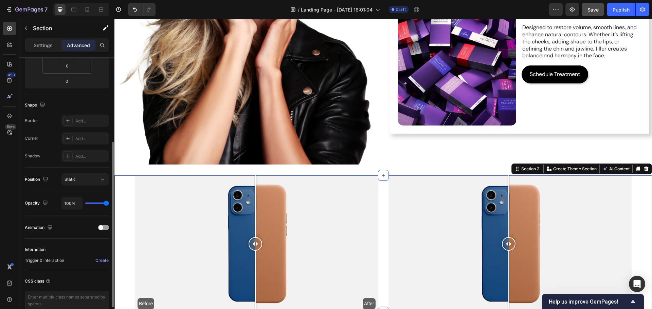
scroll to position [0, 0]
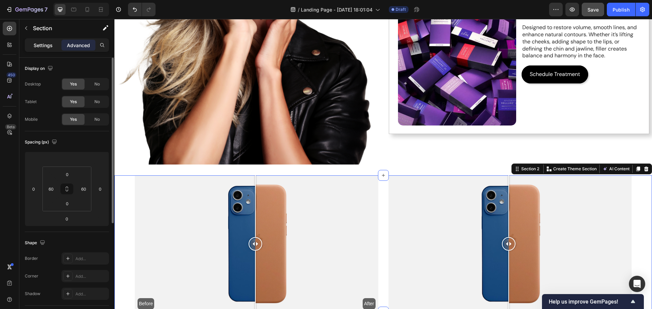
click at [41, 47] on p "Settings" at bounding box center [43, 45] width 19 height 7
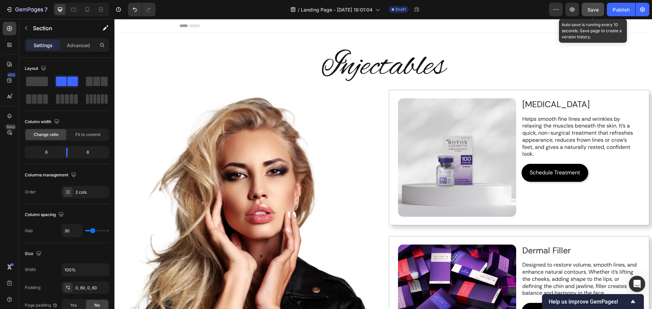
click at [595, 11] on span "Save" at bounding box center [592, 10] width 11 height 6
